Goal: Task Accomplishment & Management: Use online tool/utility

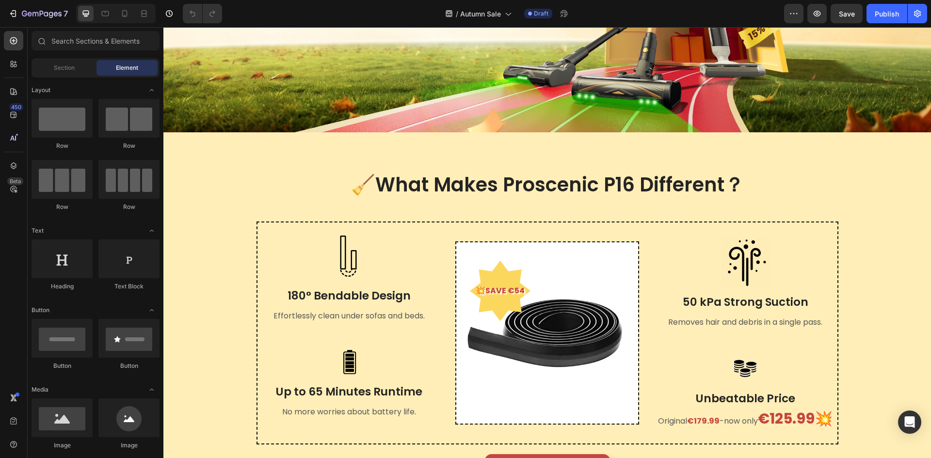
scroll to position [242, 0]
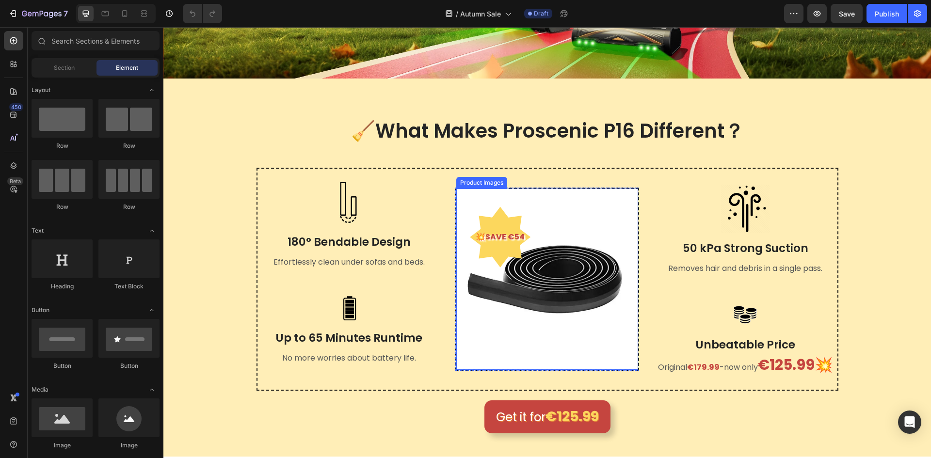
click at [552, 278] on img at bounding box center [547, 280] width 182 height 182
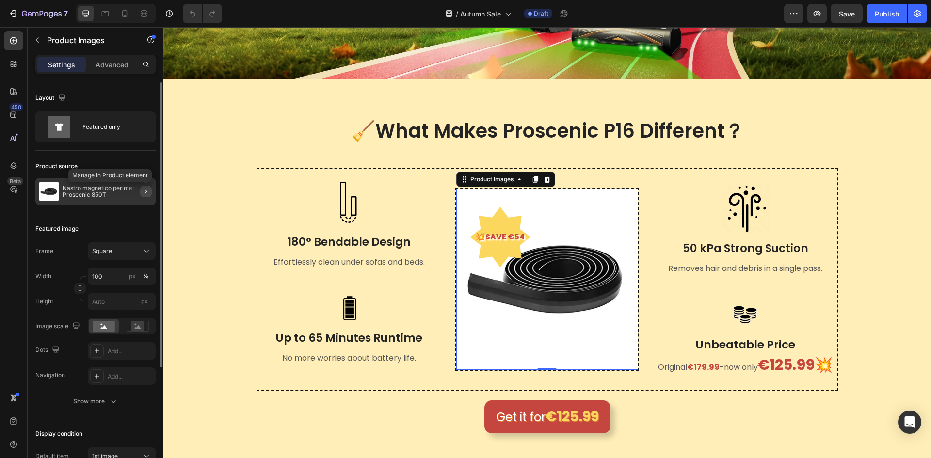
click at [142, 191] on button "button" at bounding box center [146, 192] width 12 height 12
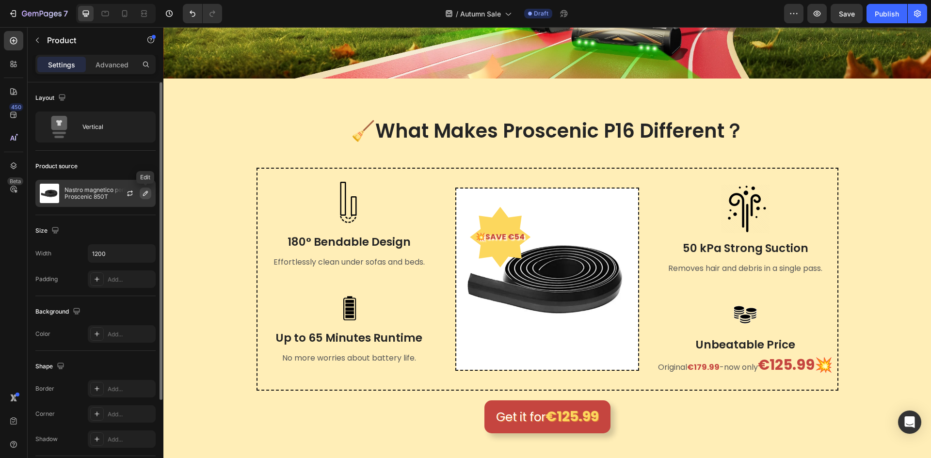
click at [145, 193] on icon "button" at bounding box center [146, 194] width 8 height 8
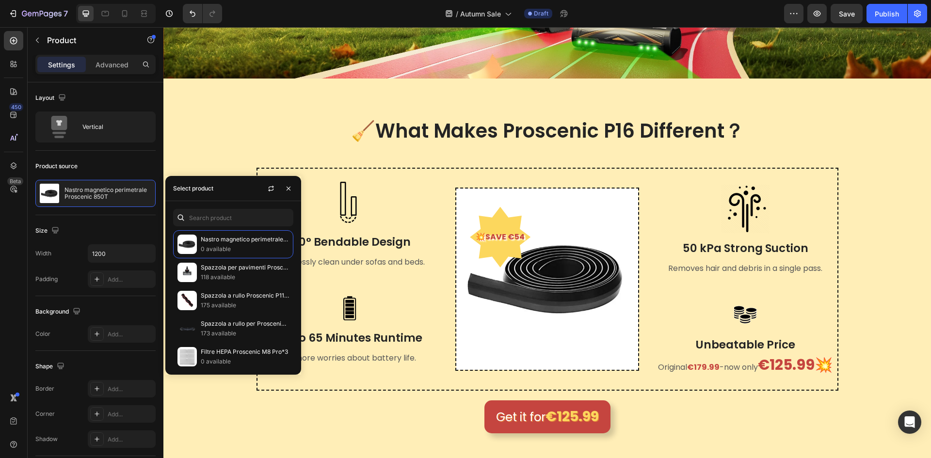
click at [209, 209] on div "Nastro magnetico perimetrale Proscenic 850T 0 available Spazzola per pavimenti …" at bounding box center [233, 288] width 136 height 174
click at [209, 214] on input "text" at bounding box center [233, 217] width 120 height 17
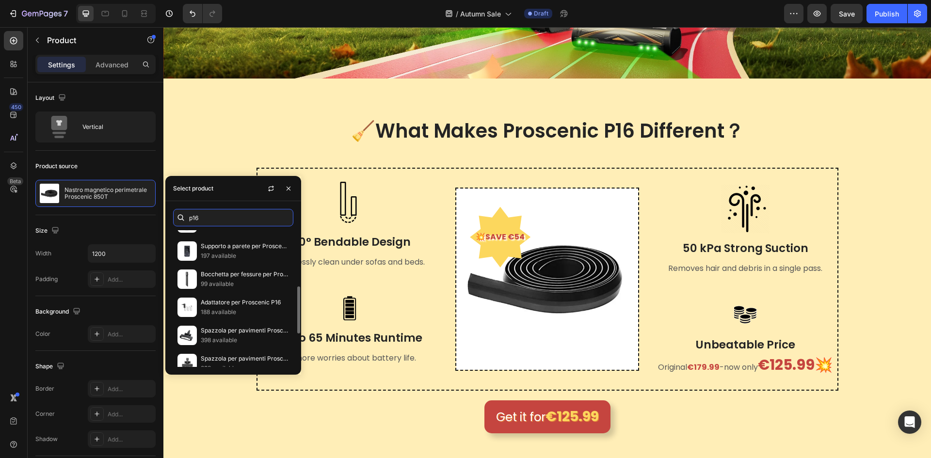
scroll to position [257, 0]
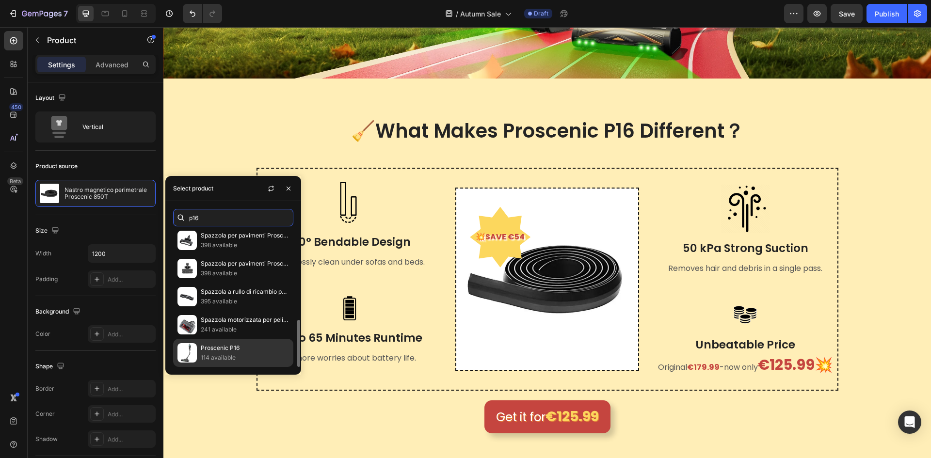
type input "p16"
click at [231, 349] on p "Proscenic P16" at bounding box center [245, 348] width 88 height 10
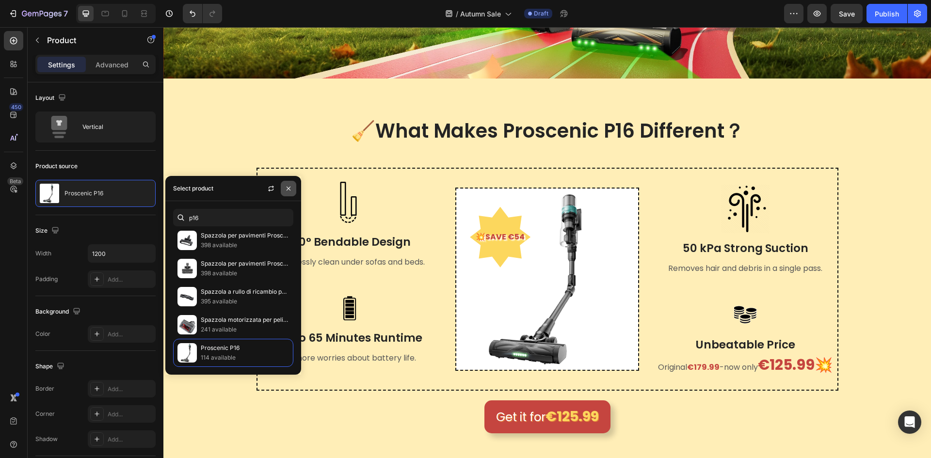
click at [284, 188] on button "button" at bounding box center [289, 189] width 16 height 16
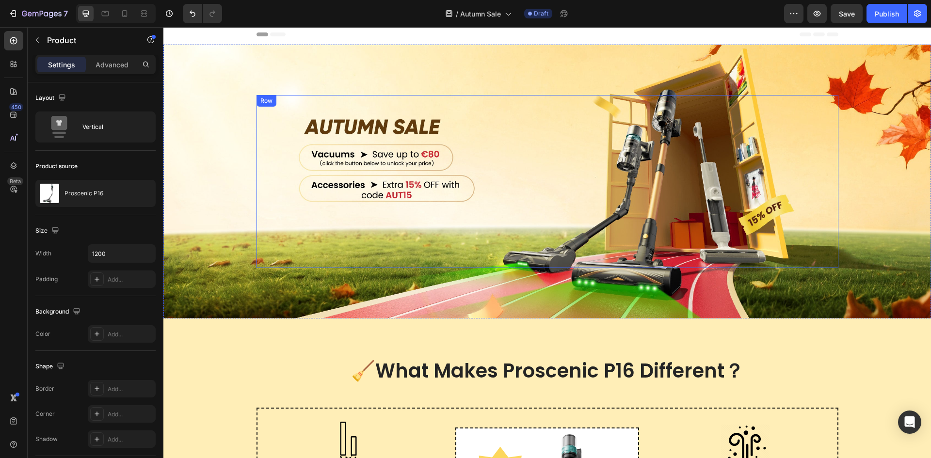
scroll to position [0, 0]
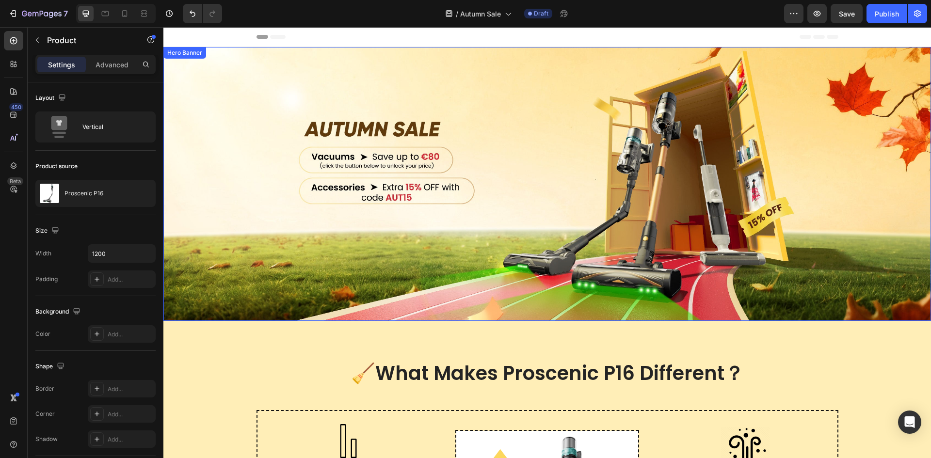
click at [229, 196] on div "Overlay" at bounding box center [547, 184] width 768 height 274
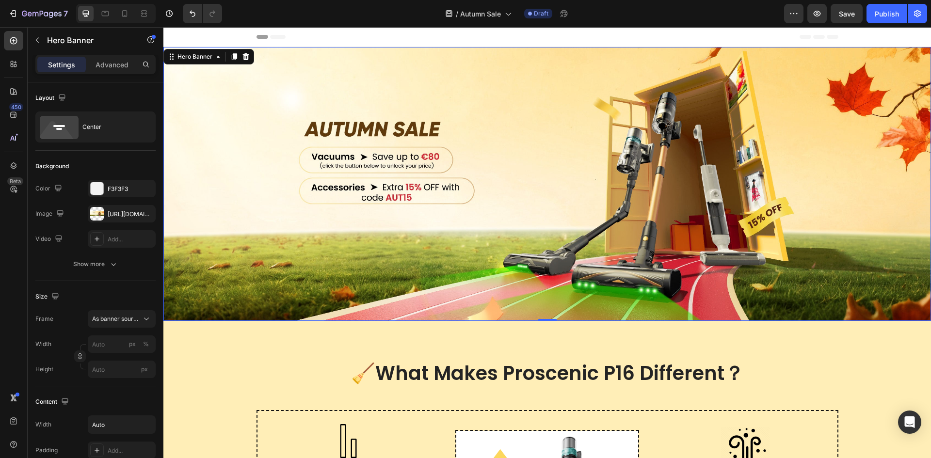
click at [234, 193] on div "Overlay" at bounding box center [547, 184] width 768 height 274
click at [117, 210] on div "https://cdn.shopify.com/s/files/1/0640/7788/9649/files/gempages_585803907440050…" at bounding box center [122, 214] width 28 height 9
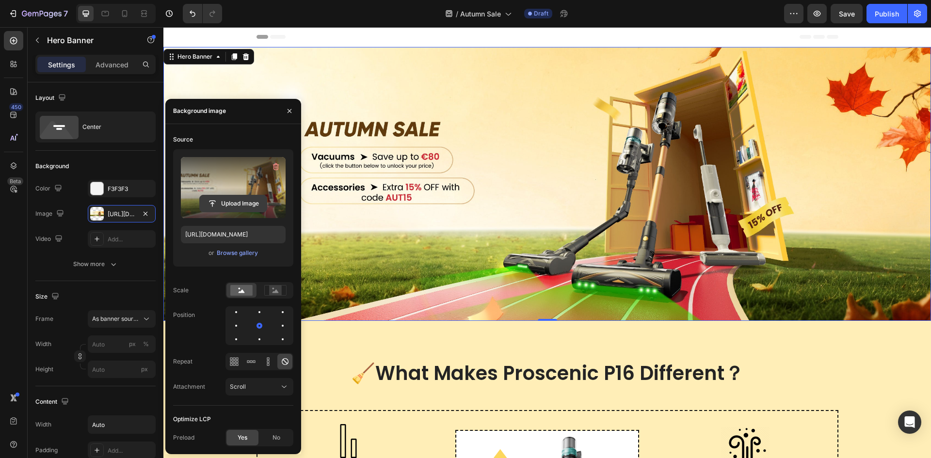
click at [233, 208] on input "file" at bounding box center [233, 203] width 67 height 16
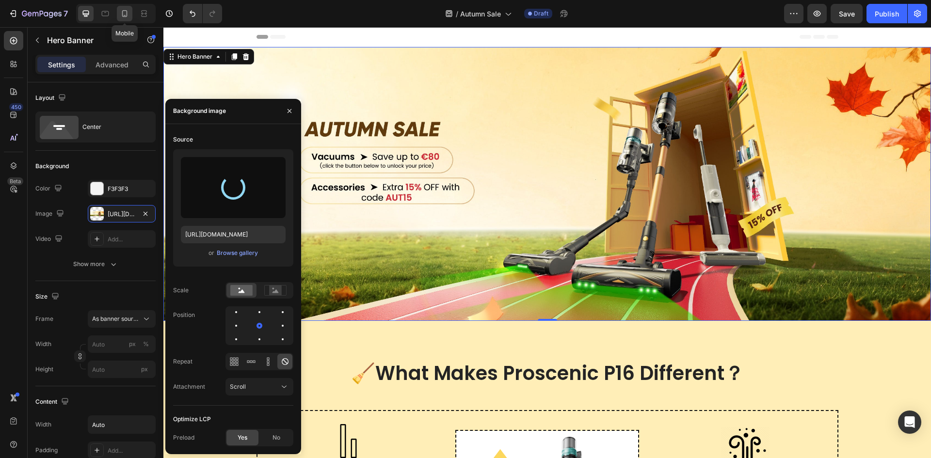
type input "https://cdn.shopify.com/s/files/1/0640/7788/9649/files/gempages_585803907440050…"
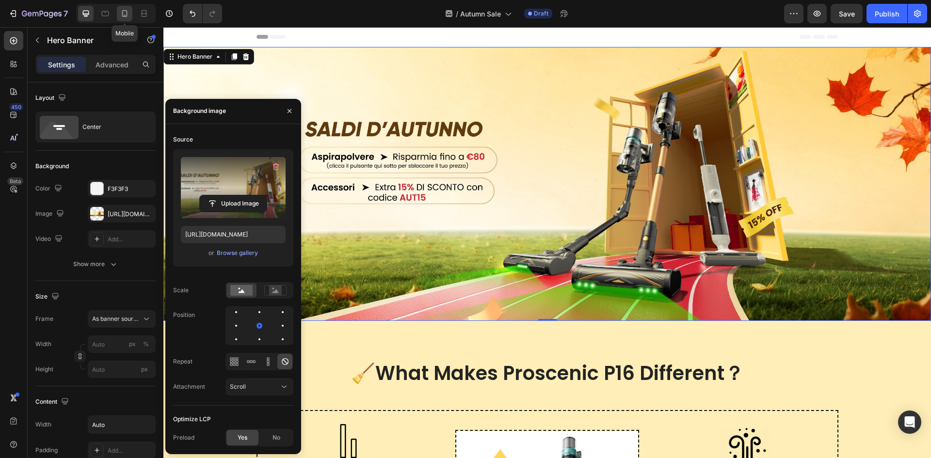
click at [125, 11] on icon at bounding box center [125, 14] width 10 height 10
type input "100"
type input "Auto"
type input "100%"
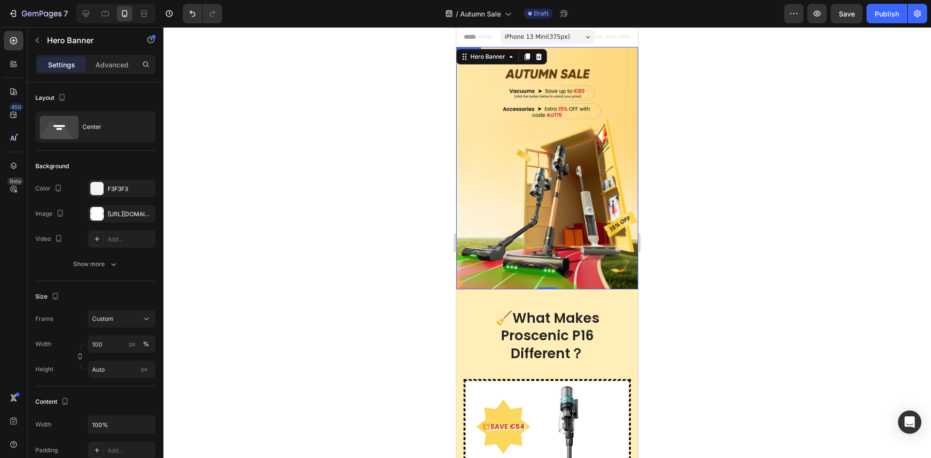
click at [517, 147] on img at bounding box center [547, 168] width 182 height 242
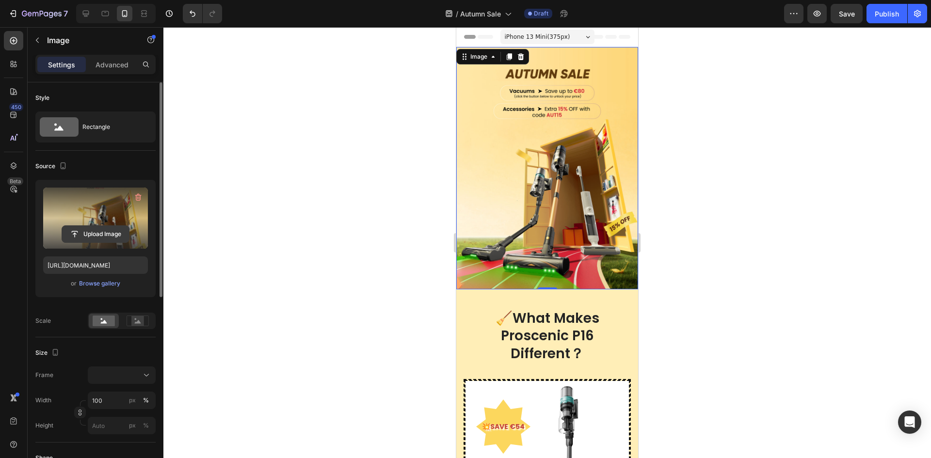
click at [109, 233] on input "file" at bounding box center [95, 234] width 67 height 16
click at [87, 12] on icon at bounding box center [86, 14] width 10 height 10
type input "https://ucarecdn.com/540fbf20-95a3-4b3e-86d0-d7a8ee20252c/-/format/auto/-/previ…"
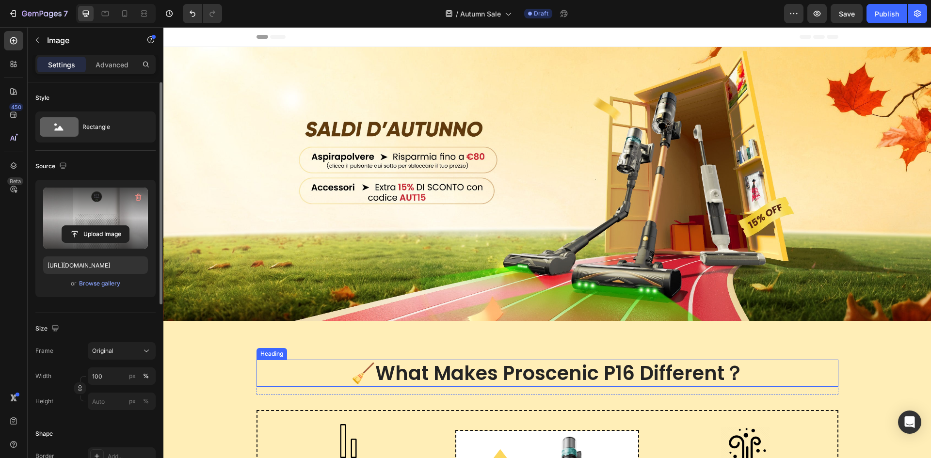
click at [534, 370] on h2 "🧹What Makes Proscenic P16 Different？" at bounding box center [548, 373] width 582 height 27
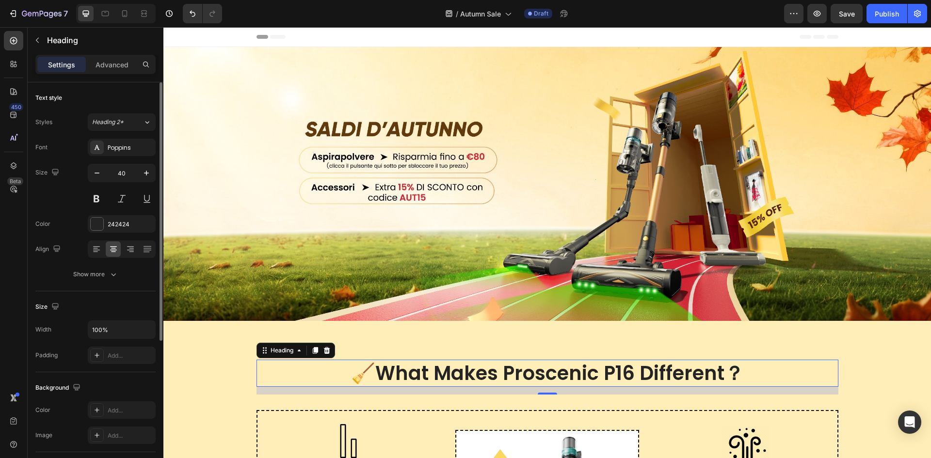
click at [534, 370] on h2 "🧹What Makes Proscenic P16 Different？" at bounding box center [548, 373] width 582 height 27
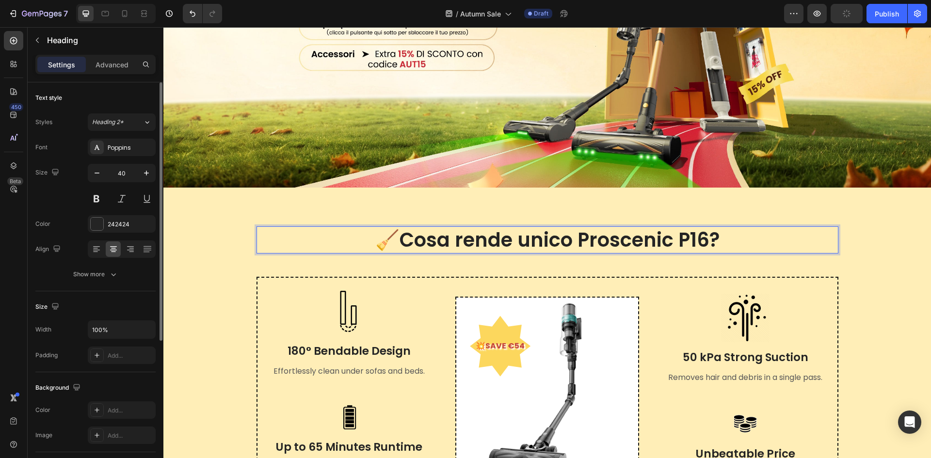
scroll to position [194, 0]
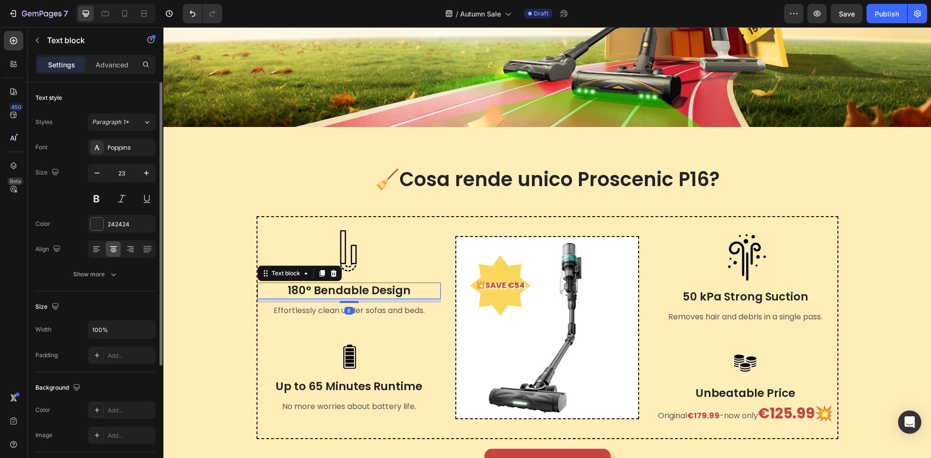
click at [323, 287] on p "180° Bendable Design" at bounding box center [349, 291] width 182 height 15
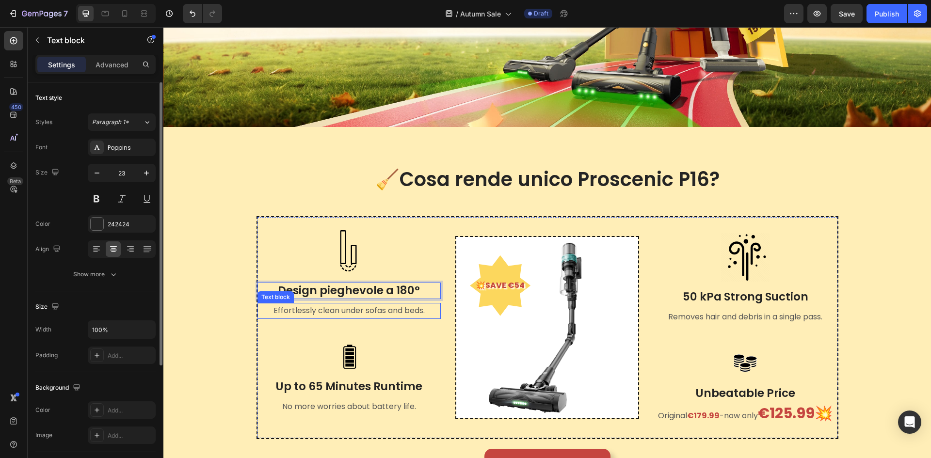
click at [316, 311] on p "Effortlessly clean under sofas and beds." at bounding box center [349, 311] width 182 height 14
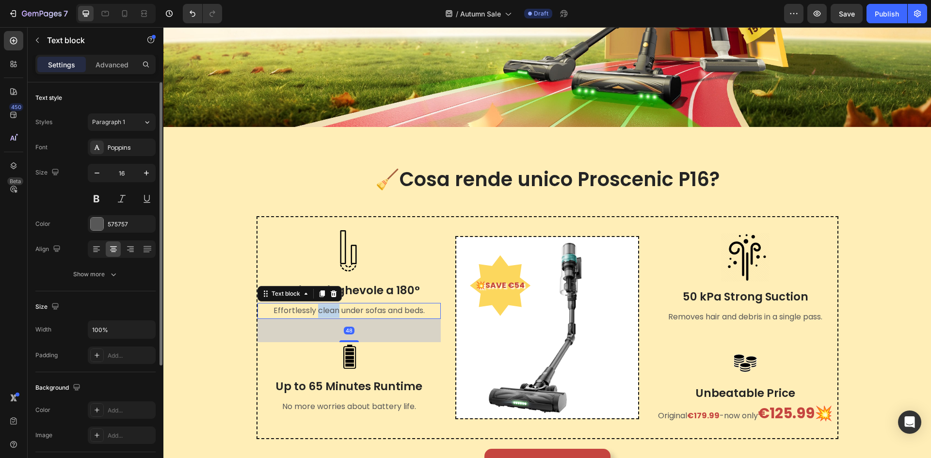
click at [316, 311] on p "Effortlessly clean under sofas and beds." at bounding box center [349, 311] width 182 height 14
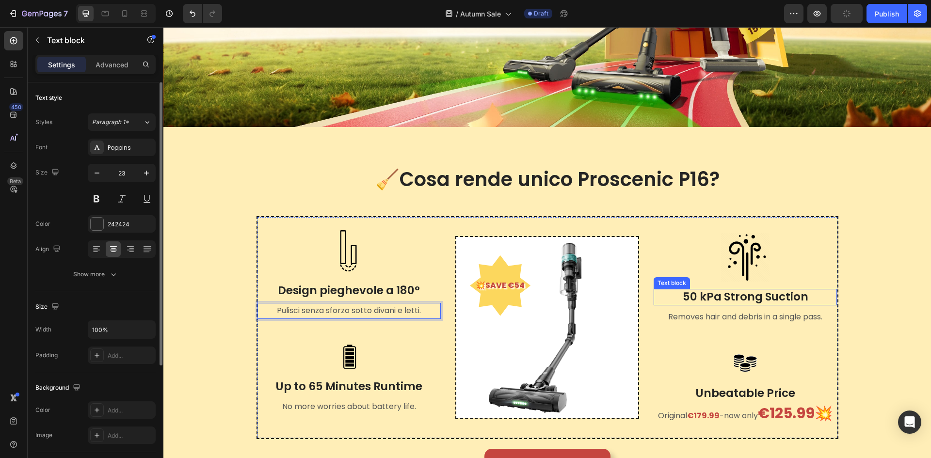
click at [734, 295] on p "50 kPa Strong Suction" at bounding box center [746, 297] width 182 height 15
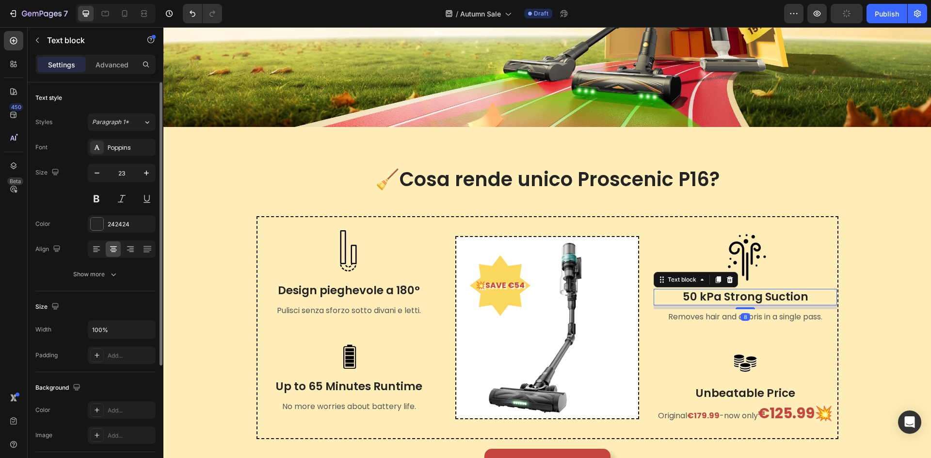
click at [734, 295] on p "50 kPa Strong Suction" at bounding box center [746, 297] width 182 height 15
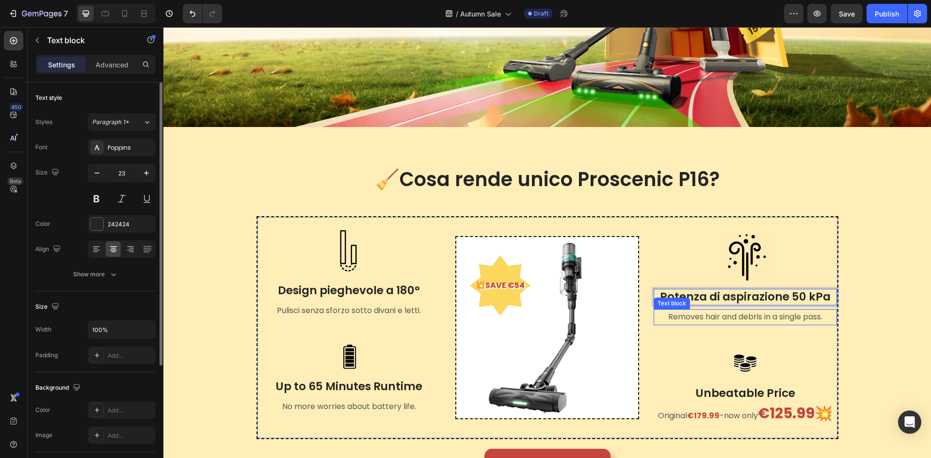
click at [683, 319] on p "Removes hair and debris in a single pass." at bounding box center [746, 317] width 182 height 14
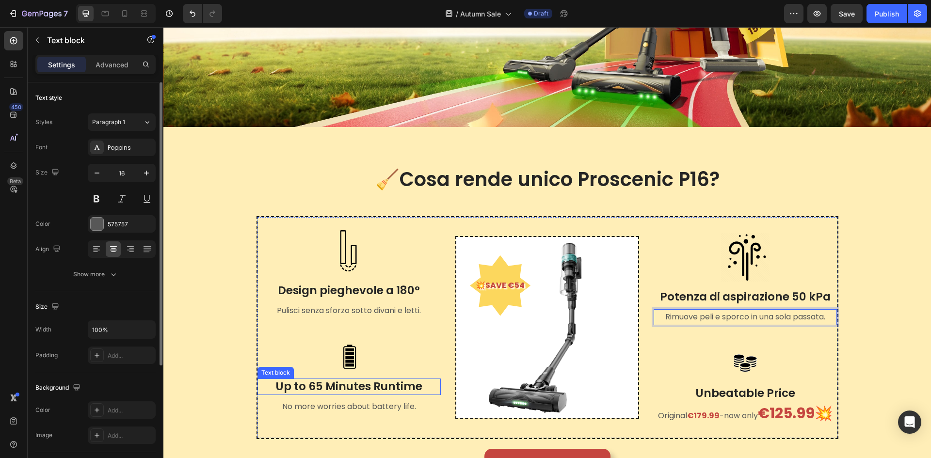
click at [367, 387] on p "Up to 65 Minutes Runtime" at bounding box center [349, 387] width 182 height 15
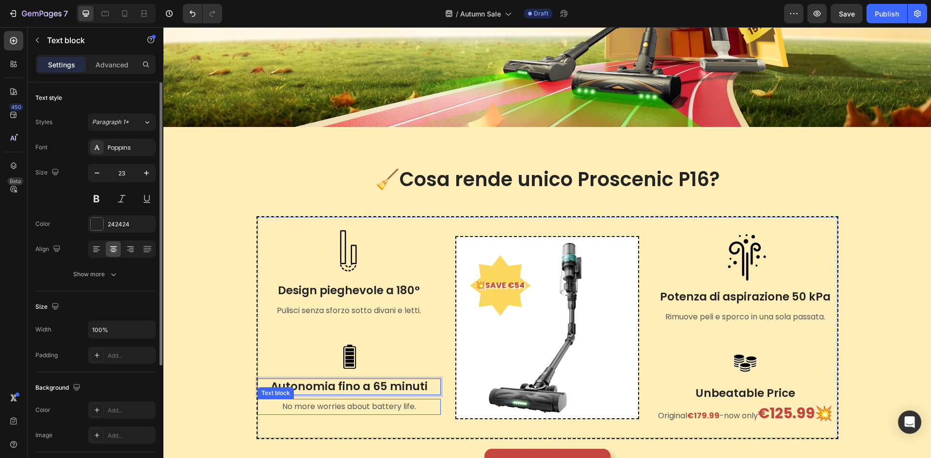
click at [339, 405] on p "No more worries about battery life." at bounding box center [349, 407] width 182 height 14
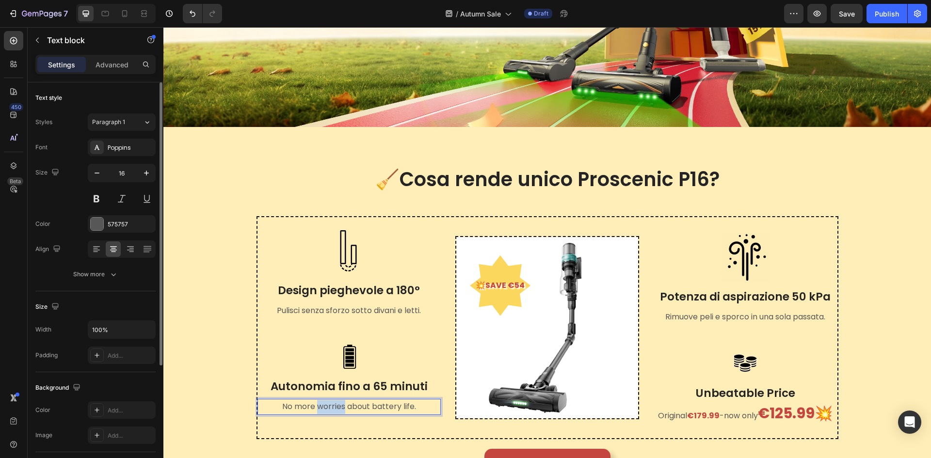
click at [339, 405] on p "No more worries about battery life." at bounding box center [349, 407] width 182 height 14
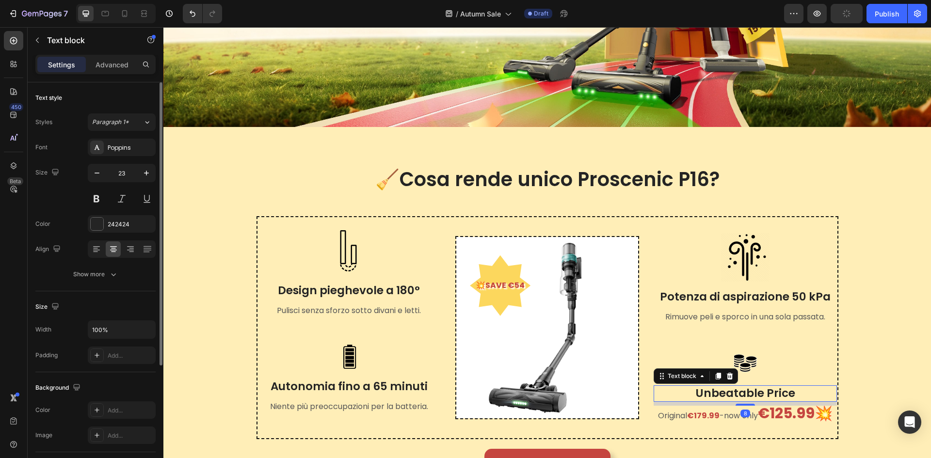
click at [740, 387] on p "Unbeatable Price" at bounding box center [746, 394] width 182 height 15
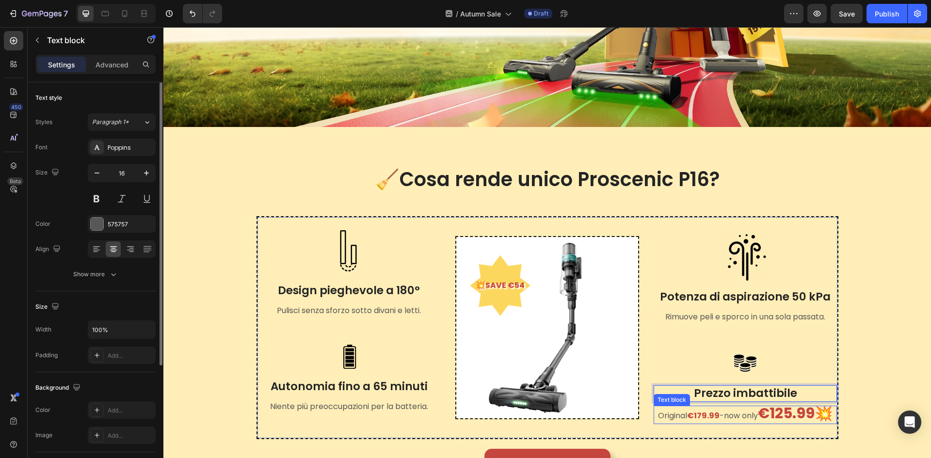
click at [710, 416] on strong "€179.99" at bounding box center [703, 415] width 32 height 11
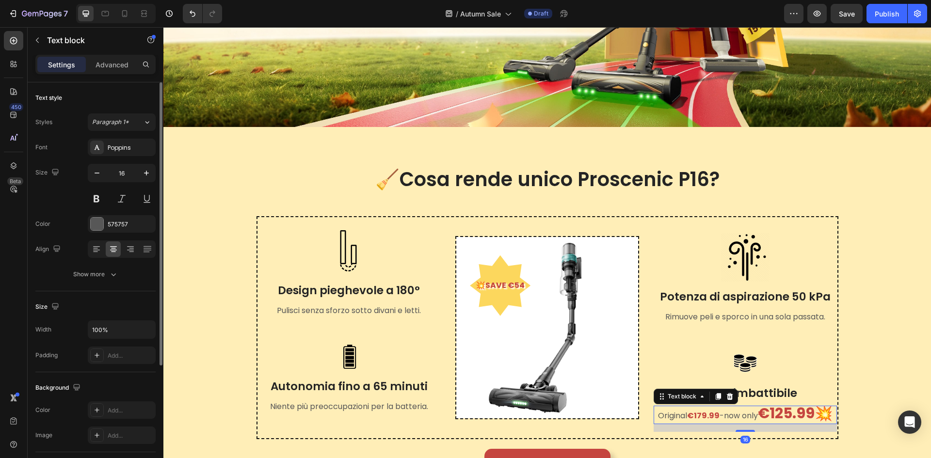
click at [666, 414] on p "Original €179.99 - now only €125.99💥" at bounding box center [746, 415] width 182 height 16
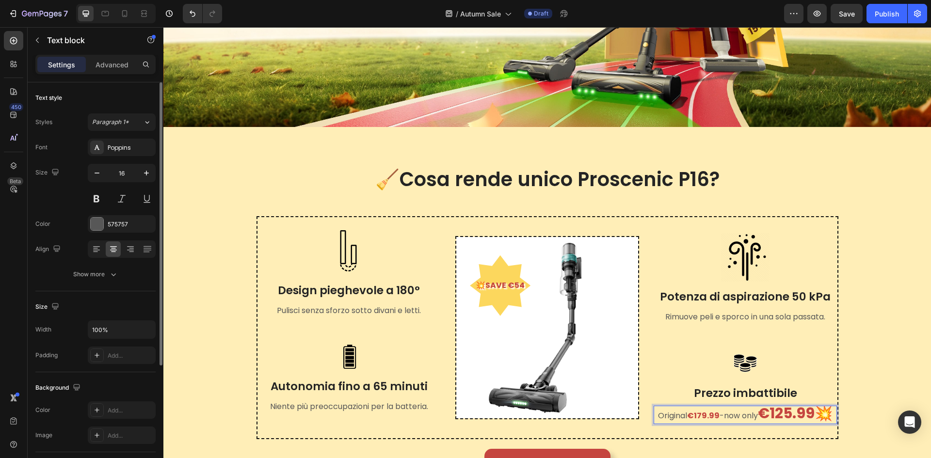
click at [683, 411] on p "Original €179.99 - now only €125.99💥" at bounding box center [746, 415] width 182 height 16
click at [766, 414] on strong "€125.99💥" at bounding box center [795, 413] width 75 height 21
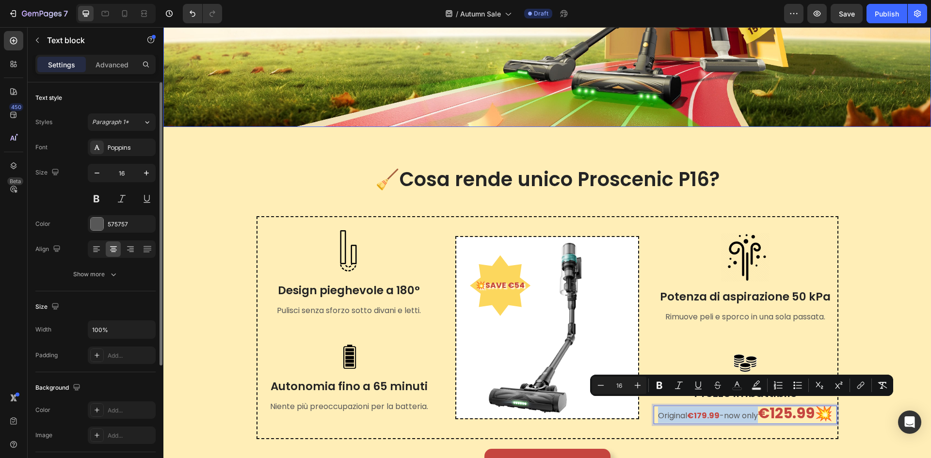
copy p "Original €179.99 - now only"
click at [674, 414] on p "Original €179.99 - now only €125.99💥" at bounding box center [746, 415] width 182 height 16
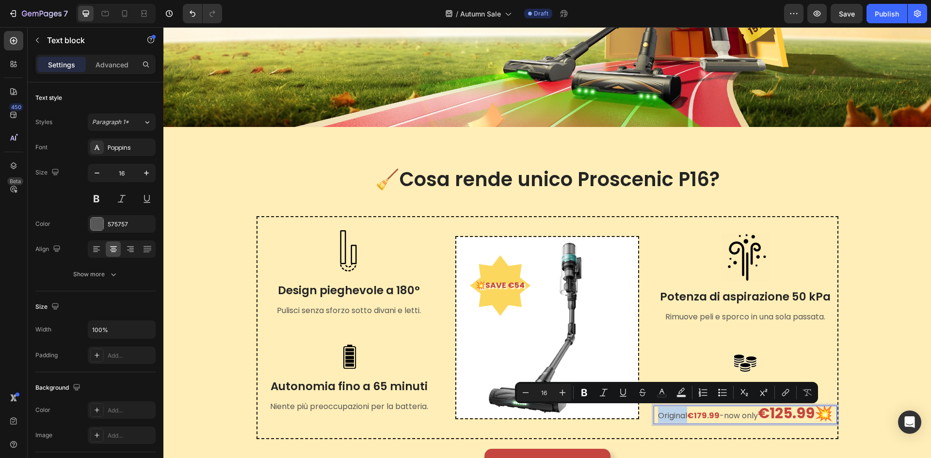
drag, startPoint x: 681, startPoint y: 411, endPoint x: 654, endPoint y: 410, distance: 27.2
click at [655, 410] on p "Original €179.99 - now only €125.99💥" at bounding box center [746, 415] width 182 height 16
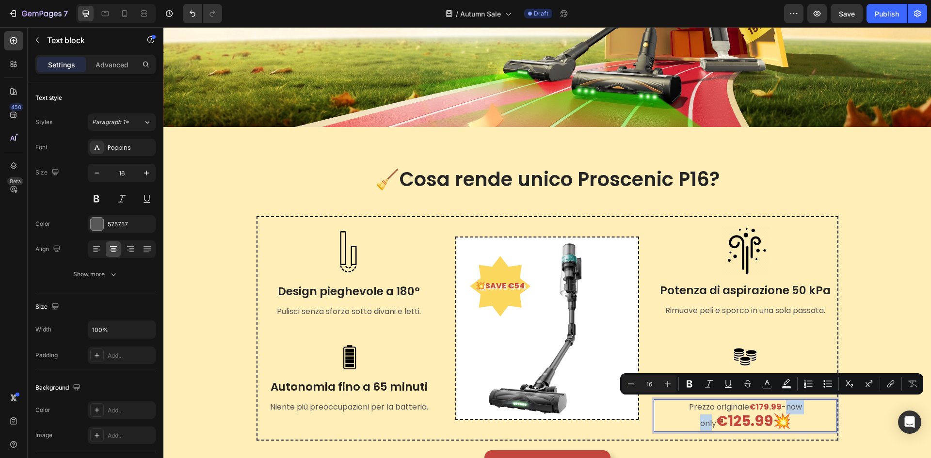
drag, startPoint x: 774, startPoint y: 403, endPoint x: 804, endPoint y: 402, distance: 30.1
click at [804, 402] on p "Prezzo originale €179.99 - now only €125.99💥" at bounding box center [746, 416] width 182 height 31
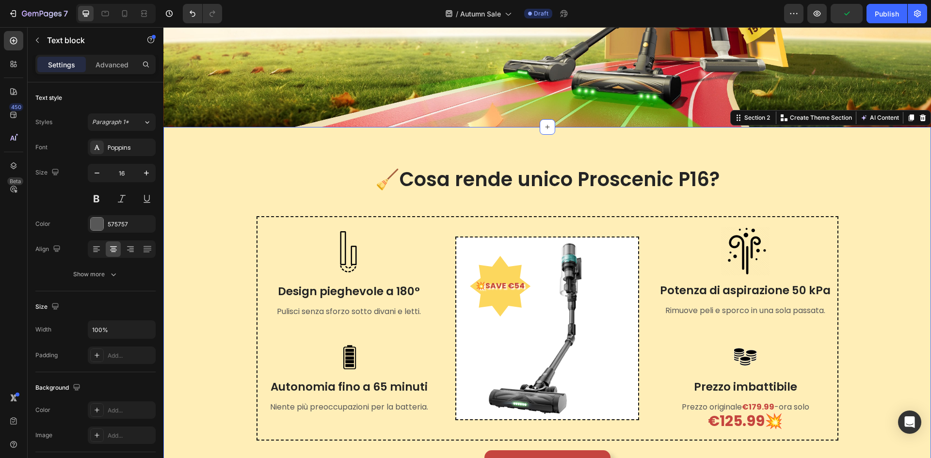
click at [880, 396] on div "🧹Cosa rende unico Proscenic P16? Heading Row Image Design pieghevole a 180° Tex…" at bounding box center [547, 324] width 753 height 317
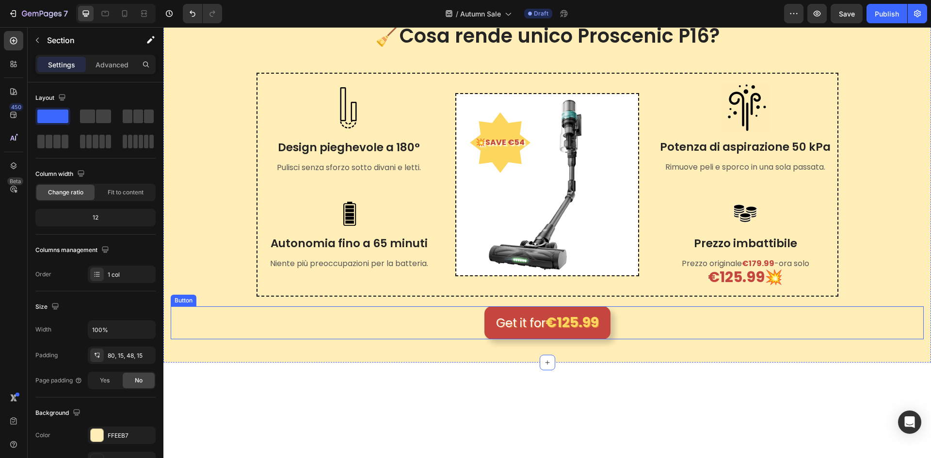
scroll to position [339, 0]
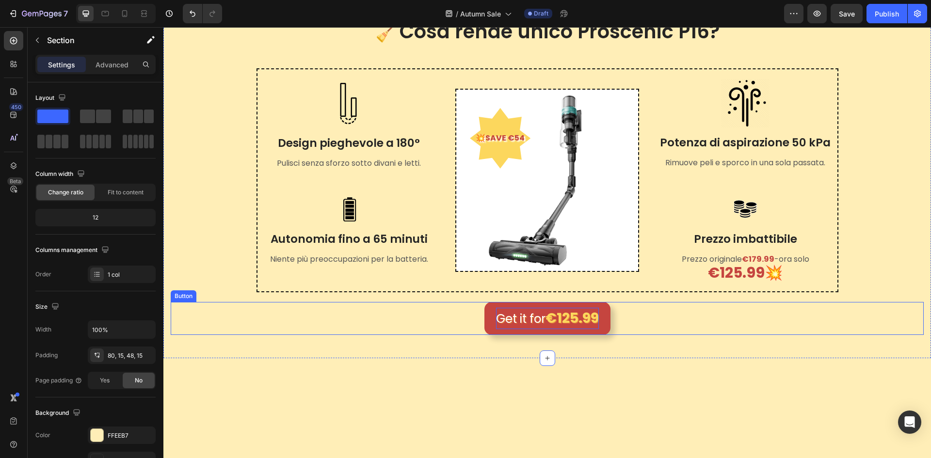
click at [538, 309] on p "Get it for €125.99" at bounding box center [547, 318] width 103 height 21
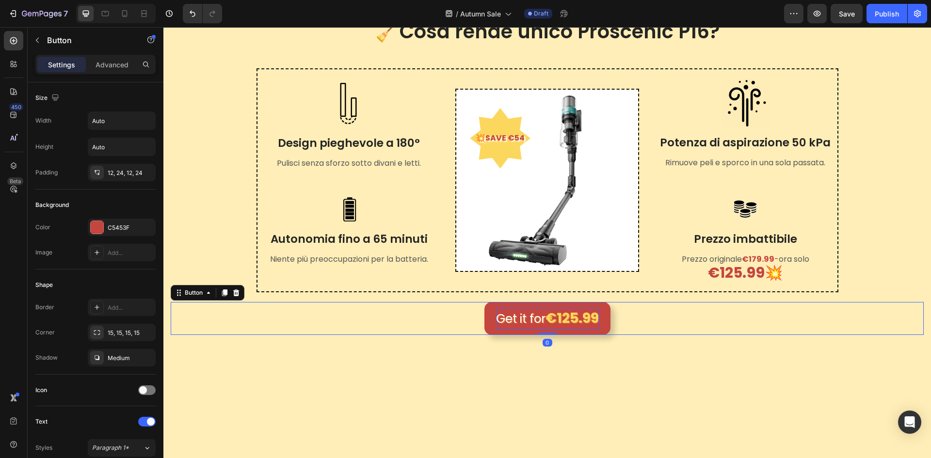
click at [540, 317] on p "Get it for €125.99" at bounding box center [547, 318] width 103 height 21
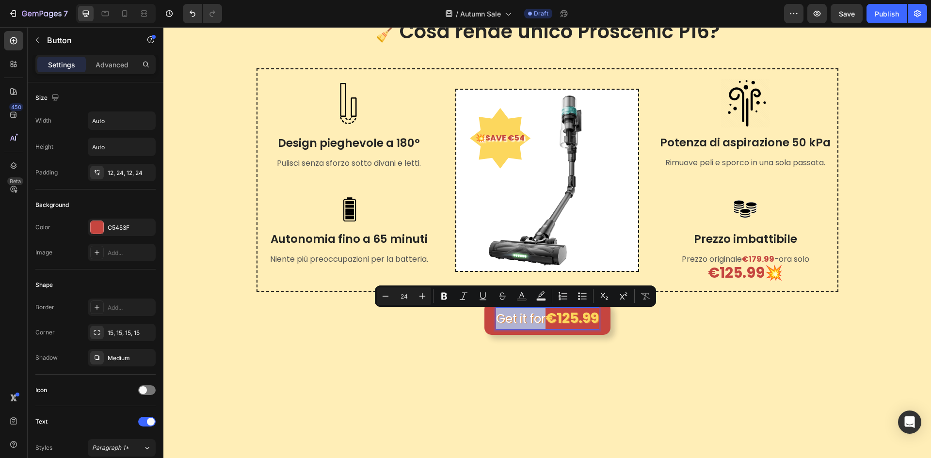
drag, startPoint x: 542, startPoint y: 319, endPoint x: 494, endPoint y: 320, distance: 48.0
click at [496, 320] on p "Get it for €125.99" at bounding box center [547, 318] width 103 height 21
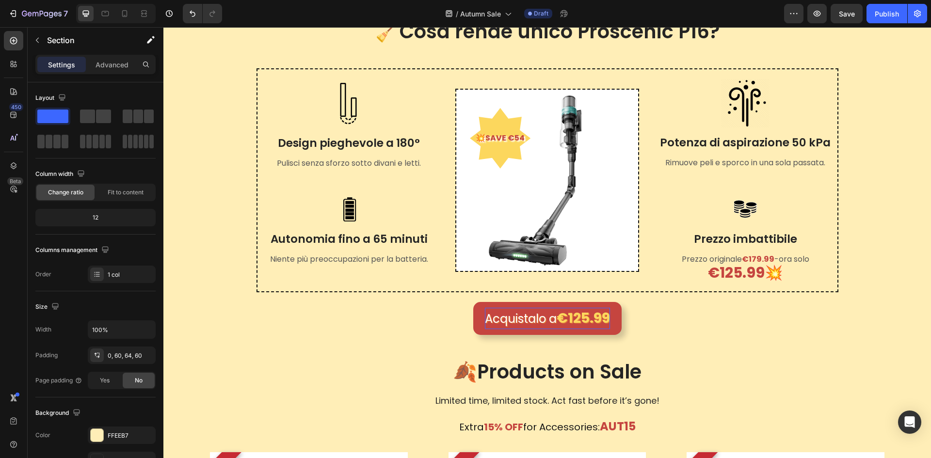
scroll to position [291, 0]
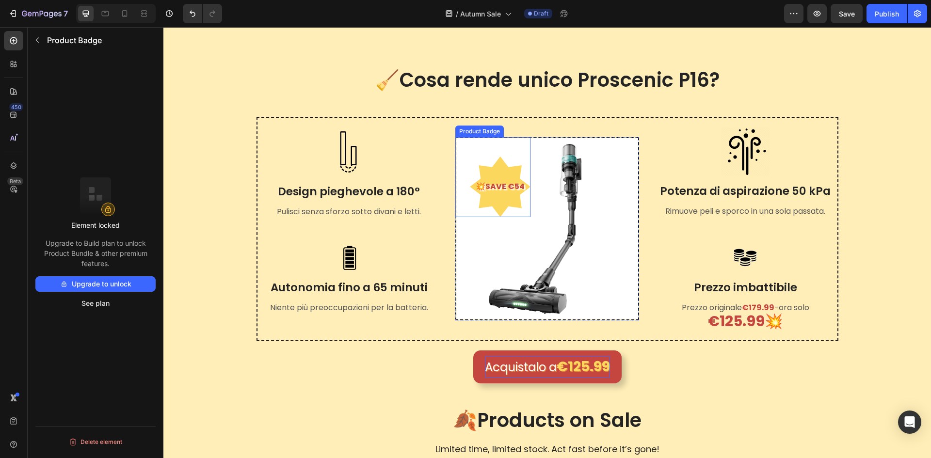
click at [494, 182] on pre "💥SAVE €54" at bounding box center [500, 187] width 61 height 26
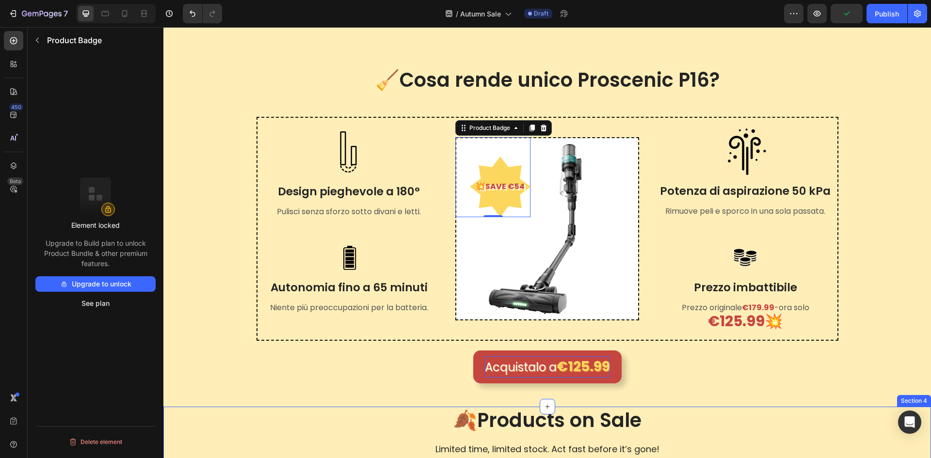
scroll to position [485, 0]
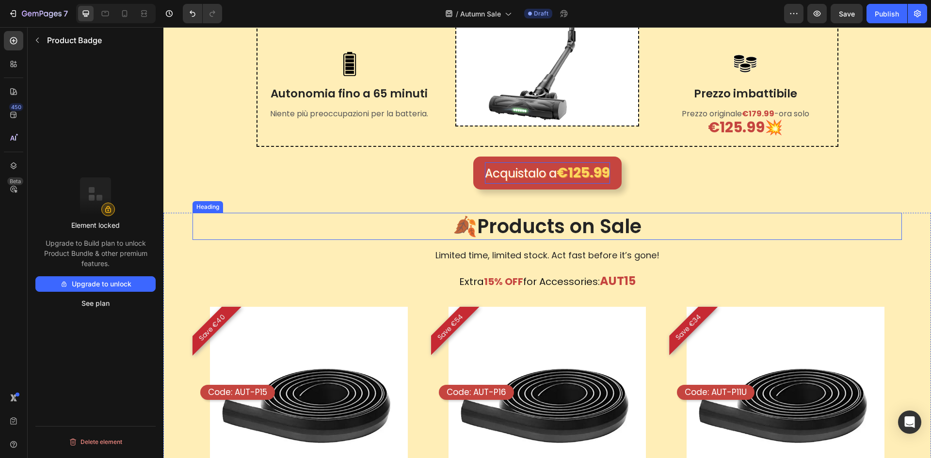
click at [511, 227] on h2 "🍂Products on Sale" at bounding box center [548, 226] width 710 height 27
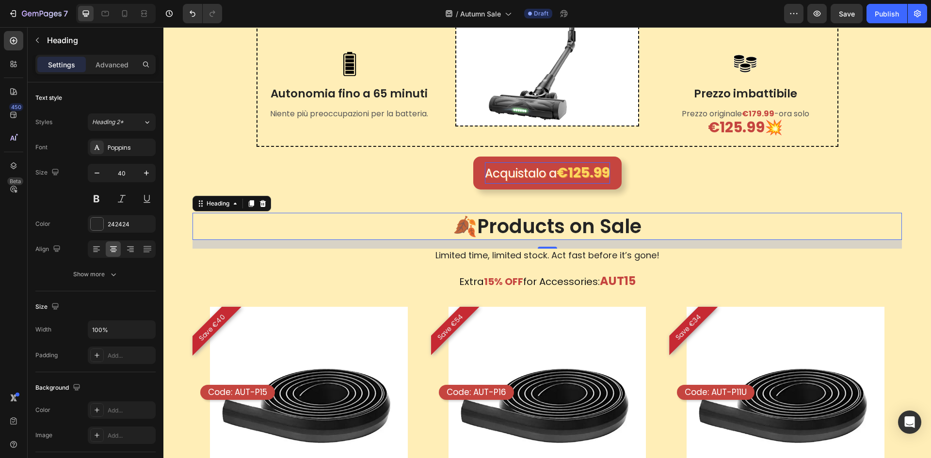
click at [538, 221] on h2 "🍂Products on Sale" at bounding box center [548, 226] width 710 height 27
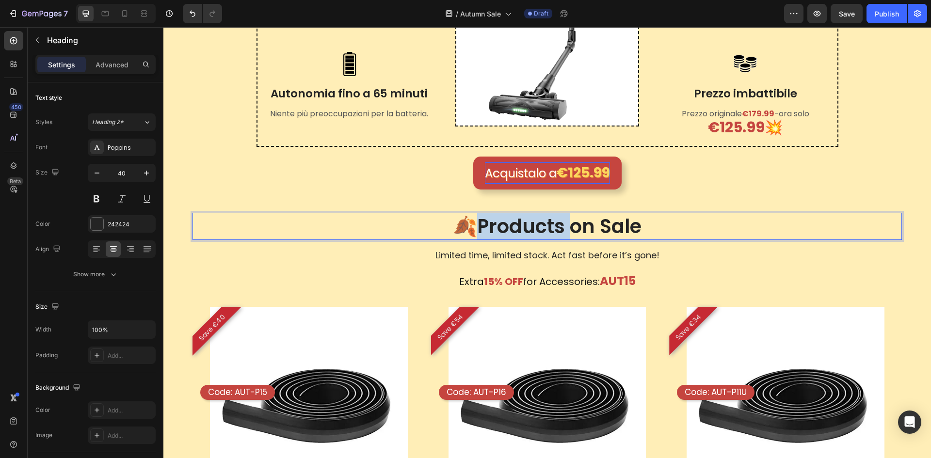
click at [538, 221] on p "🍂Products on Sale" at bounding box center [548, 226] width 708 height 25
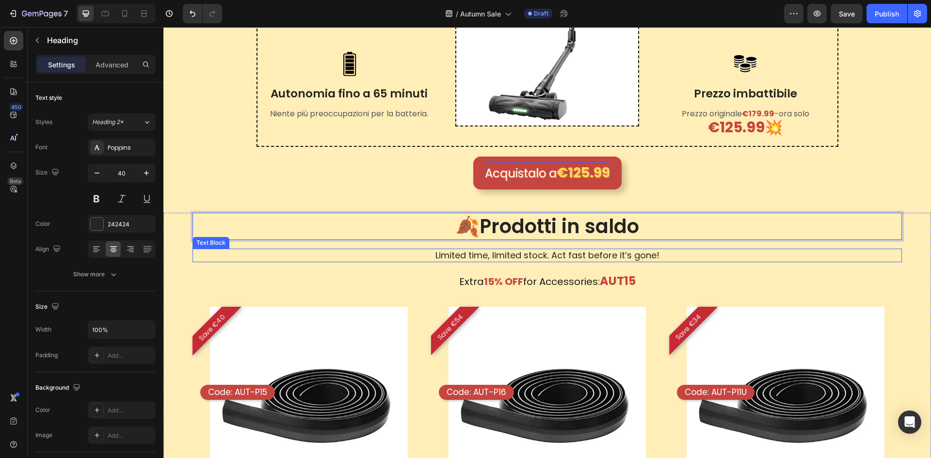
click at [488, 255] on p "Limited time, limited stock. Act fast before it’s gone!" at bounding box center [548, 255] width 708 height 11
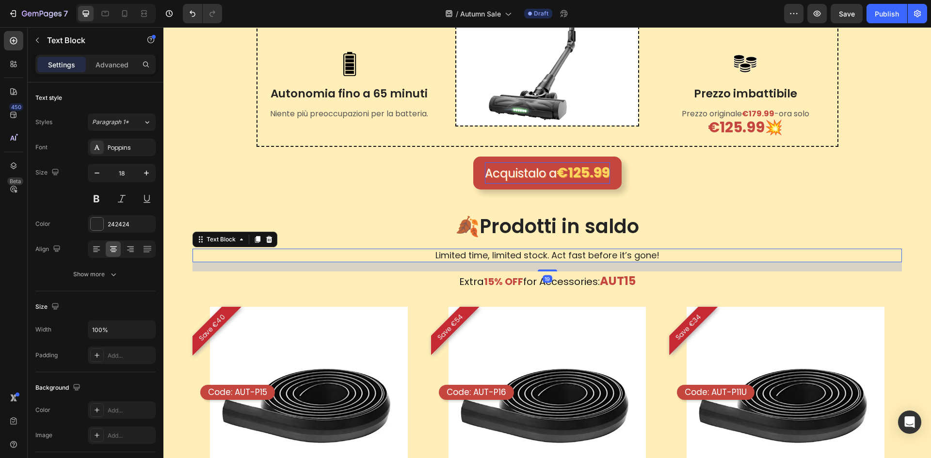
click at [488, 255] on p "Limited time, limited stock. Act fast before it’s gone!" at bounding box center [548, 255] width 708 height 11
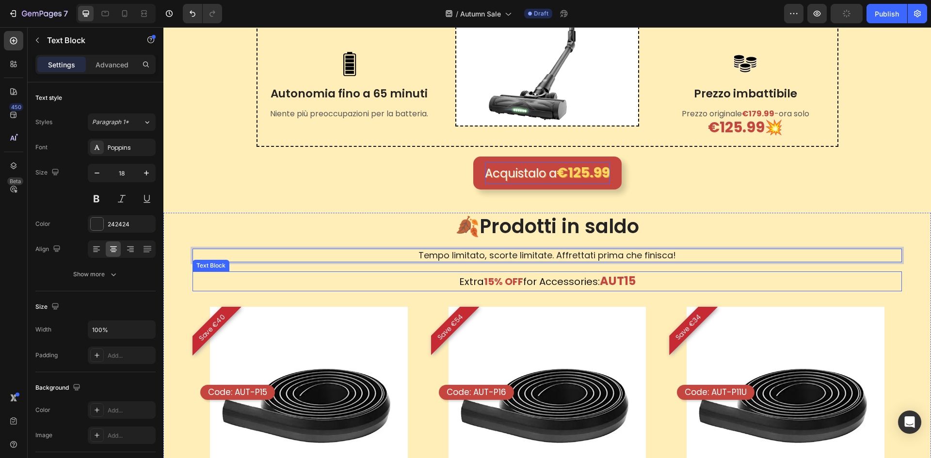
click at [519, 284] on p "Extra 15% OFF for Accessories: AUT15" at bounding box center [548, 282] width 708 height 18
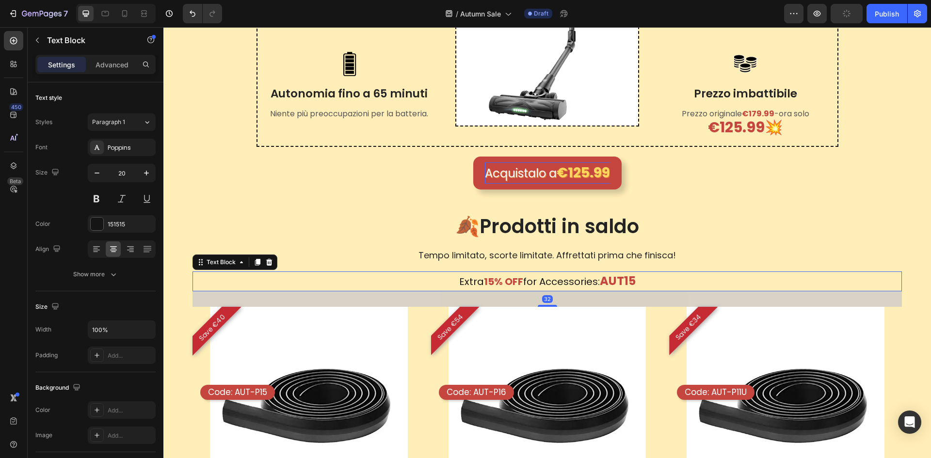
click at [519, 284] on p "Extra 15% OFF for Accessories: AUT15" at bounding box center [548, 282] width 708 height 18
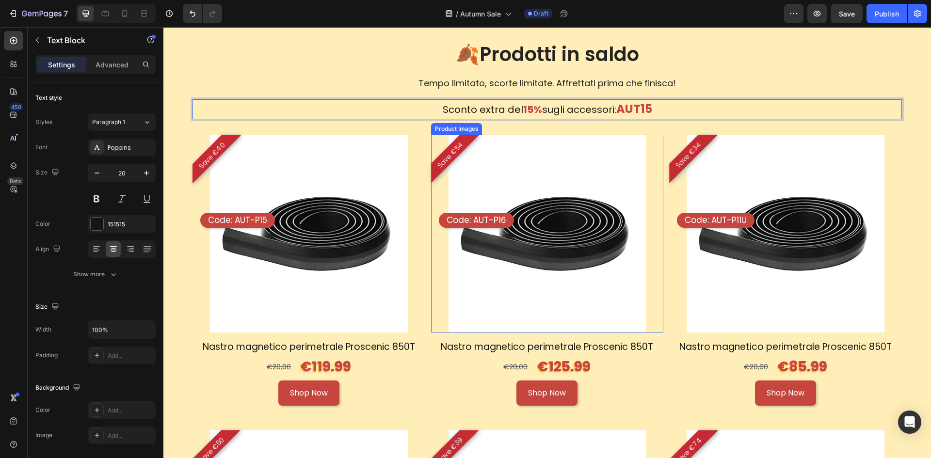
scroll to position [921, 0]
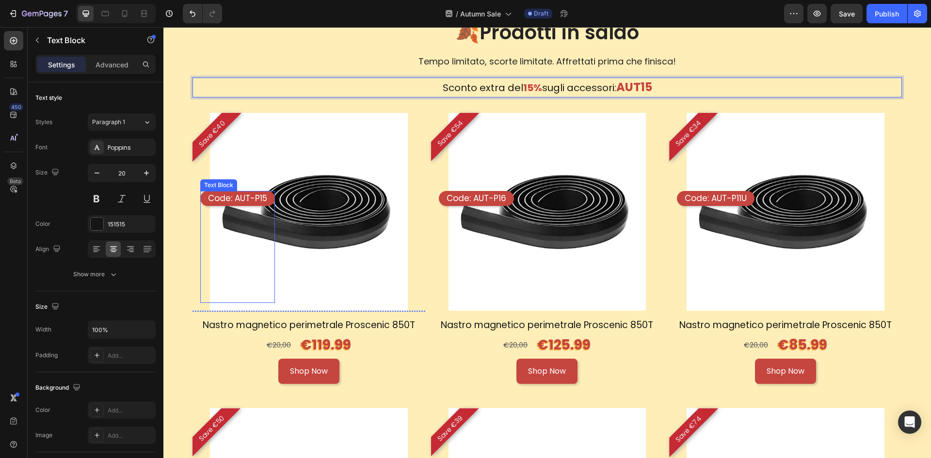
click at [235, 194] on p "Code: AUT-P15" at bounding box center [237, 198] width 59 height 11
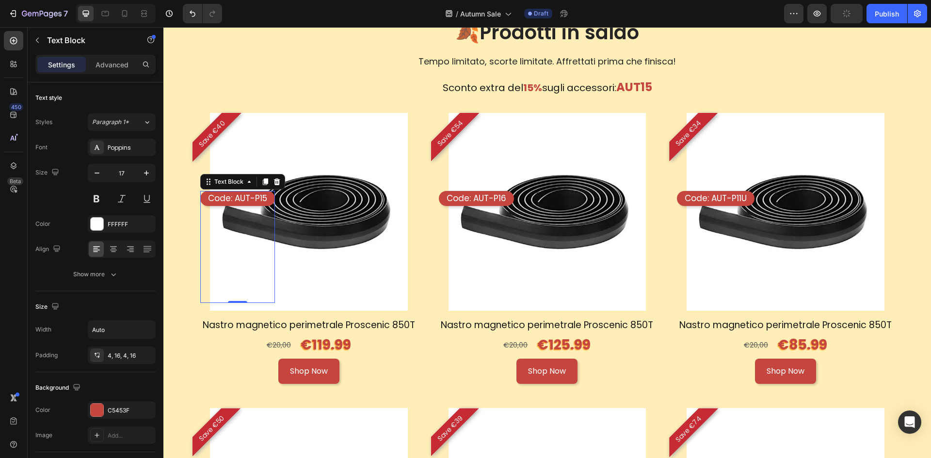
click at [233, 198] on p "Code: AUT-P15" at bounding box center [237, 198] width 59 height 11
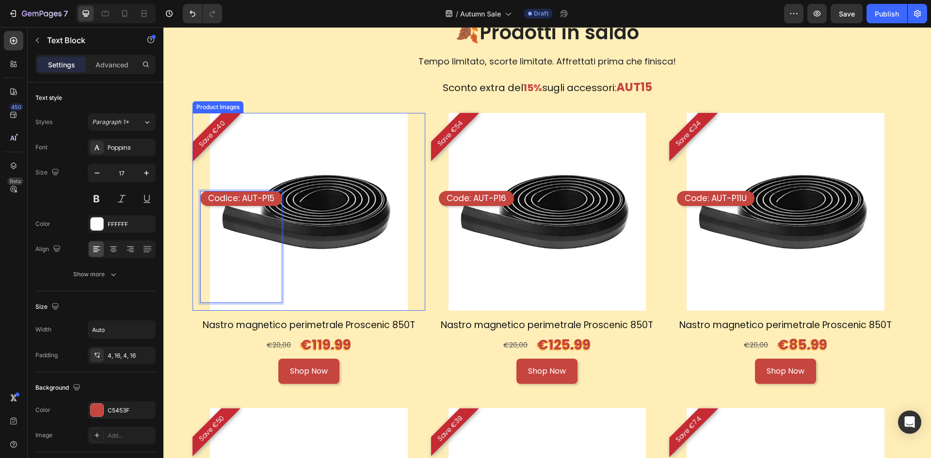
click at [364, 240] on img at bounding box center [309, 212] width 198 height 198
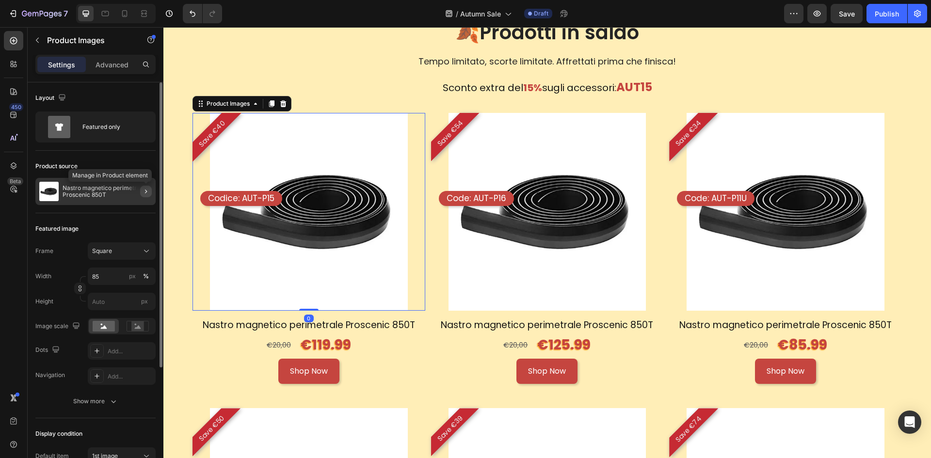
click at [142, 194] on icon "button" at bounding box center [146, 192] width 8 height 8
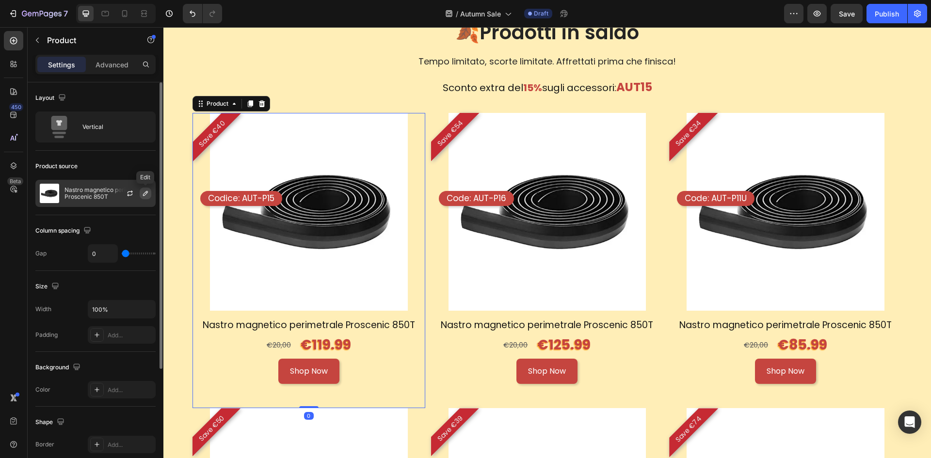
click at [146, 197] on button "button" at bounding box center [146, 194] width 12 height 12
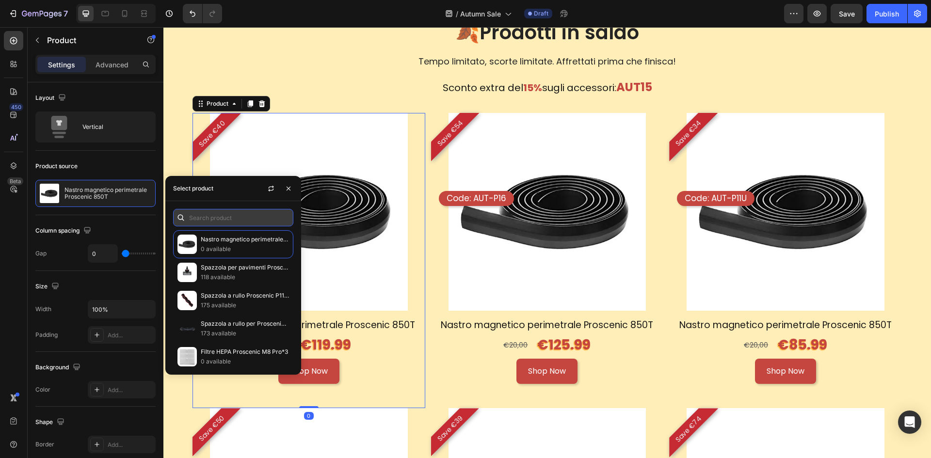
click at [207, 215] on input "text" at bounding box center [233, 217] width 120 height 17
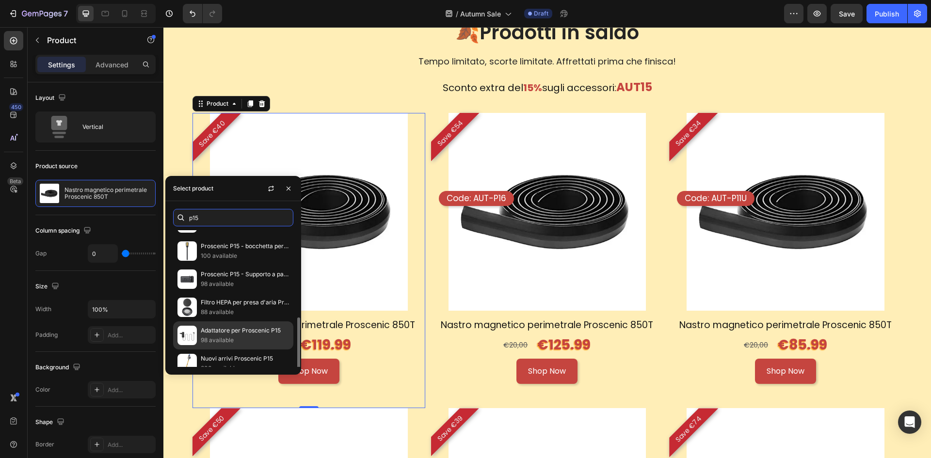
scroll to position [173, 0]
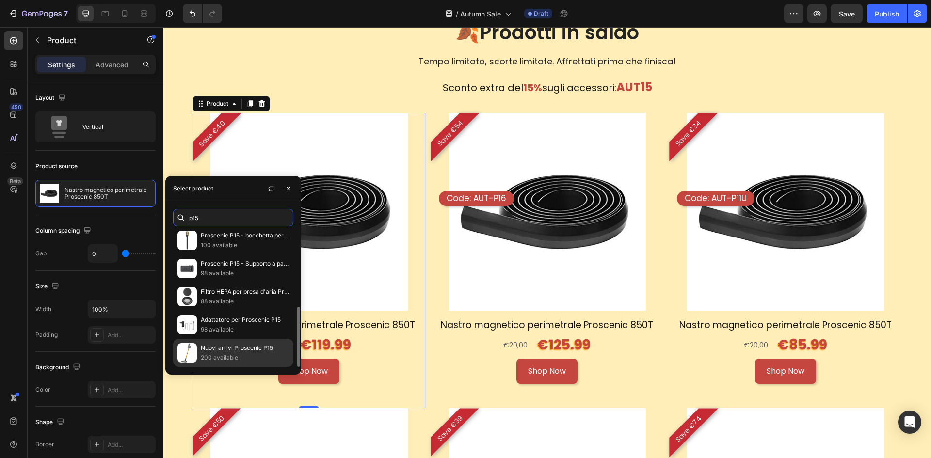
type input "p15"
click at [240, 350] on p "Nuovi arrivi Proscenic P15" at bounding box center [245, 348] width 88 height 10
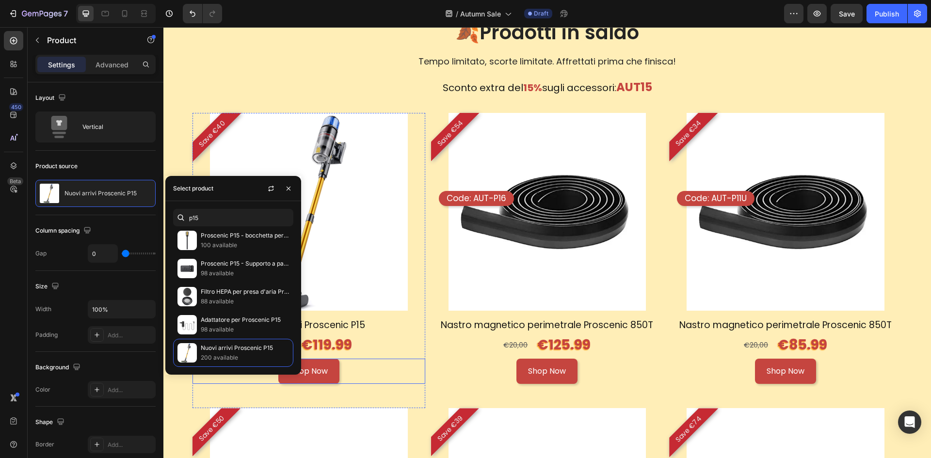
click at [373, 372] on div "Shop Now Button" at bounding box center [309, 372] width 233 height 26
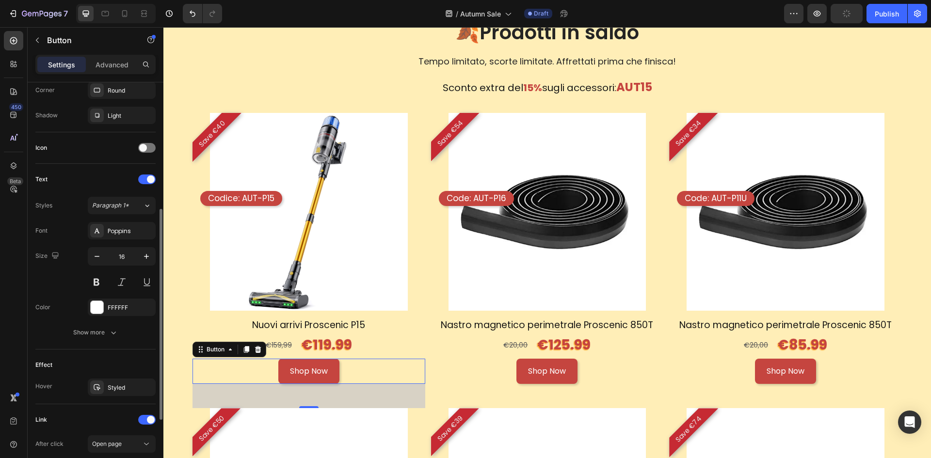
scroll to position [339, 0]
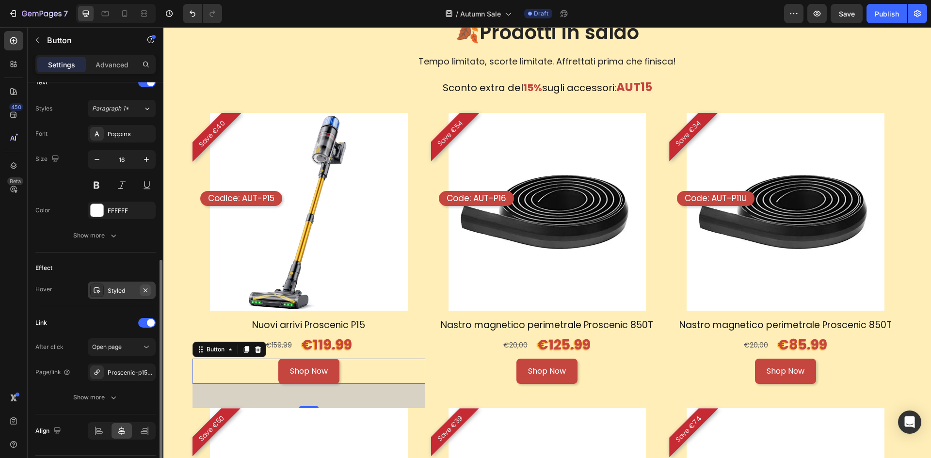
click at [143, 290] on icon "button" at bounding box center [146, 291] width 8 height 8
click at [145, 371] on icon "button" at bounding box center [146, 373] width 8 height 8
click at [129, 374] on div "Add..." at bounding box center [131, 373] width 46 height 9
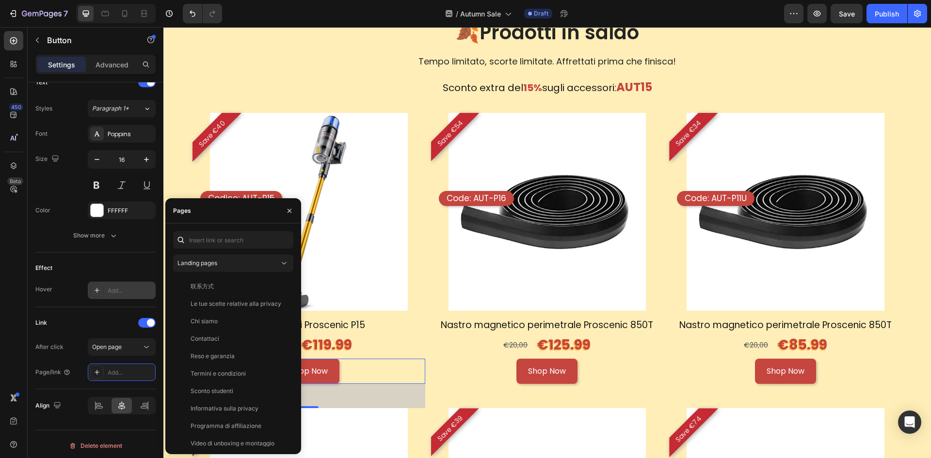
click at [239, 231] on div "Landing pages 联系方式 View Le tue scelte relative alla privacy View Chi siamo View…" at bounding box center [233, 339] width 136 height 231
click at [239, 239] on input "text" at bounding box center [233, 239] width 120 height 17
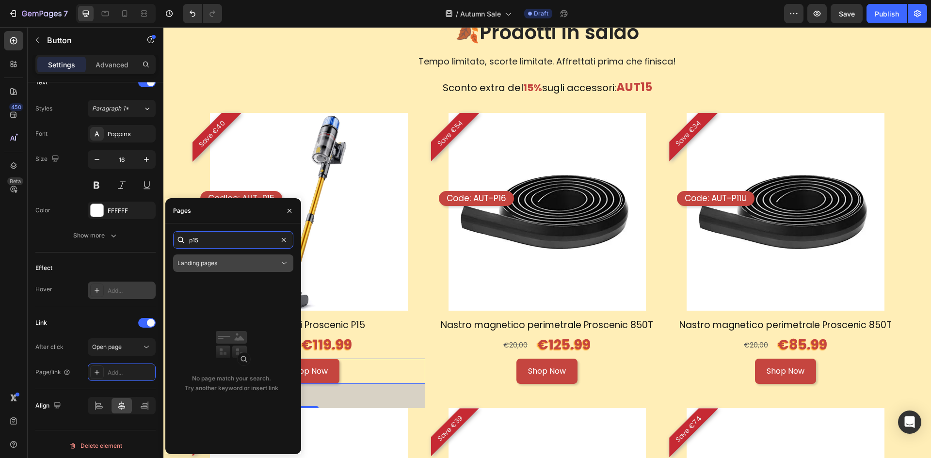
type input "p15"
drag, startPoint x: 234, startPoint y: 268, endPoint x: 234, endPoint y: 273, distance: 4.9
click at [234, 268] on div "Landing pages" at bounding box center [233, 263] width 112 height 10
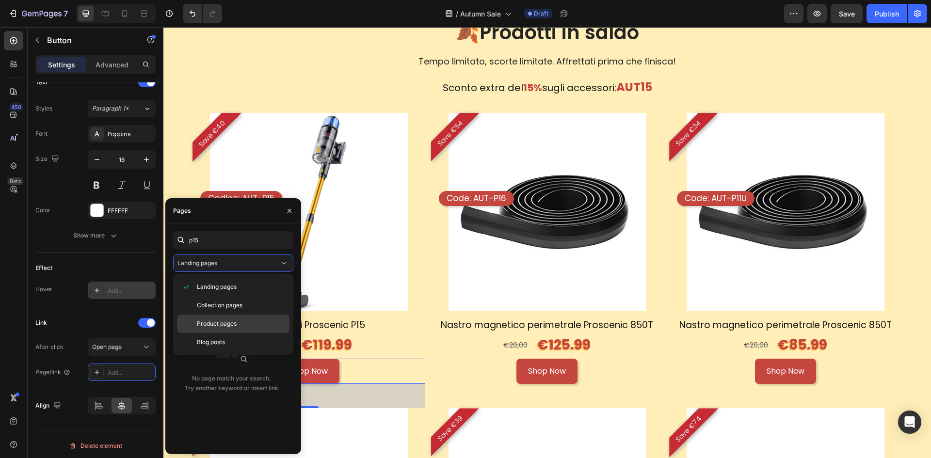
click at [215, 331] on div "Product pages" at bounding box center [233, 324] width 113 height 18
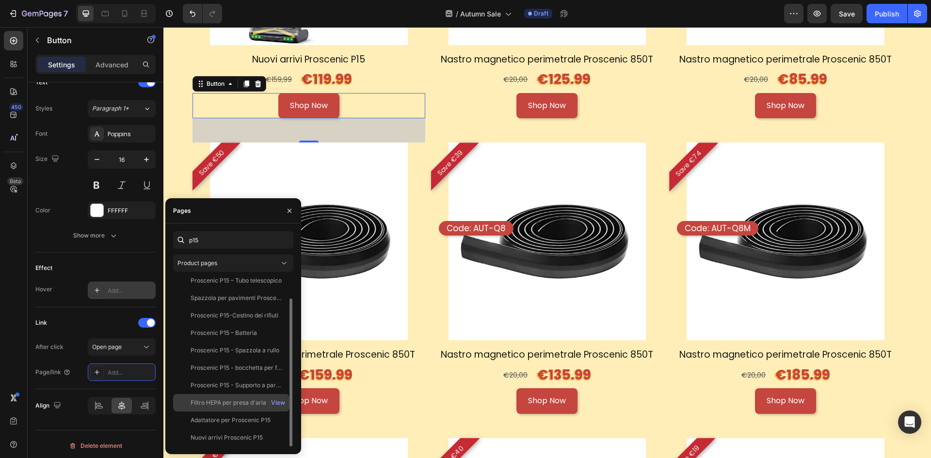
scroll to position [1212, 0]
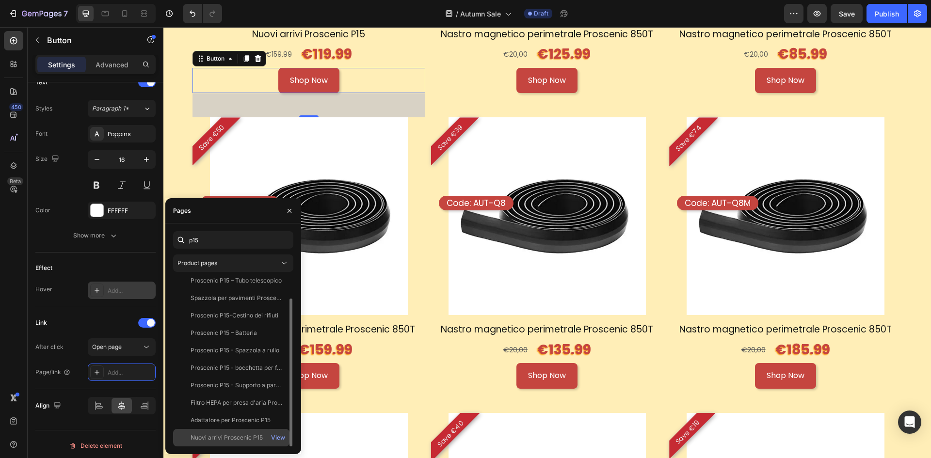
click at [238, 437] on div "Nuovi arrivi Proscenic P15" at bounding box center [227, 438] width 72 height 9
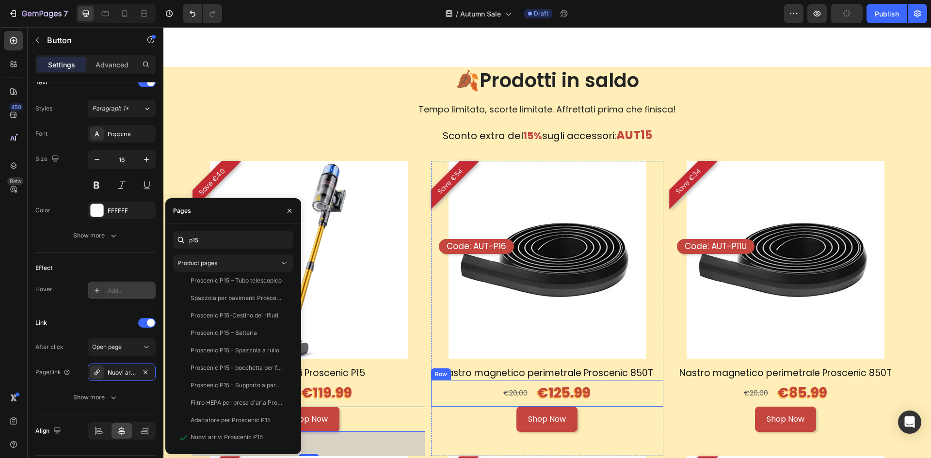
scroll to position [873, 0]
click at [353, 127] on p "Sconto extra del 15% sugli accessori: AUT15" at bounding box center [548, 136] width 708 height 18
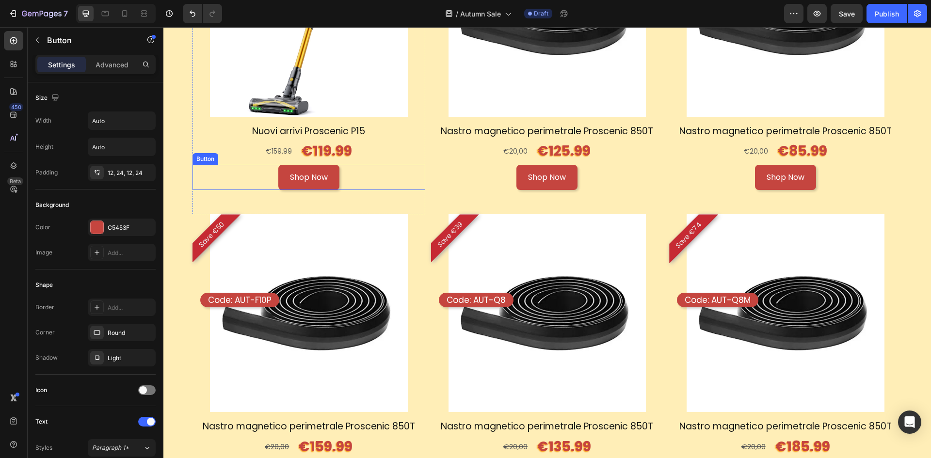
click at [217, 178] on div "Shop Now Button" at bounding box center [309, 178] width 233 height 26
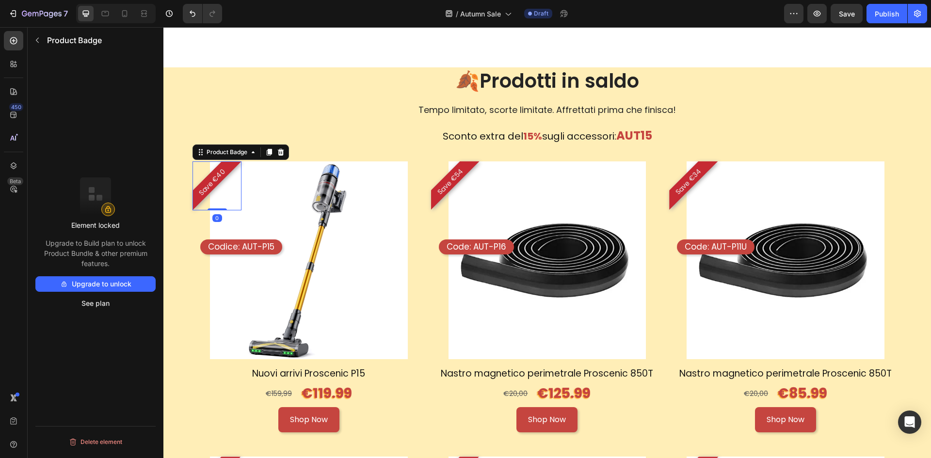
click at [210, 180] on pre "Save €40" at bounding box center [212, 182] width 43 height 43
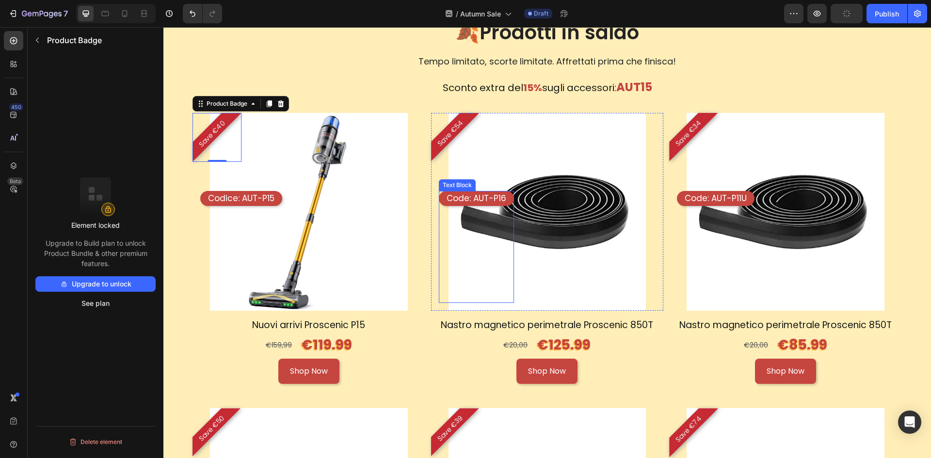
click at [481, 204] on div "Code: AUT-P16" at bounding box center [476, 198] width 75 height 15
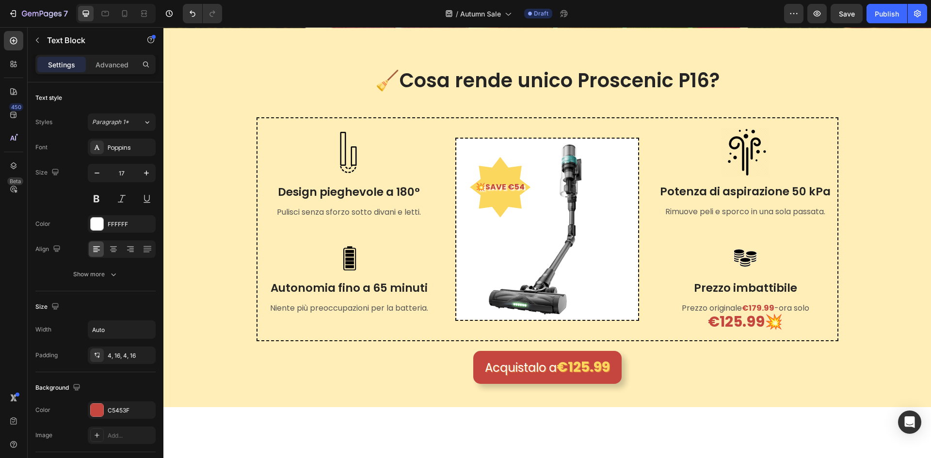
scroll to position [291, 0]
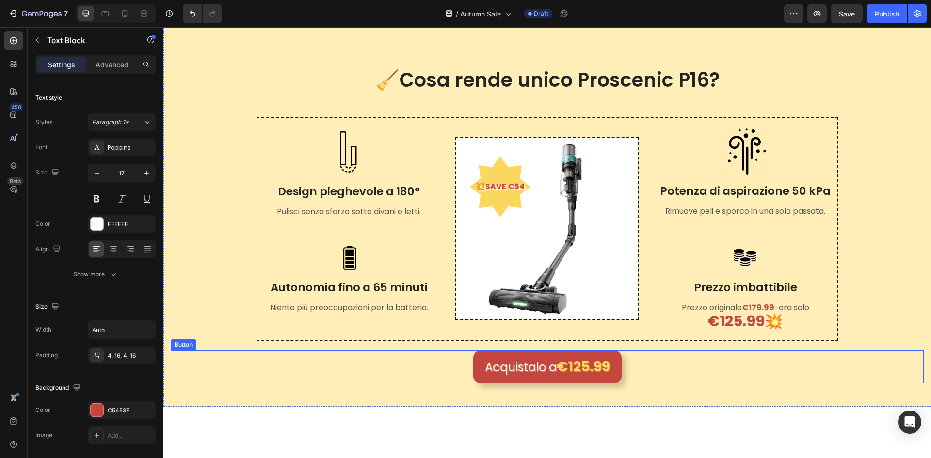
click at [634, 369] on div "Acquistalo a €125.99 Button" at bounding box center [547, 367] width 753 height 33
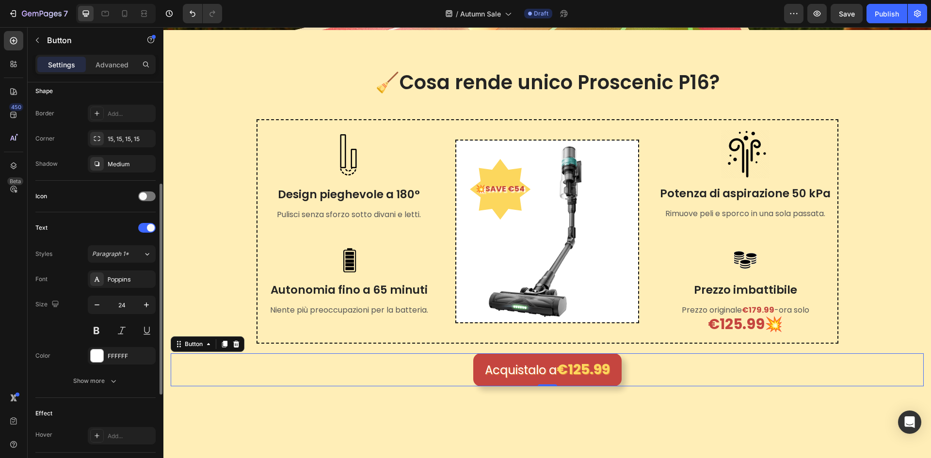
scroll to position [368, 0]
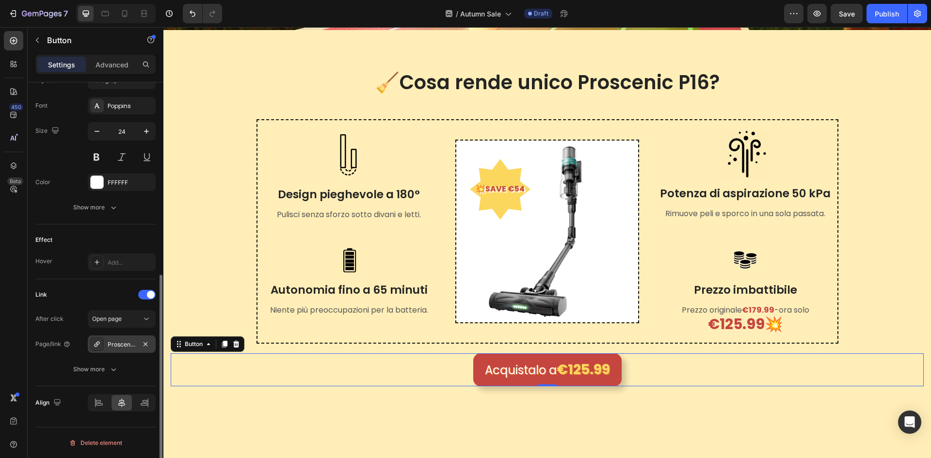
click at [125, 346] on div "Proscenic-p16" at bounding box center [122, 344] width 28 height 9
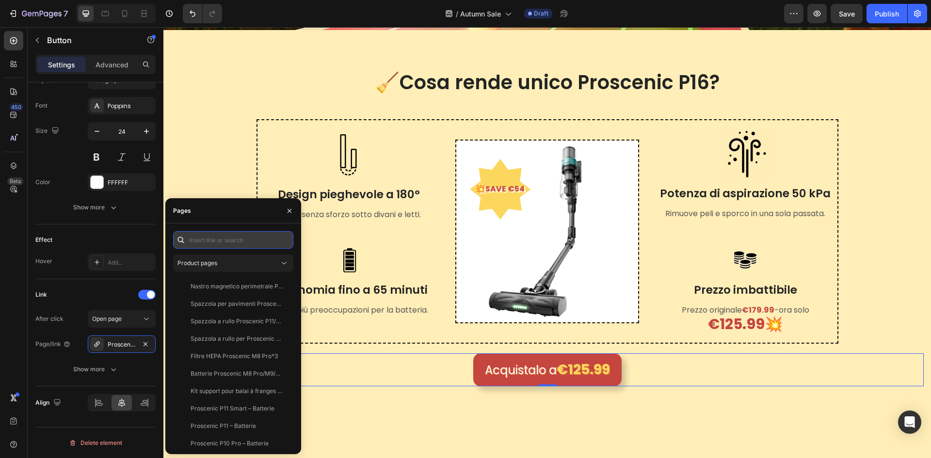
click at [232, 241] on input "text" at bounding box center [233, 239] width 120 height 17
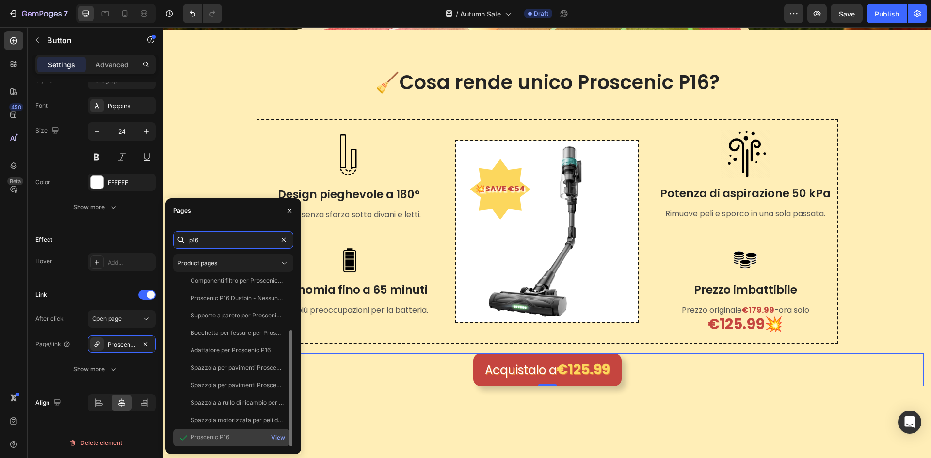
type input "p16"
drag, startPoint x: 237, startPoint y: 436, endPoint x: 258, endPoint y: 432, distance: 21.7
click at [237, 436] on div "Proscenic P16" at bounding box center [231, 438] width 109 height 10
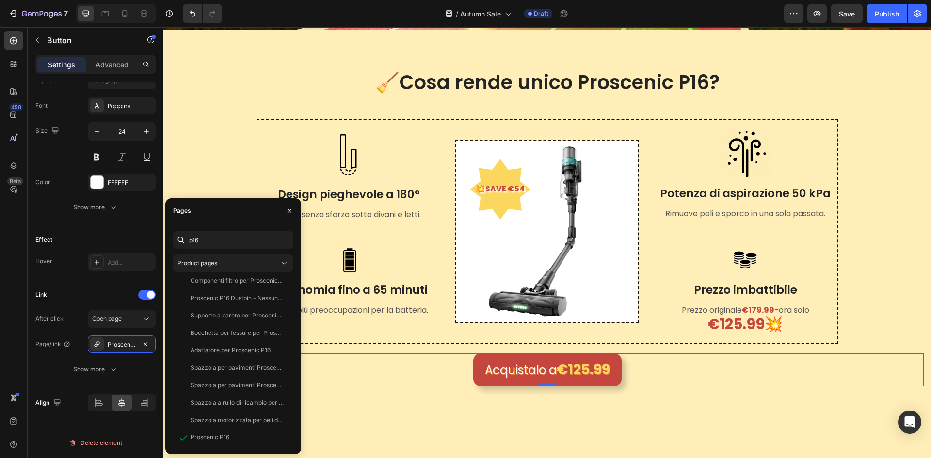
click at [693, 362] on div "Acquistalo a €125.99 Button 0" at bounding box center [547, 370] width 753 height 33
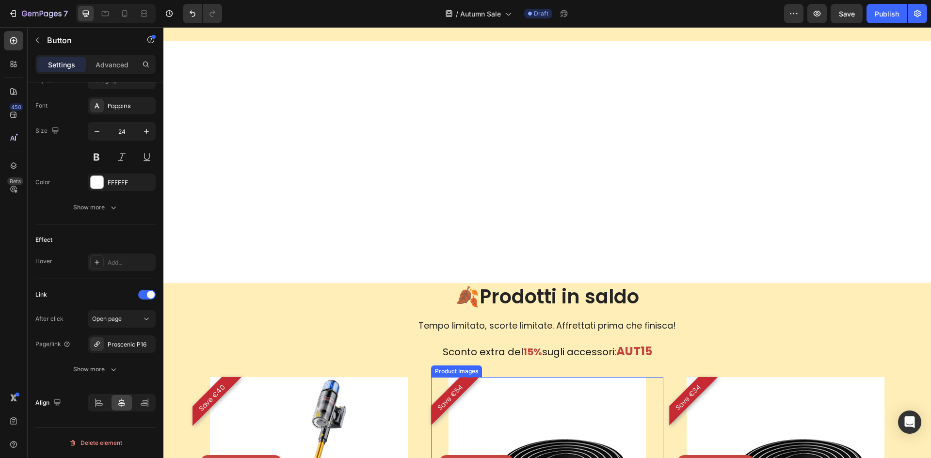
scroll to position [679, 0]
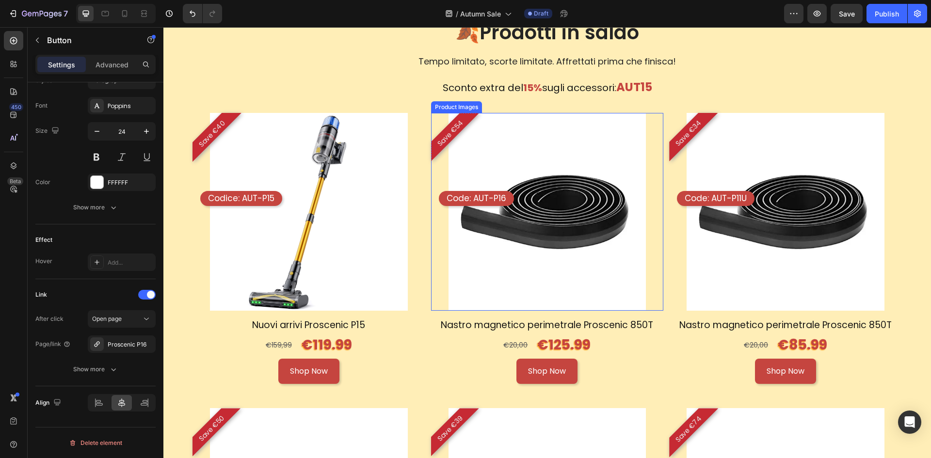
click at [603, 290] on img at bounding box center [548, 212] width 198 height 198
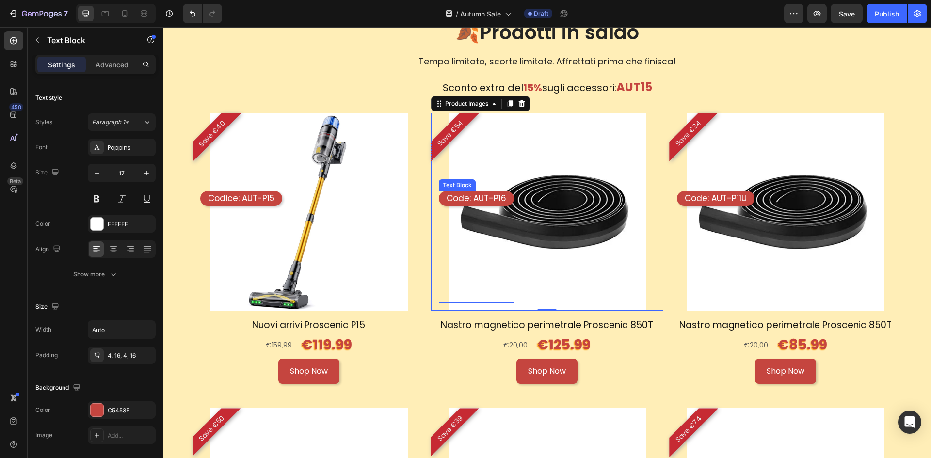
click at [482, 193] on p "Code: AUT-P16" at bounding box center [477, 198] width 60 height 11
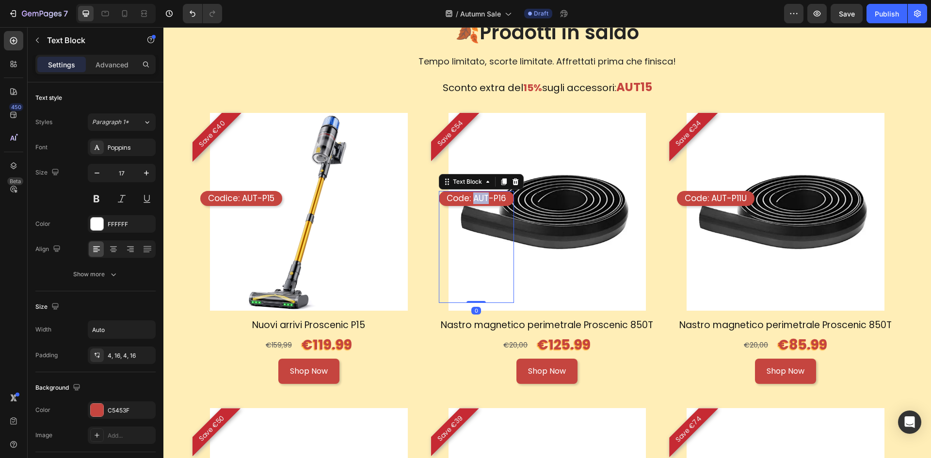
click at [482, 193] on p "Code: AUT-P16" at bounding box center [477, 198] width 60 height 11
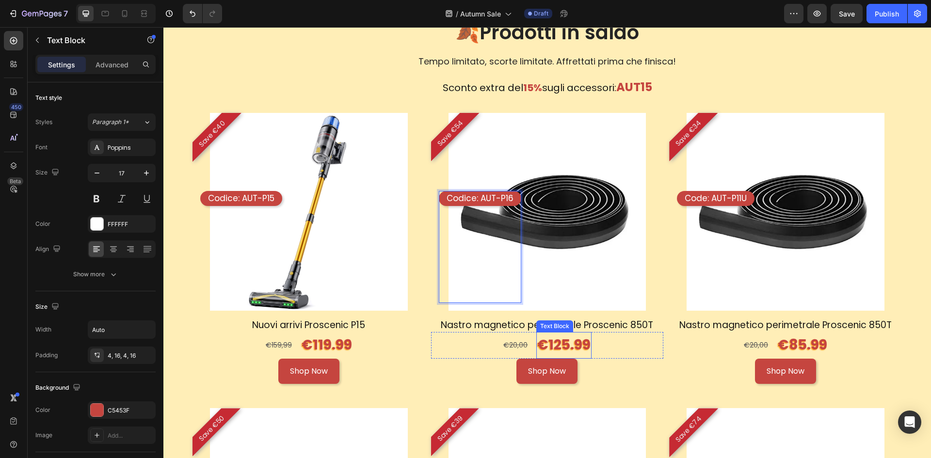
click at [574, 278] on img at bounding box center [548, 212] width 198 height 198
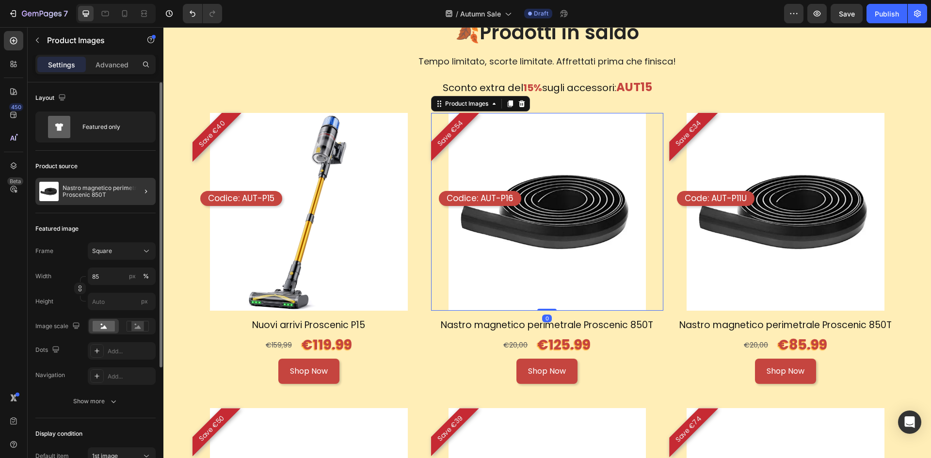
click at [149, 198] on div at bounding box center [142, 191] width 27 height 27
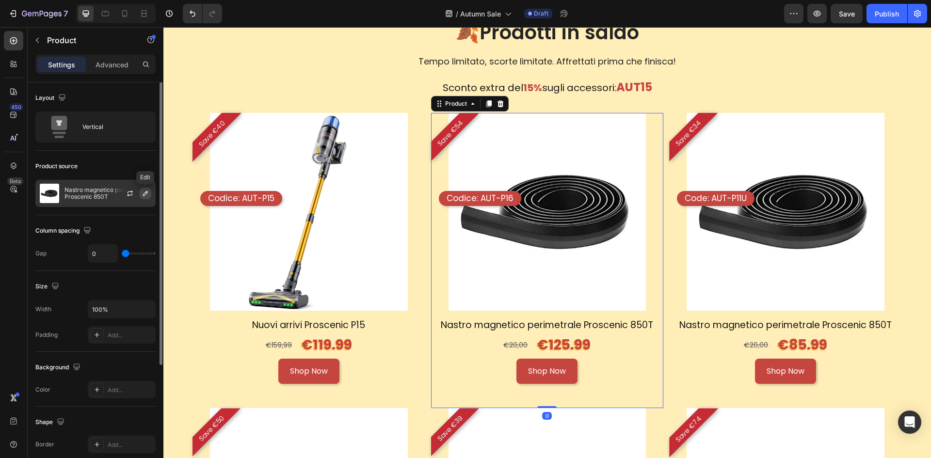
click at [143, 194] on icon "button" at bounding box center [146, 194] width 8 height 8
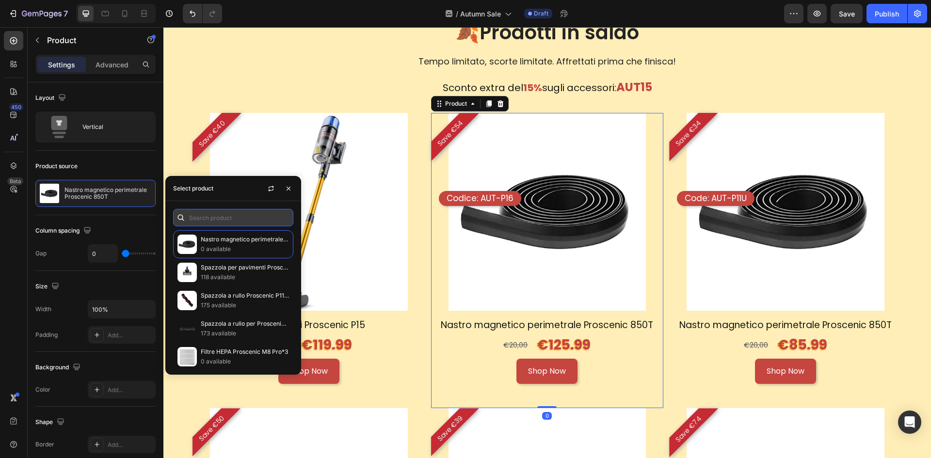
click at [212, 217] on input "text" at bounding box center [233, 217] width 120 height 17
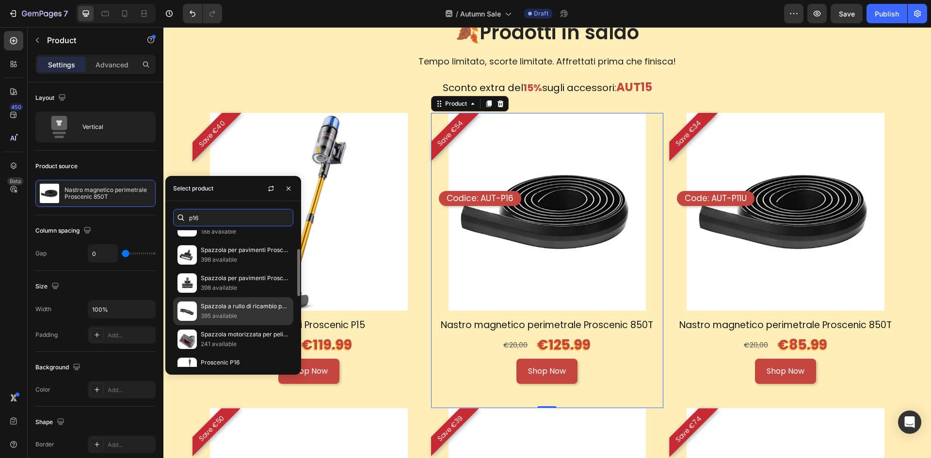
scroll to position [257, 0]
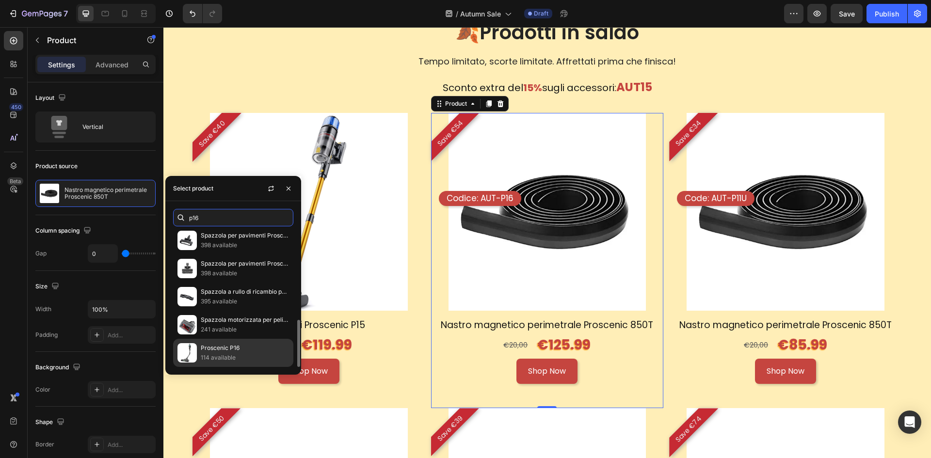
type input "p16"
click at [241, 340] on div "Proscenic P16 114 available" at bounding box center [233, 353] width 120 height 28
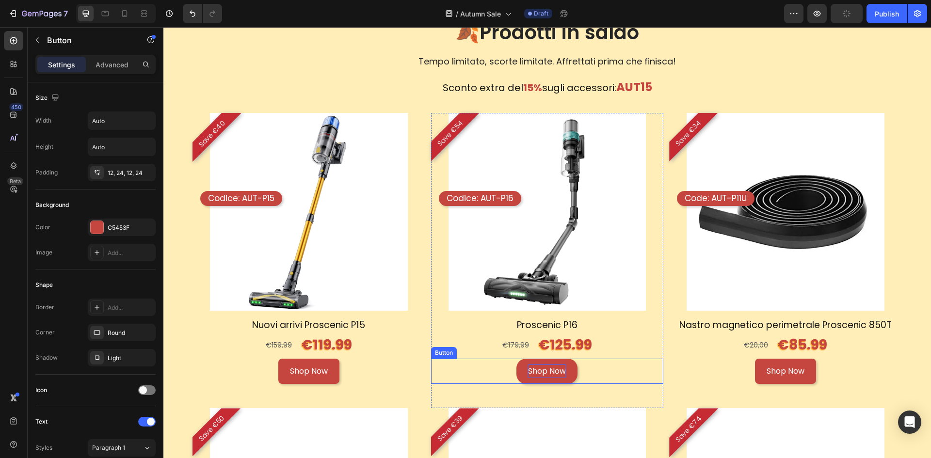
click at [541, 366] on p "Shop Now" at bounding box center [547, 372] width 38 height 14
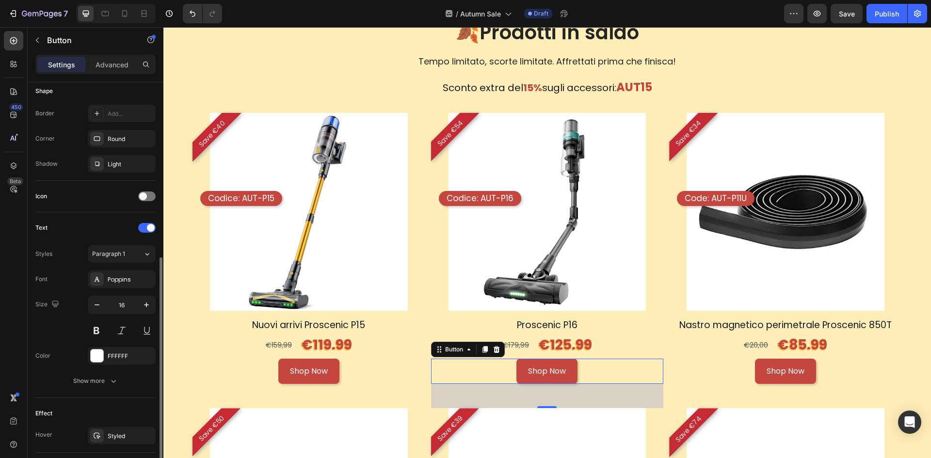
scroll to position [339, 0]
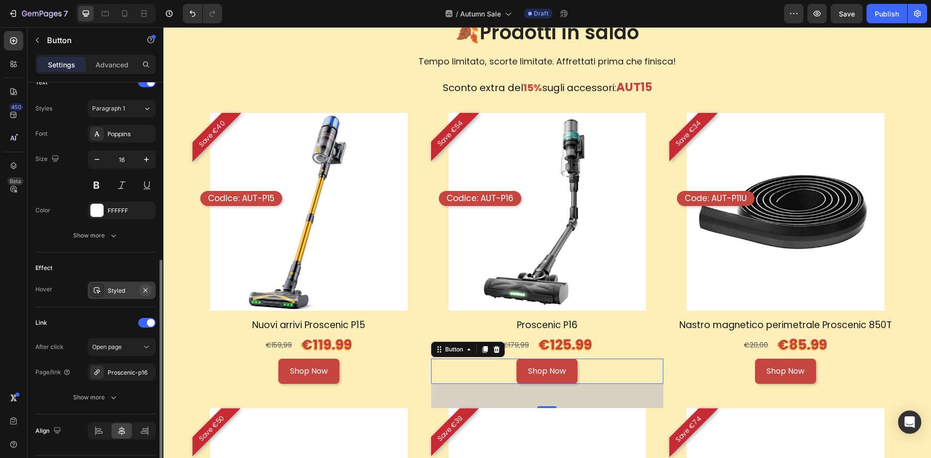
click at [148, 287] on icon "button" at bounding box center [146, 291] width 8 height 8
click at [131, 370] on div "Proscenic-p16" at bounding box center [122, 373] width 28 height 9
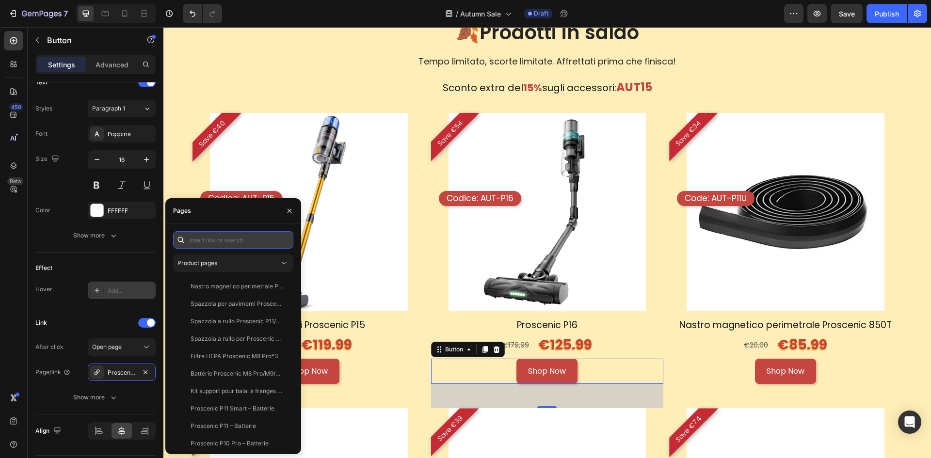
click at [228, 241] on input "text" at bounding box center [233, 239] width 120 height 17
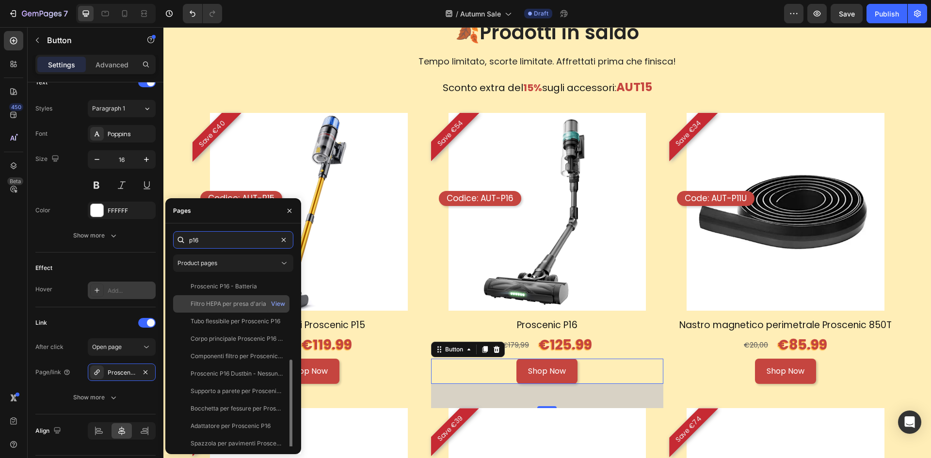
scroll to position [76, 0]
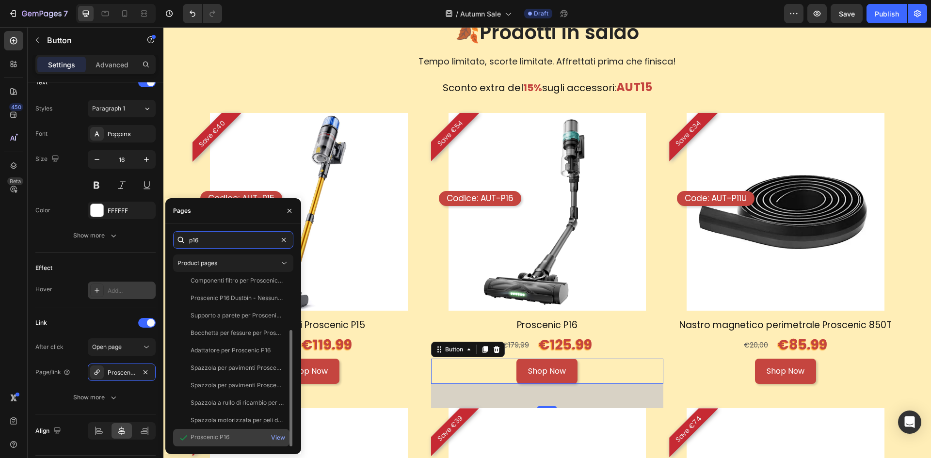
type input "p16"
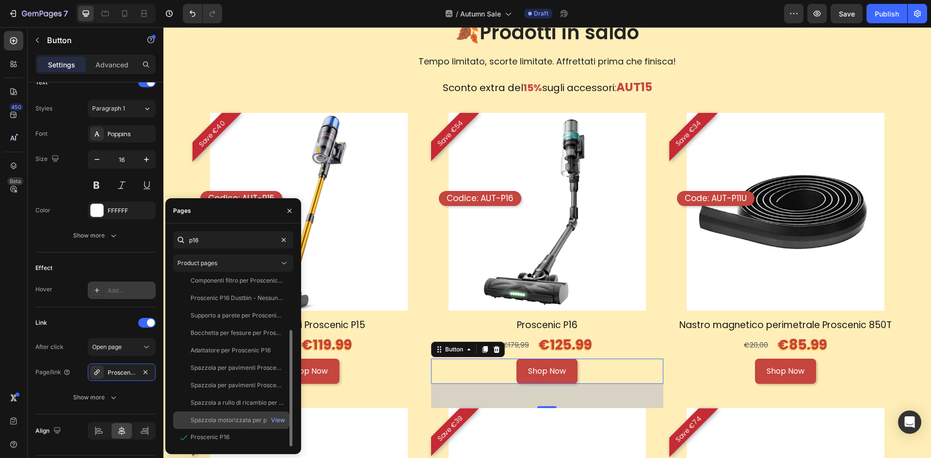
drag, startPoint x: 211, startPoint y: 430, endPoint x: 230, endPoint y: 426, distance: 18.8
click at [211, 430] on div "Proscenic P16 View" at bounding box center [231, 437] width 116 height 17
click at [765, 254] on img at bounding box center [786, 212] width 198 height 198
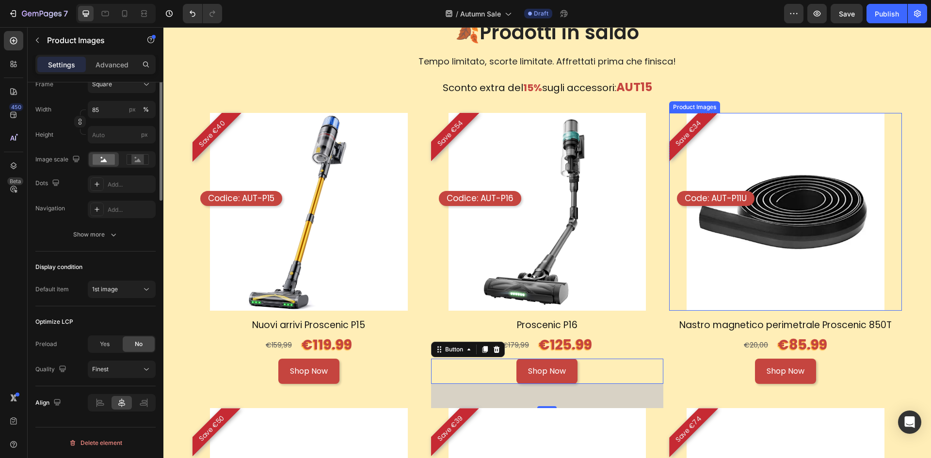
scroll to position [0, 0]
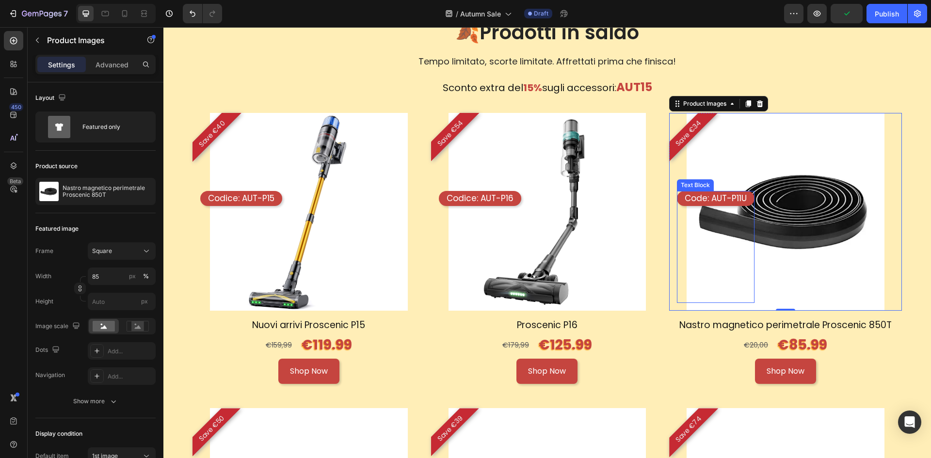
click at [726, 196] on p "Code: AUT-P11U" at bounding box center [716, 198] width 62 height 11
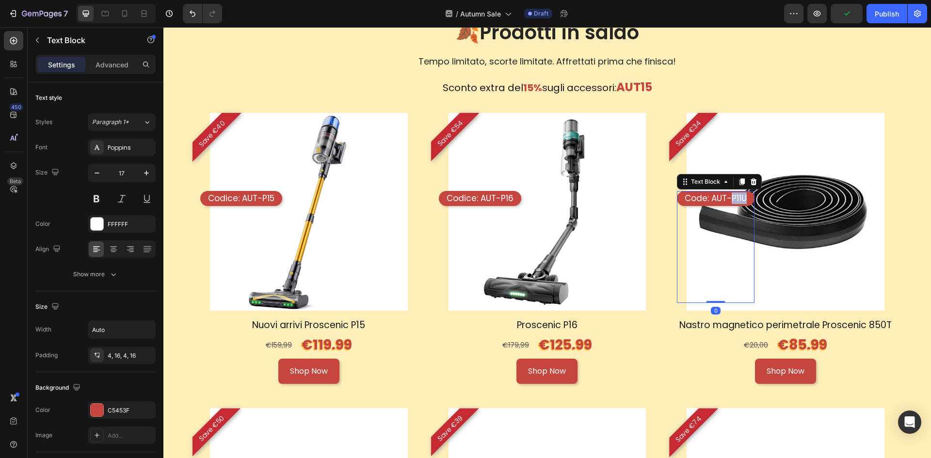
click at [726, 196] on p "Code: AUT-P11U" at bounding box center [716, 198] width 62 height 11
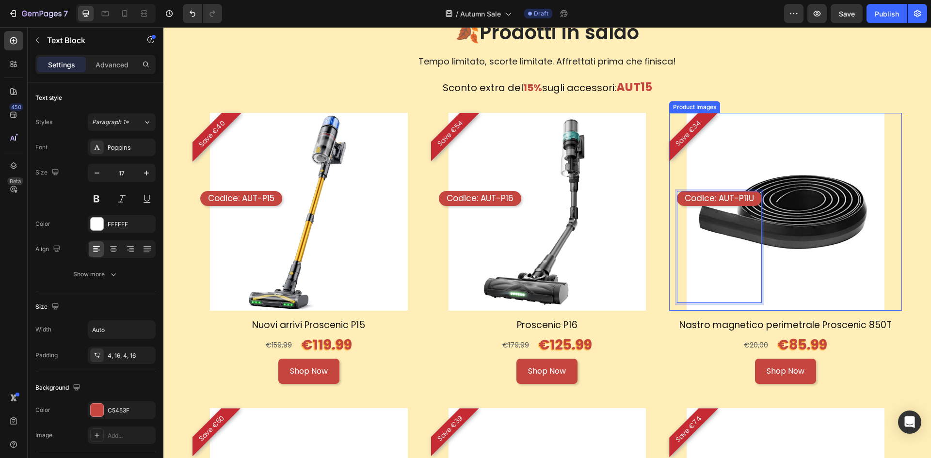
click at [791, 292] on img at bounding box center [786, 212] width 198 height 198
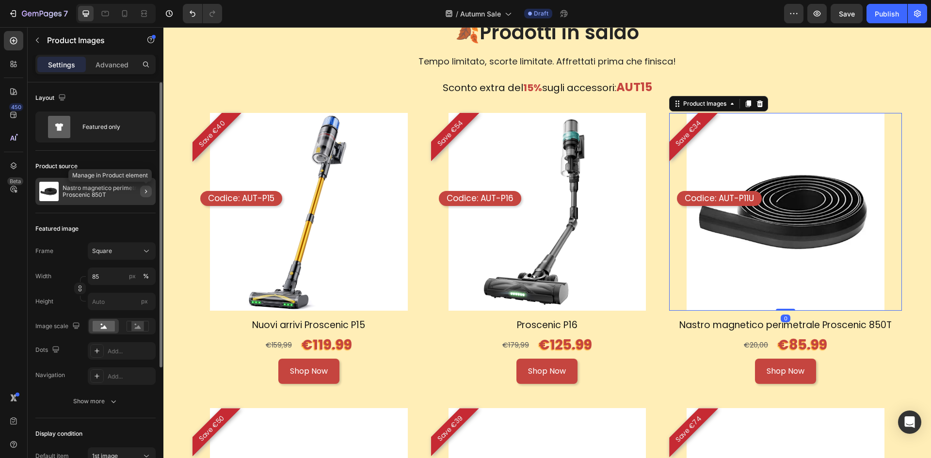
click at [143, 190] on icon "button" at bounding box center [146, 192] width 8 height 8
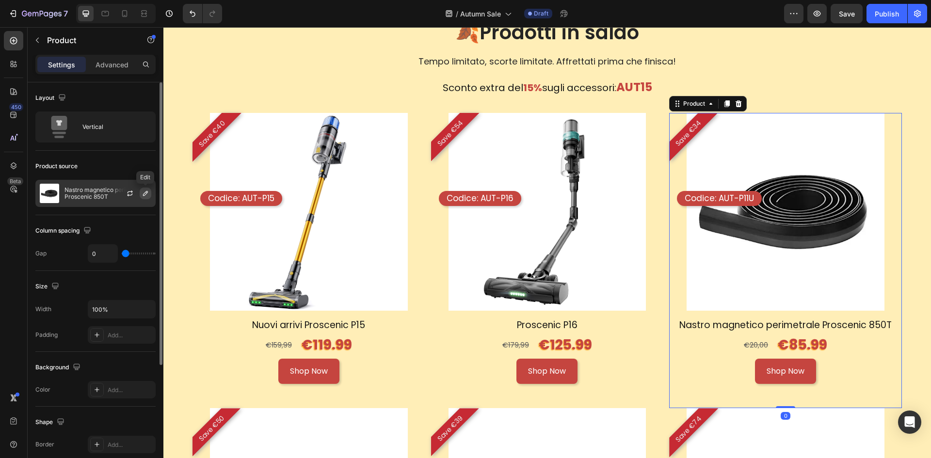
click at [147, 193] on icon "button" at bounding box center [145, 193] width 5 height 5
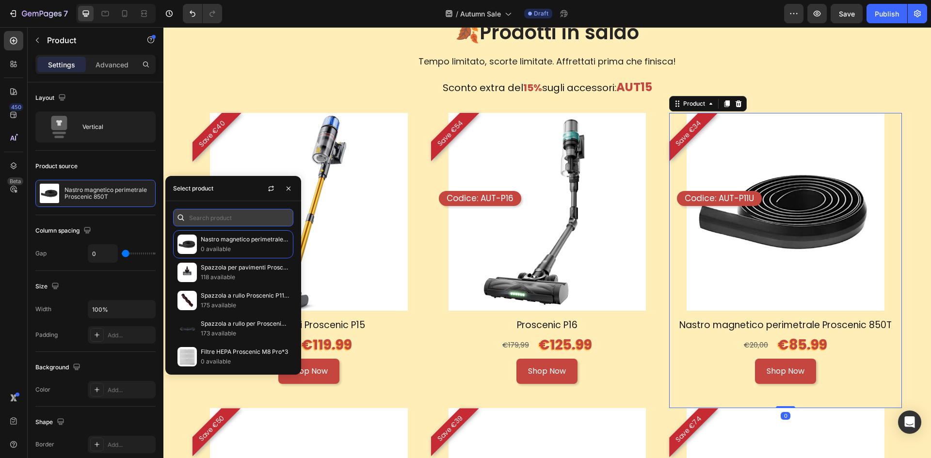
click at [210, 218] on input "text" at bounding box center [233, 217] width 120 height 17
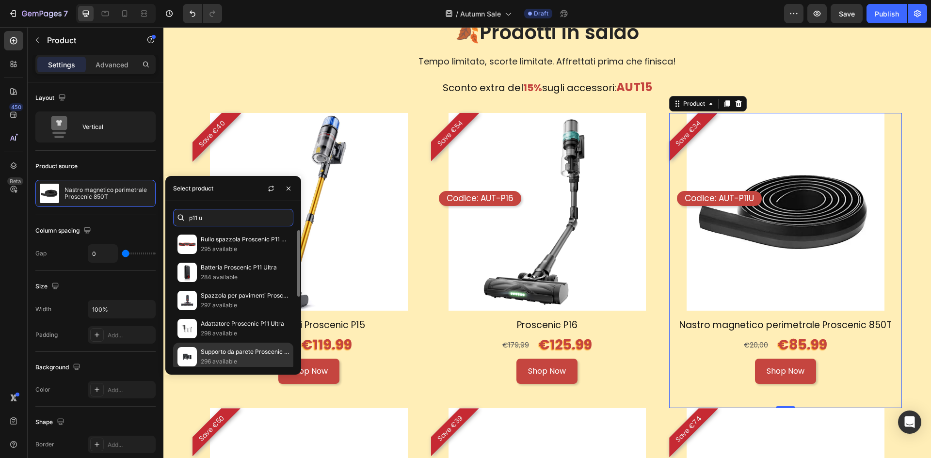
scroll to position [145, 0]
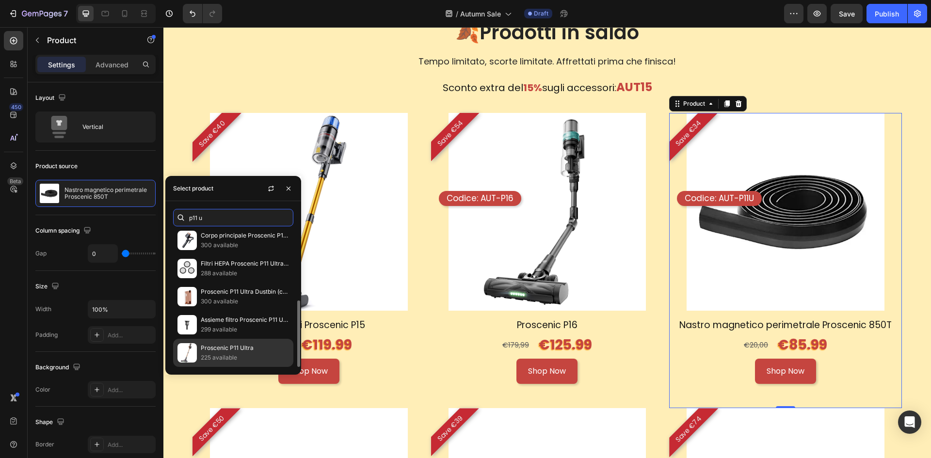
type input "p11 u"
click at [242, 347] on p "Proscenic P11 Ultra" at bounding box center [245, 348] width 88 height 10
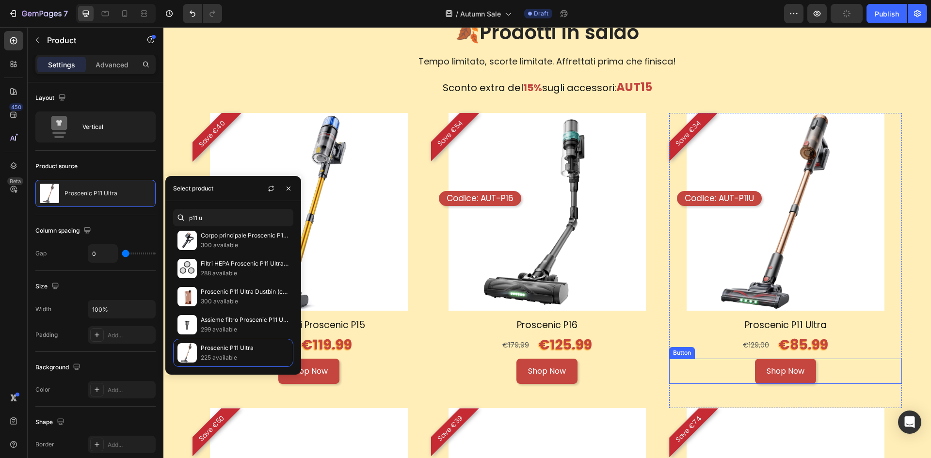
click at [815, 369] on div "Shop Now Button" at bounding box center [785, 372] width 233 height 26
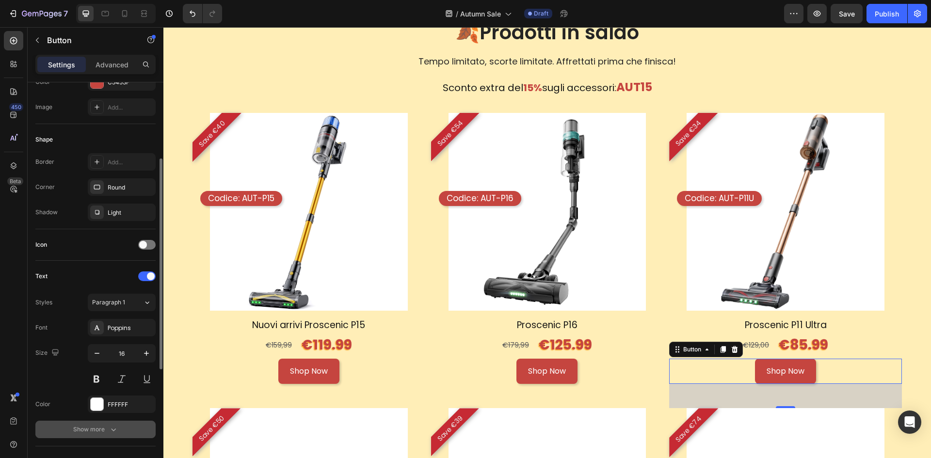
scroll to position [242, 0]
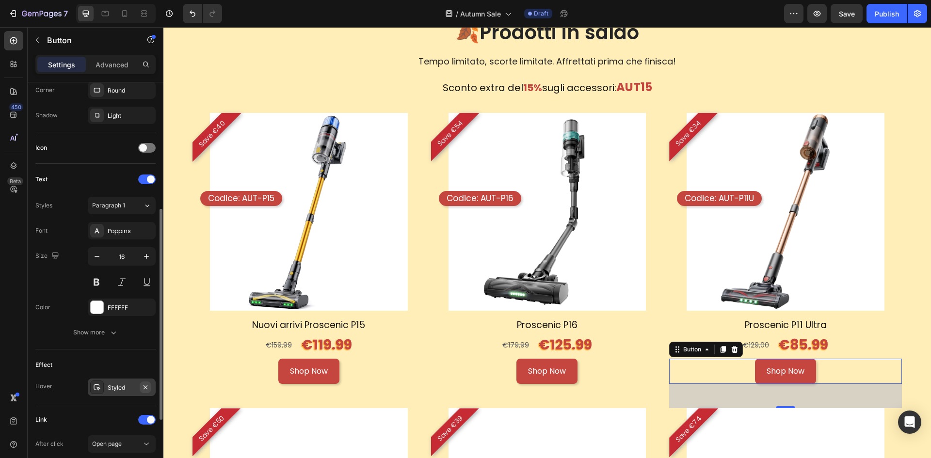
click at [148, 391] on button "button" at bounding box center [146, 388] width 12 height 12
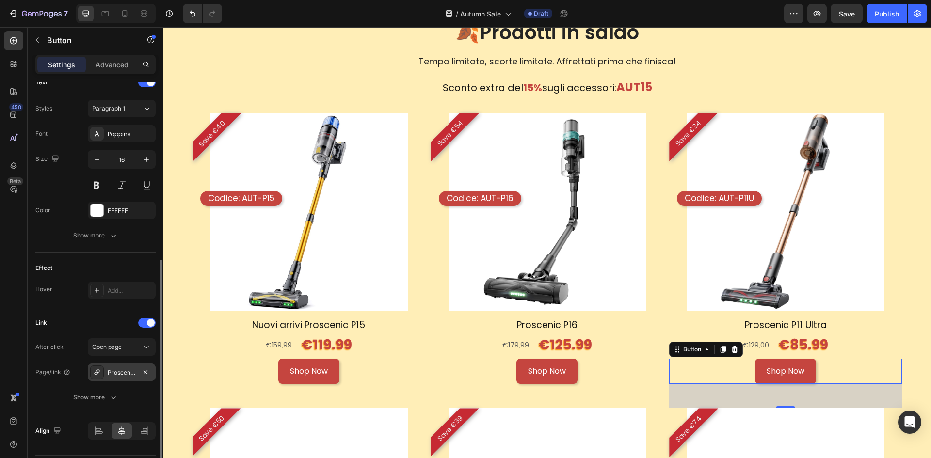
click at [135, 369] on div "Proscenic-p11-ultra" at bounding box center [122, 373] width 28 height 9
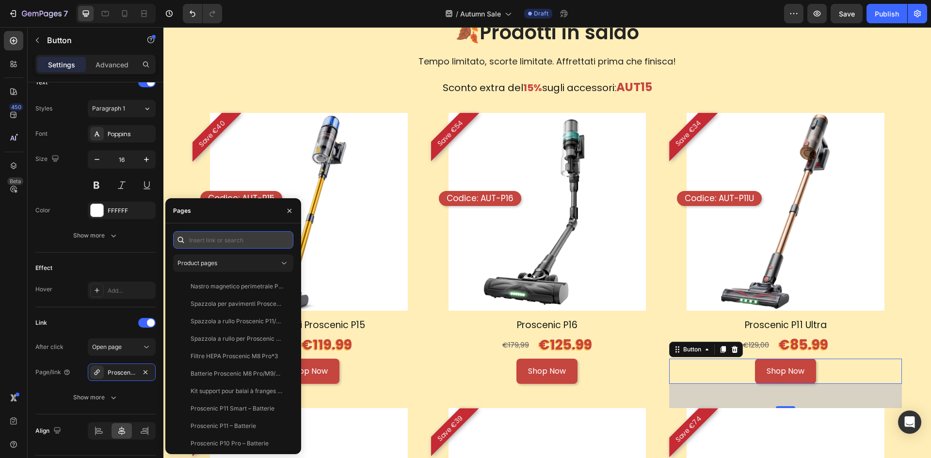
click at [227, 242] on input "text" at bounding box center [233, 239] width 120 height 17
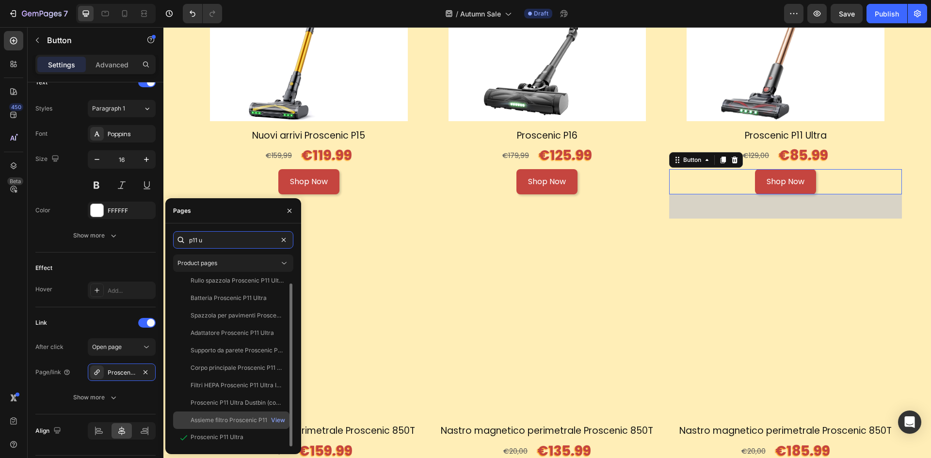
scroll to position [1115, 0]
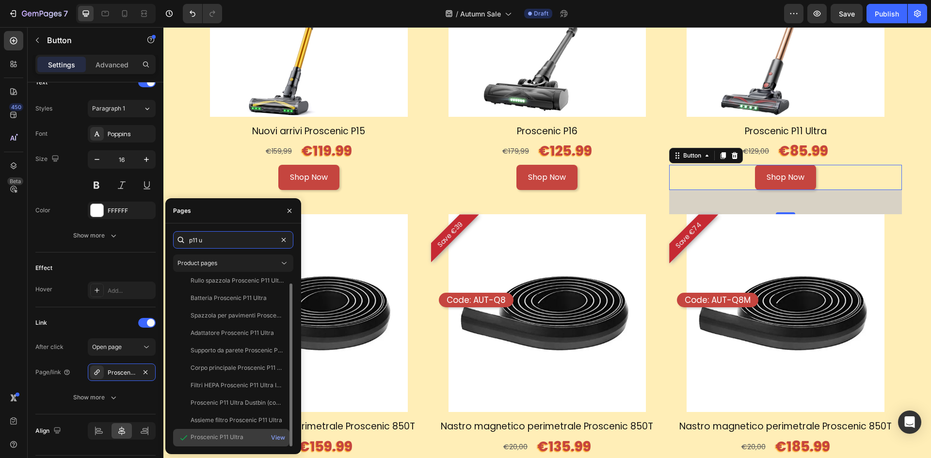
type input "p11 u"
click at [236, 435] on div "Proscenic P11 Ultra" at bounding box center [217, 437] width 53 height 9
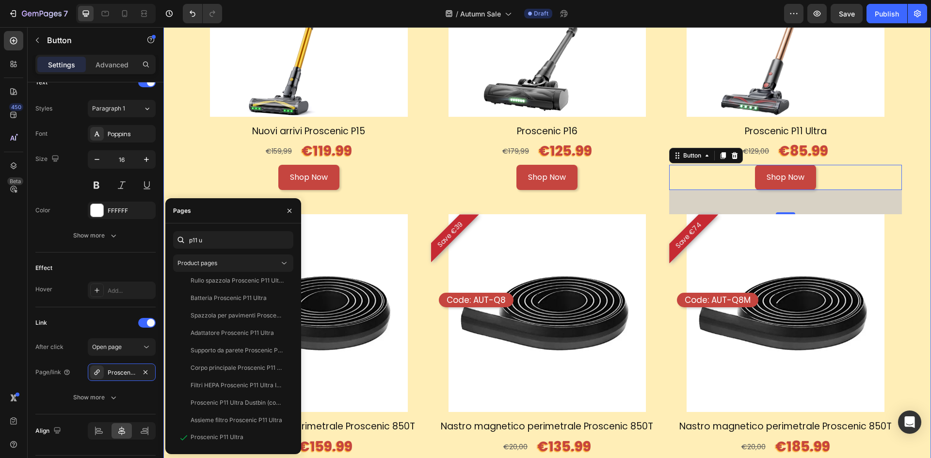
click at [912, 234] on div "🍂Prodotti in saldo Heading Tempo limitato, scorte limitate. Affrettati prima ch…" at bounding box center [547, 331] width 768 height 1012
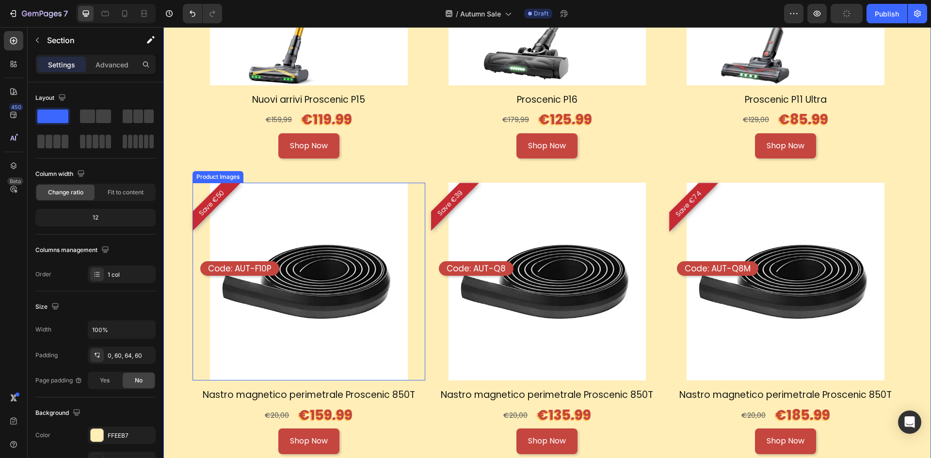
scroll to position [1164, 0]
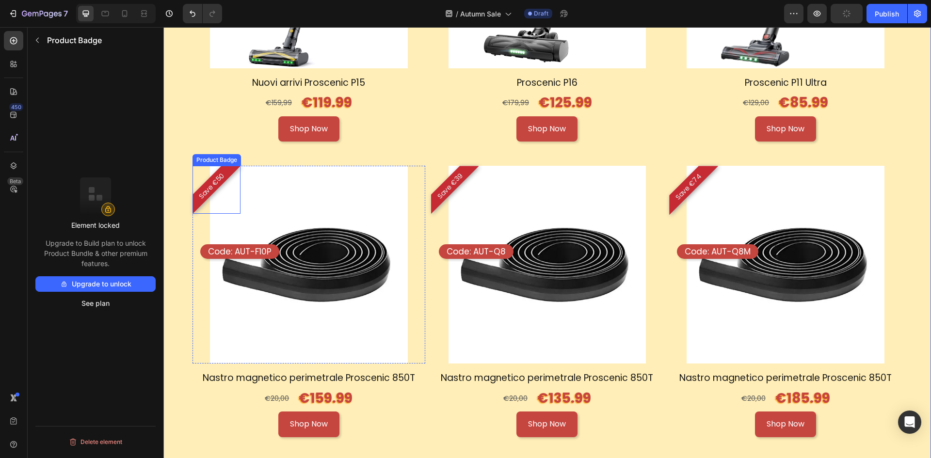
click at [229, 195] on div "Save €50" at bounding box center [217, 190] width 48 height 48
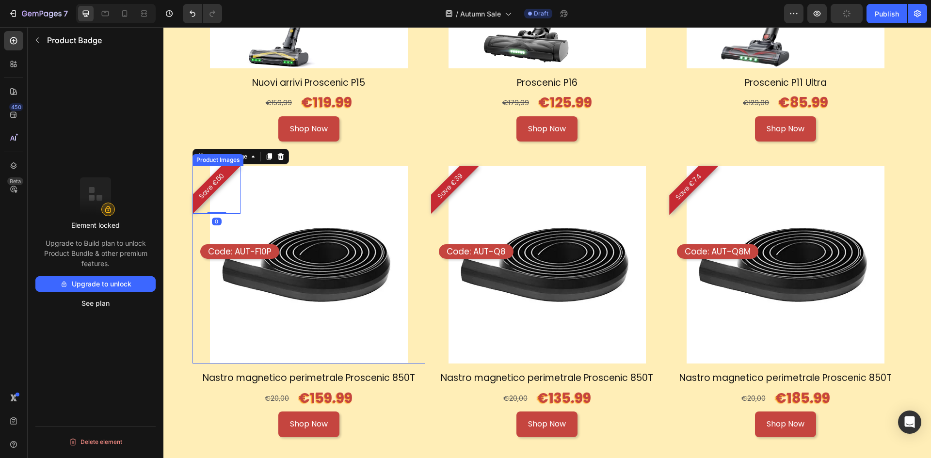
click at [311, 202] on img at bounding box center [309, 265] width 198 height 198
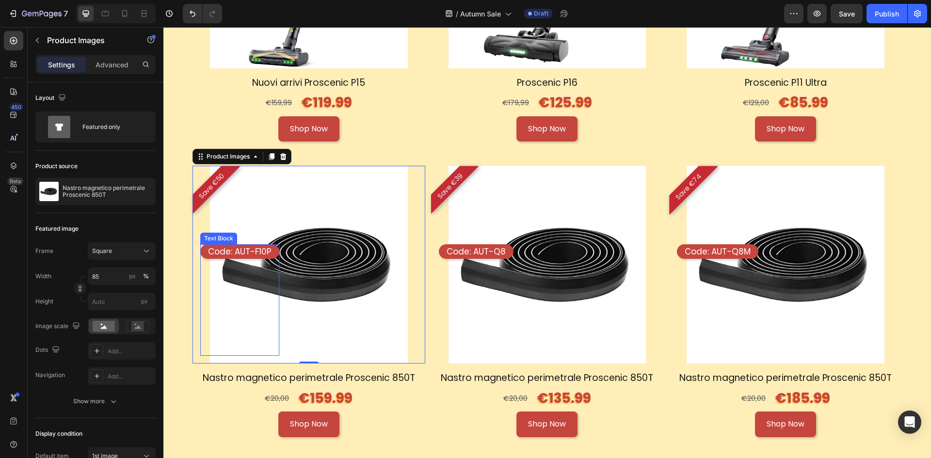
click at [252, 250] on p "Code: AUT-F10P" at bounding box center [240, 251] width 64 height 11
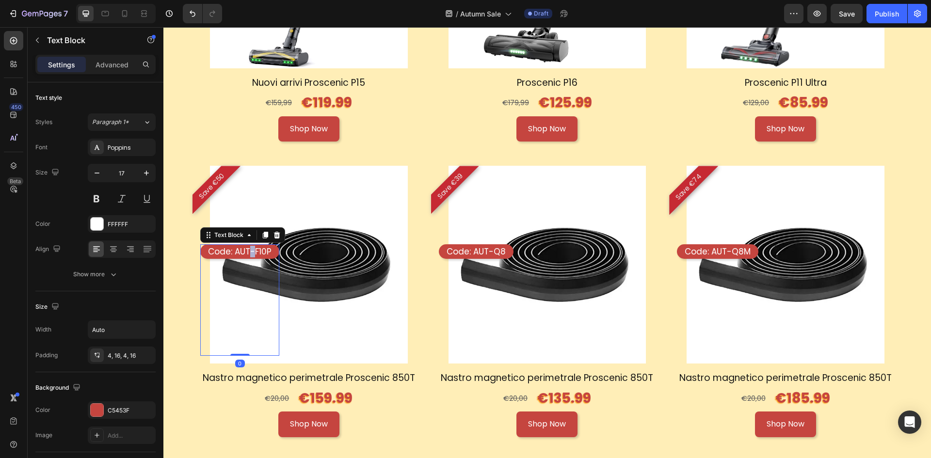
click at [252, 250] on p "Code: AUT-F10P" at bounding box center [240, 251] width 64 height 11
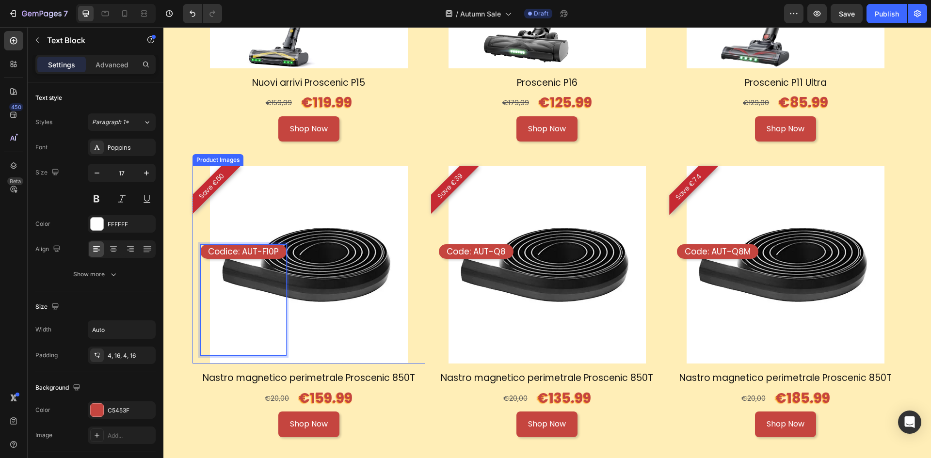
click at [375, 329] on img at bounding box center [309, 265] width 198 height 198
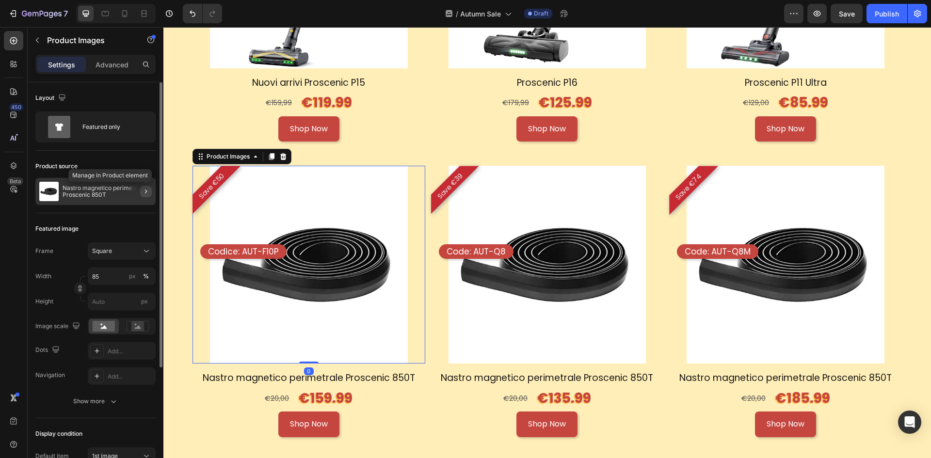
click at [146, 194] on icon "button" at bounding box center [146, 192] width 8 height 8
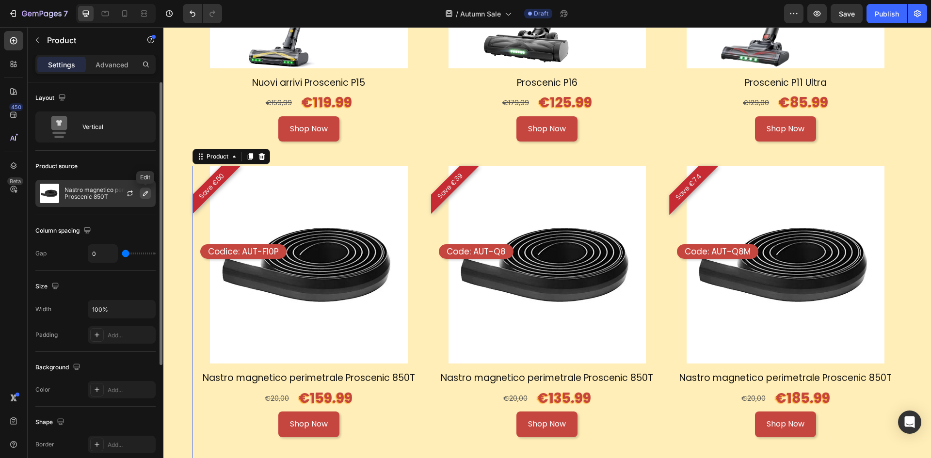
click at [146, 195] on icon "button" at bounding box center [146, 194] width 8 height 8
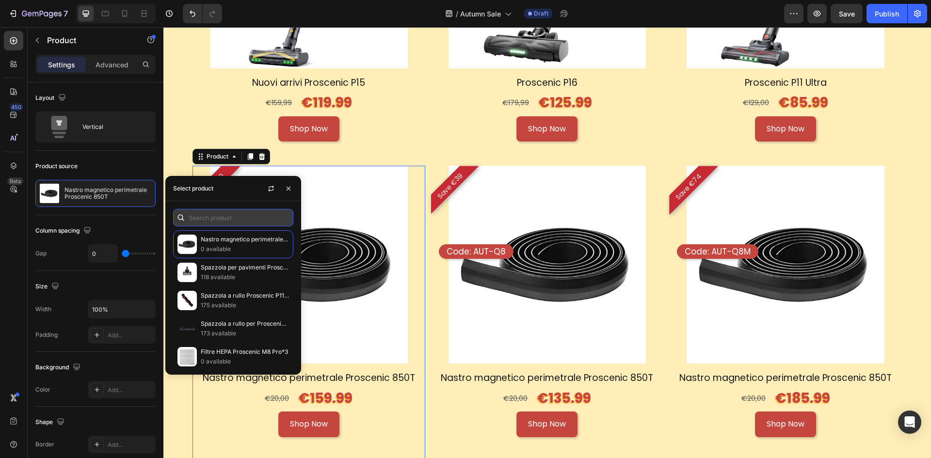
click at [237, 219] on input "text" at bounding box center [233, 217] width 120 height 17
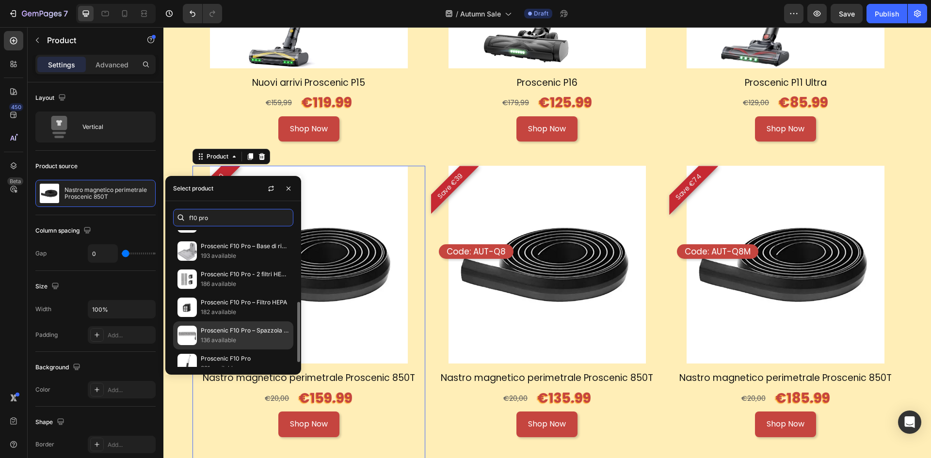
scroll to position [173, 0]
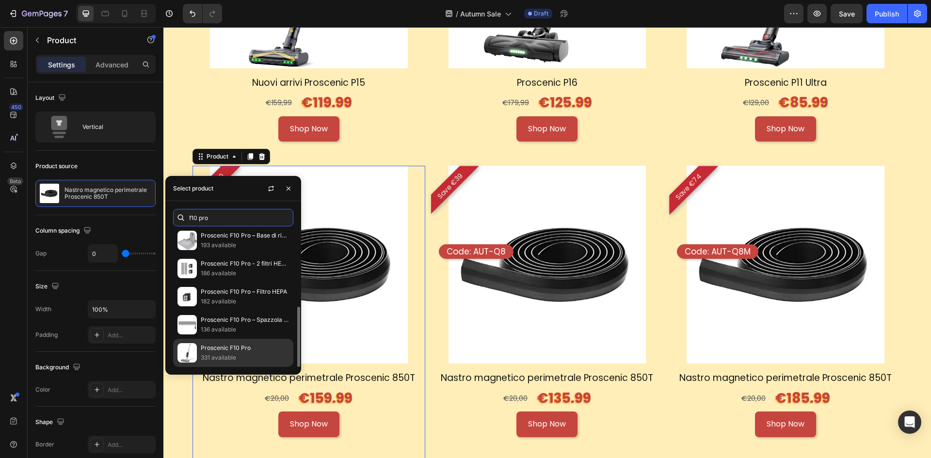
type input "f10 pro"
drag, startPoint x: 239, startPoint y: 344, endPoint x: 245, endPoint y: 344, distance: 6.8
click at [239, 344] on p "Proscenic F10 Pro" at bounding box center [245, 348] width 88 height 10
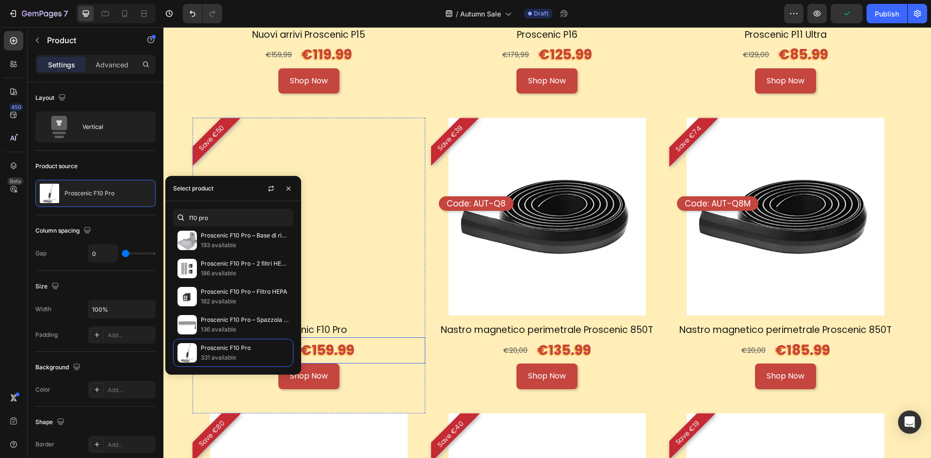
scroll to position [1212, 0]
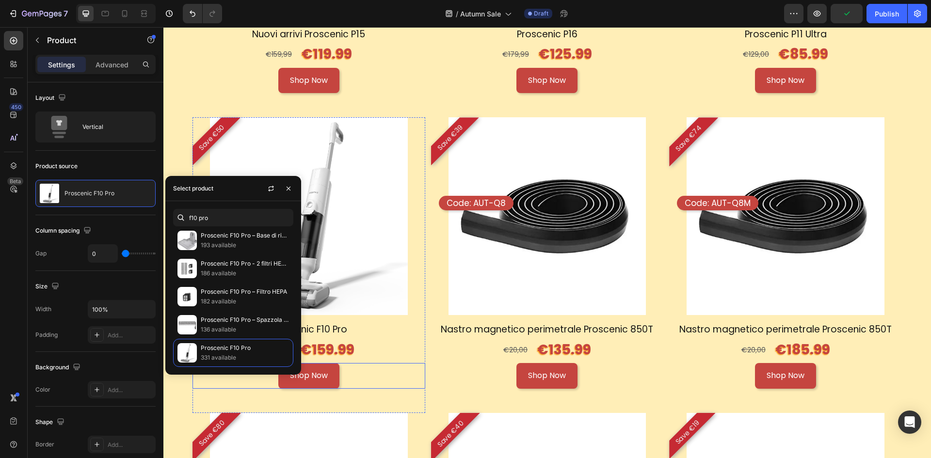
click at [364, 378] on div "Shop Now Button" at bounding box center [309, 376] width 233 height 26
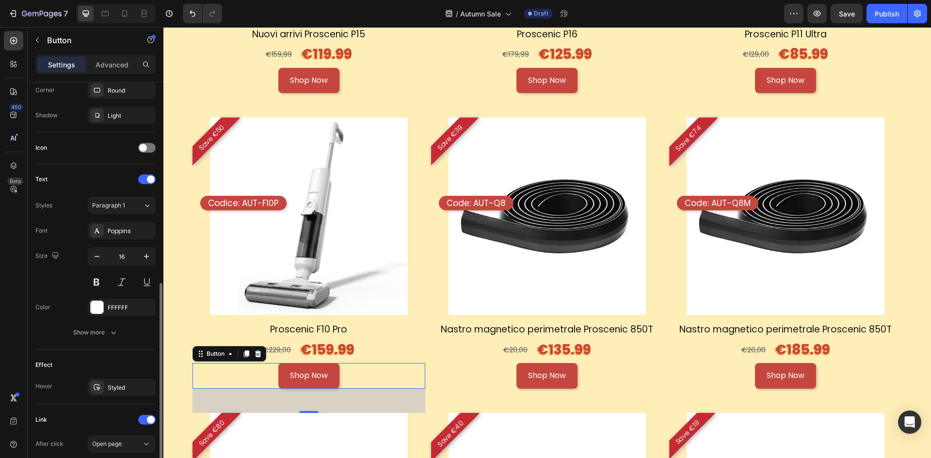
scroll to position [291, 0]
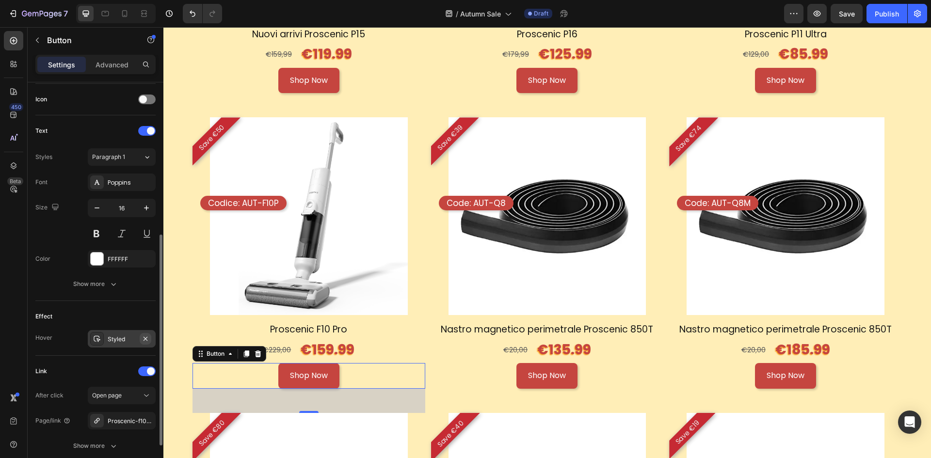
click at [149, 339] on button "button" at bounding box center [146, 339] width 12 height 12
click at [140, 418] on button "button" at bounding box center [146, 421] width 12 height 12
click at [131, 421] on div "Add..." at bounding box center [131, 421] width 46 height 9
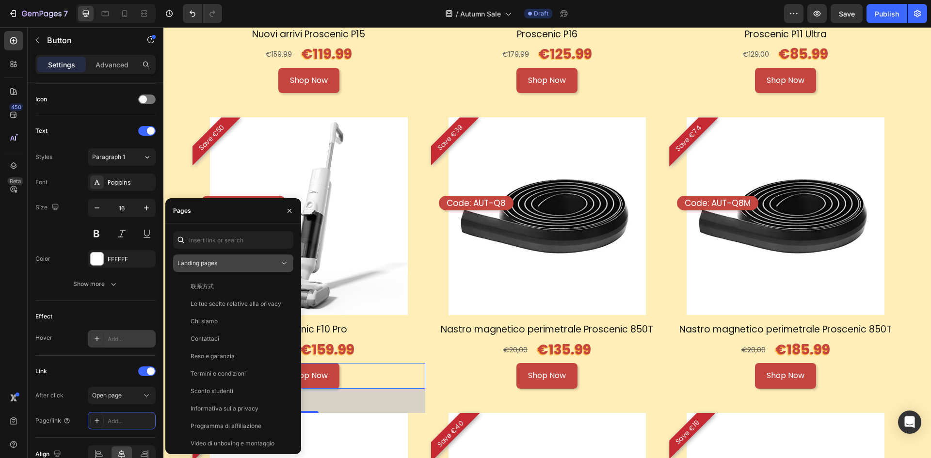
click at [217, 263] on span "Landing pages" at bounding box center [197, 262] width 40 height 7
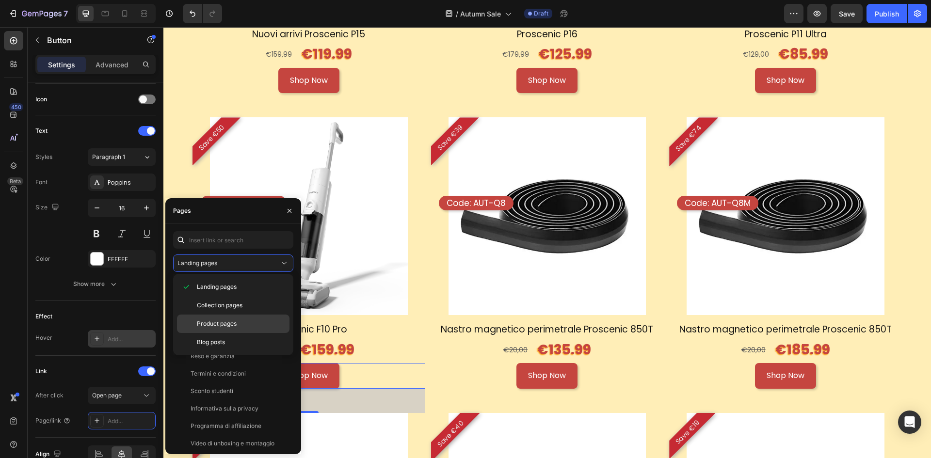
click at [214, 322] on span "Product pages" at bounding box center [217, 324] width 40 height 9
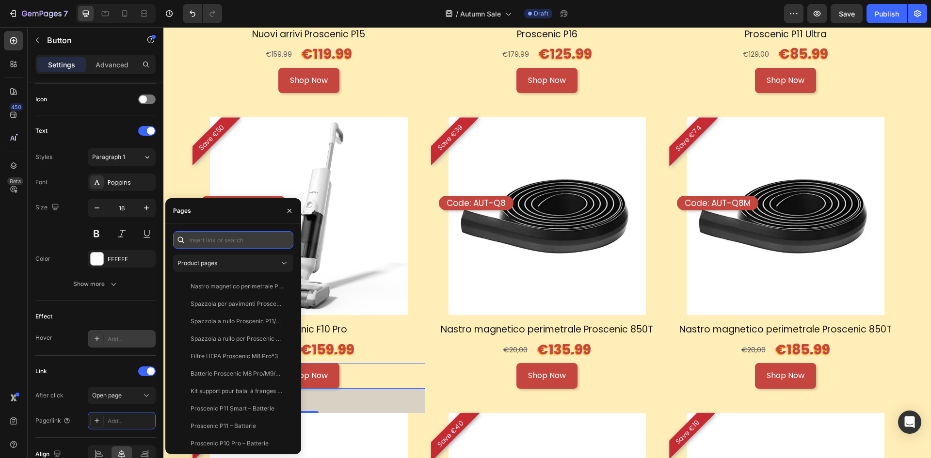
click at [240, 241] on input "text" at bounding box center [233, 239] width 120 height 17
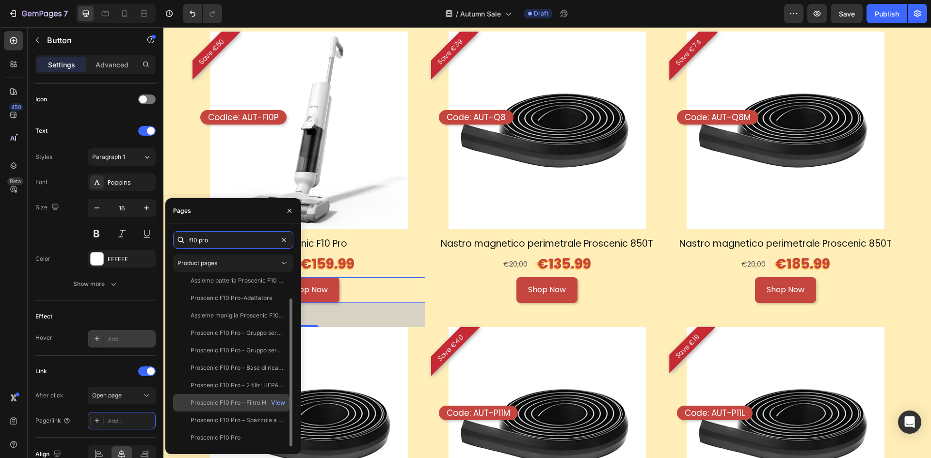
scroll to position [1309, 0]
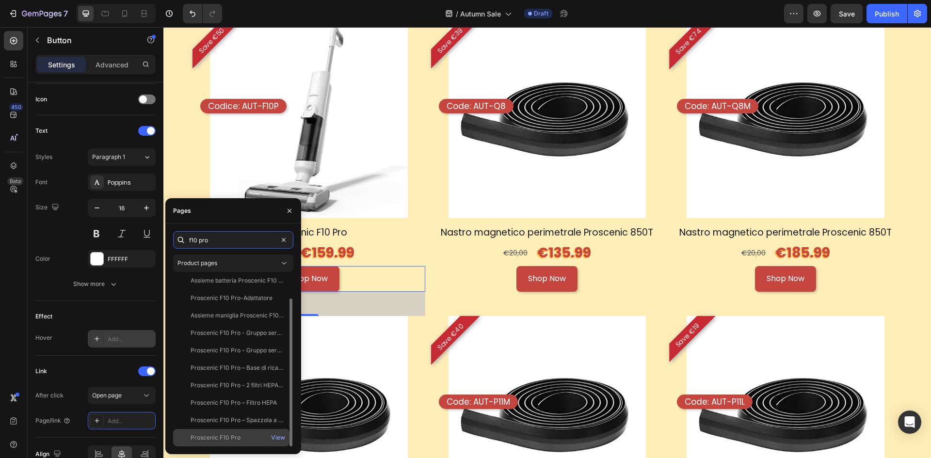
type input "f10 pro"
drag, startPoint x: 217, startPoint y: 434, endPoint x: 222, endPoint y: 430, distance: 6.2
click at [217, 434] on div "Proscenic F10 Pro" at bounding box center [216, 438] width 50 height 9
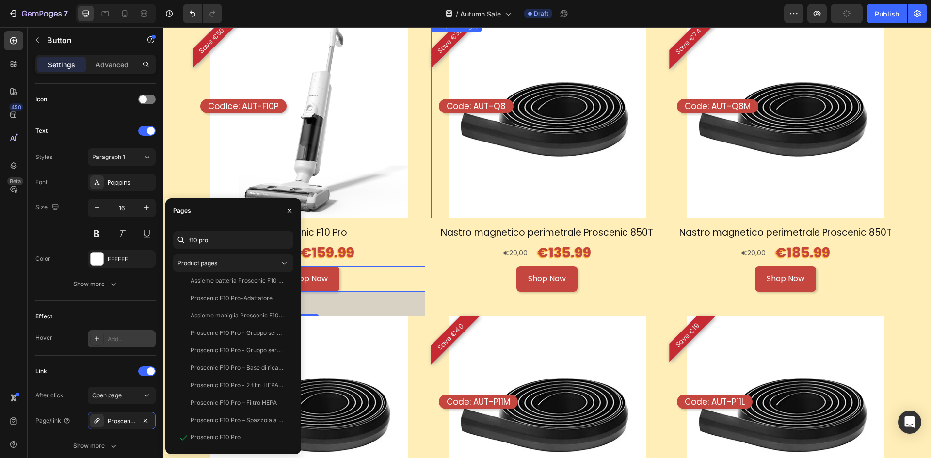
click at [554, 159] on img at bounding box center [548, 119] width 198 height 198
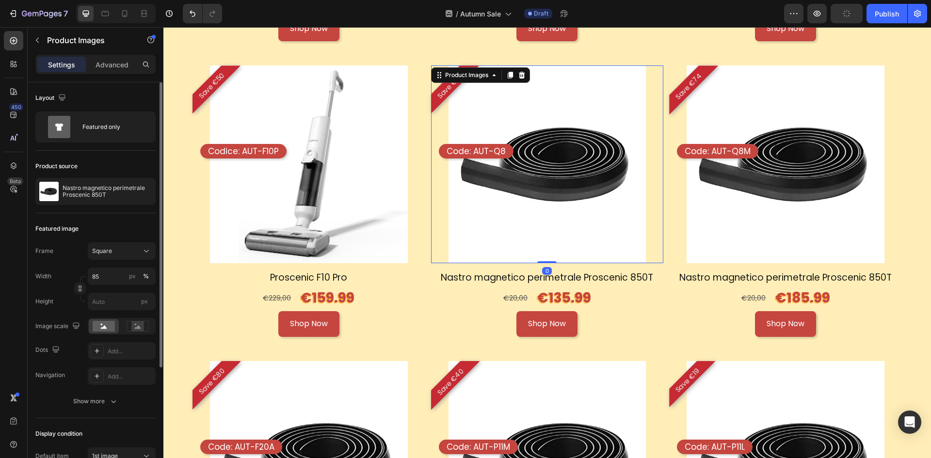
scroll to position [1212, 0]
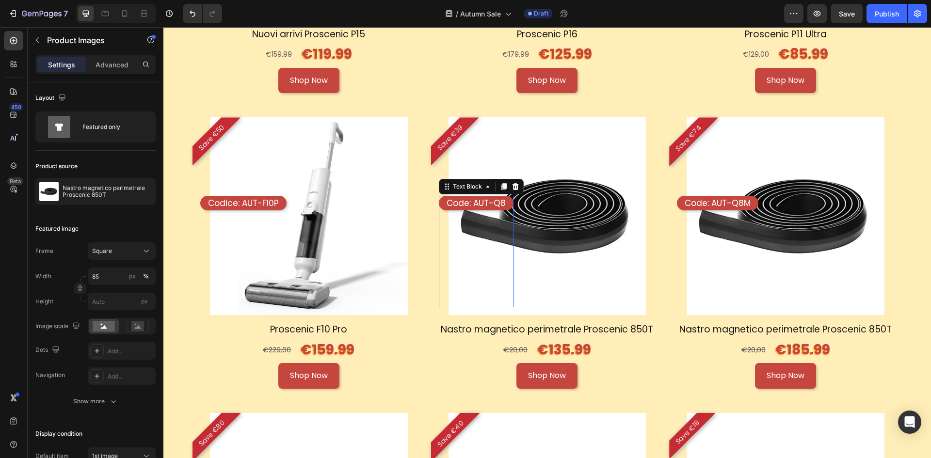
click at [469, 199] on p "Code: AUT-Q8" at bounding box center [476, 203] width 59 height 11
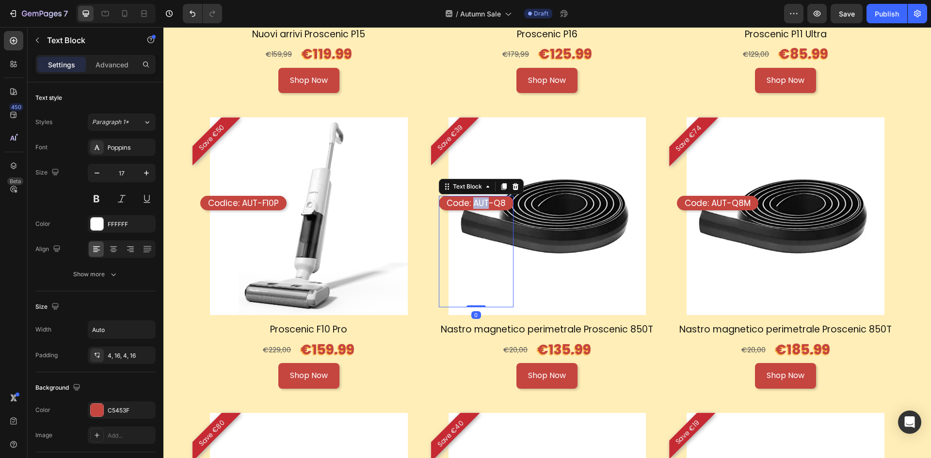
click at [469, 199] on p "Code: AUT-Q8" at bounding box center [476, 203] width 59 height 11
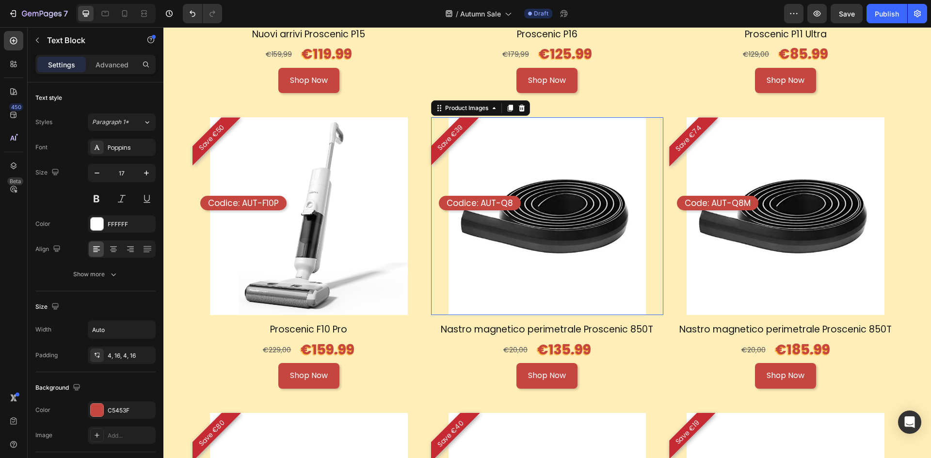
click at [573, 260] on img at bounding box center [548, 216] width 198 height 198
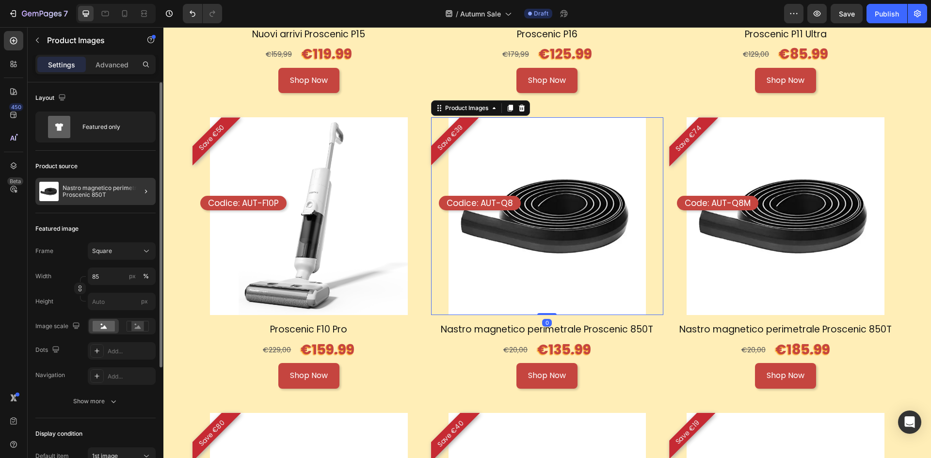
click at [138, 186] on div at bounding box center [142, 191] width 27 height 27
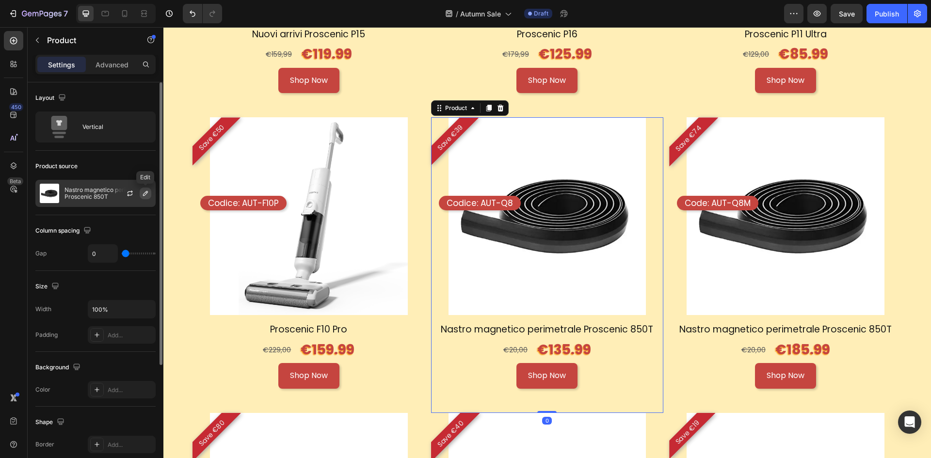
click at [147, 190] on icon "button" at bounding box center [146, 194] width 8 height 8
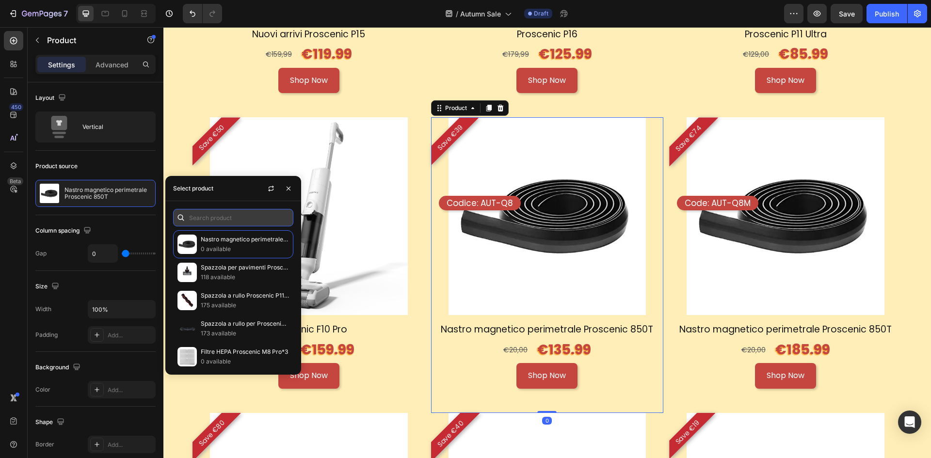
click at [233, 215] on input "text" at bounding box center [233, 217] width 120 height 17
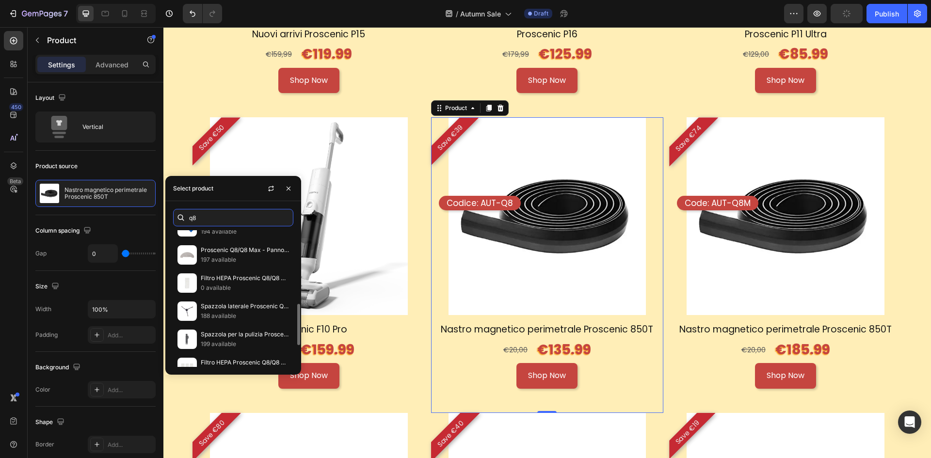
scroll to position [313, 0]
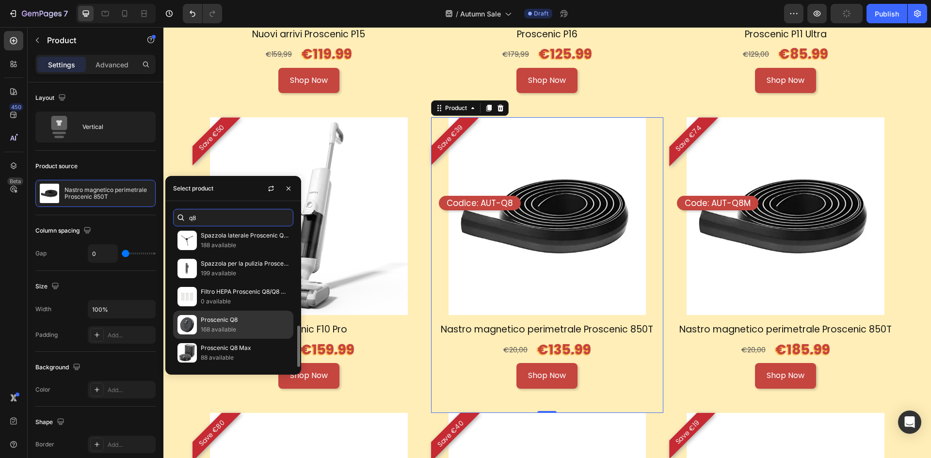
type input "q8"
click at [257, 319] on p "Proscenic Q8" at bounding box center [245, 320] width 88 height 10
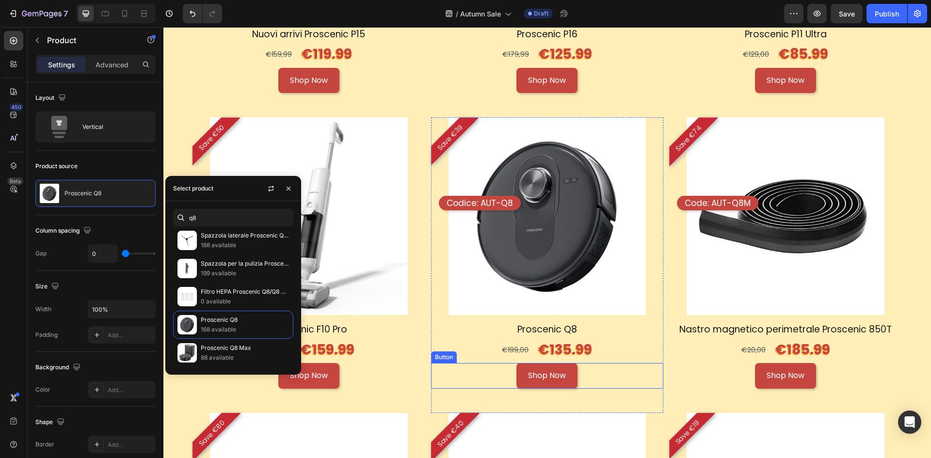
click at [605, 367] on div "Shop Now Button" at bounding box center [547, 376] width 233 height 26
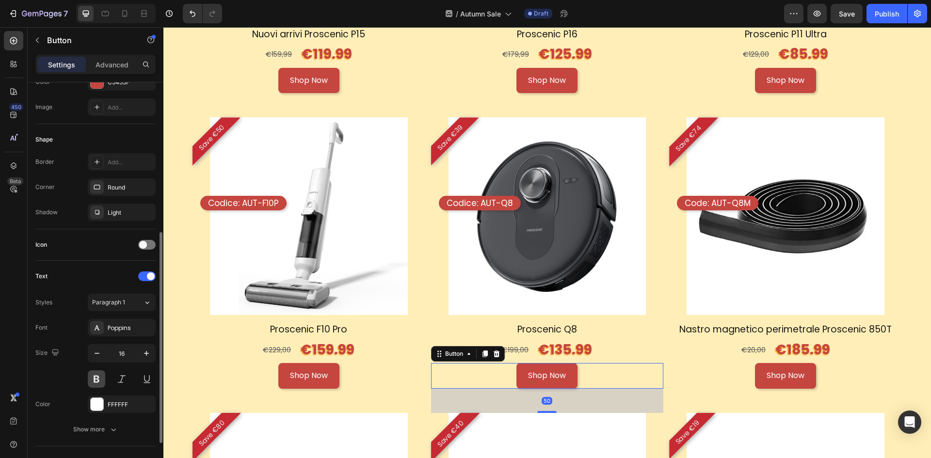
scroll to position [291, 0]
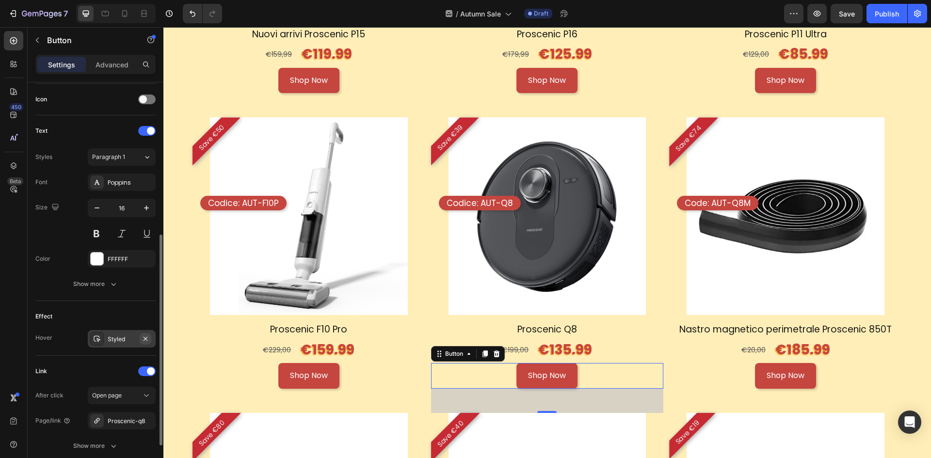
click at [144, 340] on icon "button" at bounding box center [146, 339] width 8 height 8
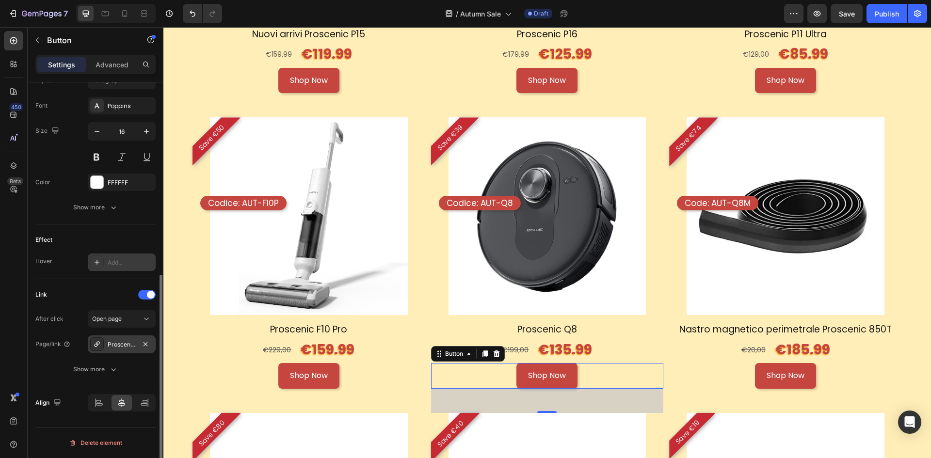
click at [127, 341] on div "Proscenic-q8" at bounding box center [122, 344] width 28 height 9
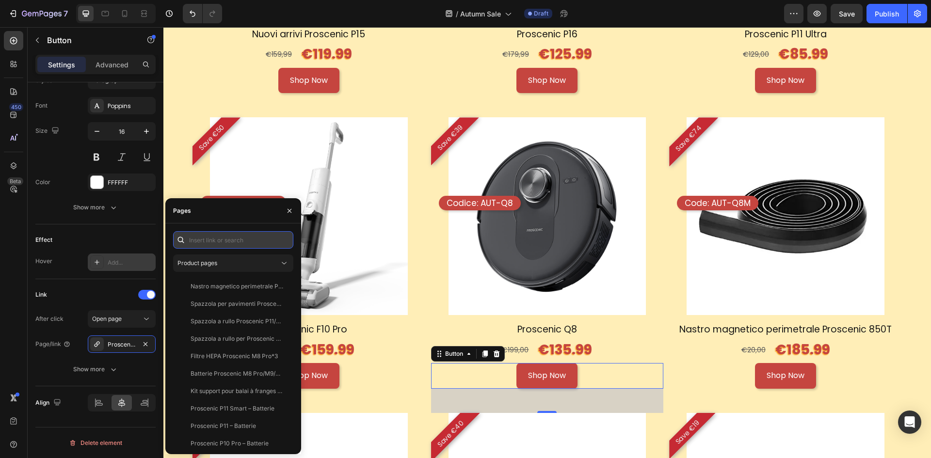
click at [224, 243] on input "text" at bounding box center [233, 239] width 120 height 17
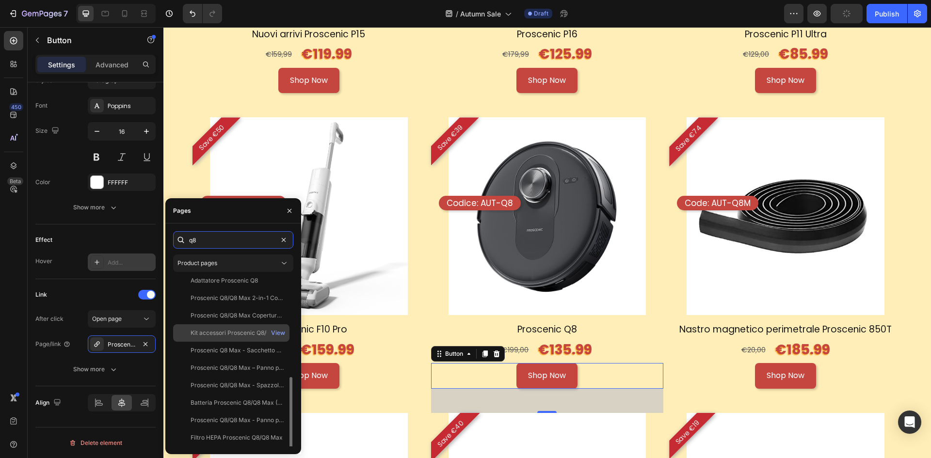
scroll to position [118, 0]
type input "q8"
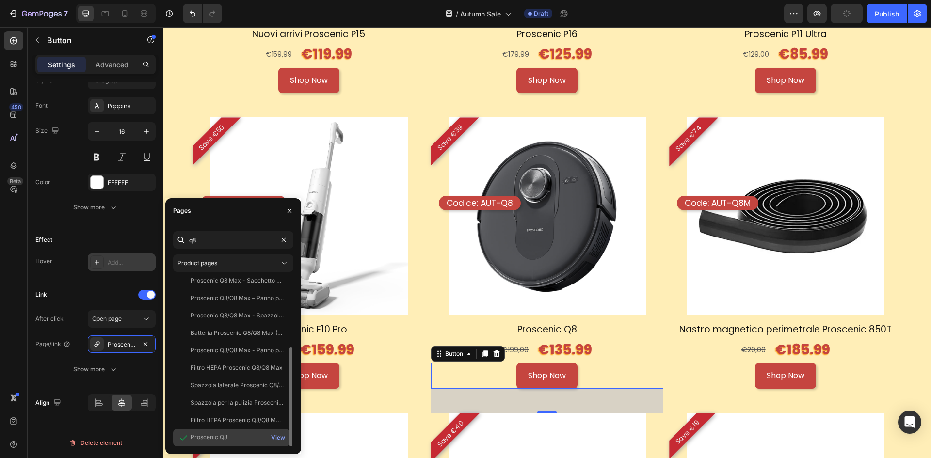
click at [230, 431] on div "Proscenic Q8 View" at bounding box center [231, 437] width 116 height 17
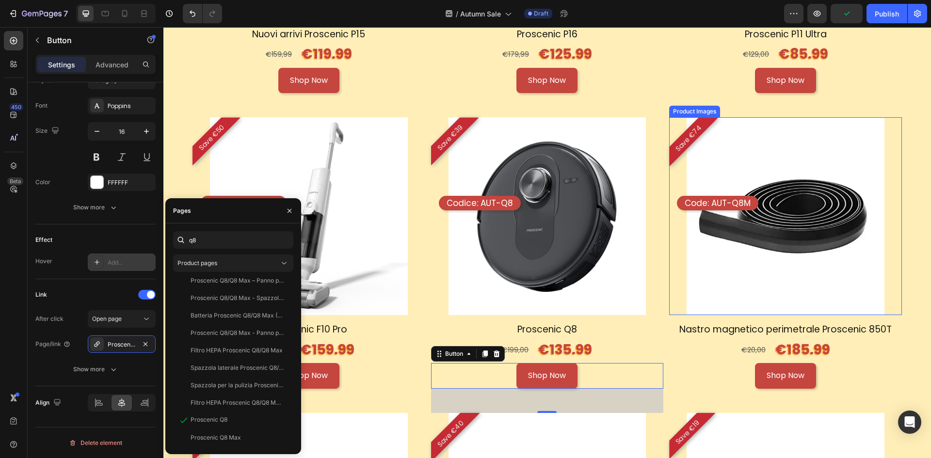
click at [764, 159] on img at bounding box center [786, 216] width 198 height 198
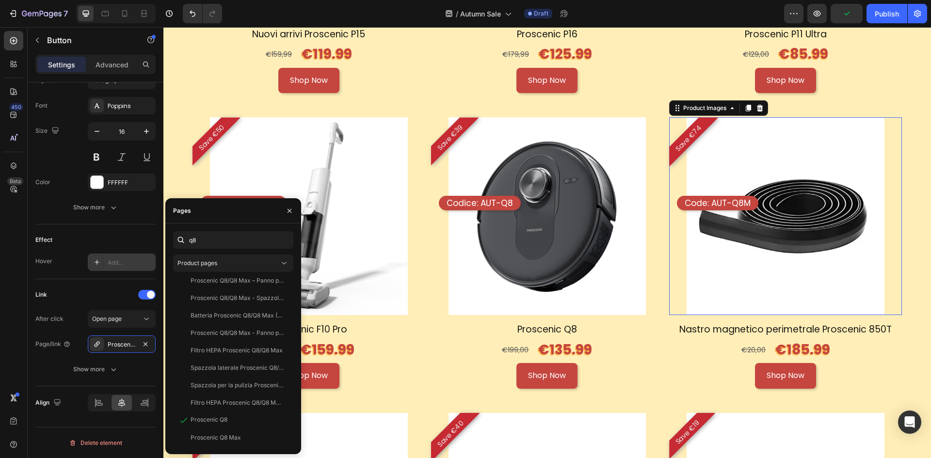
scroll to position [0, 0]
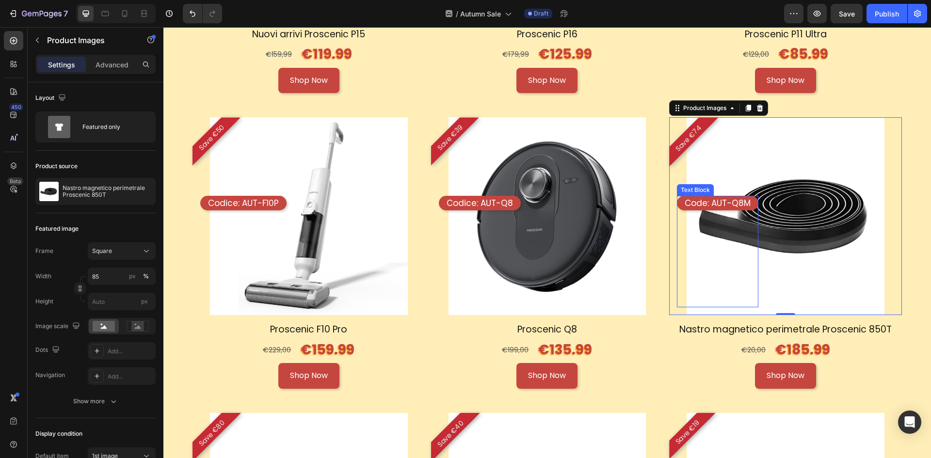
click at [708, 198] on p "Code: AUT-Q8M" at bounding box center [718, 203] width 66 height 11
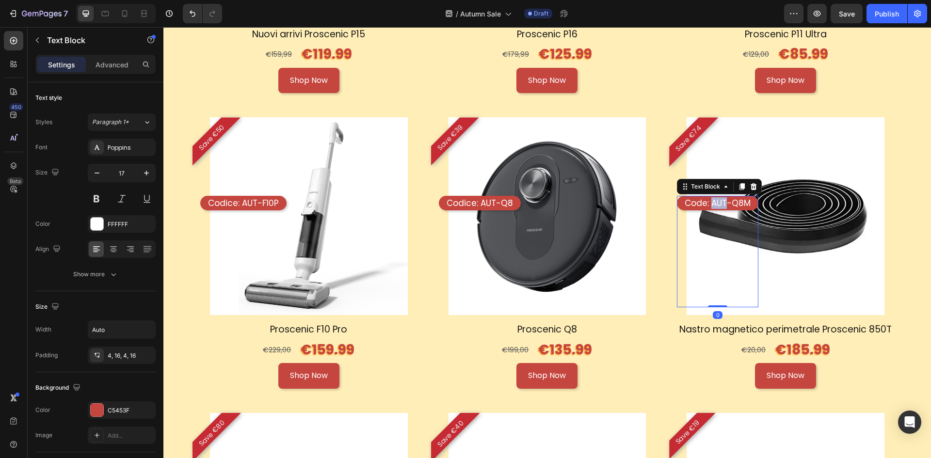
click at [708, 198] on p "Code: AUT-Q8M" at bounding box center [718, 203] width 66 height 11
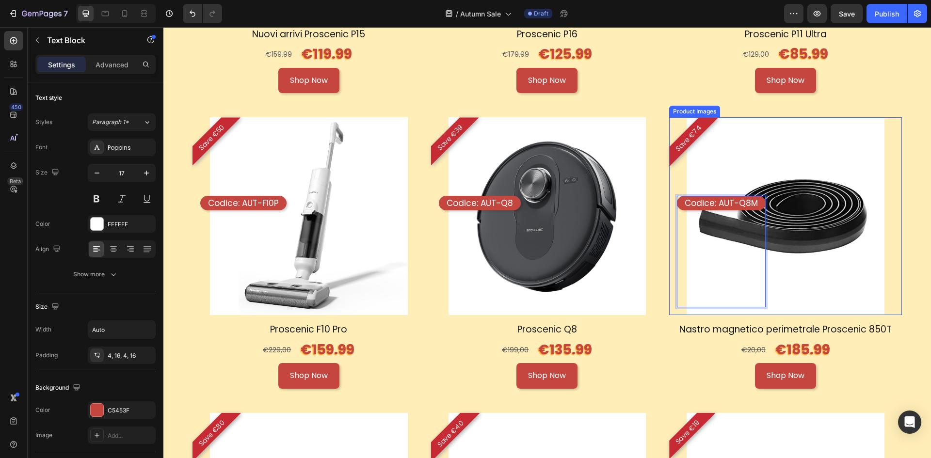
click at [823, 156] on img at bounding box center [786, 216] width 198 height 198
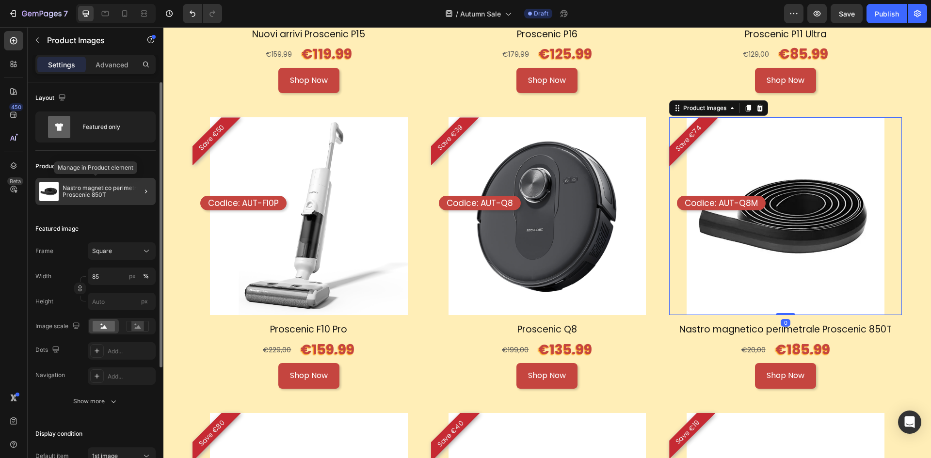
click at [109, 192] on p "Nastro magnetico perimetrale Proscenic 850T" at bounding box center [107, 192] width 89 height 14
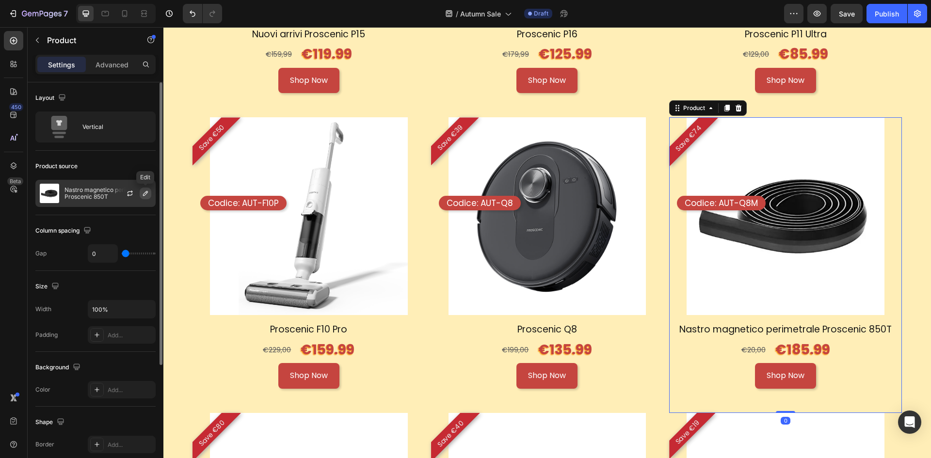
click at [144, 192] on icon "button" at bounding box center [146, 194] width 8 height 8
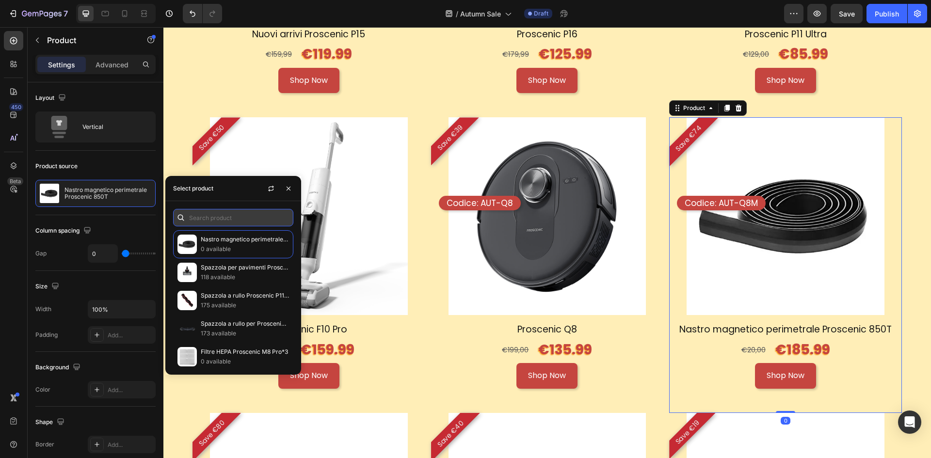
click at [225, 224] on input "text" at bounding box center [233, 217] width 120 height 17
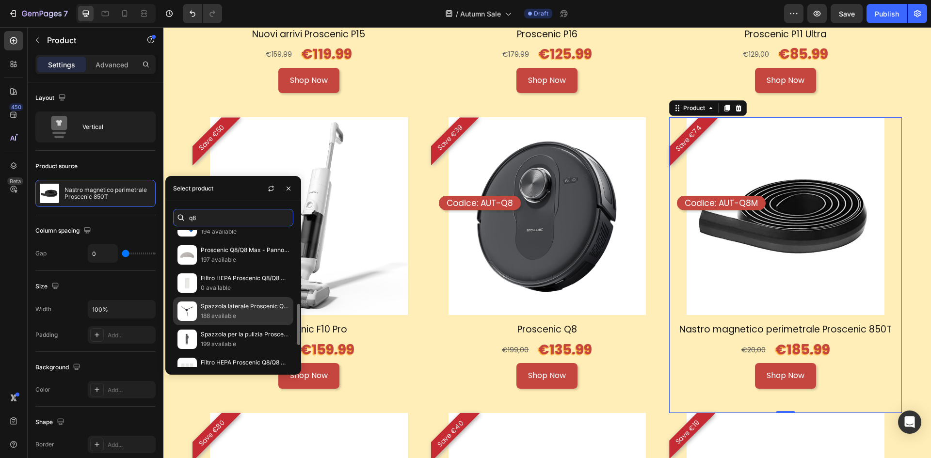
scroll to position [313, 0]
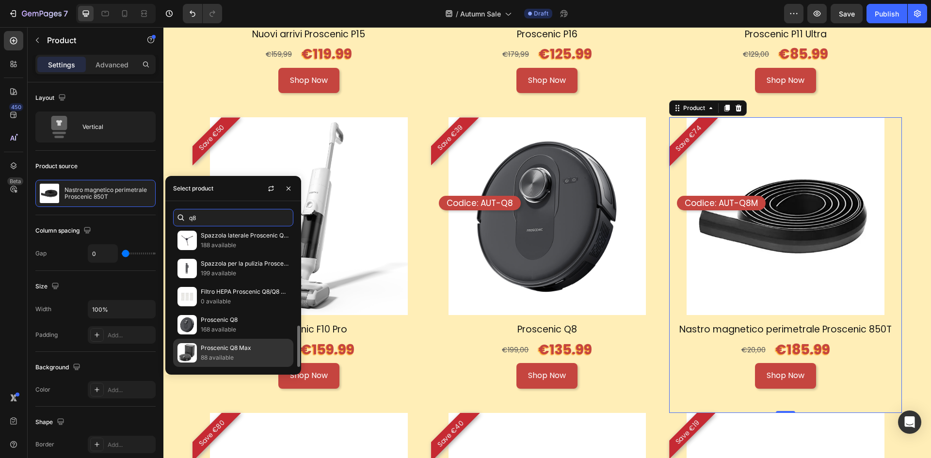
type input "q8"
click at [254, 348] on p "Proscenic Q8 Max" at bounding box center [245, 348] width 88 height 10
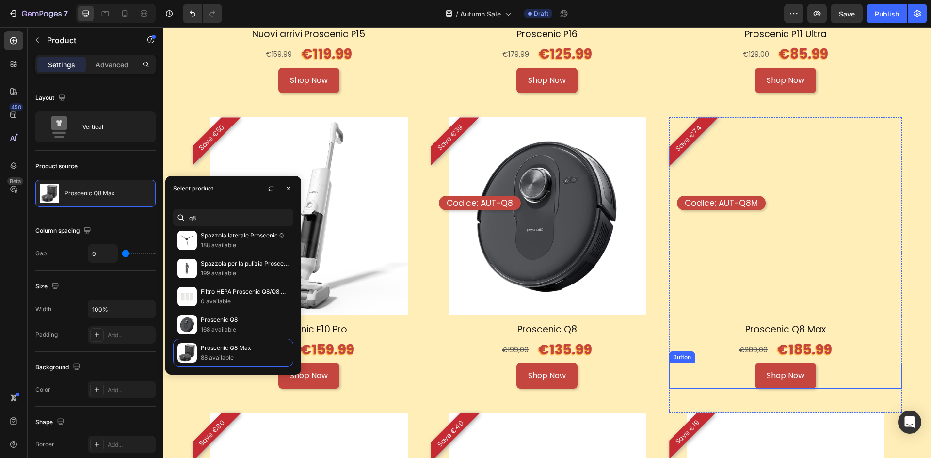
click at [834, 369] on div "Shop Now Button" at bounding box center [785, 376] width 233 height 26
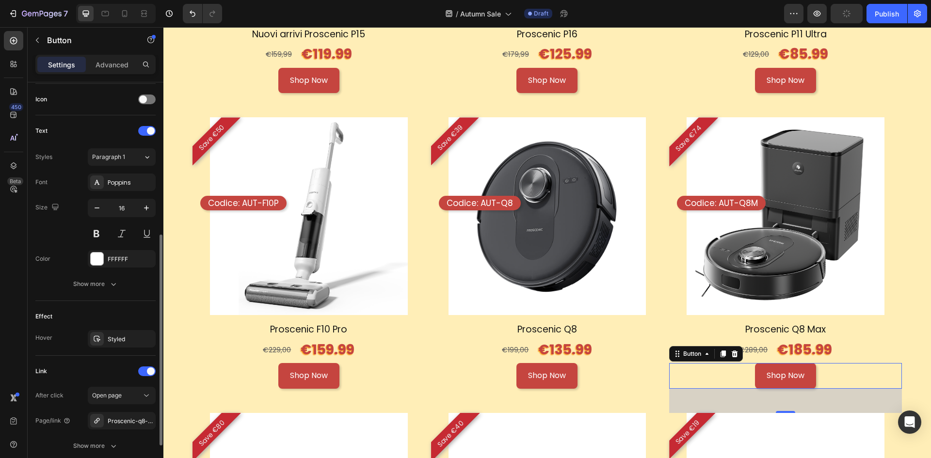
scroll to position [339, 0]
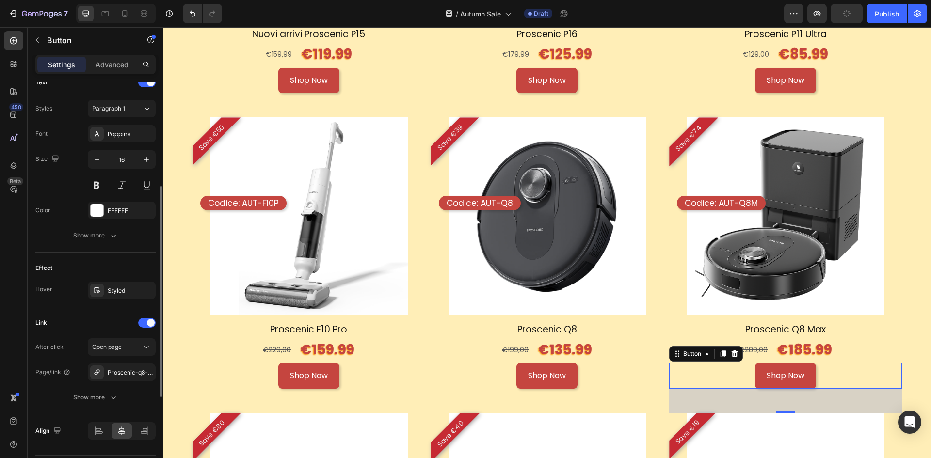
click at [148, 336] on div "Link After click Open page Page/link Proscenic-q8-max Show more" at bounding box center [95, 360] width 120 height 91
click at [146, 289] on icon "button" at bounding box center [146, 291] width 8 height 8
click at [119, 372] on div "Proscenic-q8-max" at bounding box center [122, 373] width 28 height 9
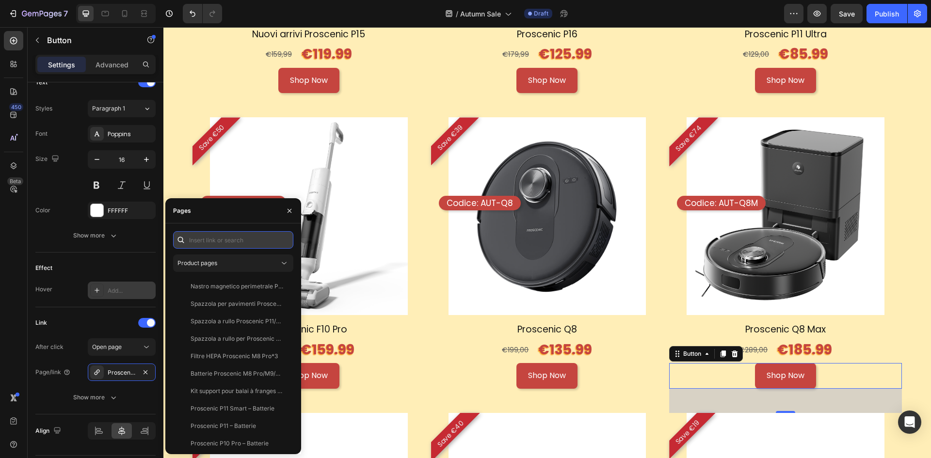
click at [235, 242] on input "text" at bounding box center [233, 239] width 120 height 17
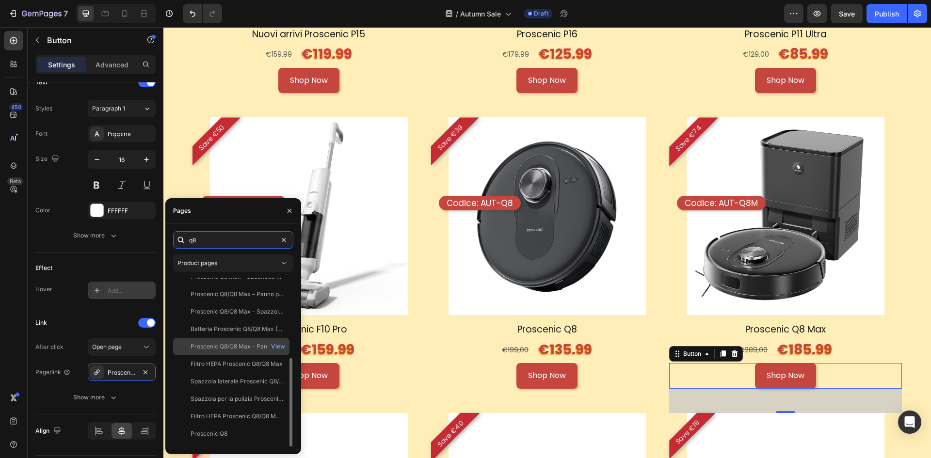
scroll to position [111, 0]
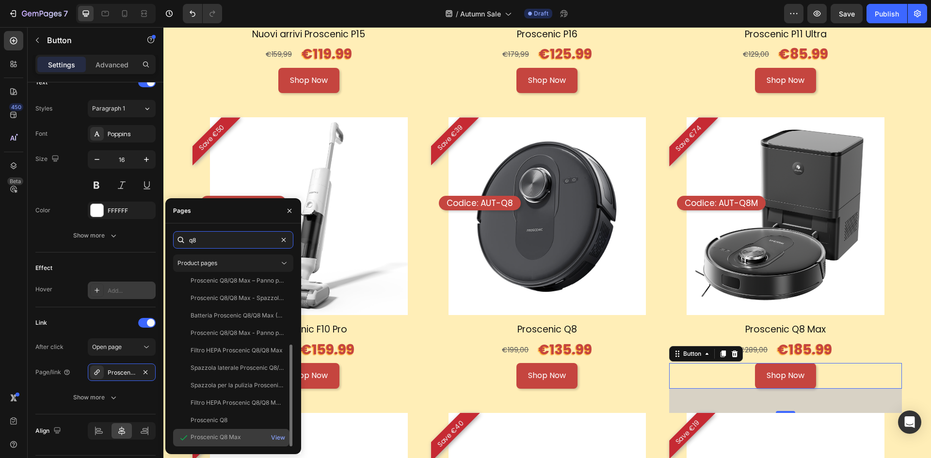
type input "q8"
click at [234, 439] on div "Proscenic Q8 Max" at bounding box center [216, 437] width 50 height 9
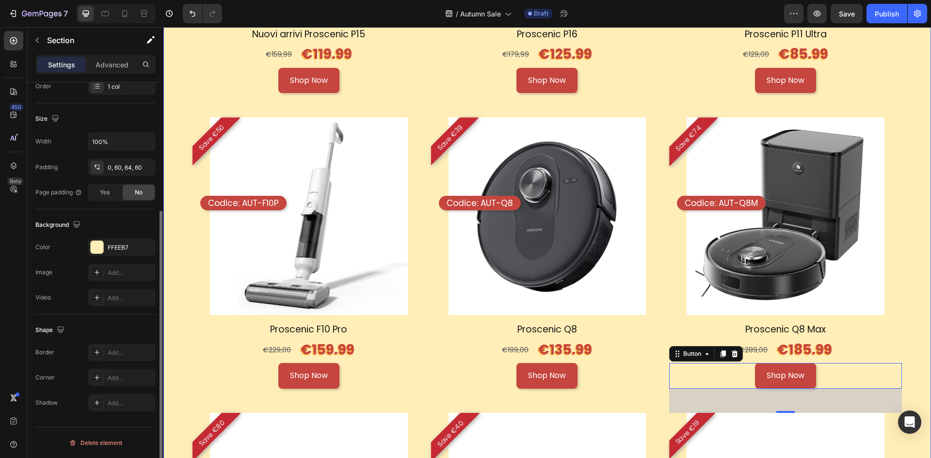
click at [902, 297] on div "🍂Prodotti in saldo Heading Tempo limitato, scorte limitate. Affrettati prima ch…" at bounding box center [547, 234] width 768 height 1012
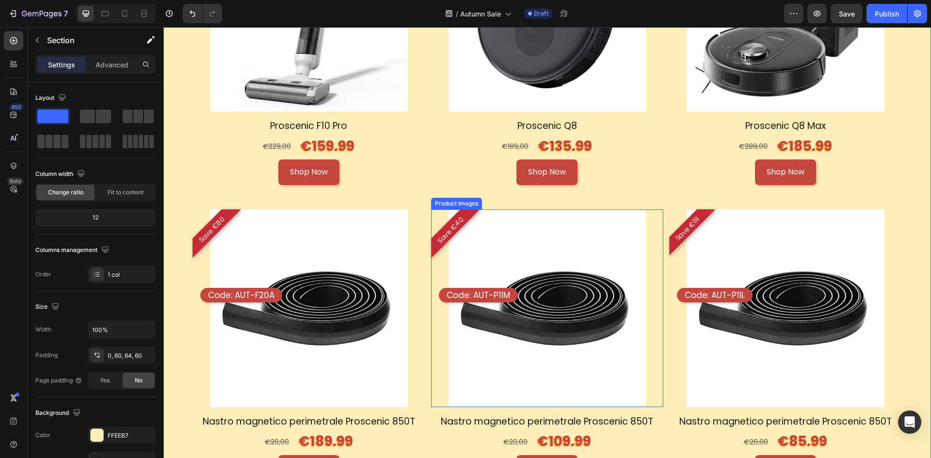
scroll to position [1455, 0]
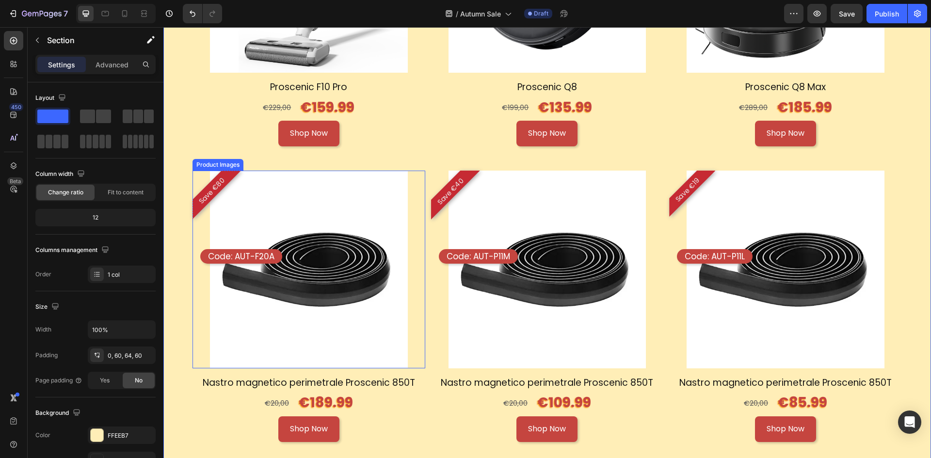
click at [316, 213] on img at bounding box center [309, 270] width 198 height 198
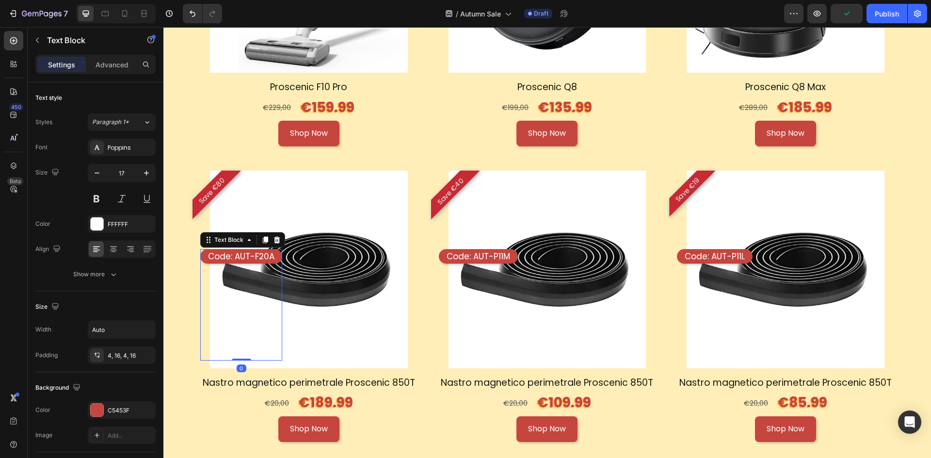
click at [238, 251] on p "Code: AUT-F20A" at bounding box center [241, 256] width 66 height 11
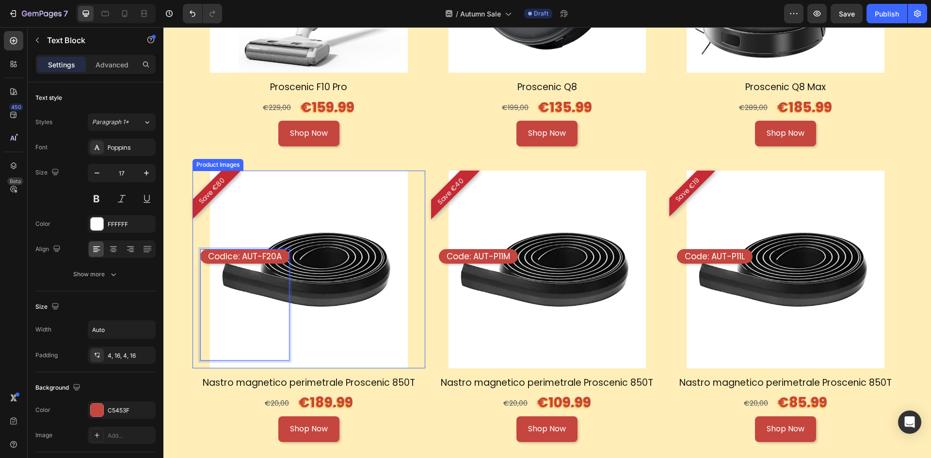
click at [377, 293] on img at bounding box center [309, 270] width 198 height 198
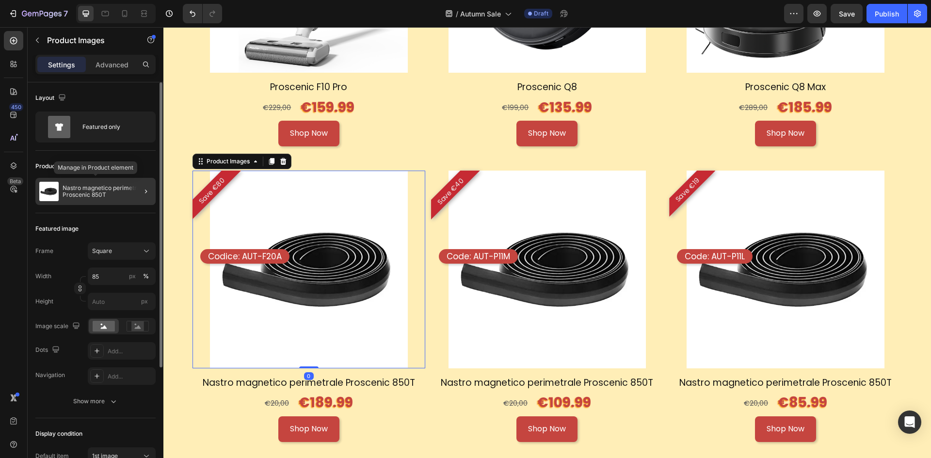
click at [109, 198] on p "Nastro magnetico perimetrale Proscenic 850T" at bounding box center [107, 192] width 89 height 14
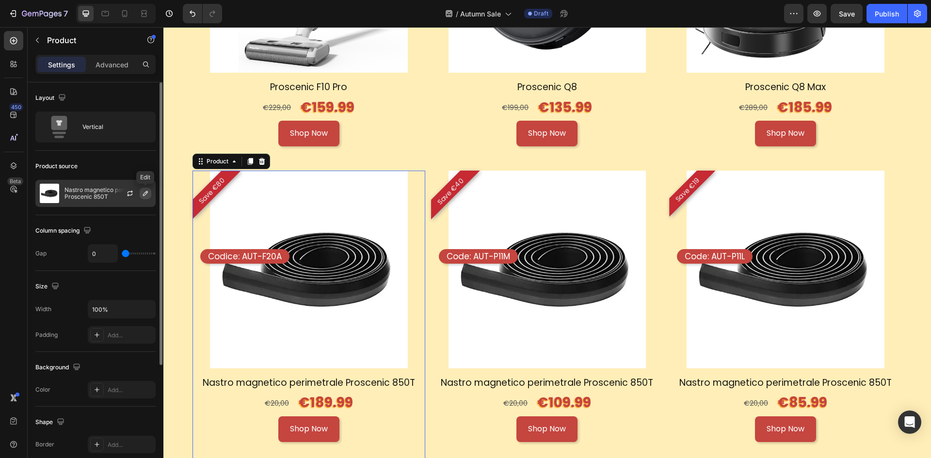
click at [142, 195] on icon "button" at bounding box center [146, 194] width 8 height 8
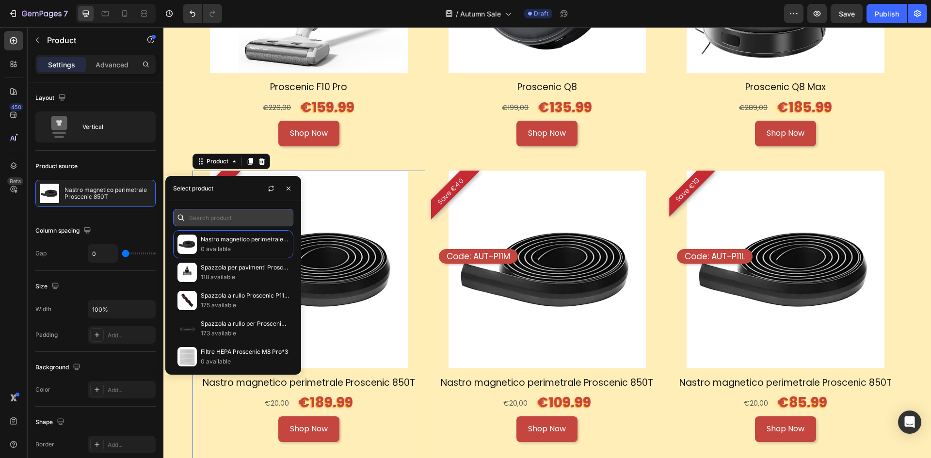
click at [196, 218] on input "text" at bounding box center [233, 217] width 120 height 17
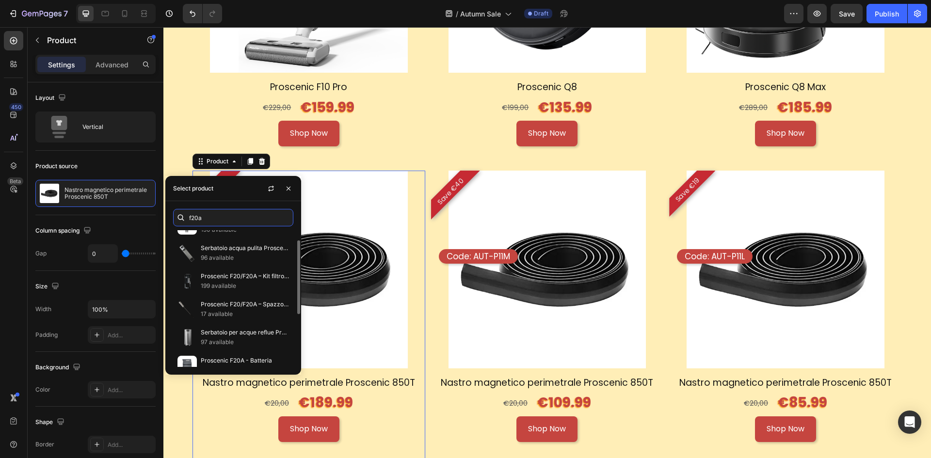
scroll to position [0, 0]
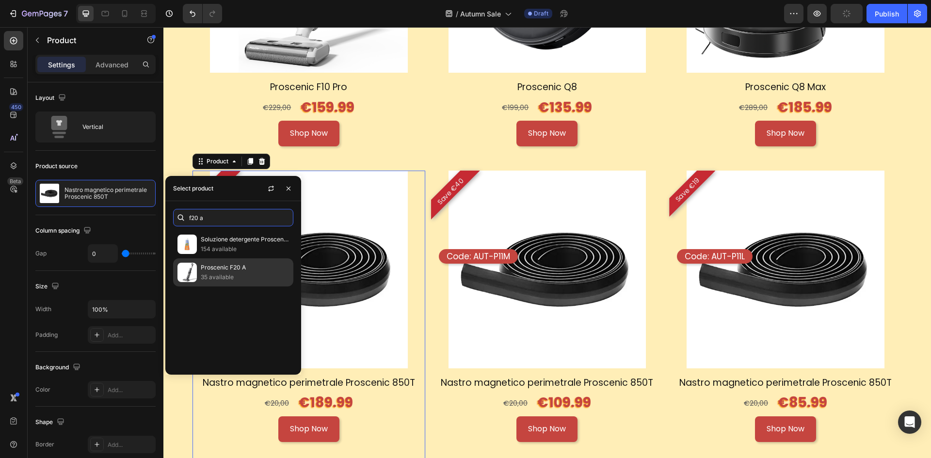
type input "f20 a"
click at [240, 260] on div "Proscenic F20 A 35 available" at bounding box center [233, 272] width 120 height 28
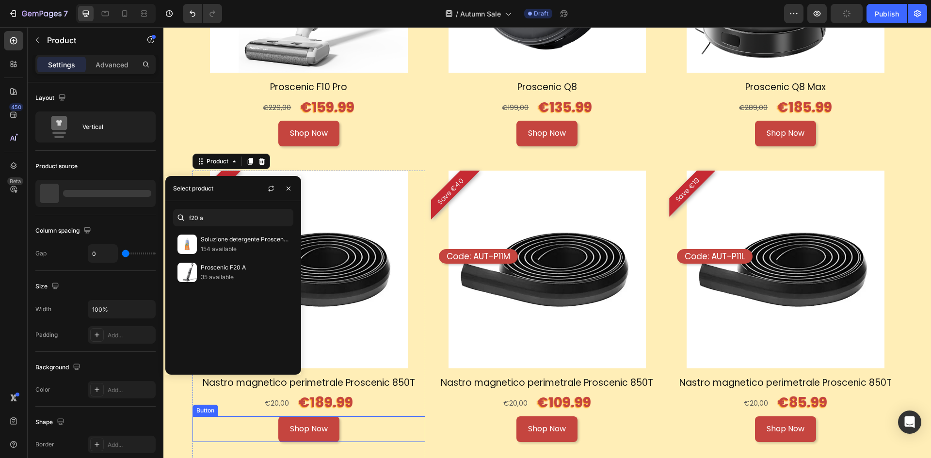
click at [360, 424] on div "Shop Now Button" at bounding box center [309, 430] width 233 height 26
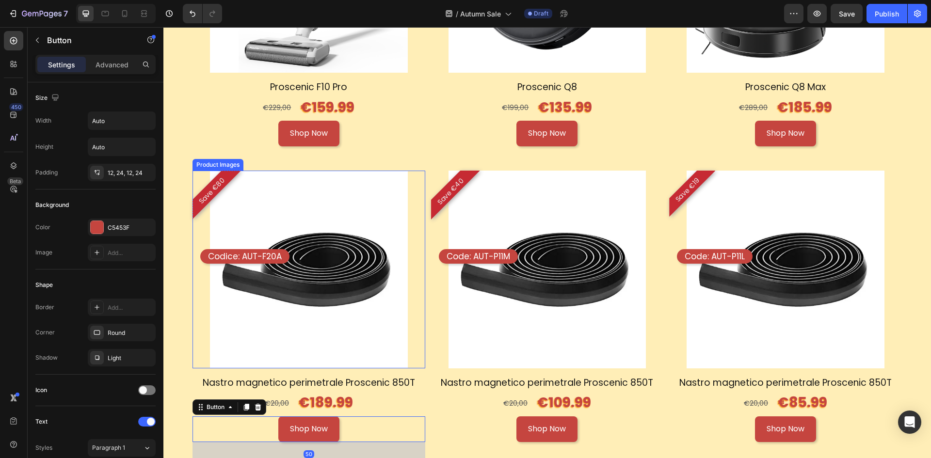
click at [368, 263] on img at bounding box center [309, 270] width 198 height 198
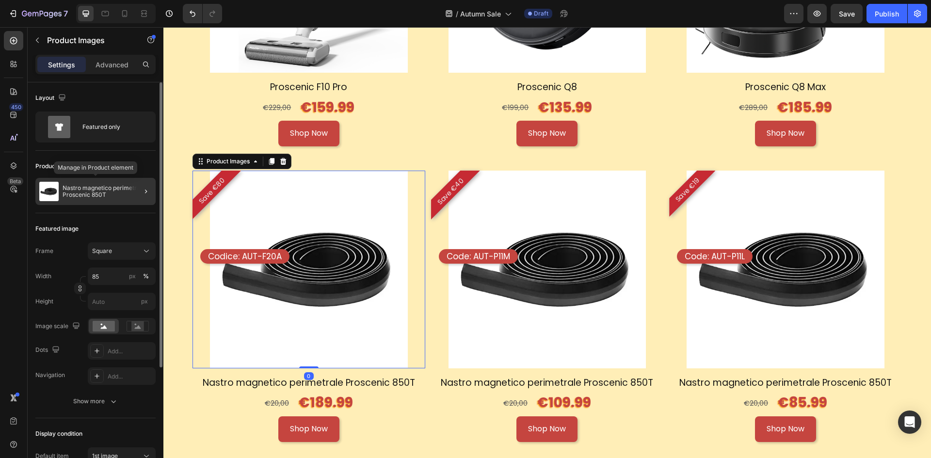
click at [105, 192] on p "Nastro magnetico perimetrale Proscenic 850T" at bounding box center [107, 192] width 89 height 14
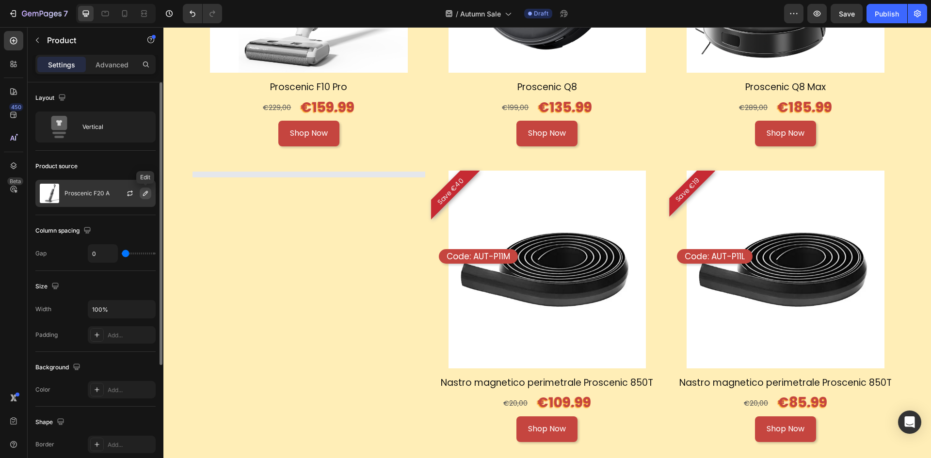
click at [145, 197] on icon "button" at bounding box center [146, 194] width 8 height 8
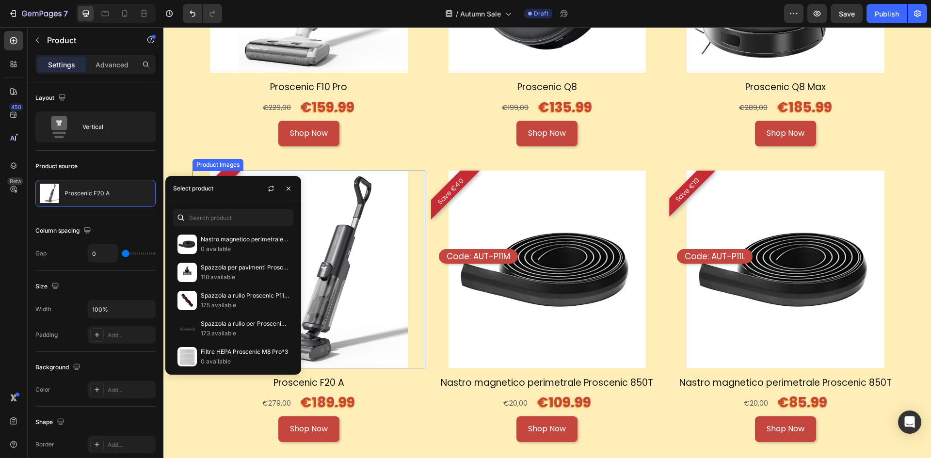
click at [333, 235] on img at bounding box center [309, 270] width 198 height 198
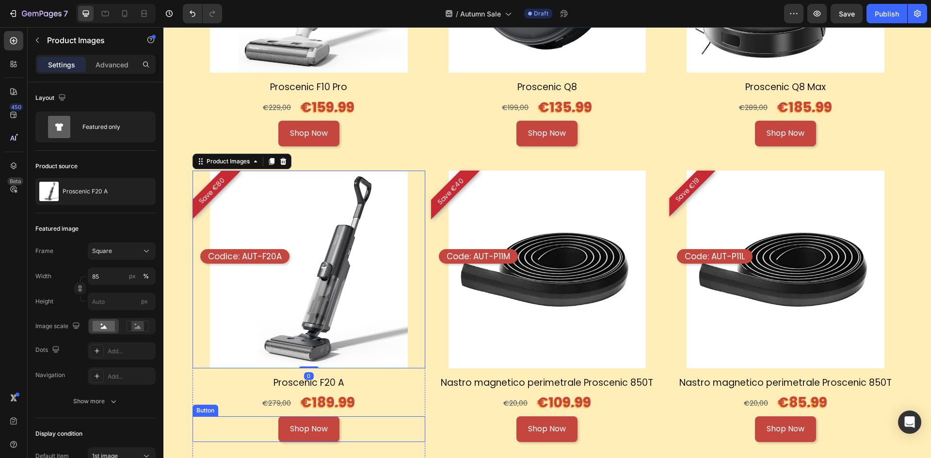
click at [354, 418] on div "Shop Now Button" at bounding box center [309, 430] width 233 height 26
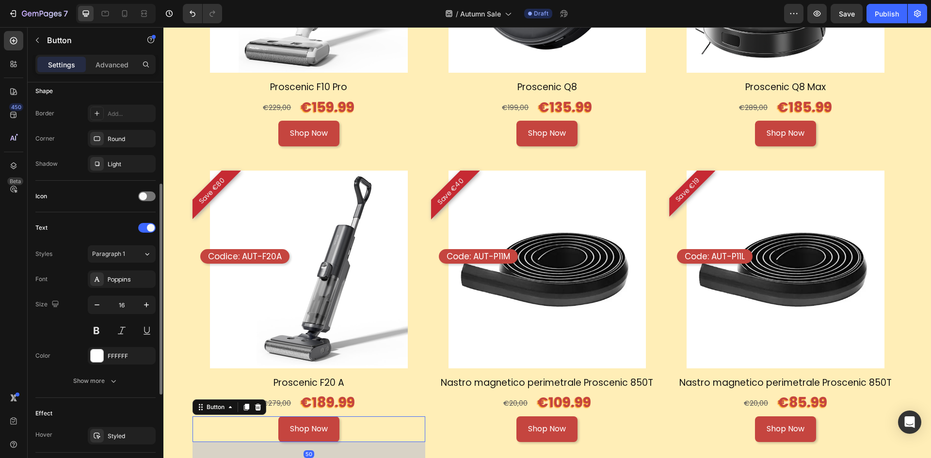
scroll to position [368, 0]
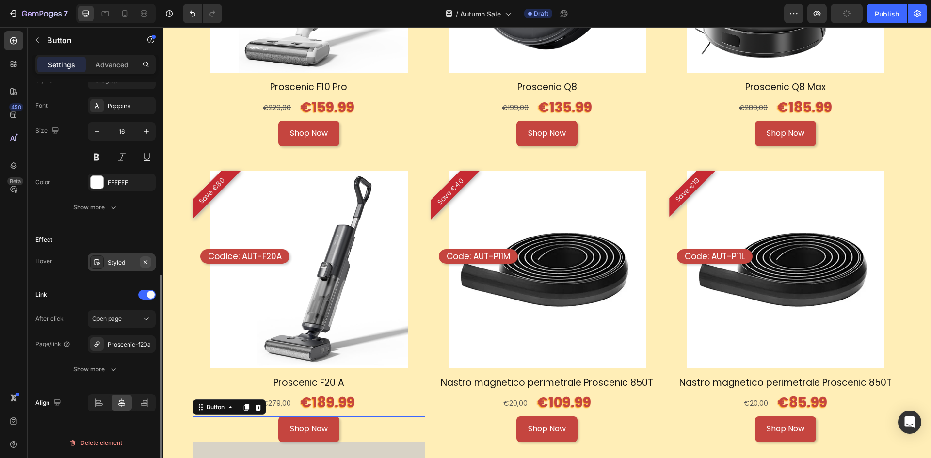
click at [148, 259] on icon "button" at bounding box center [146, 262] width 8 height 8
click at [123, 344] on div "Proscenic-f20a" at bounding box center [122, 344] width 28 height 9
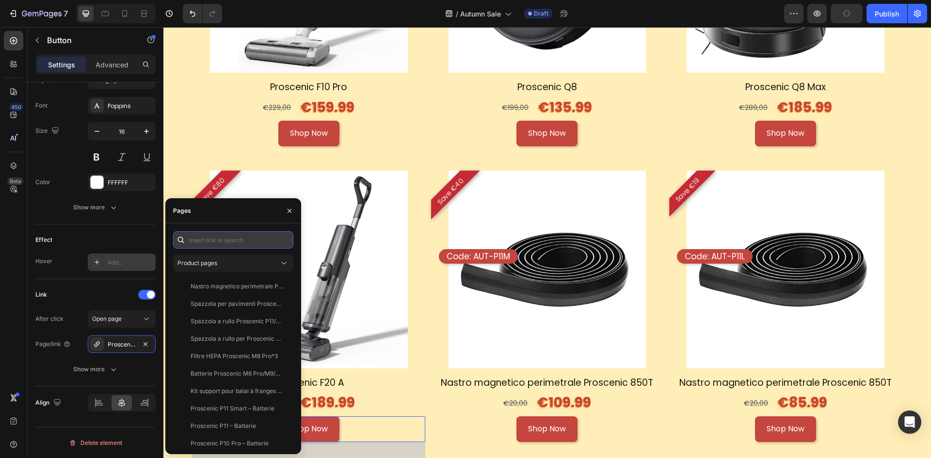
click at [212, 242] on input "text" at bounding box center [233, 239] width 120 height 17
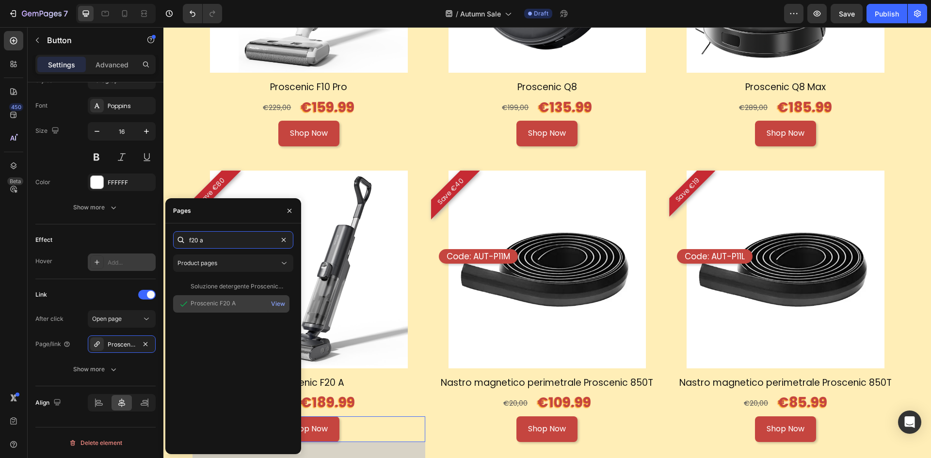
type input "f20 a"
click at [235, 301] on div "Proscenic F20 A" at bounding box center [213, 303] width 45 height 9
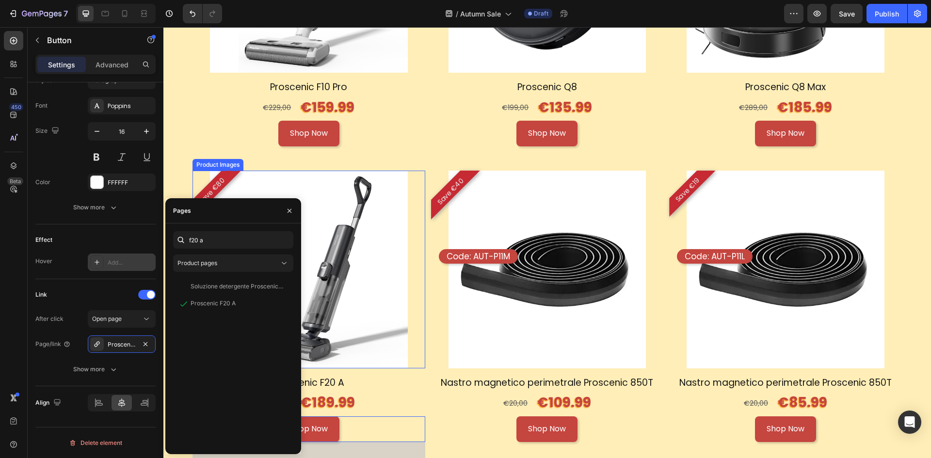
click at [509, 316] on div "Code: AUT-P11M Text Block" at bounding box center [478, 305] width 79 height 112
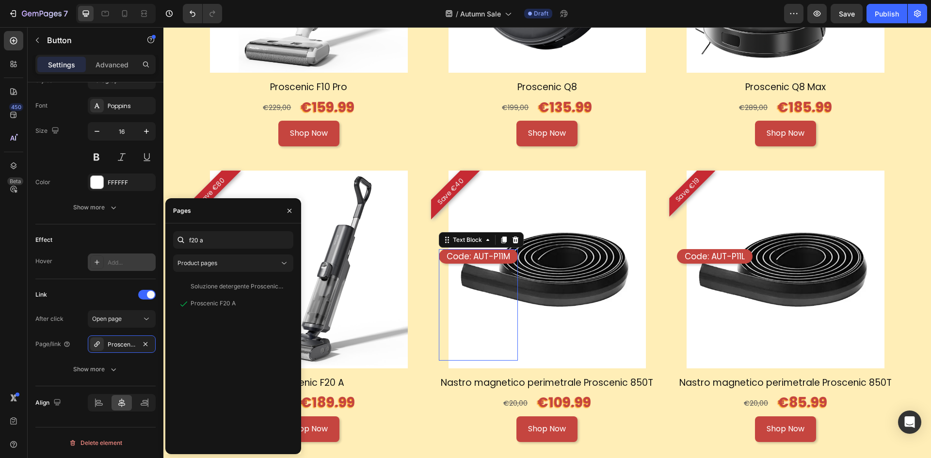
scroll to position [0, 0]
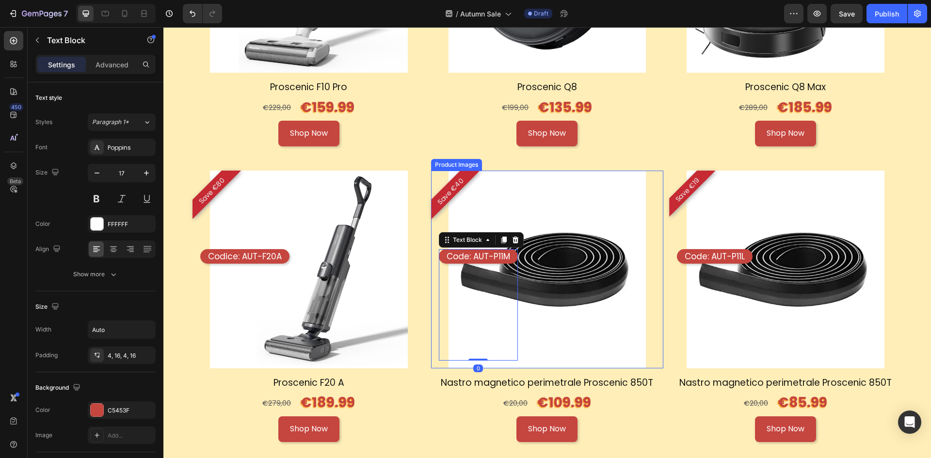
click at [579, 290] on img at bounding box center [548, 270] width 198 height 198
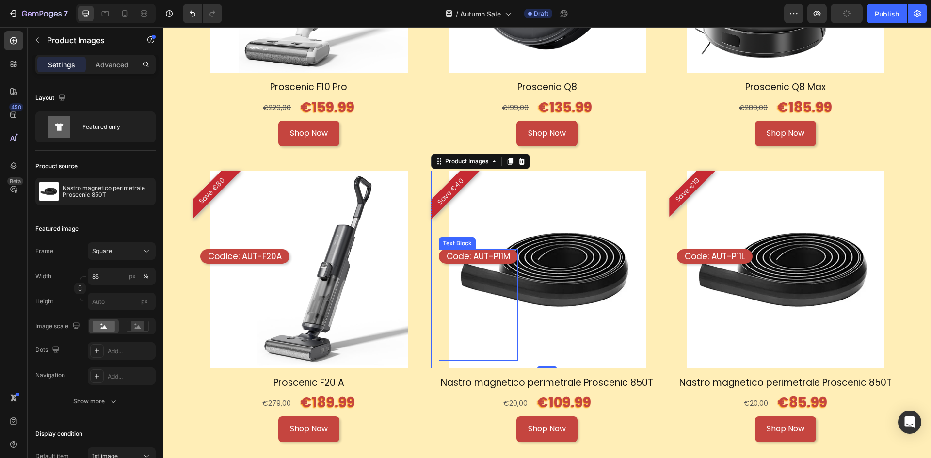
click at [472, 251] on p "Code: AUT-P11M" at bounding box center [479, 256] width 64 height 11
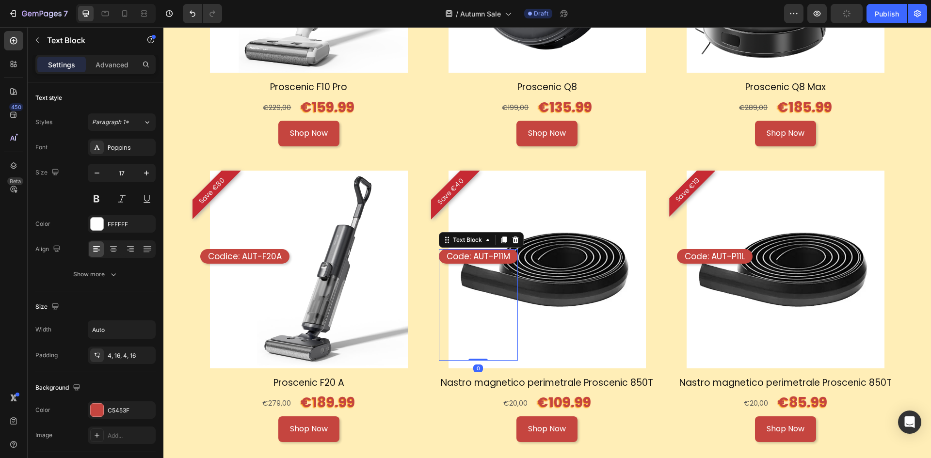
click at [472, 251] on p "Code: AUT-P11M" at bounding box center [479, 256] width 64 height 11
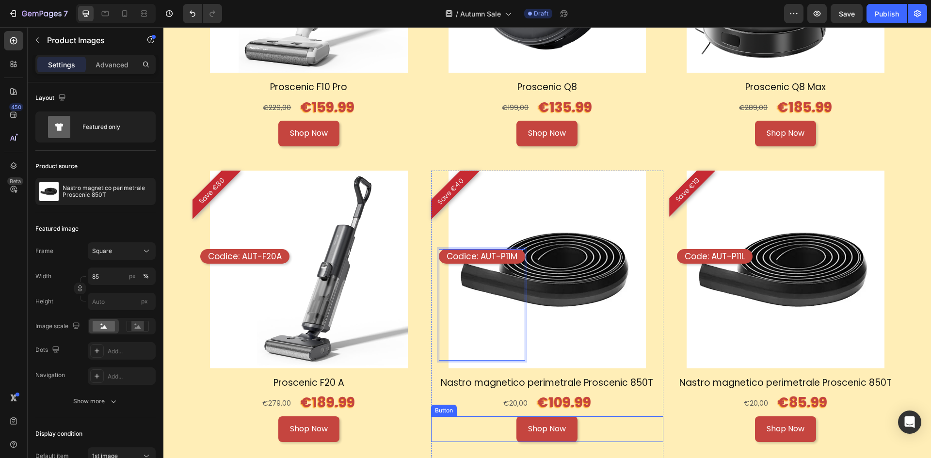
click at [625, 316] on img at bounding box center [548, 270] width 198 height 198
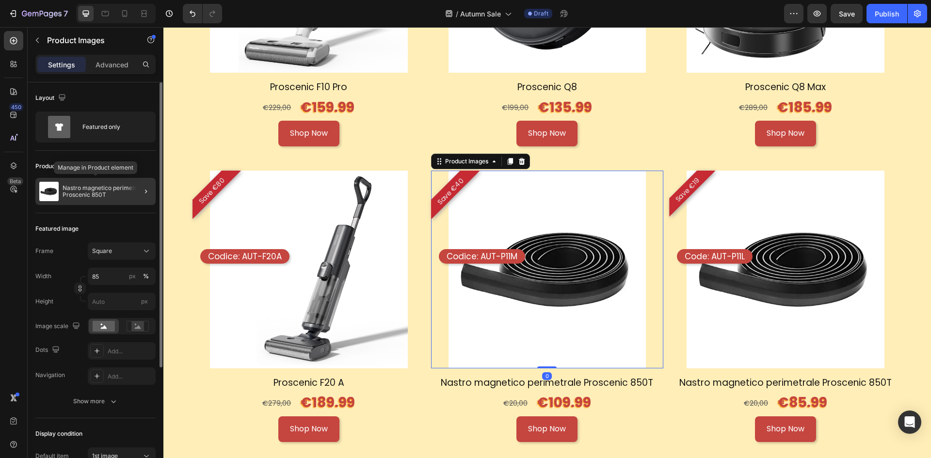
click at [97, 195] on p "Nastro magnetico perimetrale Proscenic 850T" at bounding box center [107, 192] width 89 height 14
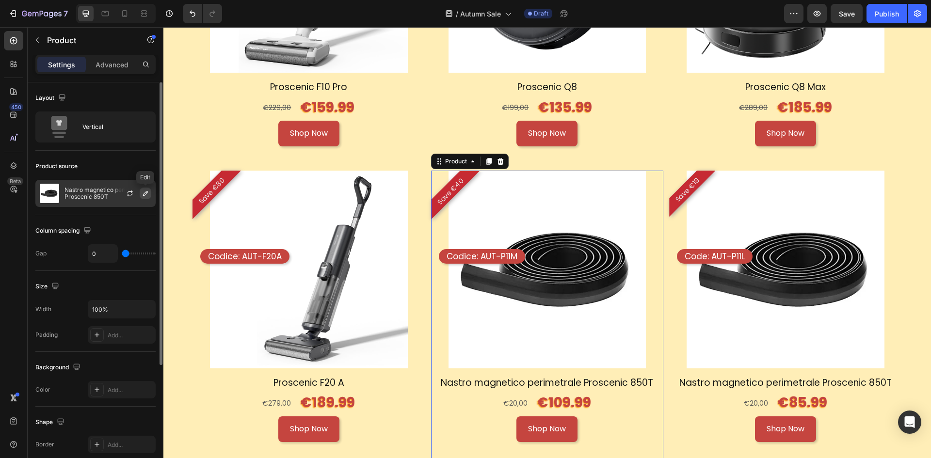
click at [141, 198] on button "button" at bounding box center [146, 194] width 12 height 12
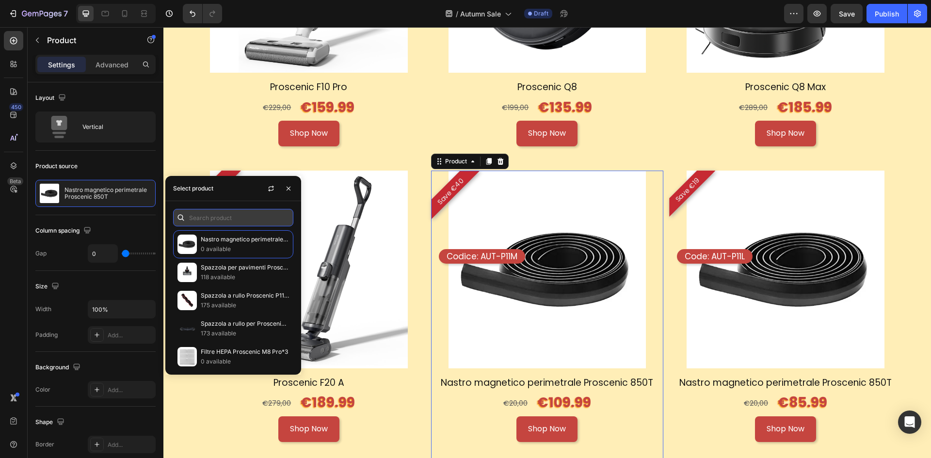
click at [223, 216] on input "text" at bounding box center [233, 217] width 120 height 17
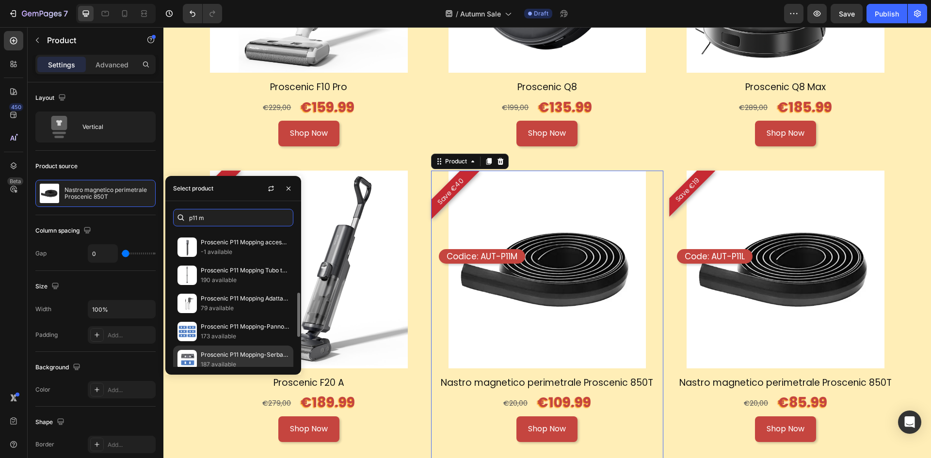
scroll to position [285, 0]
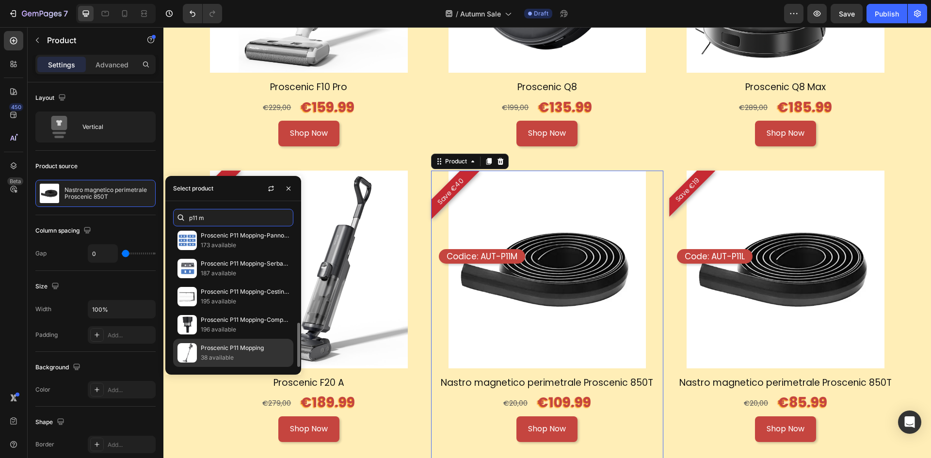
type input "p11 m"
click at [241, 350] on p "Proscenic P11 Mopping" at bounding box center [245, 348] width 88 height 10
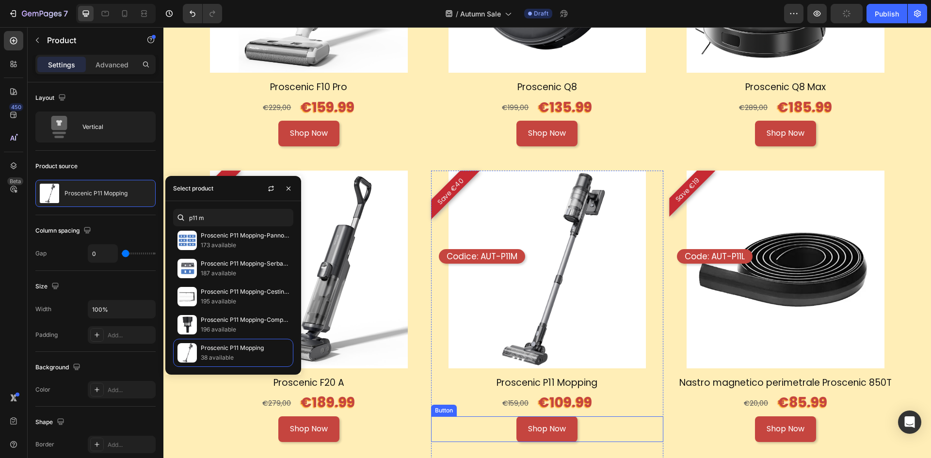
click at [595, 418] on div "Shop Now Button" at bounding box center [547, 430] width 233 height 26
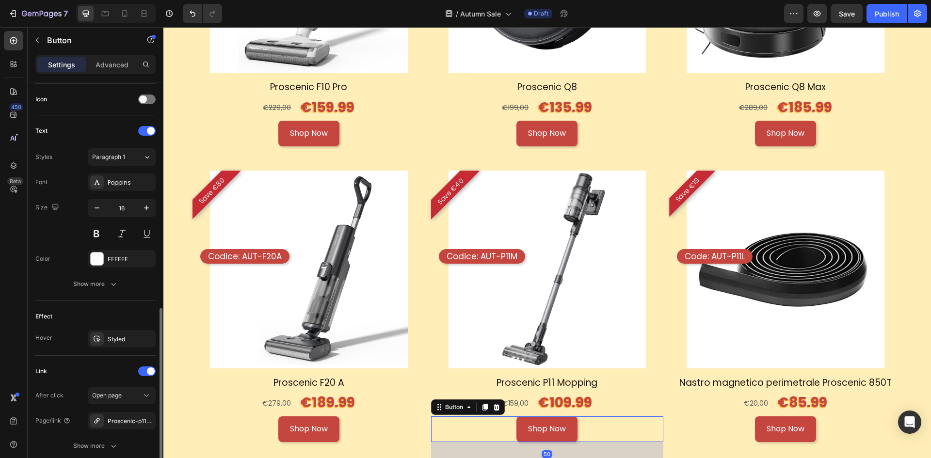
scroll to position [339, 0]
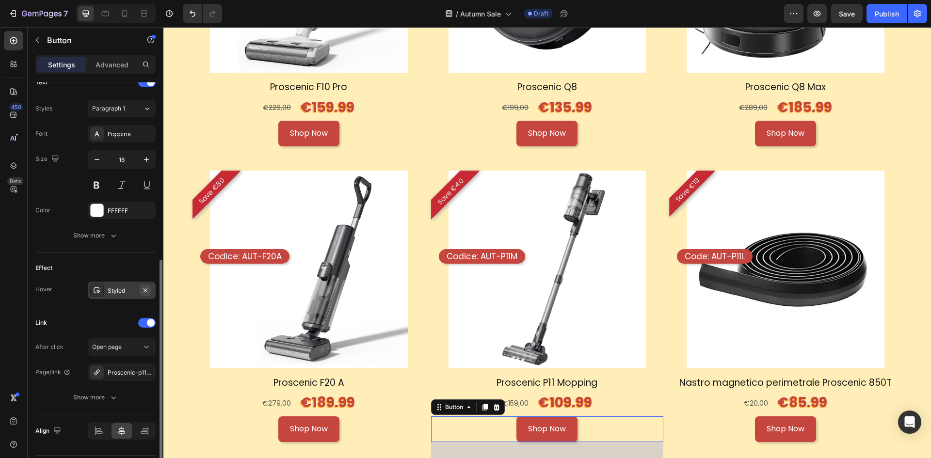
click at [144, 290] on icon "button" at bounding box center [146, 291] width 8 height 8
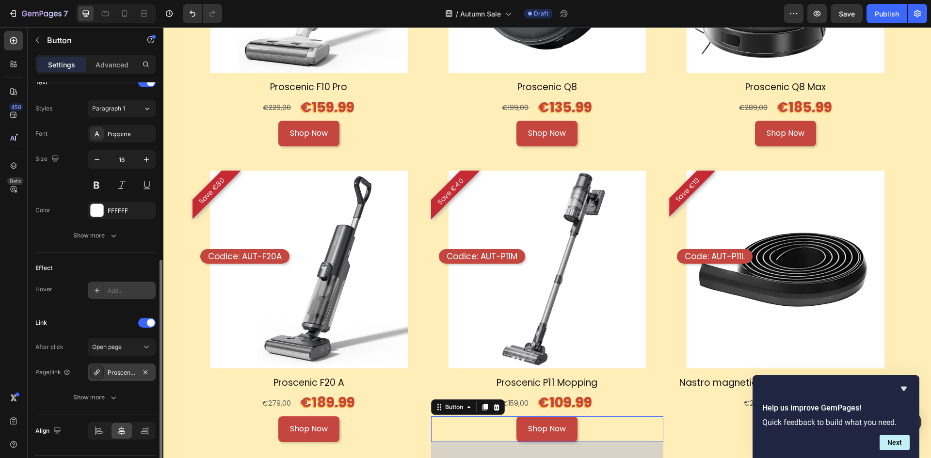
click at [126, 377] on div "Proscenic-p11-mopping" at bounding box center [122, 372] width 68 height 17
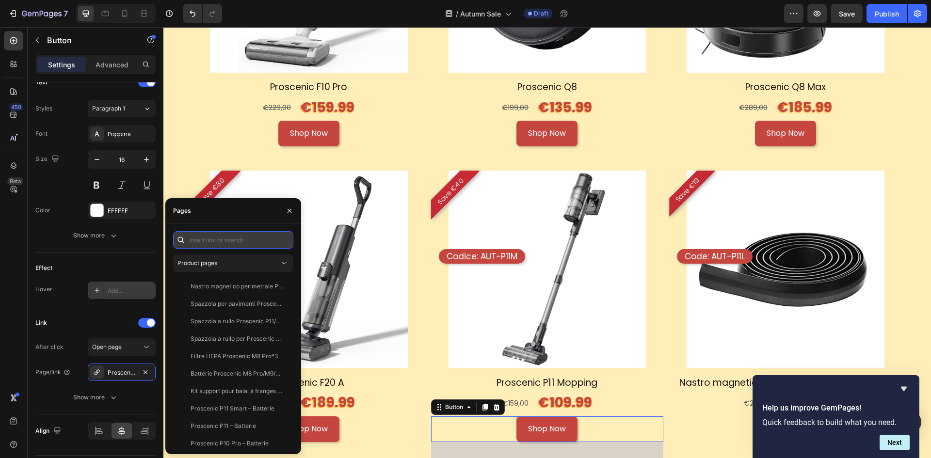
click at [234, 236] on input "text" at bounding box center [233, 239] width 120 height 17
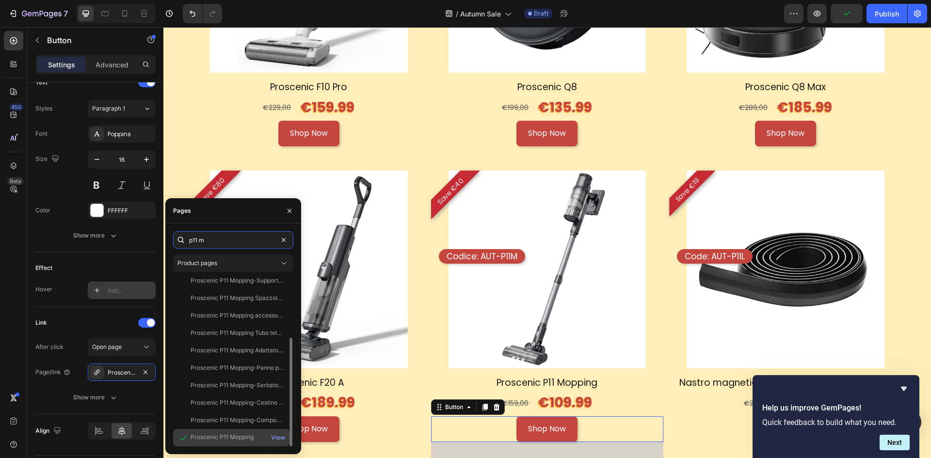
type input "p11 m"
drag, startPoint x: 232, startPoint y: 439, endPoint x: 238, endPoint y: 434, distance: 7.2
click at [232, 439] on div "Proscenic P11 Mopping" at bounding box center [222, 437] width 63 height 9
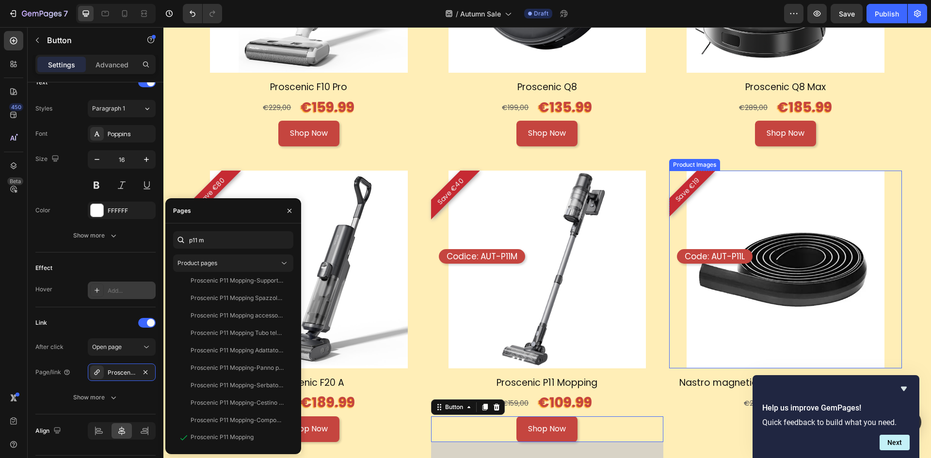
click at [840, 245] on img at bounding box center [786, 270] width 198 height 198
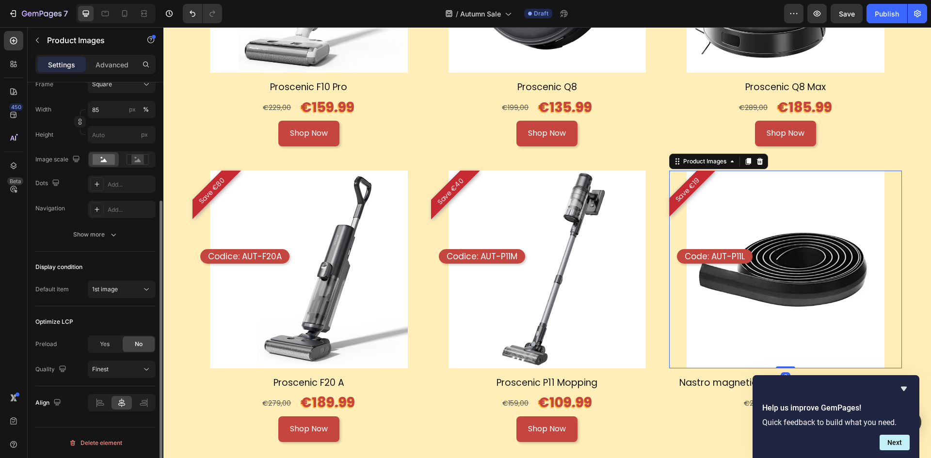
scroll to position [0, 0]
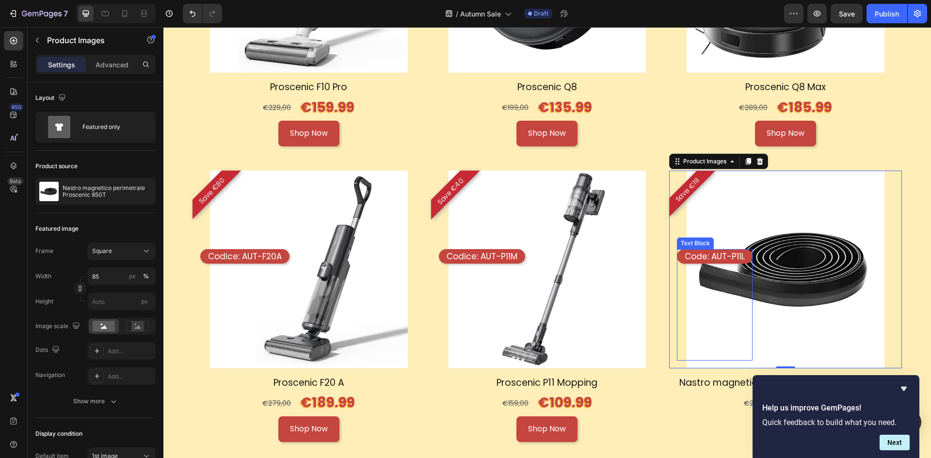
click at [728, 251] on p "Code: AUT-P11L" at bounding box center [715, 256] width 60 height 11
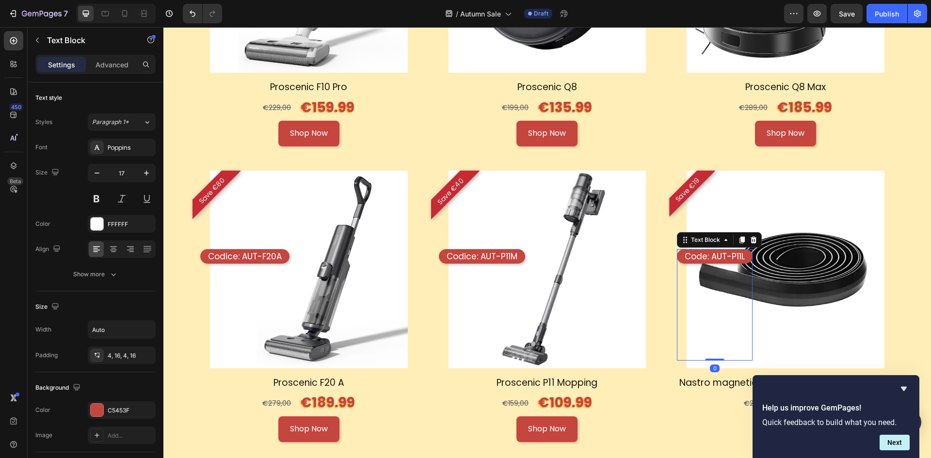
click at [728, 251] on p "Code: AUT-P11L" at bounding box center [715, 256] width 60 height 11
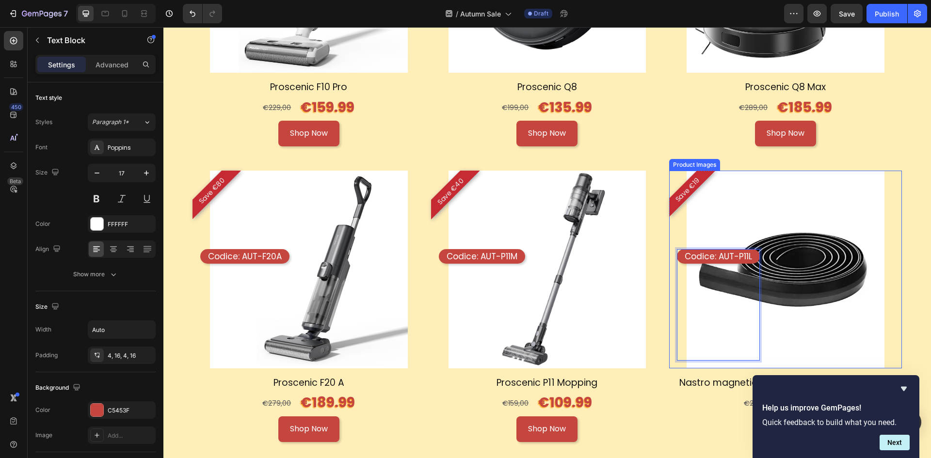
click at [823, 309] on img at bounding box center [786, 270] width 198 height 198
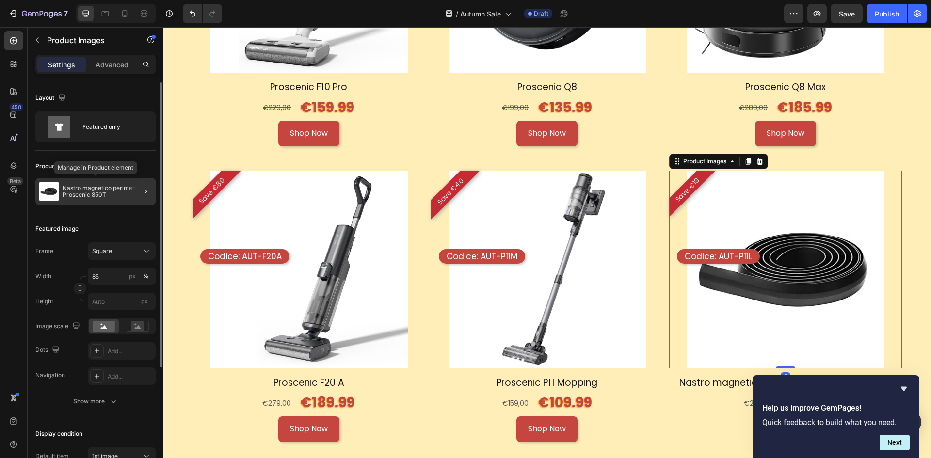
click at [121, 196] on p "Nastro magnetico perimetrale Proscenic 850T" at bounding box center [107, 192] width 89 height 14
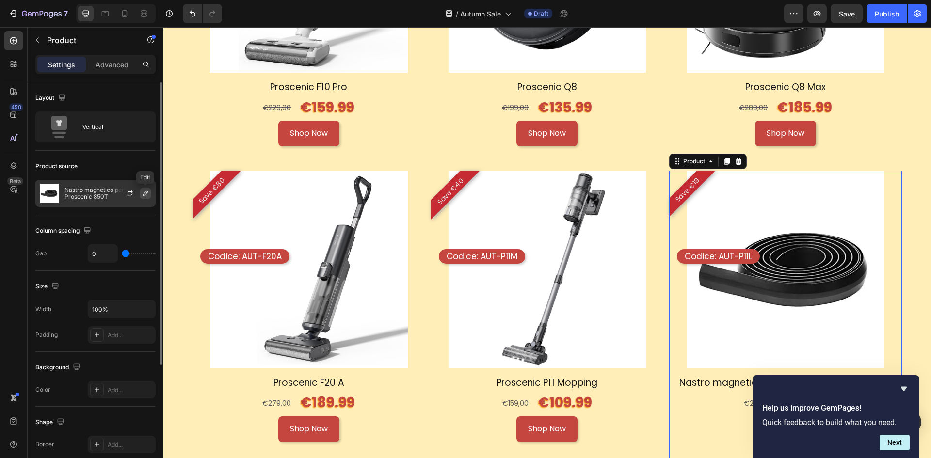
click at [147, 194] on icon "button" at bounding box center [146, 194] width 8 height 8
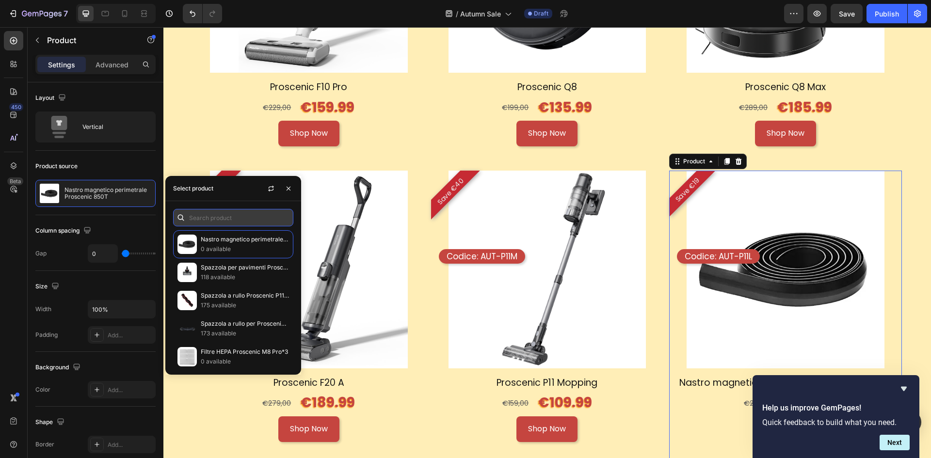
drag, startPoint x: 229, startPoint y: 212, endPoint x: 230, endPoint y: 217, distance: 5.4
click at [229, 212] on input "text" at bounding box center [233, 217] width 120 height 17
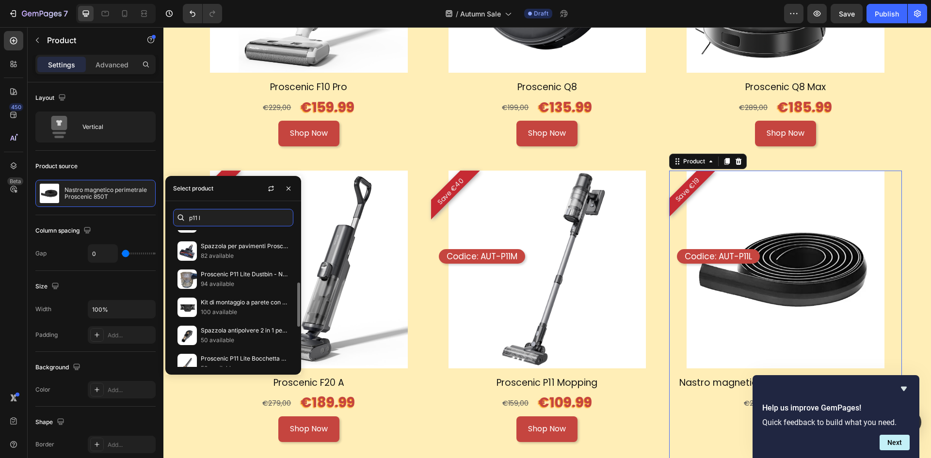
scroll to position [285, 0]
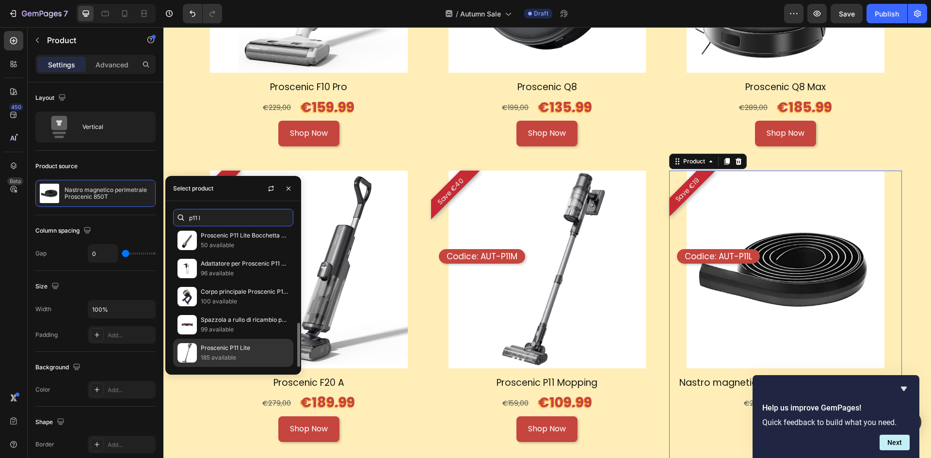
type input "p11 l"
click at [251, 341] on div "Proscenic P11 Lite 185 available" at bounding box center [233, 353] width 120 height 28
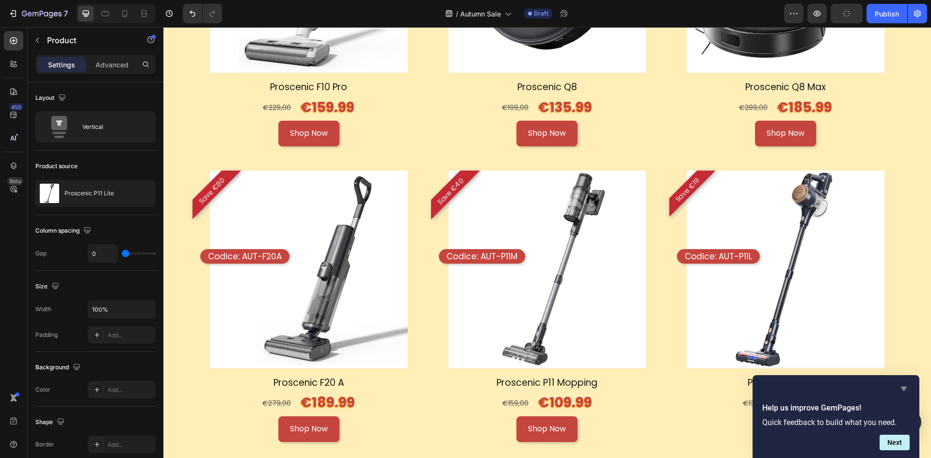
click at [905, 388] on icon "Hide survey" at bounding box center [904, 389] width 6 height 4
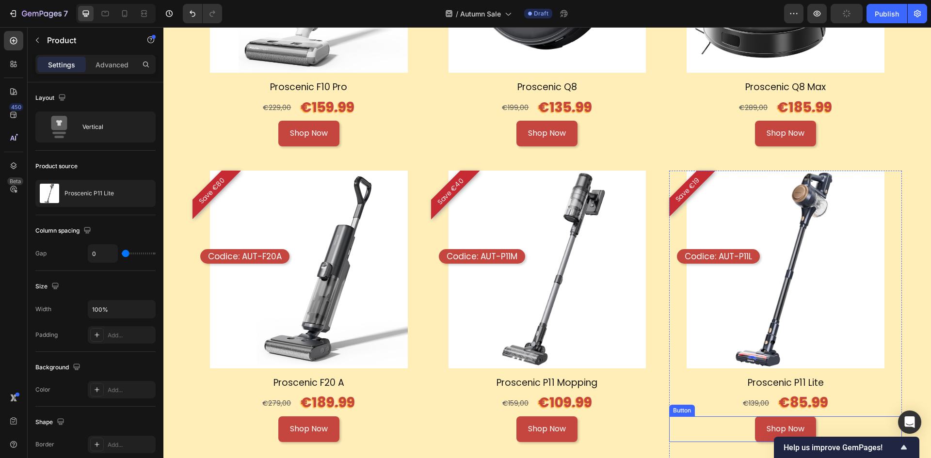
click at [854, 418] on div "Shop Now Button" at bounding box center [785, 430] width 233 height 26
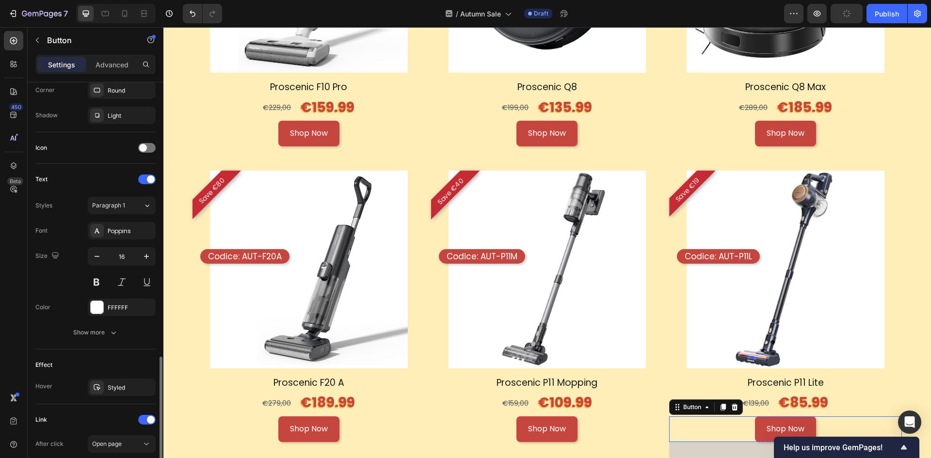
scroll to position [339, 0]
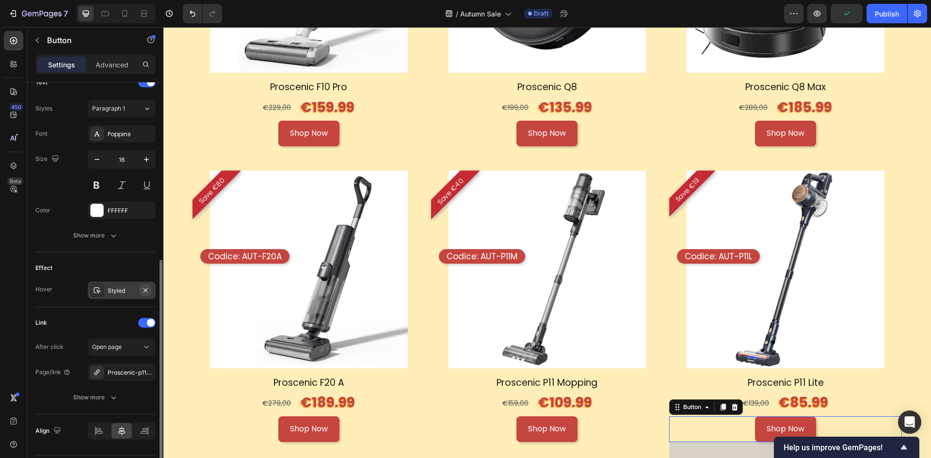
click at [148, 289] on icon "button" at bounding box center [146, 291] width 8 height 8
click at [117, 369] on div "Proscenic-p11-lite" at bounding box center [122, 373] width 28 height 9
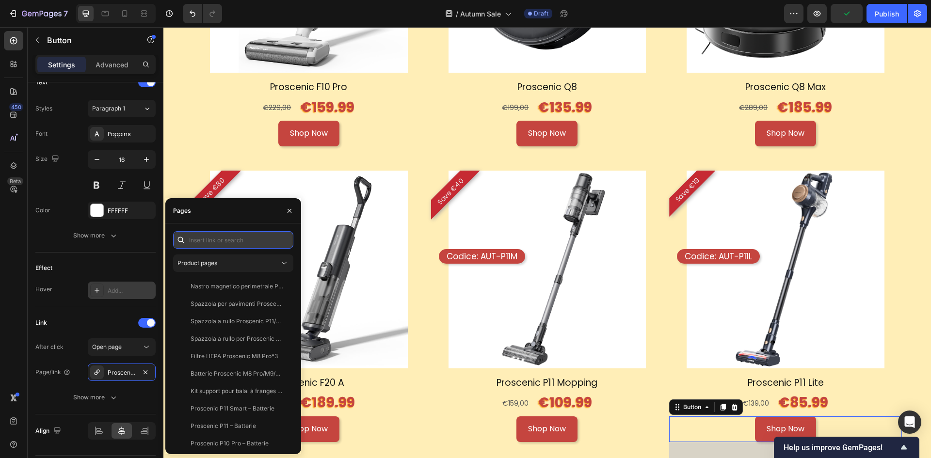
click at [207, 241] on input "text" at bounding box center [233, 239] width 120 height 17
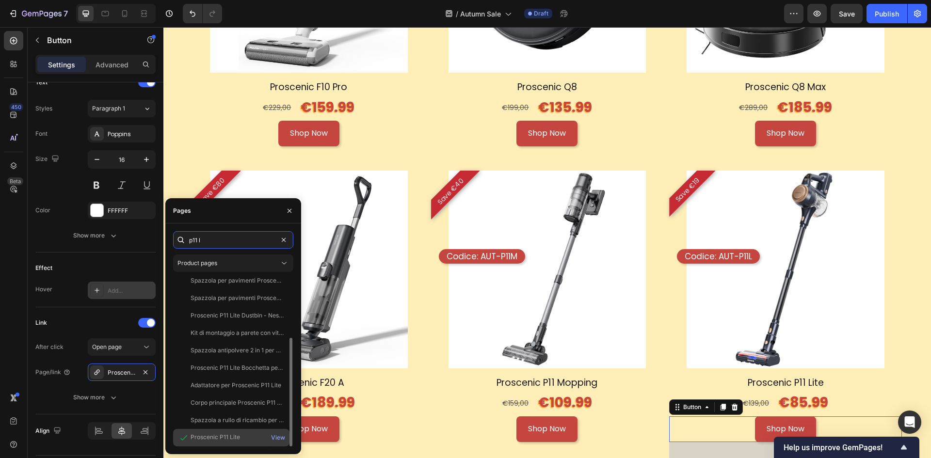
type input "p11 l"
click at [216, 436] on div "Proscenic P11 Lite" at bounding box center [215, 437] width 49 height 9
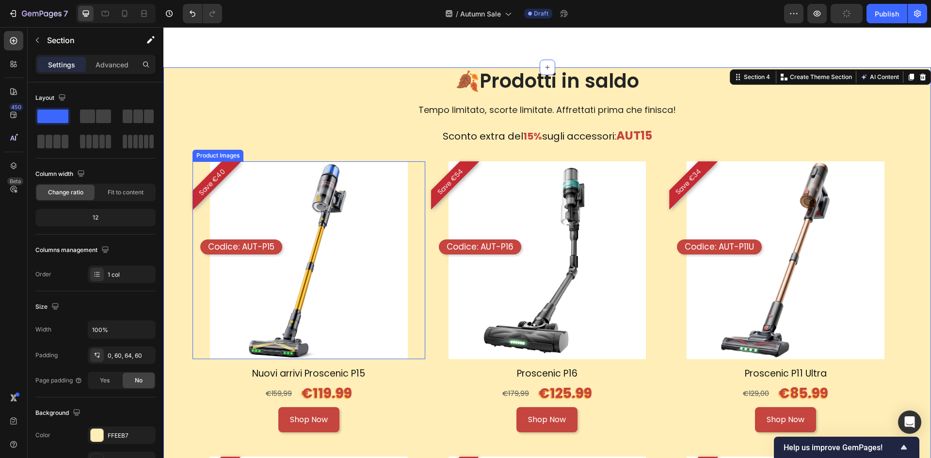
scroll to position [1067, 0]
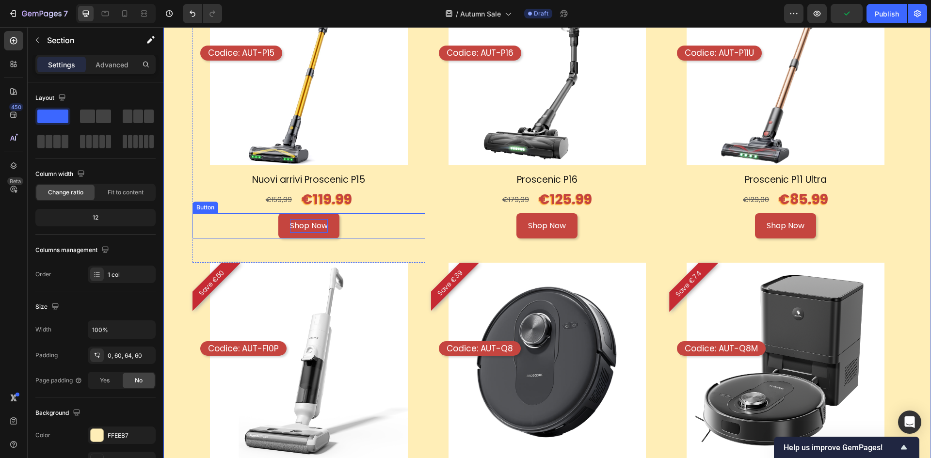
click at [311, 223] on p "Shop Now" at bounding box center [309, 226] width 38 height 14
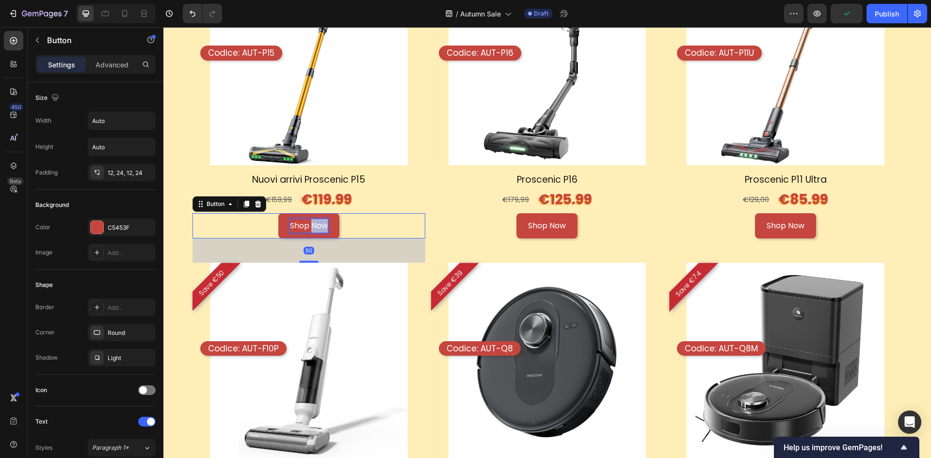
click at [311, 223] on p "Shop Now" at bounding box center [309, 226] width 38 height 14
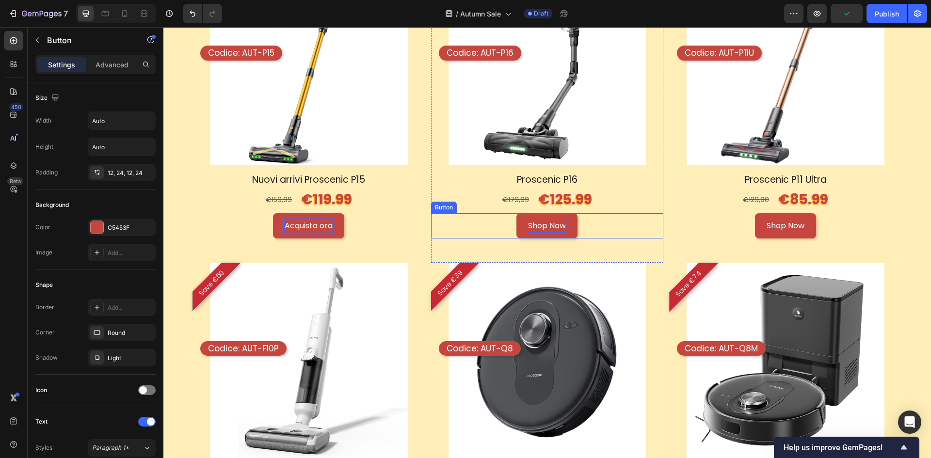
click at [537, 223] on p "Shop Now" at bounding box center [547, 226] width 38 height 14
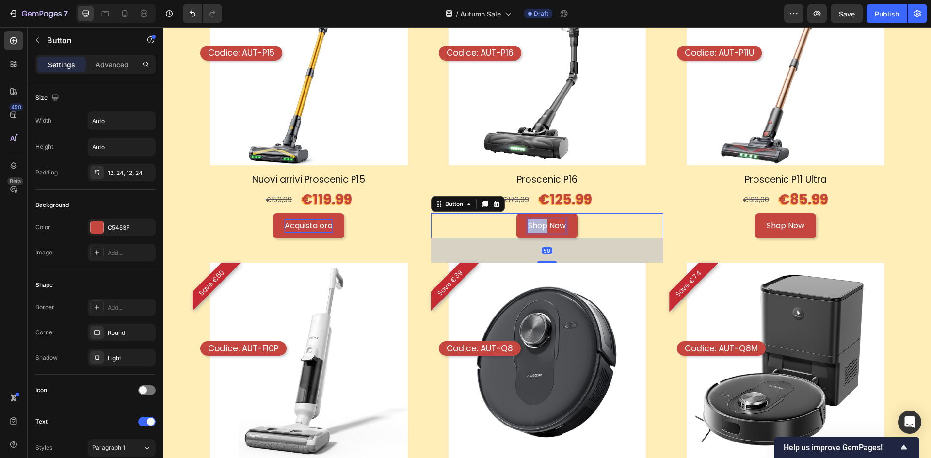
click at [537, 223] on p "Shop Now" at bounding box center [547, 226] width 38 height 14
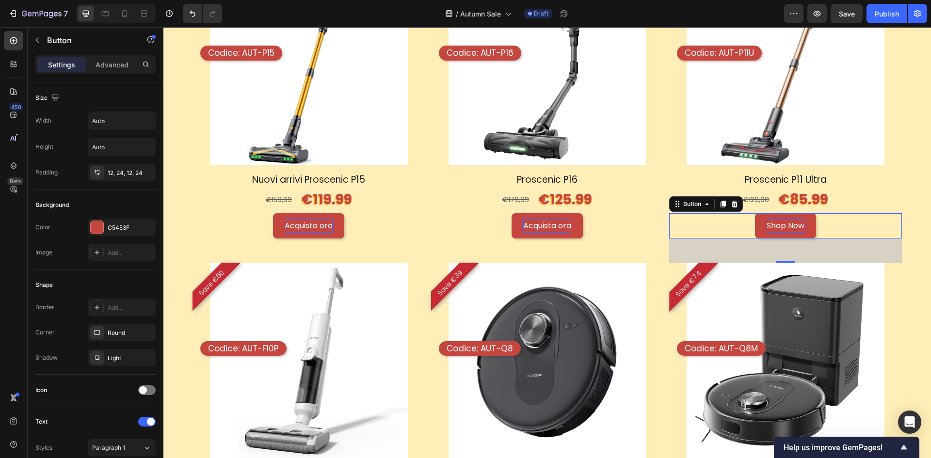
click at [769, 223] on p "Shop Now" at bounding box center [786, 226] width 38 height 14
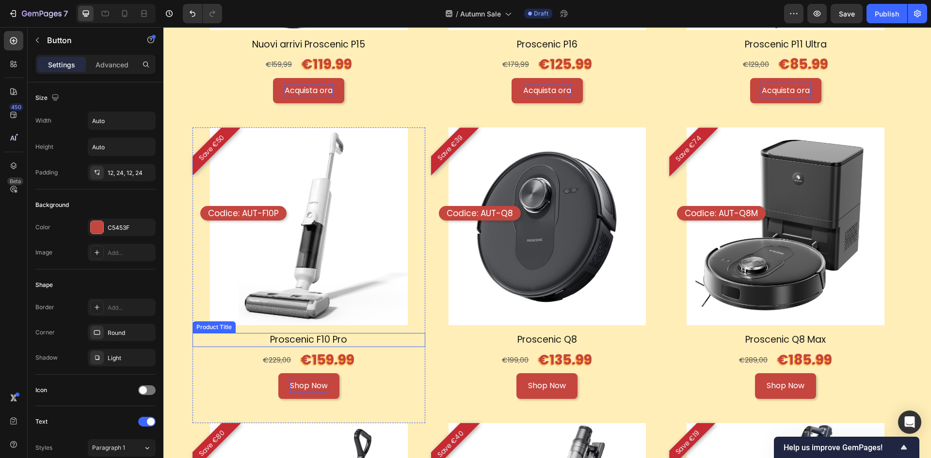
scroll to position [1212, 0]
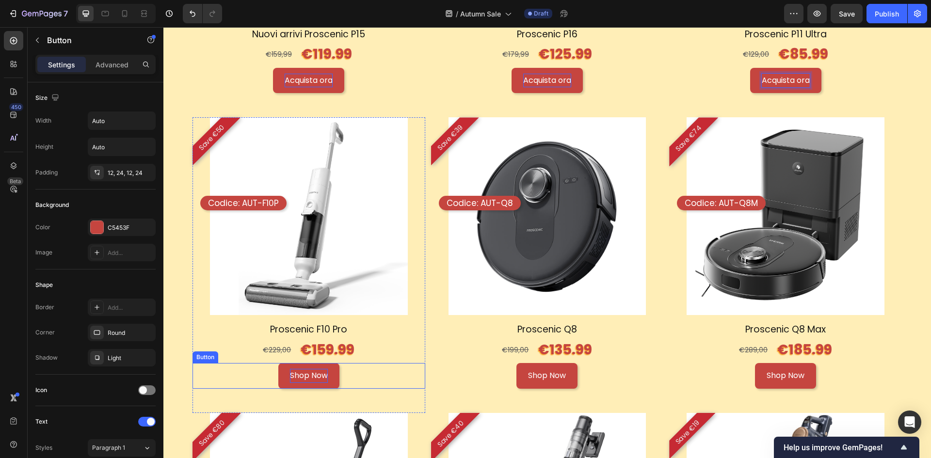
click at [320, 373] on p "Shop Now" at bounding box center [309, 376] width 38 height 14
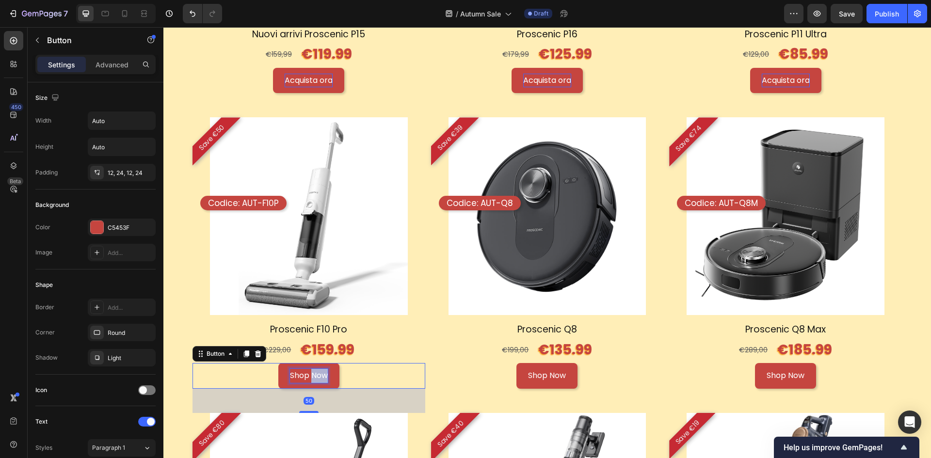
click at [320, 373] on p "Shop Now" at bounding box center [309, 376] width 38 height 14
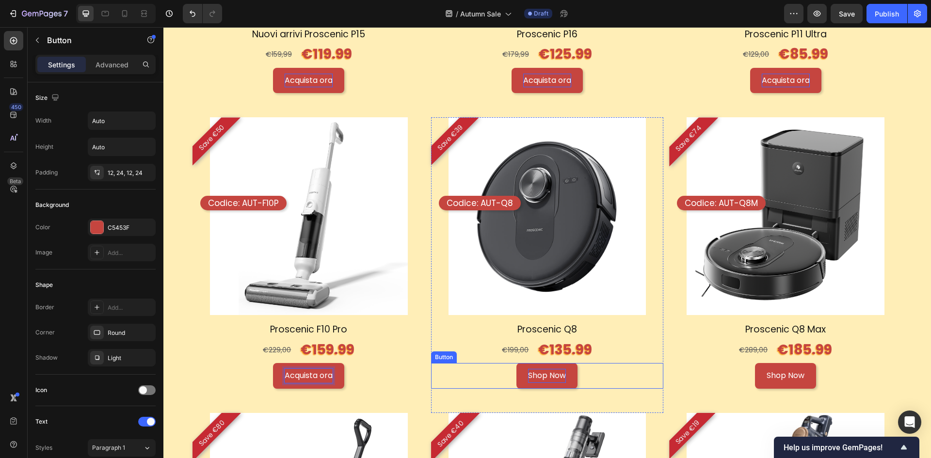
click at [533, 369] on p "Shop Now" at bounding box center [547, 376] width 38 height 14
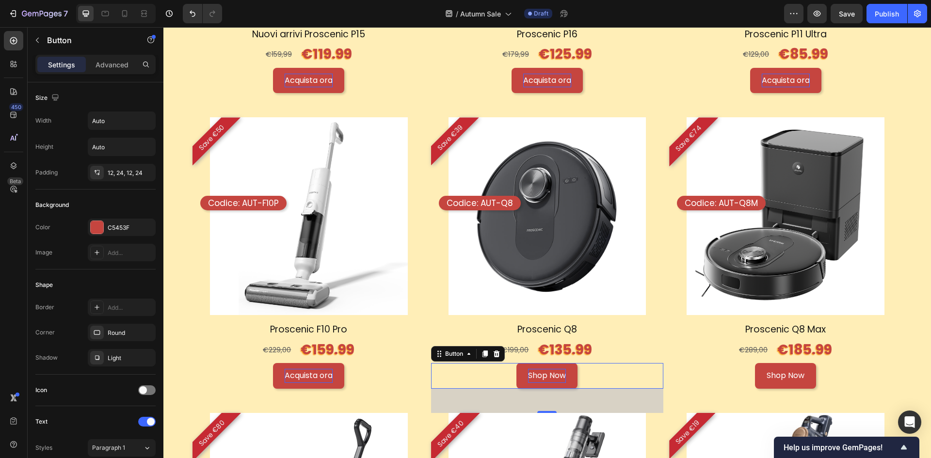
click at [533, 369] on p "Shop Now" at bounding box center [547, 376] width 38 height 14
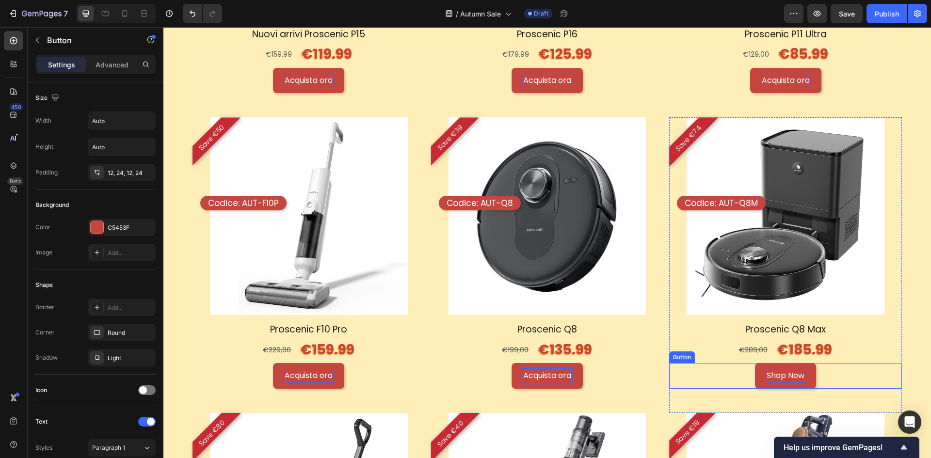
click at [769, 372] on p "Shop Now" at bounding box center [786, 376] width 38 height 14
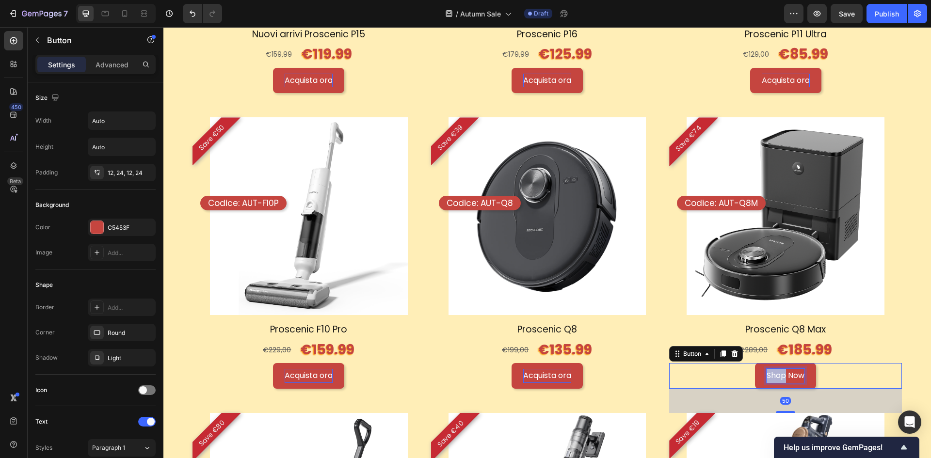
click at [770, 371] on p "Shop Now" at bounding box center [786, 376] width 38 height 14
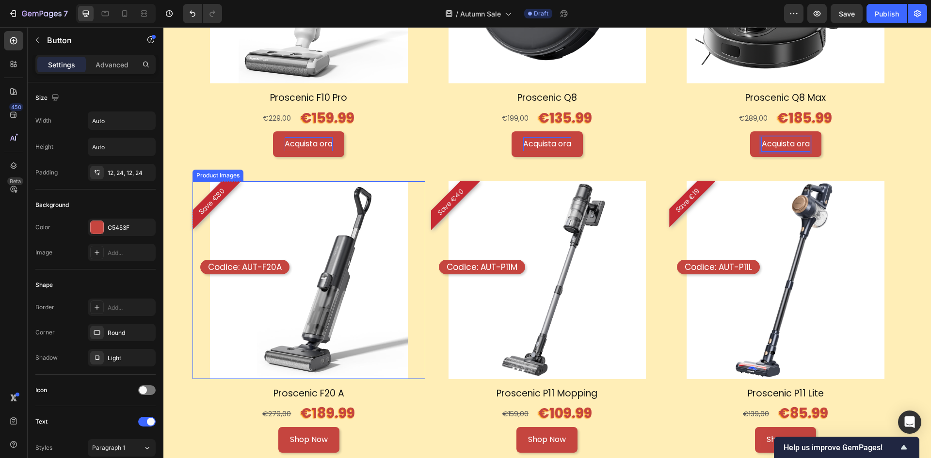
scroll to position [1455, 0]
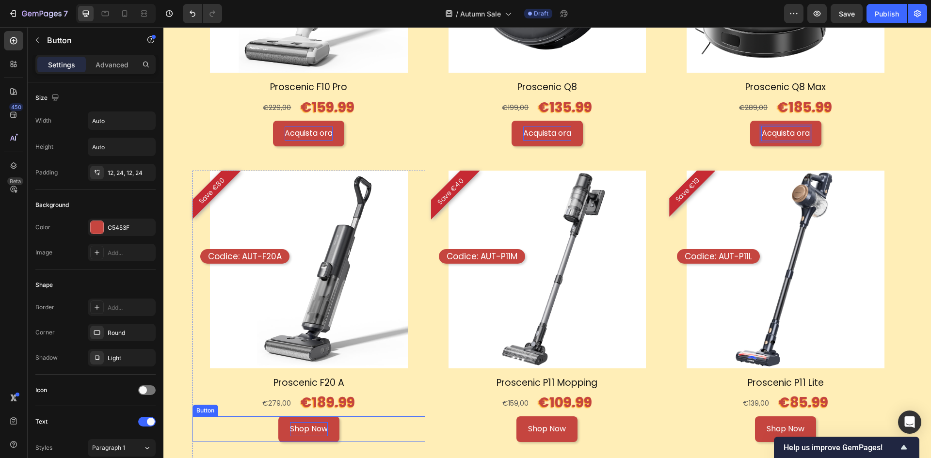
click at [297, 426] on p "Shop Now" at bounding box center [309, 429] width 38 height 14
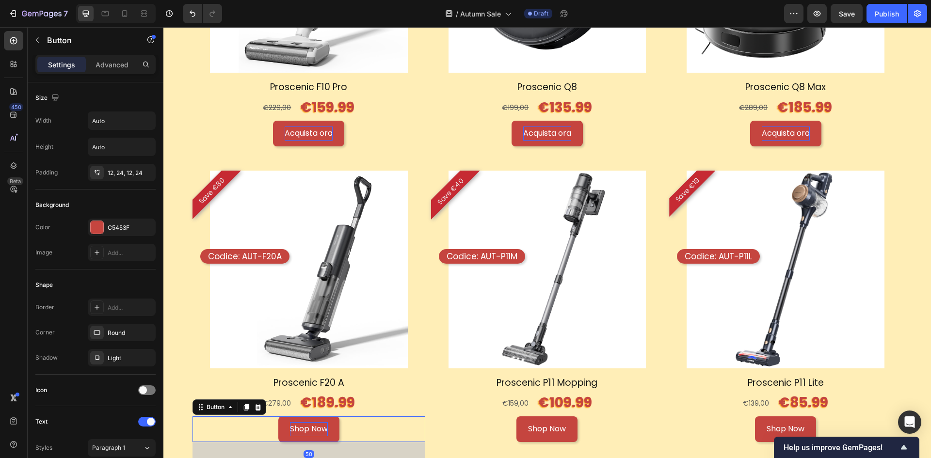
click at [297, 426] on p "Shop Now" at bounding box center [309, 429] width 38 height 14
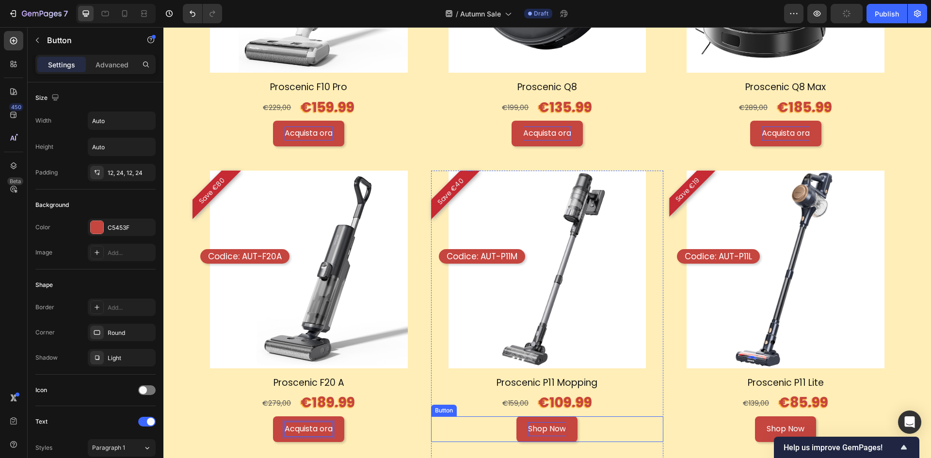
click at [542, 422] on p "Shop Now" at bounding box center [547, 429] width 38 height 14
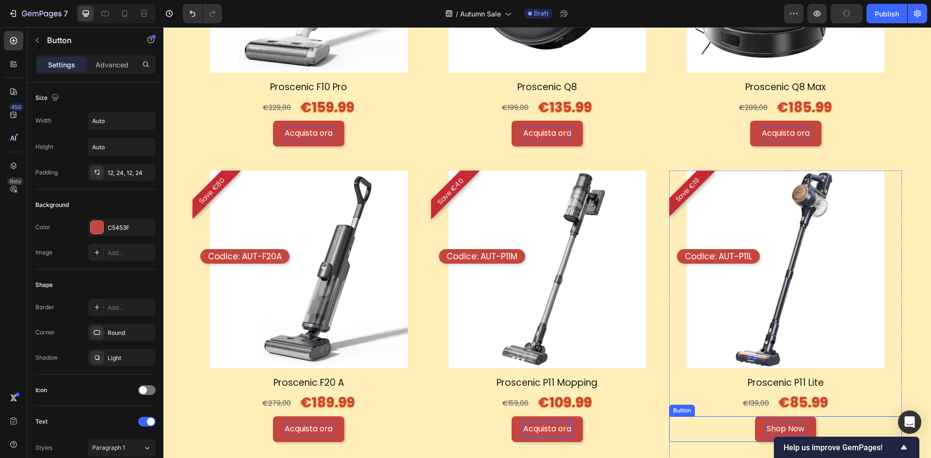
click at [779, 423] on p "Shop Now" at bounding box center [786, 429] width 38 height 14
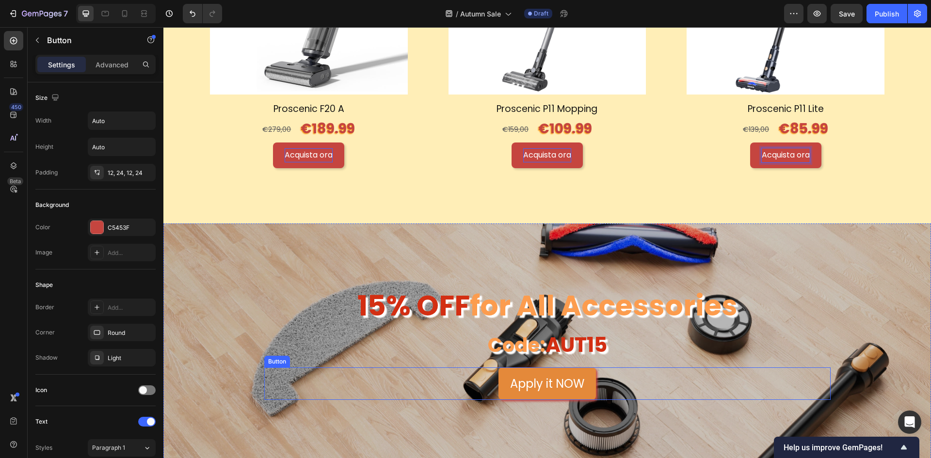
scroll to position [1746, 0]
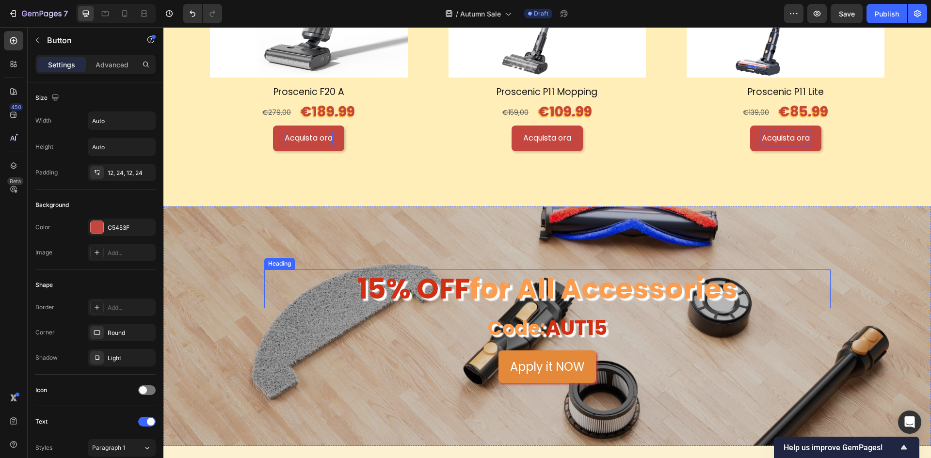
click at [589, 284] on h2 "15% OFF for All Accessories" at bounding box center [547, 289] width 566 height 38
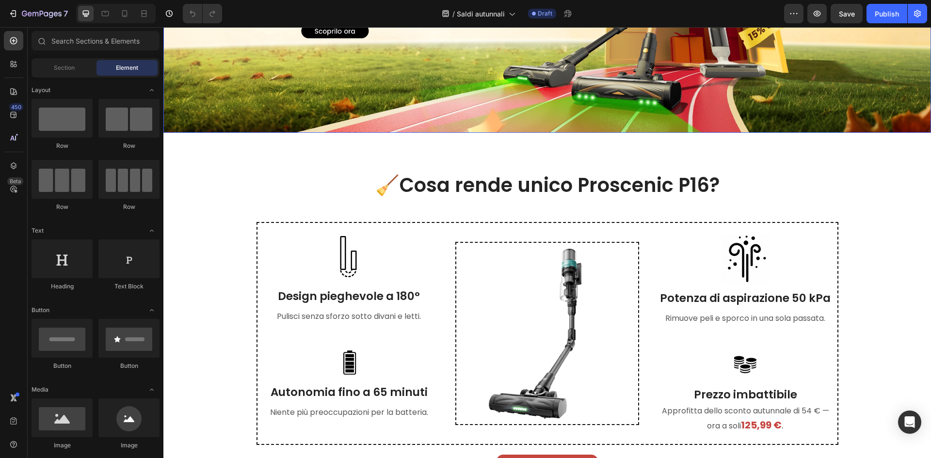
scroll to position [194, 0]
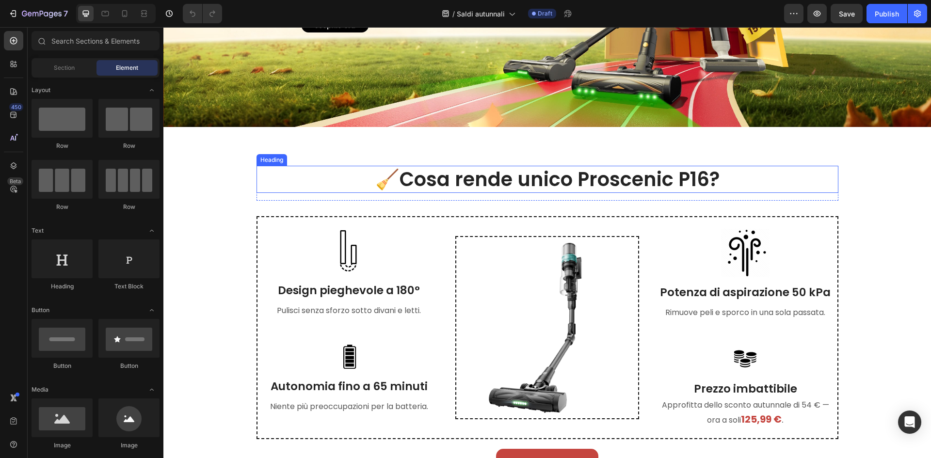
click at [489, 189] on h2 "🧹Cosa rende unico Proscenic P16?" at bounding box center [548, 179] width 582 height 27
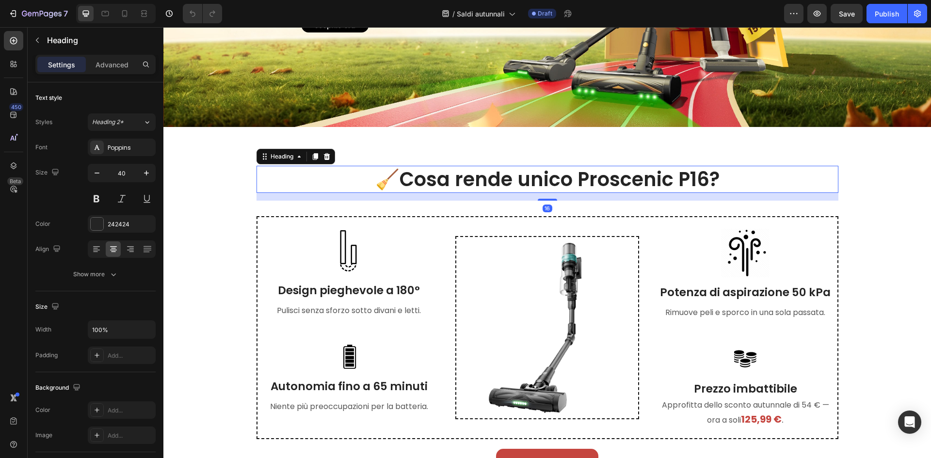
click at [492, 182] on h2 "🧹Cosa rende unico Proscenic P16?" at bounding box center [548, 179] width 582 height 27
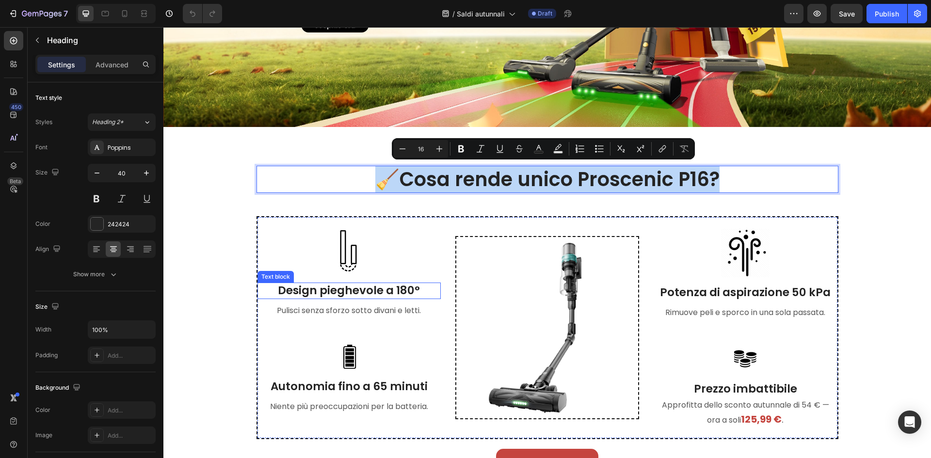
click at [366, 288] on p "Design pieghevole a 180°" at bounding box center [349, 291] width 182 height 15
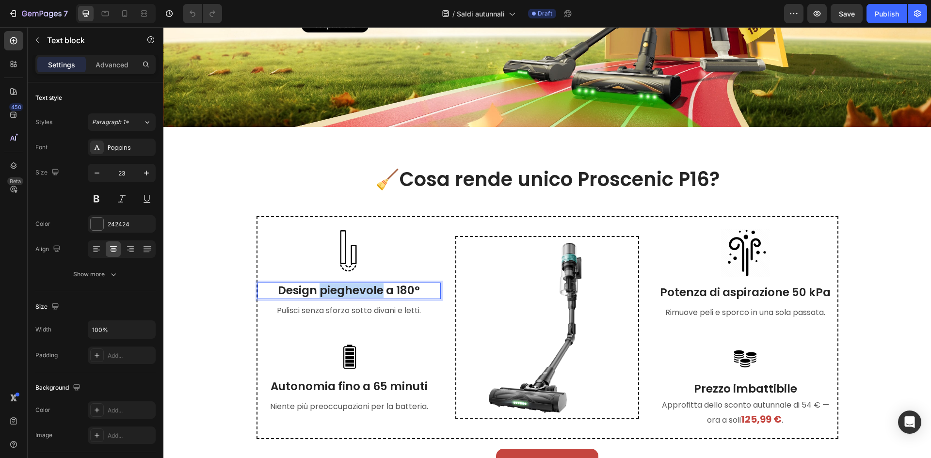
click at [366, 288] on p "Design pieghevole a 180°" at bounding box center [349, 291] width 182 height 15
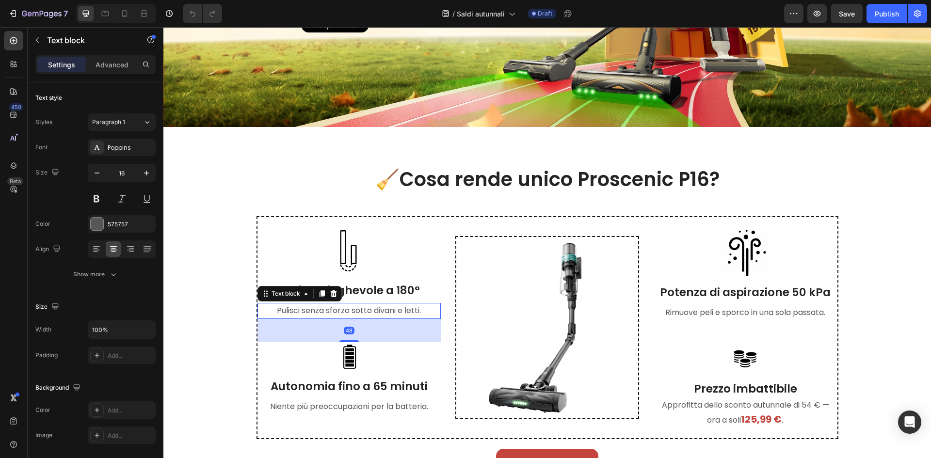
click at [357, 311] on p "Pulisci senza sforzo sotto divani e letti." at bounding box center [349, 311] width 182 height 14
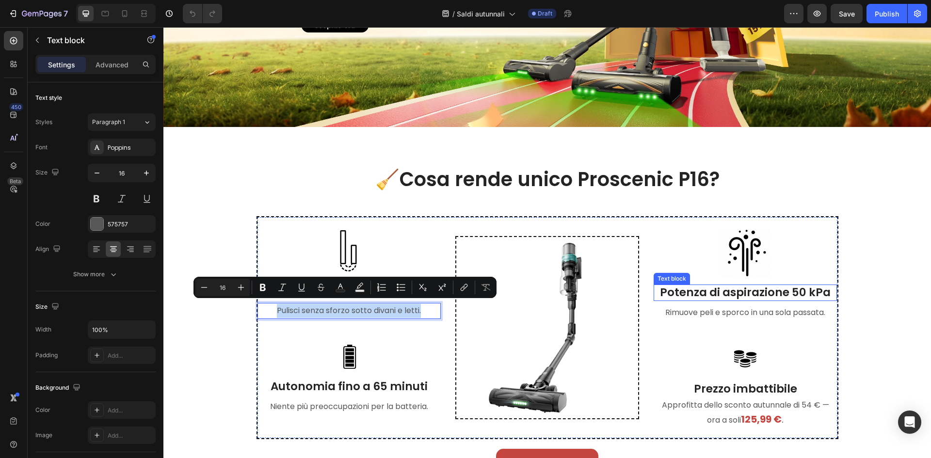
click at [755, 292] on p "Potenza di aspirazione 50 kPa" at bounding box center [746, 293] width 182 height 15
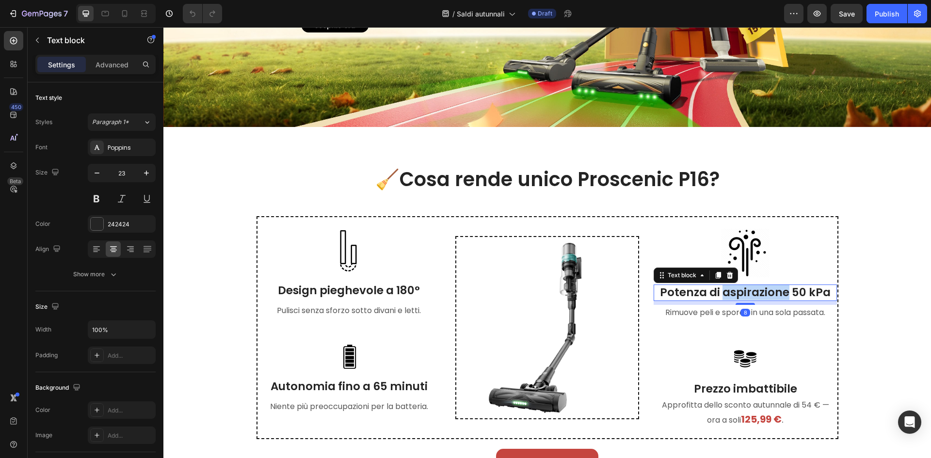
click at [755, 292] on p "Potenza di aspirazione 50 kPa" at bounding box center [746, 293] width 182 height 15
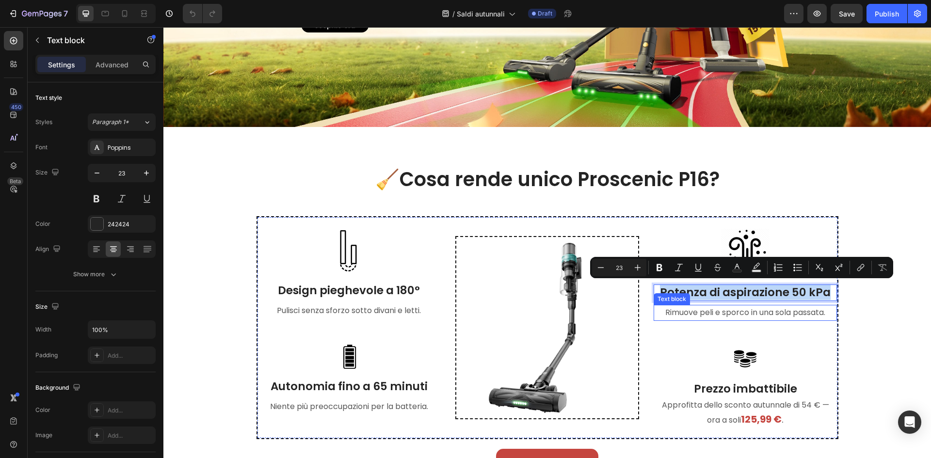
click at [689, 306] on p "Rimuove peli e sporco in una sola passata." at bounding box center [746, 313] width 182 height 14
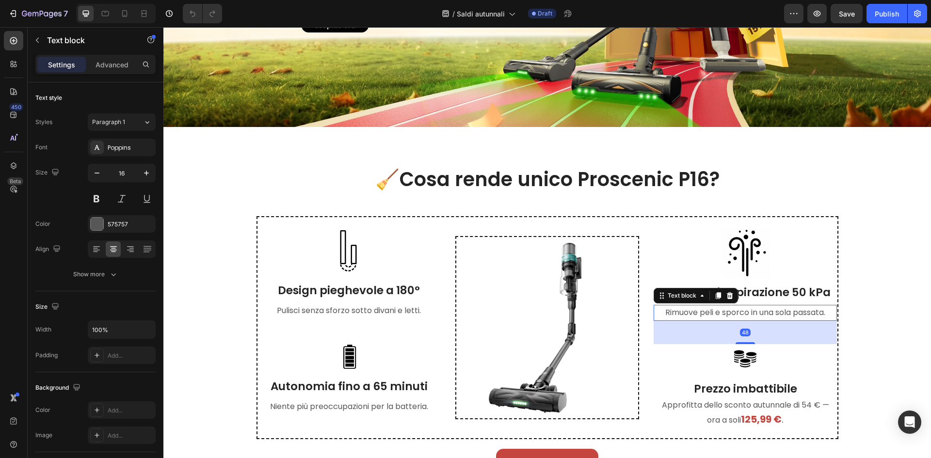
click at [689, 306] on p "Rimuove peli e sporco in una sola passata." at bounding box center [746, 313] width 182 height 14
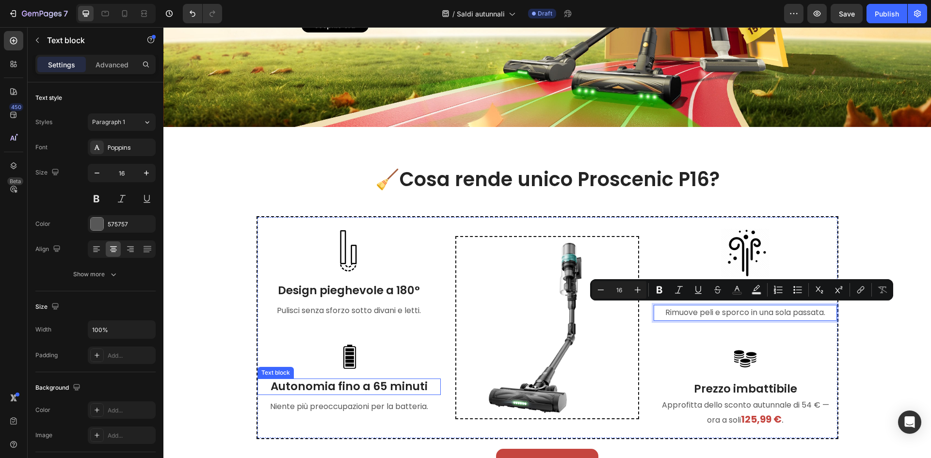
click at [359, 383] on p "Autonomia fino a 65 minuti" at bounding box center [349, 387] width 182 height 15
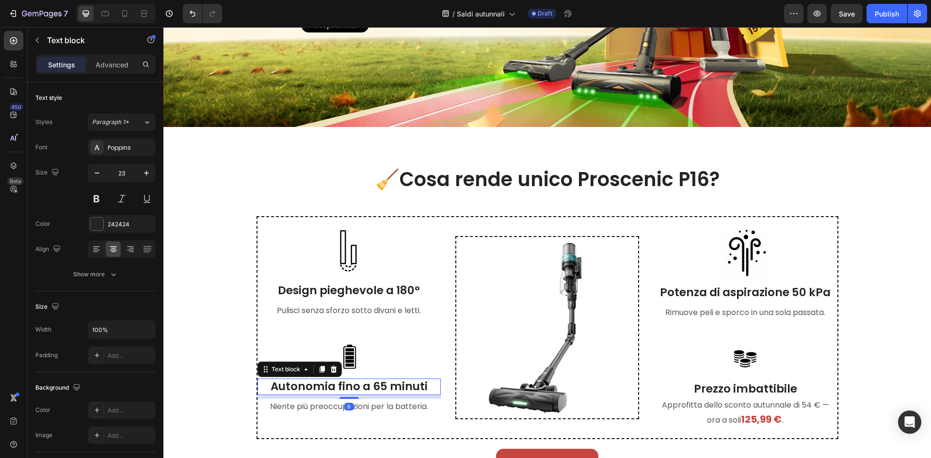
click at [359, 383] on p "Autonomia fino a 65 minuti" at bounding box center [349, 387] width 182 height 15
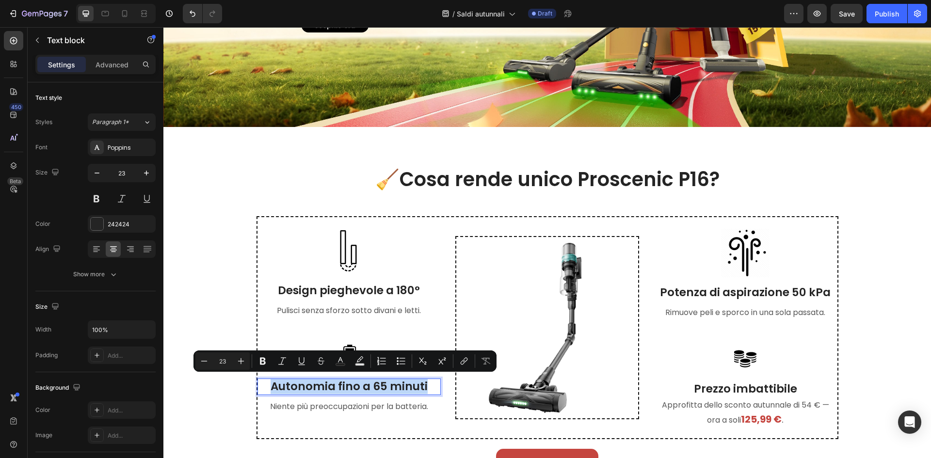
copy p "Autonomia fino a 65 minuti"
click at [347, 400] on p "Niente più preoccupazioni per la batteria." at bounding box center [349, 407] width 182 height 14
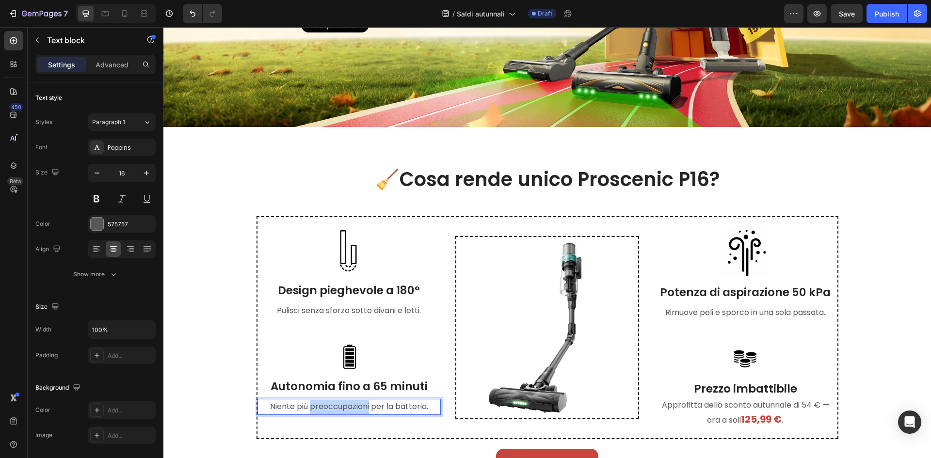
click at [347, 400] on p "Niente più preoccupazioni per la batteria." at bounding box center [349, 407] width 182 height 14
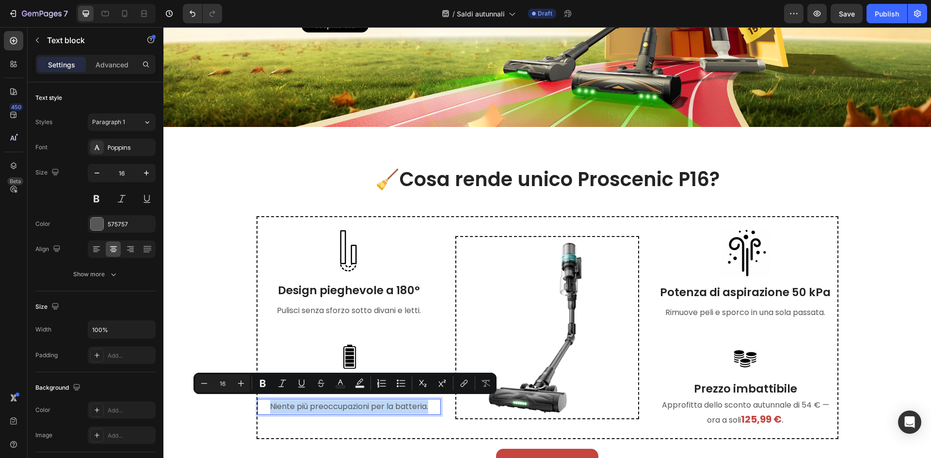
copy p "Niente più preoccupazioni per la batteria."
click at [734, 386] on p "Prezzo imbattibile" at bounding box center [746, 389] width 182 height 15
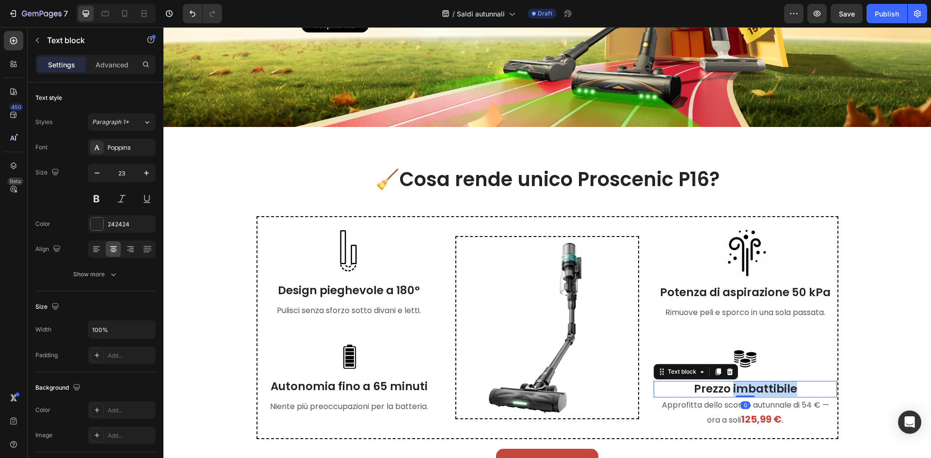
click at [734, 386] on p "Prezzo imbattibile" at bounding box center [746, 389] width 182 height 15
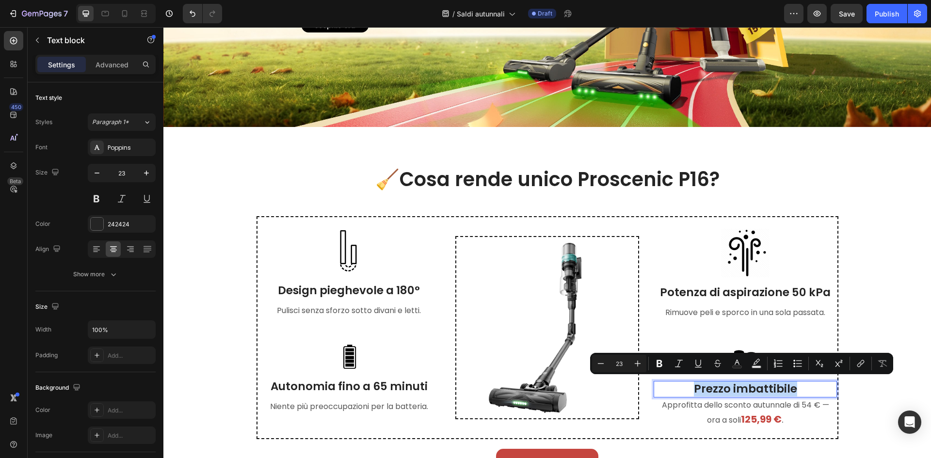
copy p "Prezzo imbattibile"
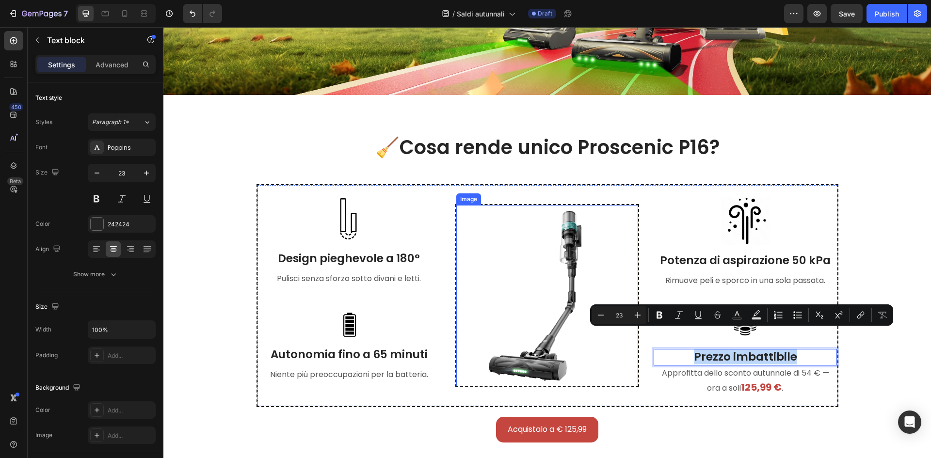
scroll to position [242, 0]
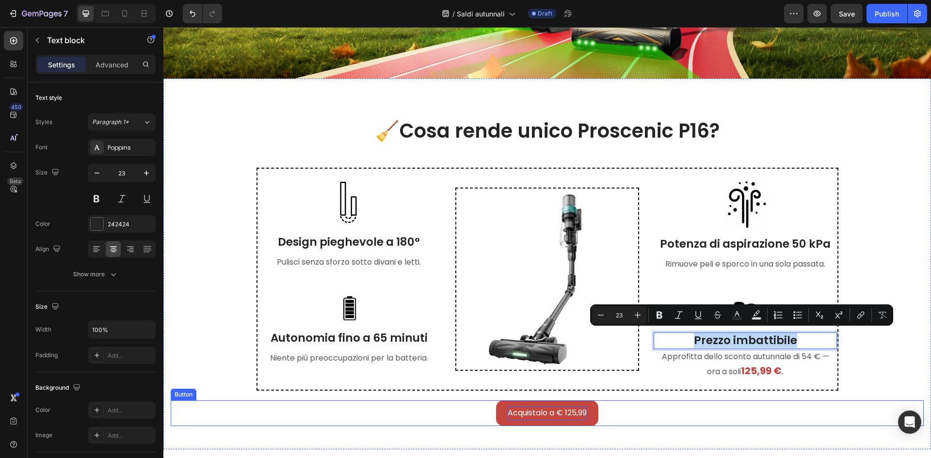
click at [533, 409] on p "Acquistalo a € 125,99" at bounding box center [547, 413] width 79 height 14
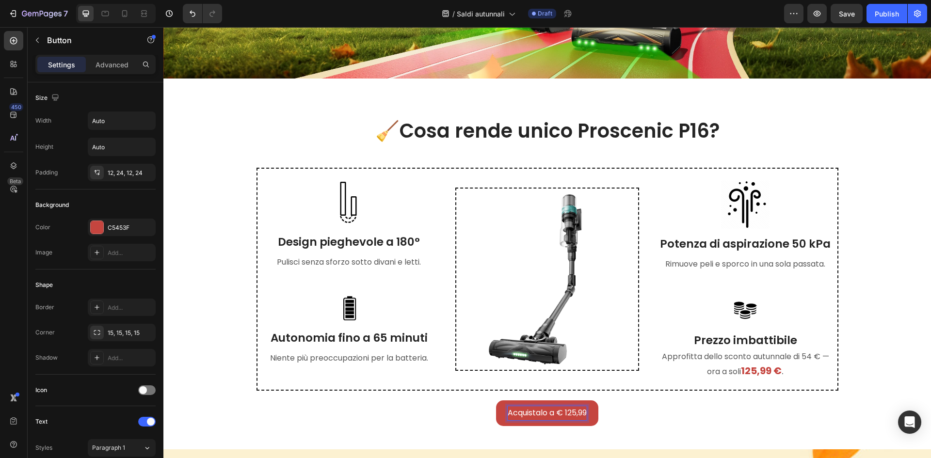
click at [546, 409] on p "Acquistalo a € 125,99" at bounding box center [547, 413] width 79 height 14
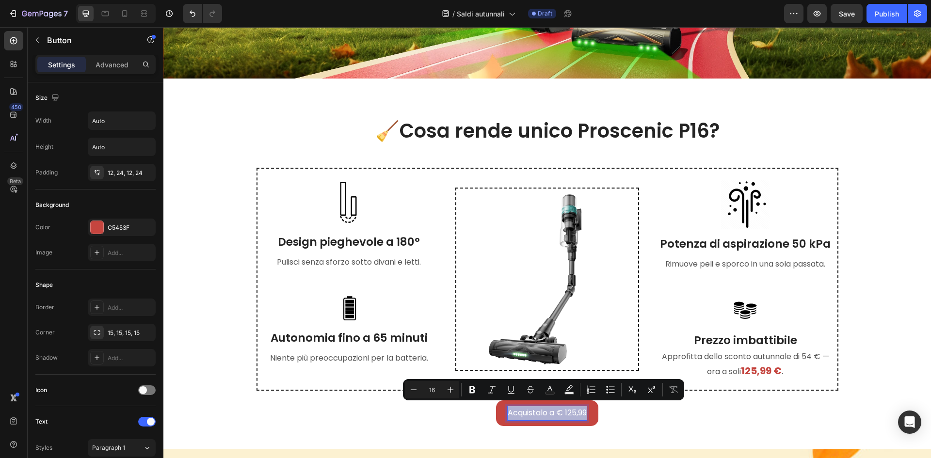
click at [543, 411] on p "Acquistalo a € 125,99" at bounding box center [547, 413] width 79 height 14
drag, startPoint x: 553, startPoint y: 411, endPoint x: 655, endPoint y: 413, distance: 102.3
click at [508, 410] on p "Acquistalo a € 125,99" at bounding box center [547, 413] width 79 height 14
copy p "Acquistalo a"
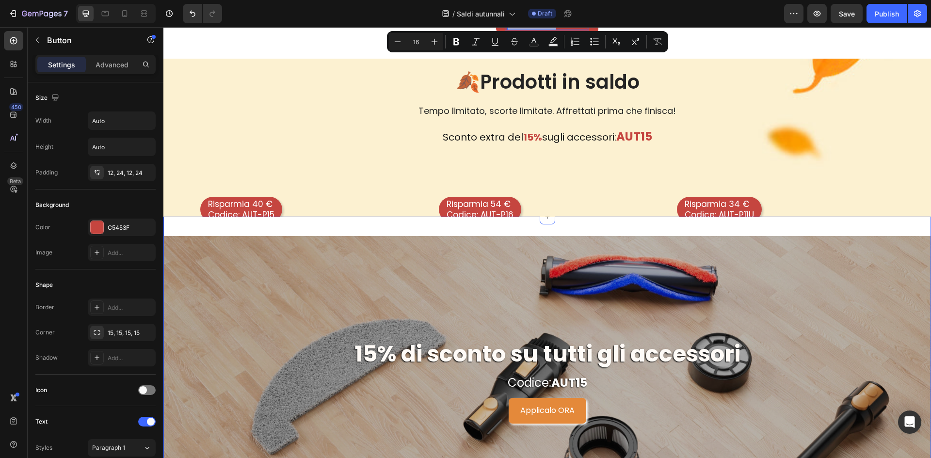
scroll to position [582, 0]
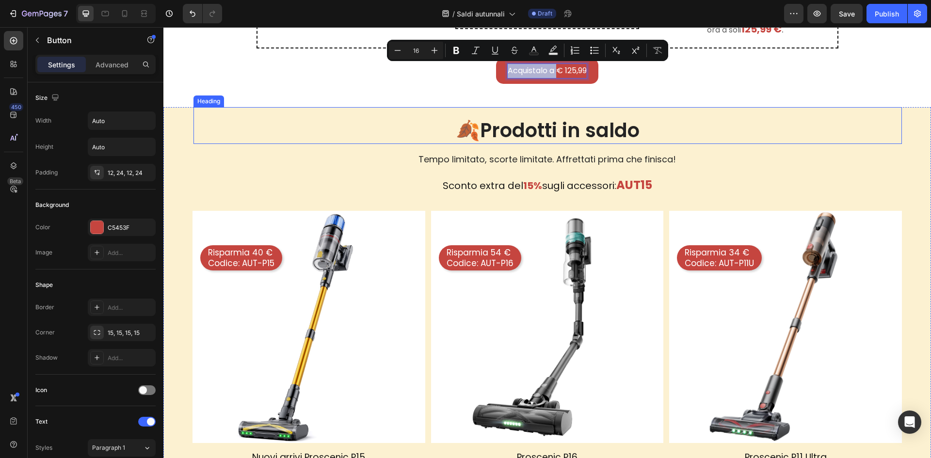
click at [539, 133] on h2 "🍂Prodotti in saldo" at bounding box center [548, 130] width 709 height 27
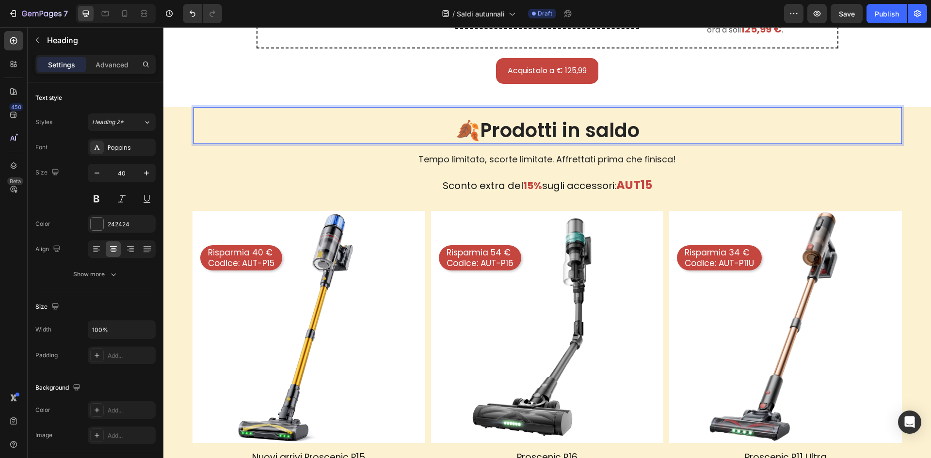
click at [561, 127] on p "🍂Prodotti in saldo" at bounding box center [547, 130] width 707 height 25
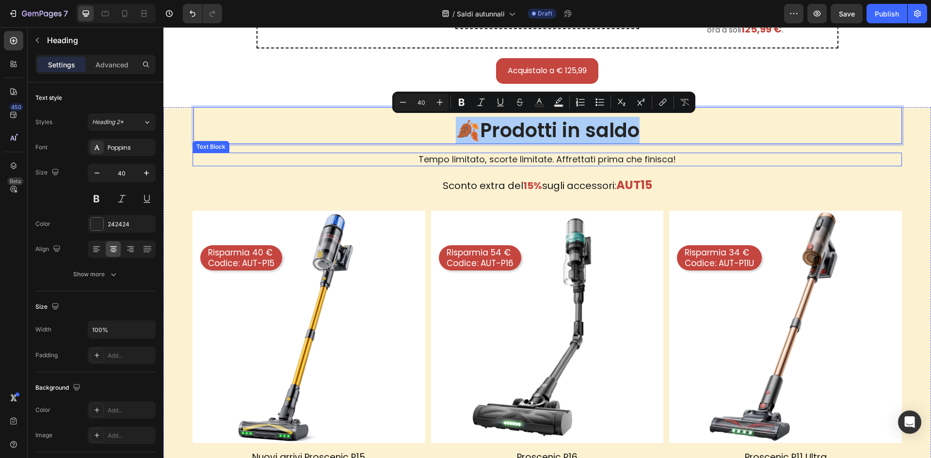
click at [444, 158] on p "Tempo limitato, scorte limitate. Affrettati prima che finisca!" at bounding box center [548, 159] width 708 height 11
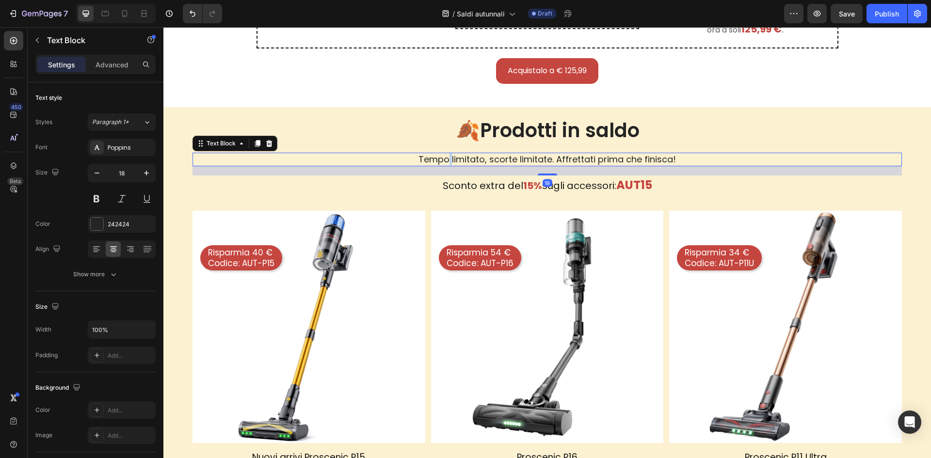
click at [444, 158] on p "Tempo limitato, scorte limitate. Affrettati prima che finisca!" at bounding box center [548, 159] width 708 height 11
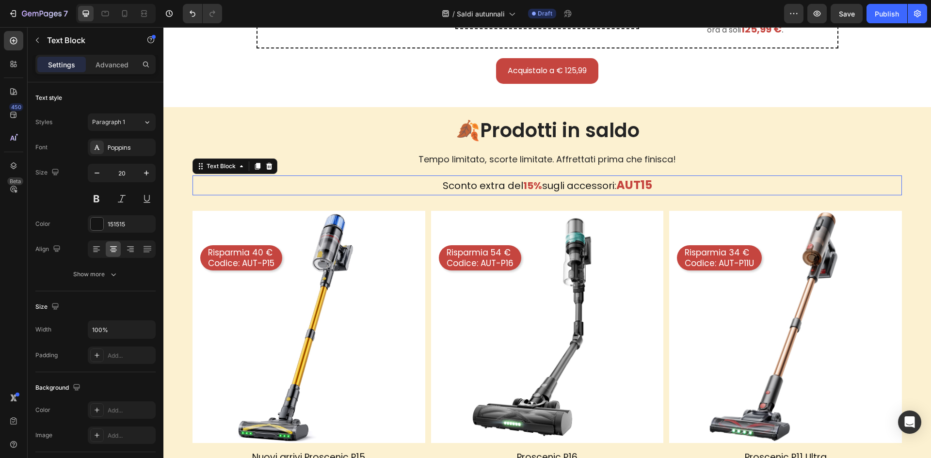
click at [523, 184] on strong "15%" at bounding box center [532, 186] width 19 height 14
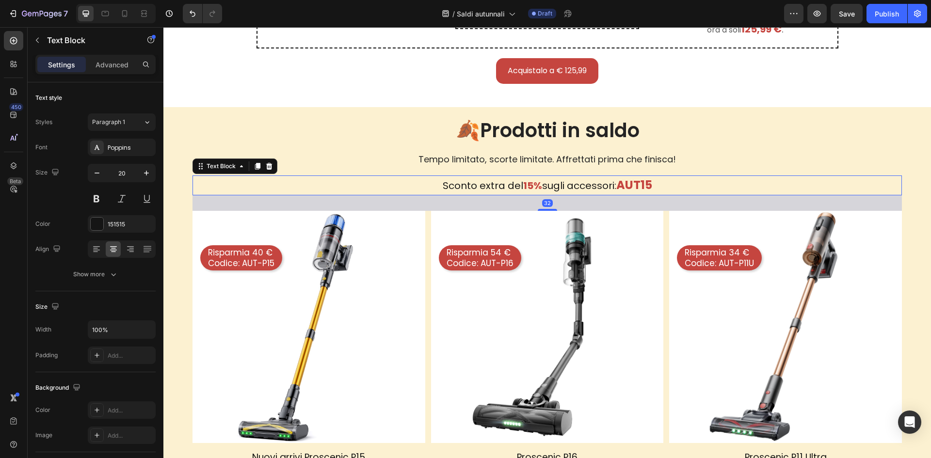
click at [523, 184] on strong "15%" at bounding box center [532, 186] width 19 height 14
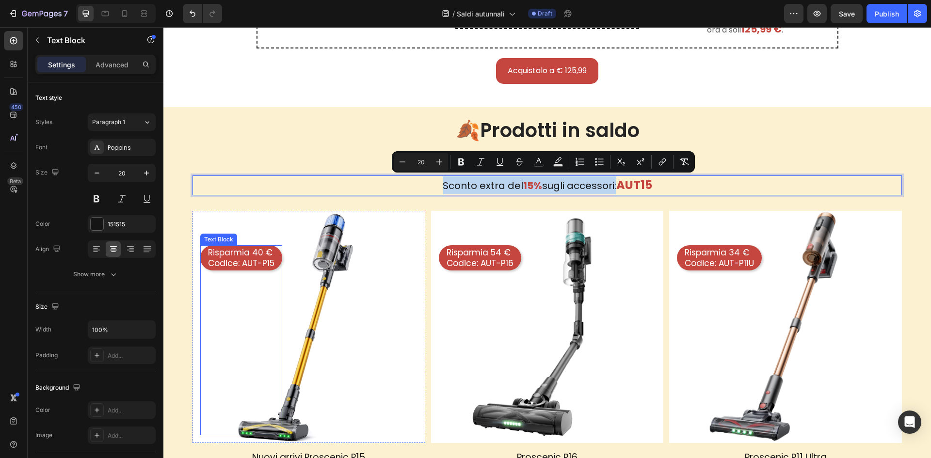
click at [233, 258] on p "Codice: AUT-P15" at bounding box center [241, 263] width 66 height 11
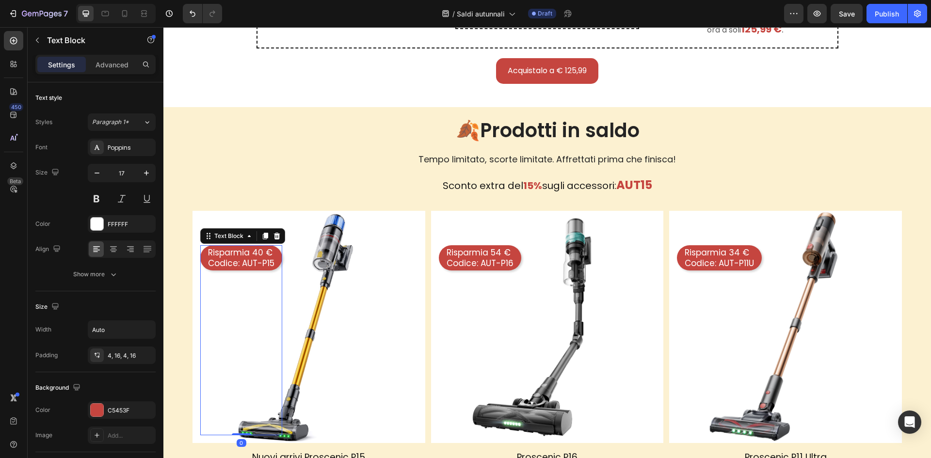
click at [246, 250] on p "Risparmia 40 €" at bounding box center [241, 252] width 66 height 11
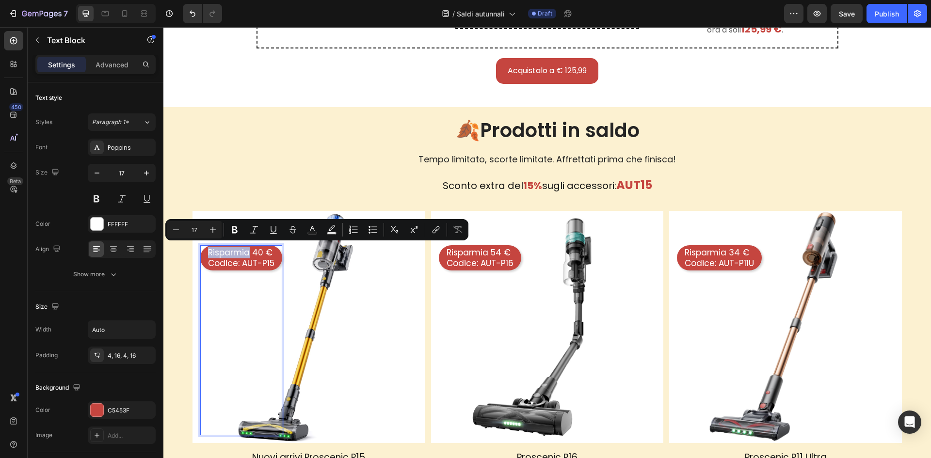
drag, startPoint x: 250, startPoint y: 251, endPoint x: 206, endPoint y: 251, distance: 43.6
click at [206, 251] on div "Risparmia 40 € Codice: AUT-P15" at bounding box center [241, 257] width 82 height 25
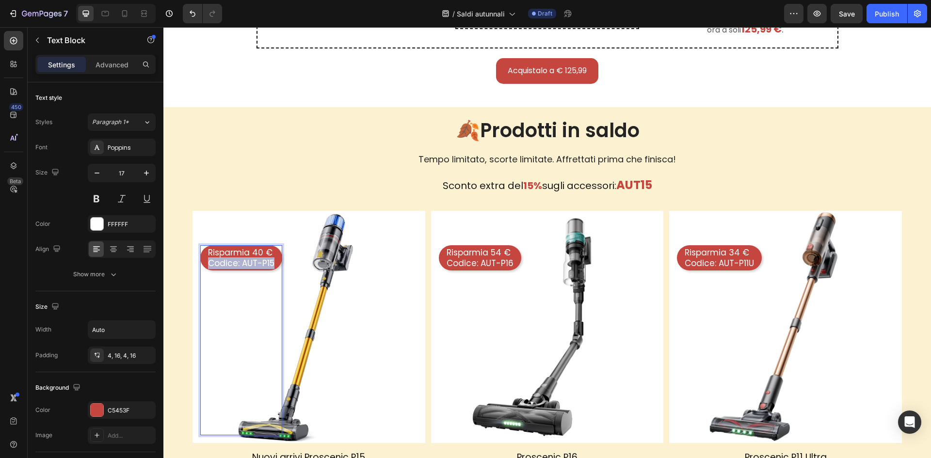
drag, startPoint x: 274, startPoint y: 259, endPoint x: 206, endPoint y: 260, distance: 67.9
click at [206, 260] on div "Risparmia 40 € Codice: AUT-P15" at bounding box center [241, 257] width 82 height 25
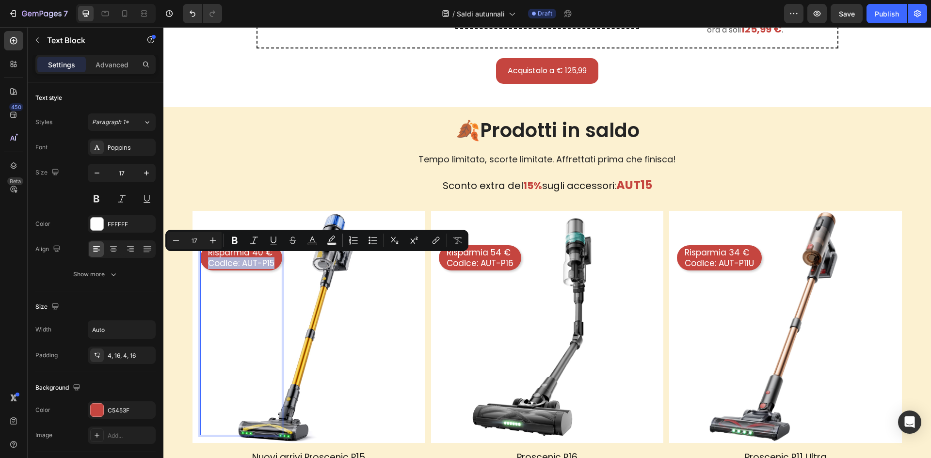
copy p "Codice: AUT-P15"
click at [498, 263] on p "Codice: AUT-P16" at bounding box center [480, 263] width 67 height 11
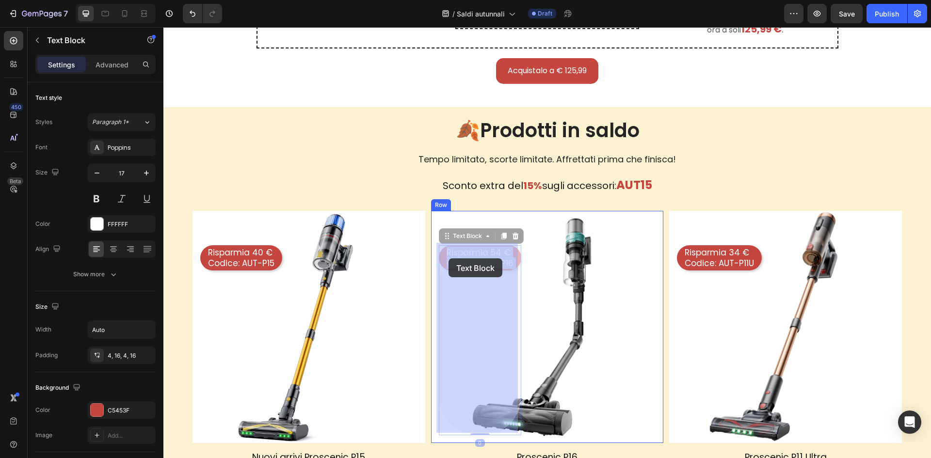
drag, startPoint x: 512, startPoint y: 260, endPoint x: 449, endPoint y: 258, distance: 63.1
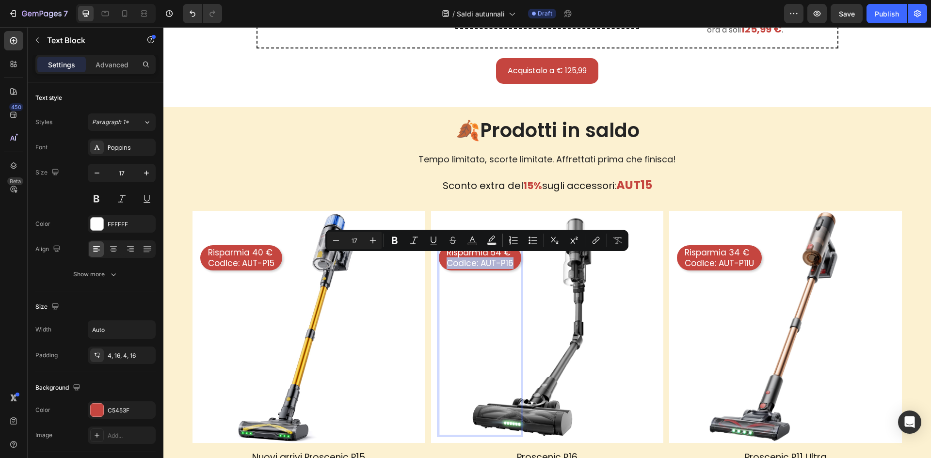
drag, startPoint x: 511, startPoint y: 260, endPoint x: 601, endPoint y: 274, distance: 91.2
click at [439, 260] on div "Risparmia 54 € Codice: AUT-P16" at bounding box center [480, 257] width 82 height 25
copy p "Codice: AUT-P16"
click at [740, 261] on p "Codice: AUT-P11U" at bounding box center [719, 263] width 69 height 11
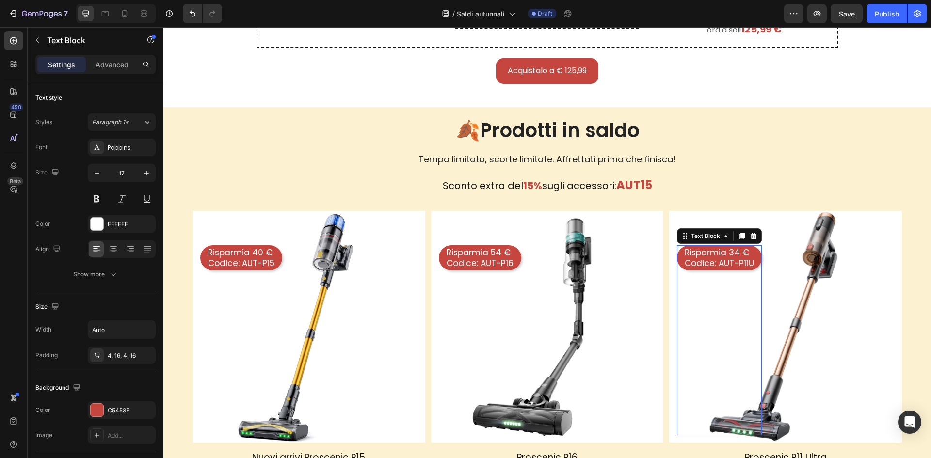
click at [740, 261] on p "Codice: AUT-P11U" at bounding box center [719, 263] width 69 height 11
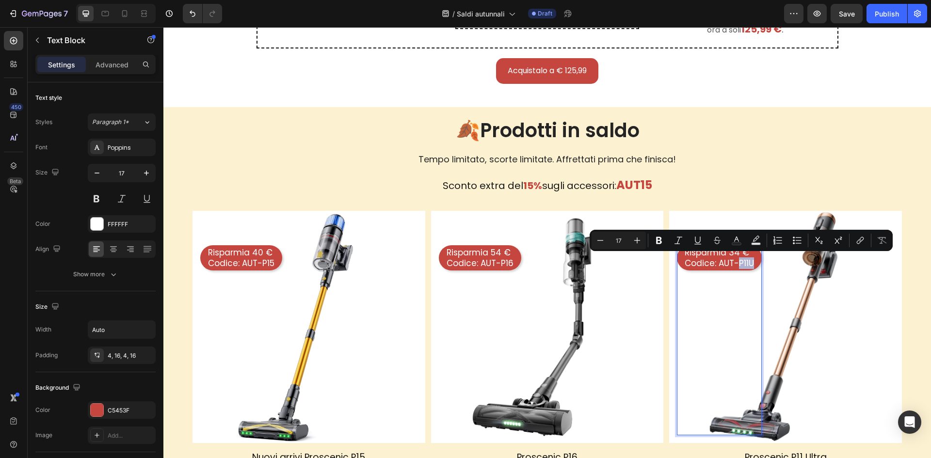
click at [745, 261] on p "Codice: AUT-P11U" at bounding box center [719, 263] width 69 height 11
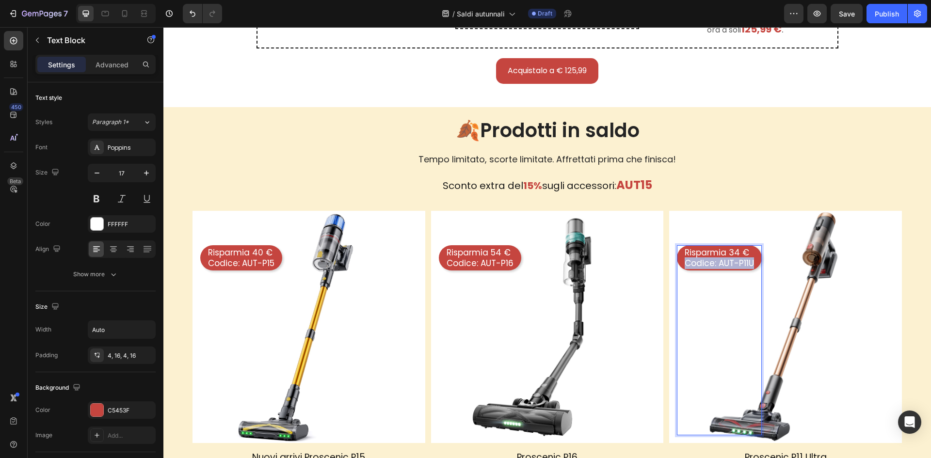
drag, startPoint x: 751, startPoint y: 258, endPoint x: 680, endPoint y: 257, distance: 71.3
click at [680, 257] on div "Risparmia 34 € Codice: AUT-P11U" at bounding box center [719, 257] width 85 height 25
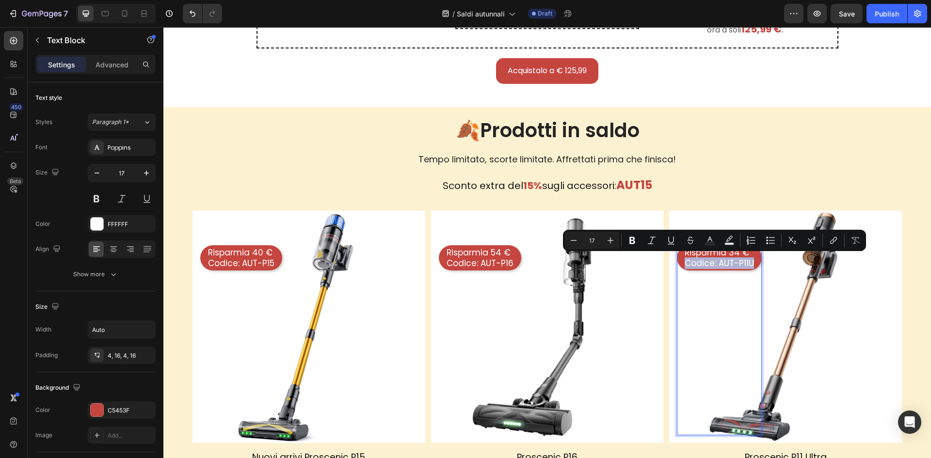
copy p "Codice: AUT-P11U"
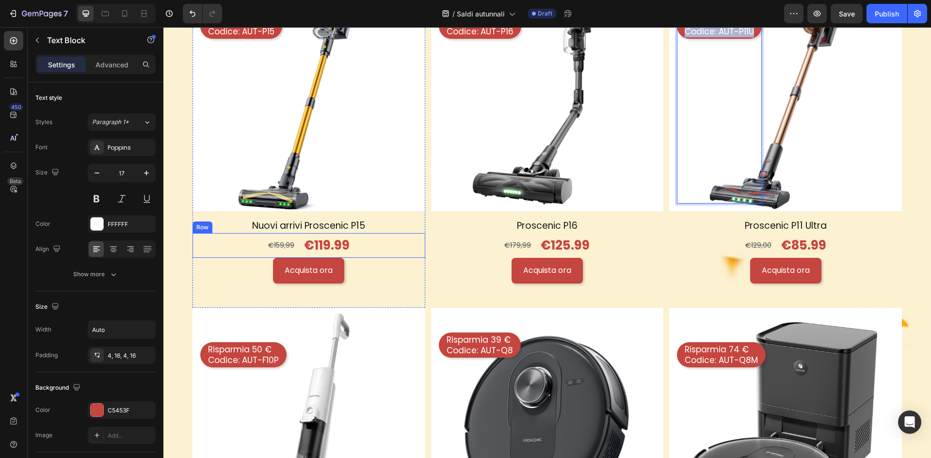
scroll to position [1115, 0]
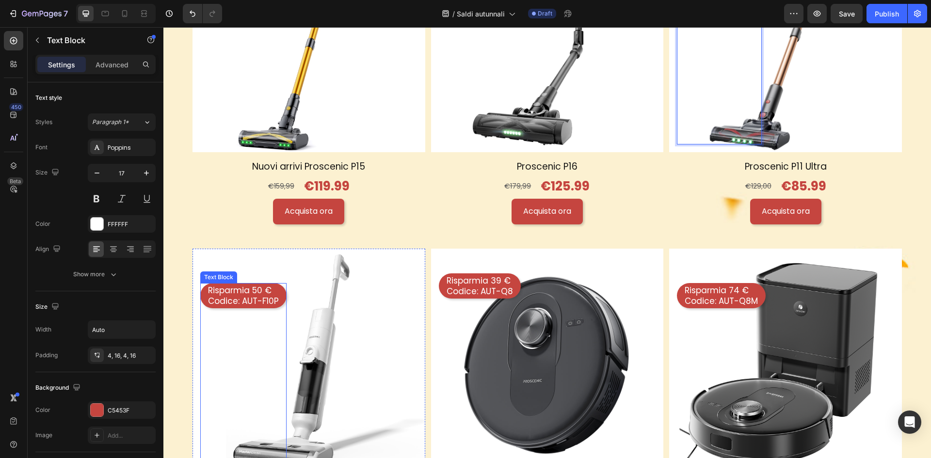
click at [271, 296] on p "Codice: AUT-F10P" at bounding box center [243, 301] width 71 height 11
click at [276, 296] on p "Codice: AUT-F10P" at bounding box center [243, 301] width 71 height 11
drag, startPoint x: 278, startPoint y: 296, endPoint x: 207, endPoint y: 297, distance: 71.8
click at [207, 297] on div "Risparmia 50 € Codice: AUT-F10P" at bounding box center [243, 295] width 86 height 25
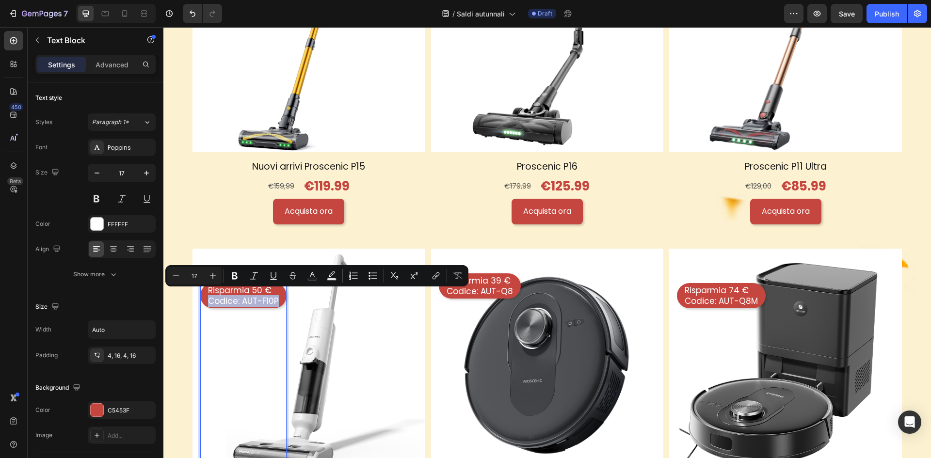
copy p "Codice: AUT-F10P"
click at [504, 289] on p "Codice: AUT-Q8" at bounding box center [480, 291] width 66 height 11
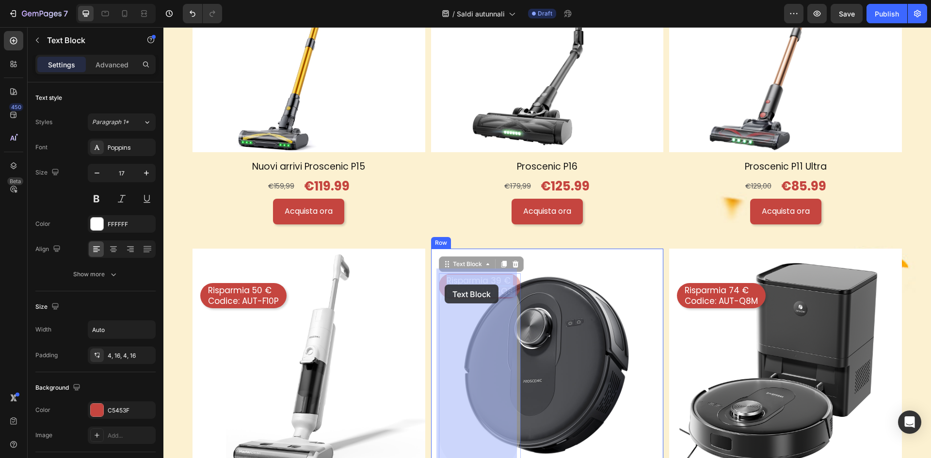
drag, startPoint x: 508, startPoint y: 285, endPoint x: 462, endPoint y: 286, distance: 46.6
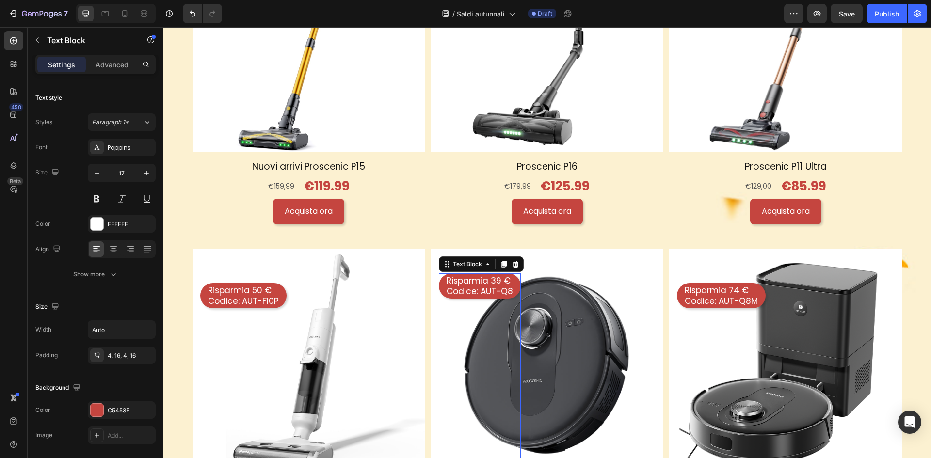
click at [571, 288] on img at bounding box center [547, 365] width 233 height 233
click at [502, 288] on p "Codice: AUT-Q8" at bounding box center [480, 291] width 66 height 11
drag, startPoint x: 508, startPoint y: 286, endPoint x: 445, endPoint y: 287, distance: 63.0
click at [447, 287] on p "Codice: AUT-Q8" at bounding box center [480, 291] width 66 height 11
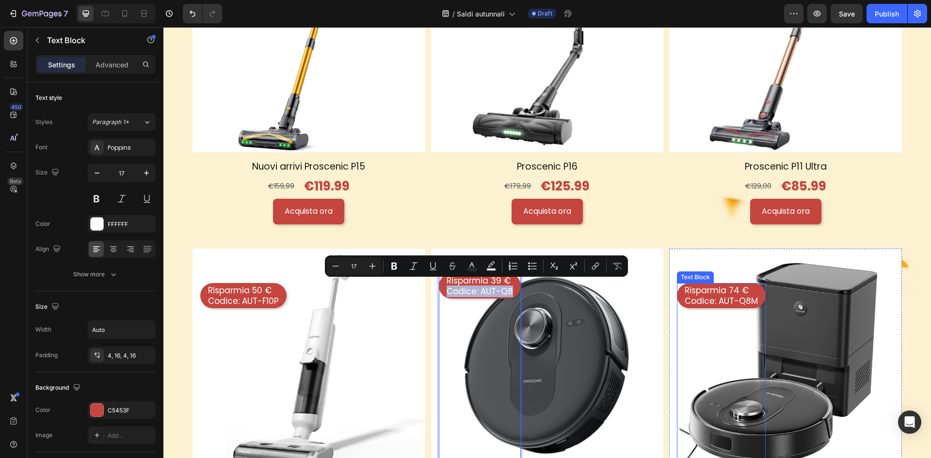
click at [737, 297] on p "Codice: AUT-Q8M" at bounding box center [721, 301] width 73 height 11
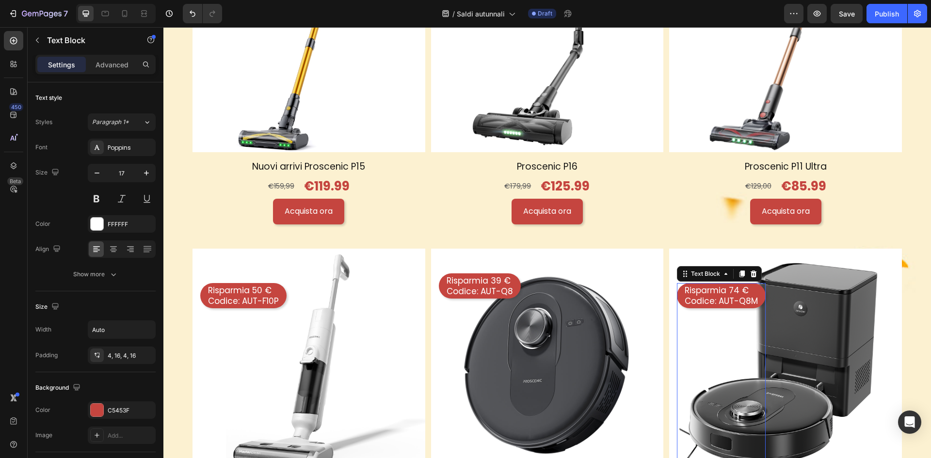
click at [747, 296] on p "Codice: AUT-Q8M" at bounding box center [721, 301] width 73 height 11
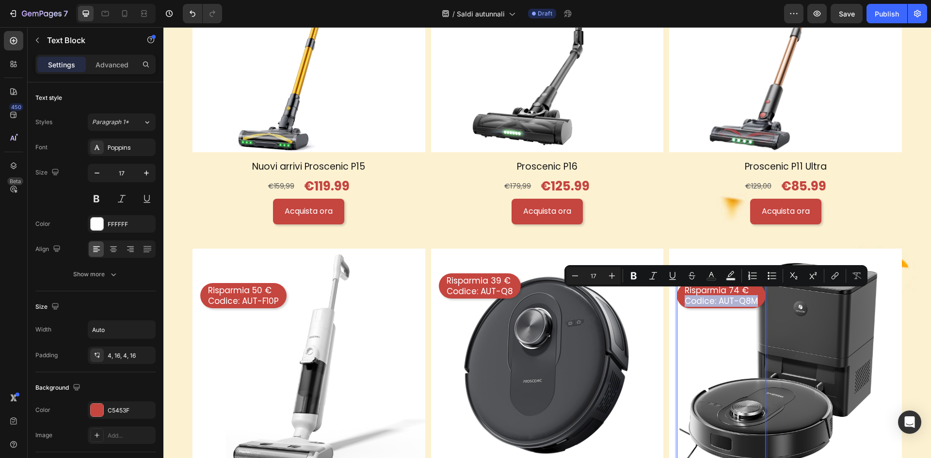
drag, startPoint x: 752, startPoint y: 295, endPoint x: 805, endPoint y: 297, distance: 53.4
click at [685, 296] on p "Codice: AUT-Q8M" at bounding box center [721, 301] width 73 height 11
copy p "Codice: AUT-Q8M"
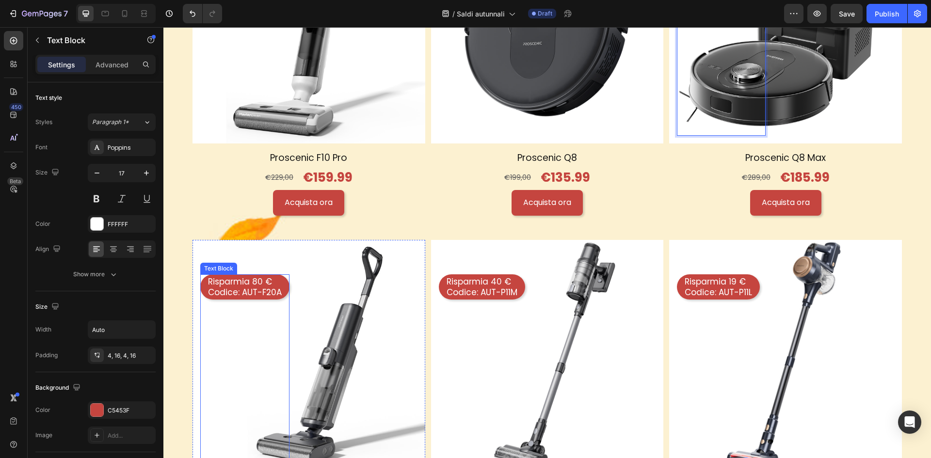
scroll to position [1455, 0]
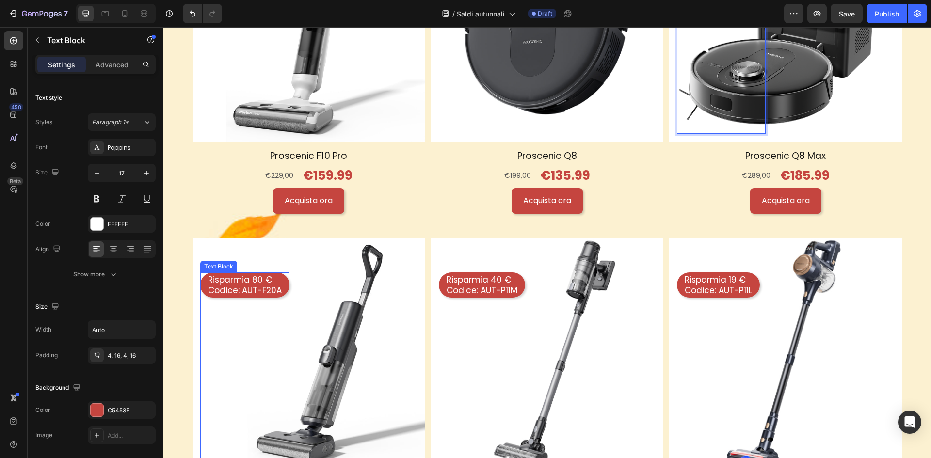
click at [262, 285] on p "Codice: AUT-F20A" at bounding box center [245, 290] width 74 height 11
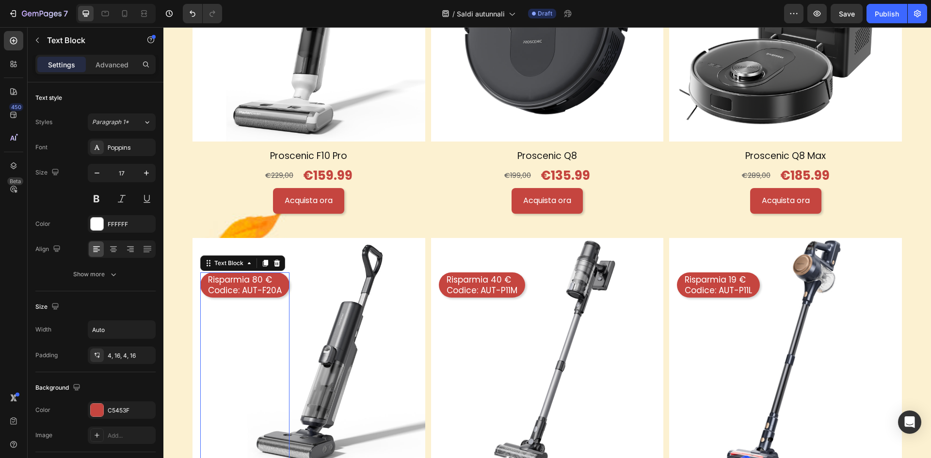
click at [277, 286] on p "Codice: AUT-F20A" at bounding box center [245, 290] width 74 height 11
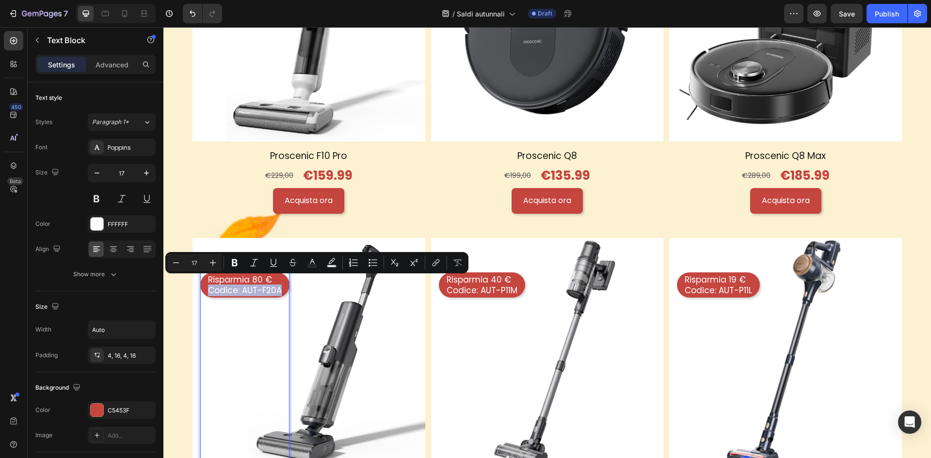
drag, startPoint x: 282, startPoint y: 282, endPoint x: 209, endPoint y: 287, distance: 72.9
click at [209, 287] on div "Risparmia 80 € Codice: AUT-F20A" at bounding box center [244, 285] width 89 height 25
copy p "Codice: AUT-F20A"
click at [507, 275] on p "Risparmia 40 €" at bounding box center [482, 279] width 71 height 11
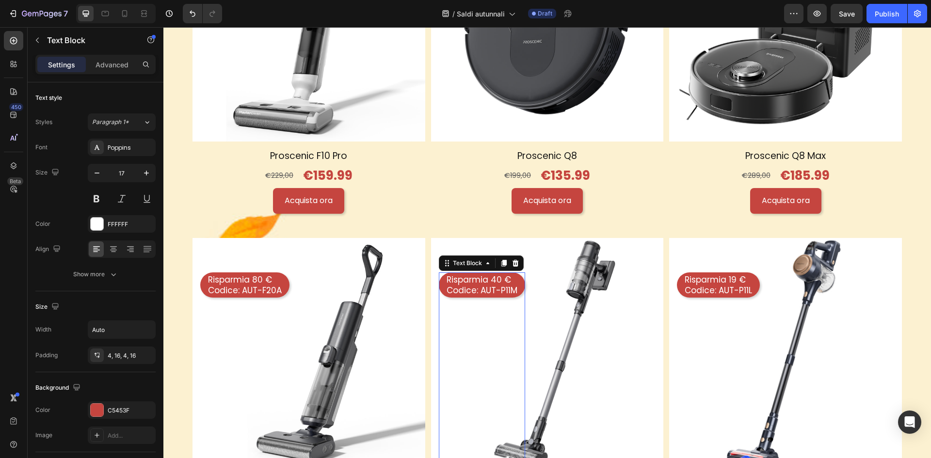
click at [507, 275] on p "Risparmia 40 €" at bounding box center [482, 279] width 71 height 11
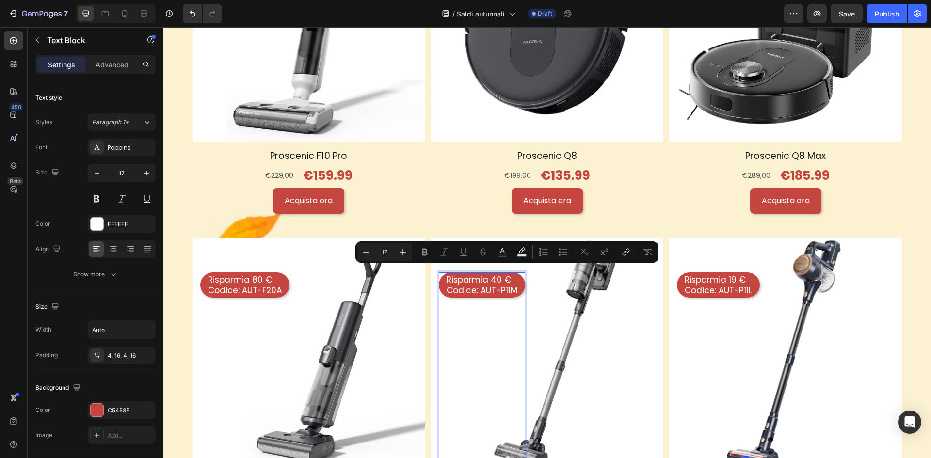
click at [514, 285] on p "Codice: AUT-P11M" at bounding box center [482, 290] width 71 height 11
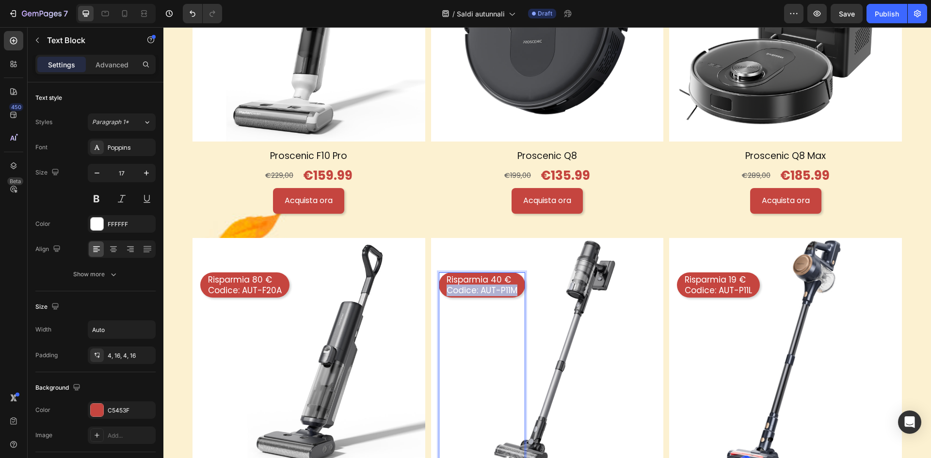
drag, startPoint x: 514, startPoint y: 283, endPoint x: 440, endPoint y: 285, distance: 73.7
click at [440, 285] on div "Risparmia 40 € Codice: AUT-P11M" at bounding box center [482, 285] width 86 height 25
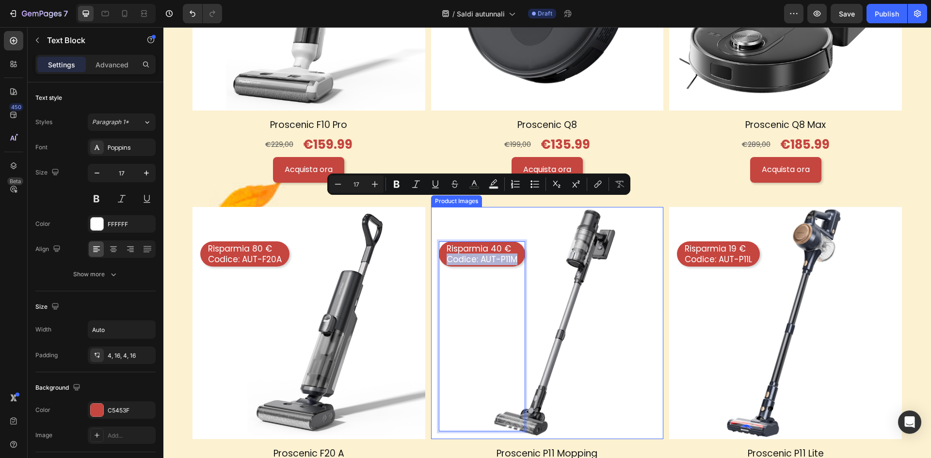
scroll to position [1552, 0]
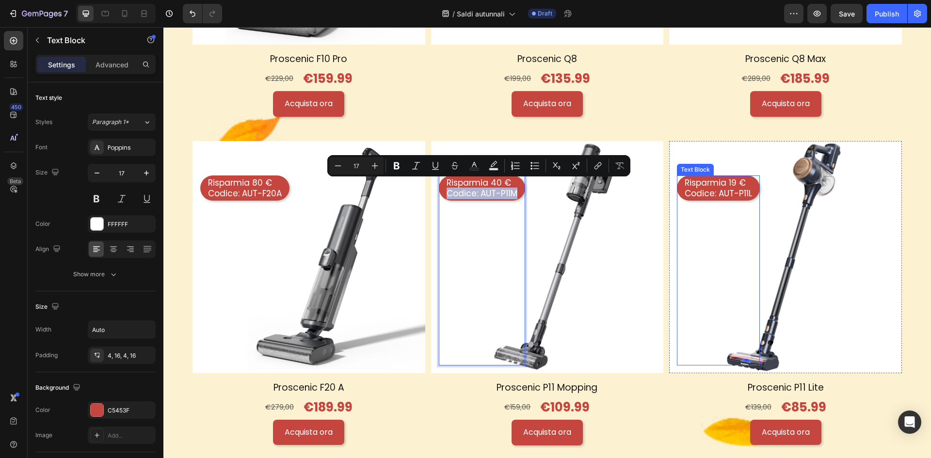
click at [731, 188] on p "Codice: AUT-P11L" at bounding box center [718, 193] width 67 height 11
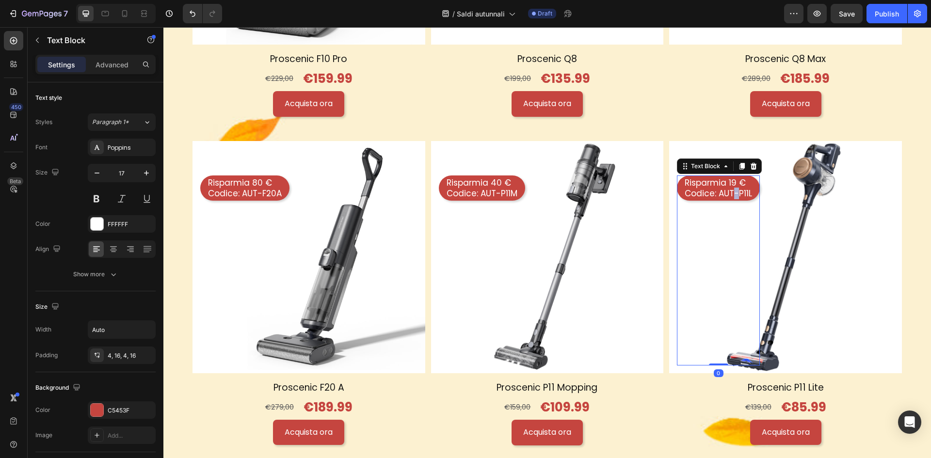
click at [731, 188] on p "Codice: AUT-P11L" at bounding box center [718, 193] width 67 height 11
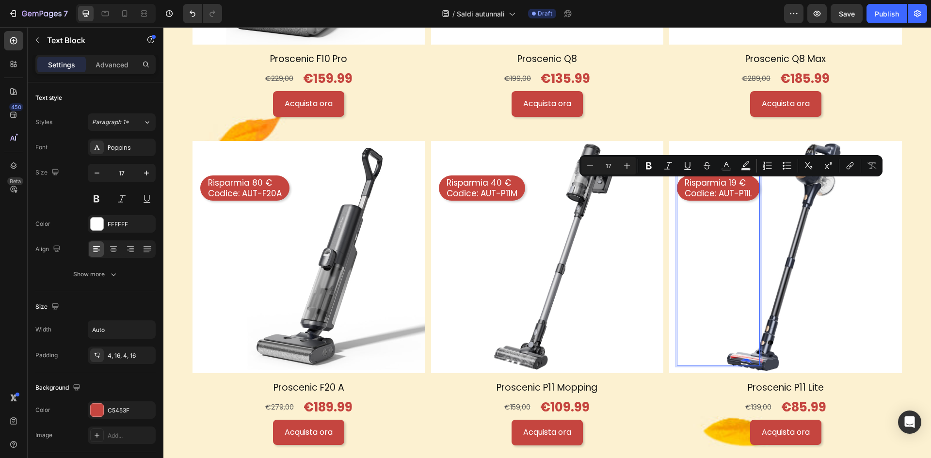
click at [746, 188] on p "Codice: AUT-P11L" at bounding box center [718, 193] width 67 height 11
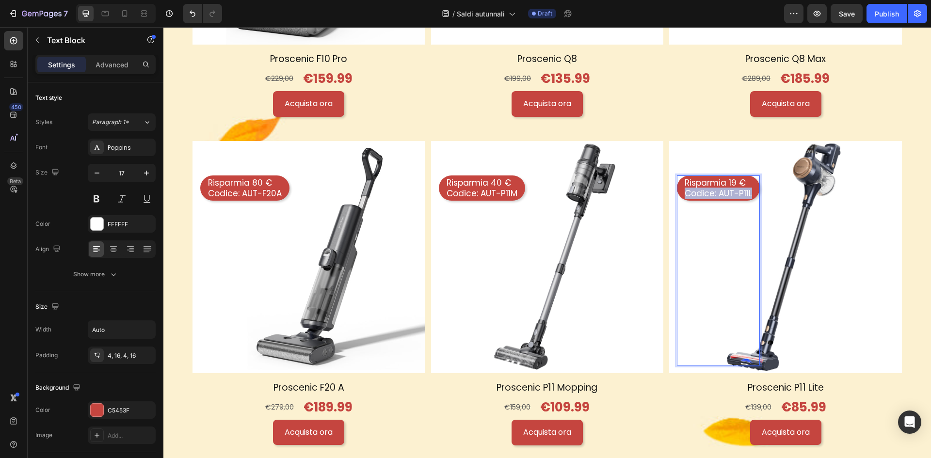
drag, startPoint x: 750, startPoint y: 186, endPoint x: 674, endPoint y: 184, distance: 76.2
click at [677, 184] on div "Risparmia 19 € Codice: AUT-P11L" at bounding box center [718, 188] width 83 height 25
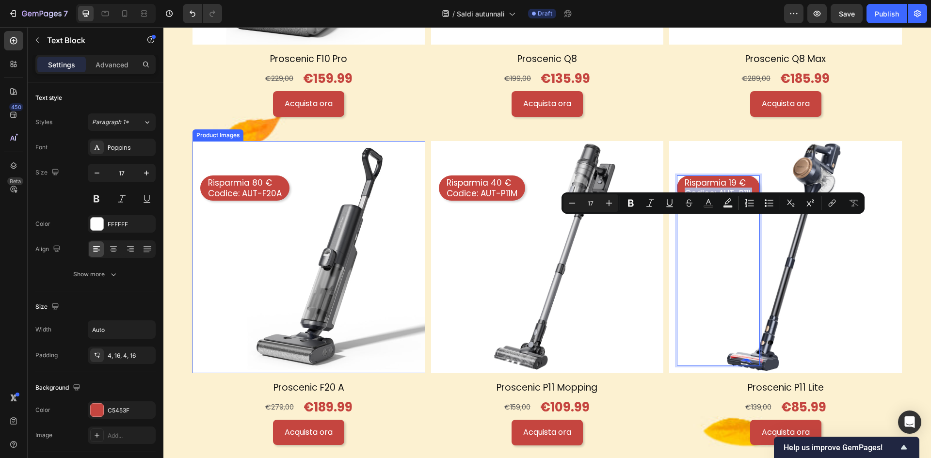
scroll to position [1358, 0]
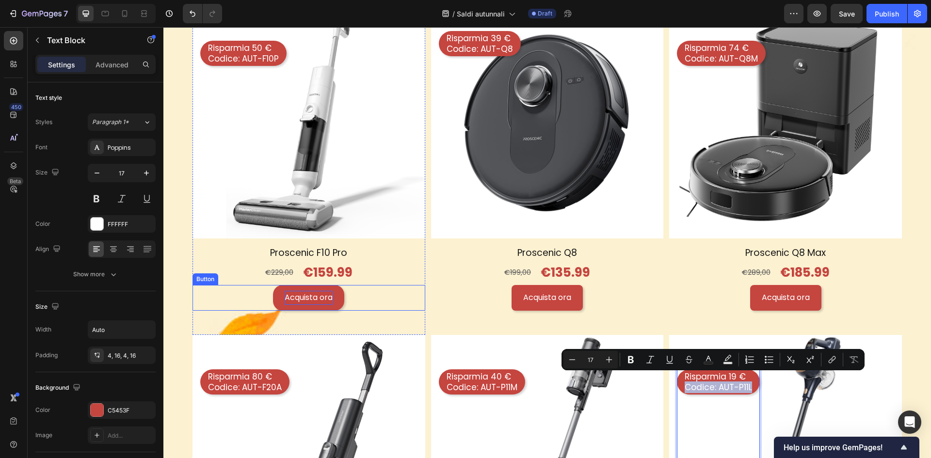
click at [305, 293] on p "Acquista ora" at bounding box center [309, 298] width 48 height 14
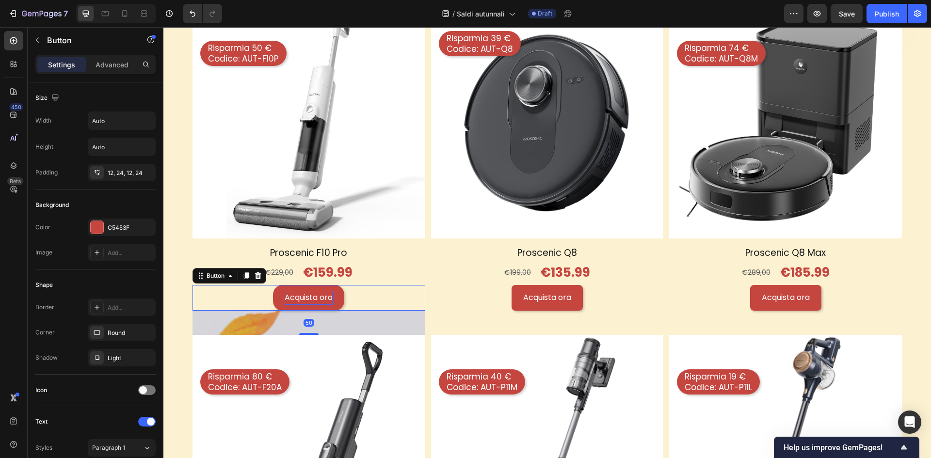
click at [305, 293] on p "Acquista ora" at bounding box center [309, 298] width 48 height 14
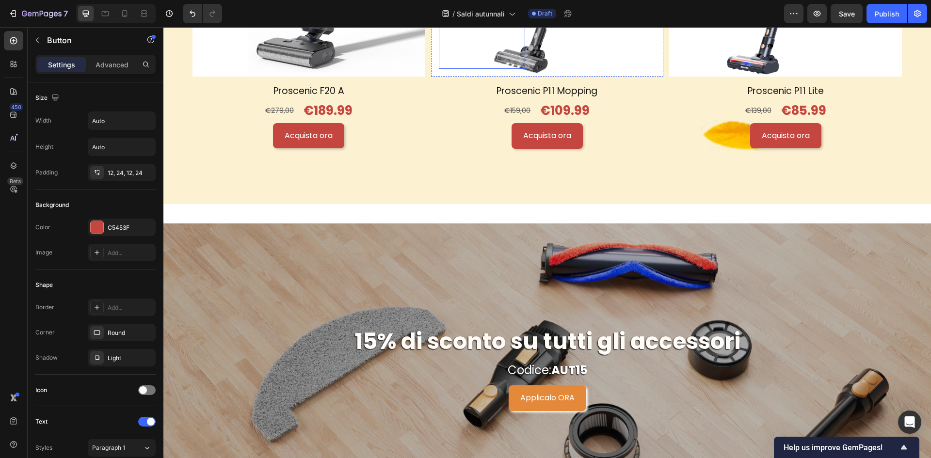
scroll to position [1940, 0]
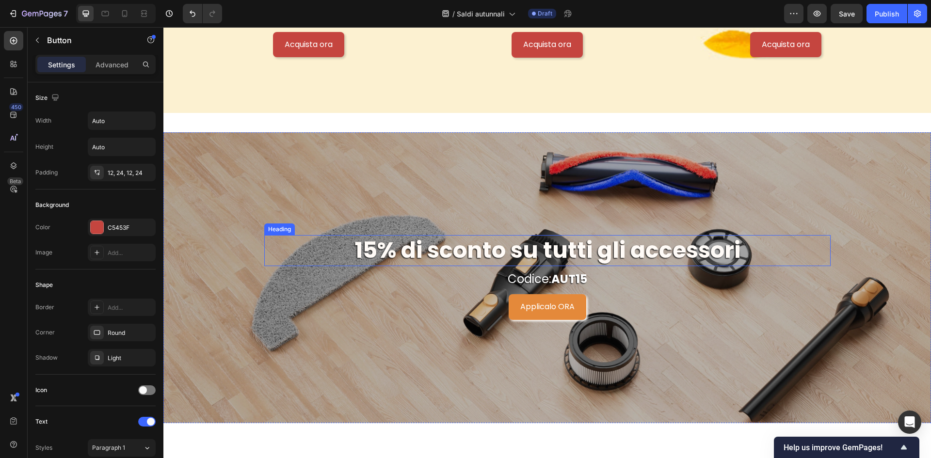
click at [525, 241] on h2 "15% di sconto su tutti gli accessori" at bounding box center [547, 250] width 566 height 31
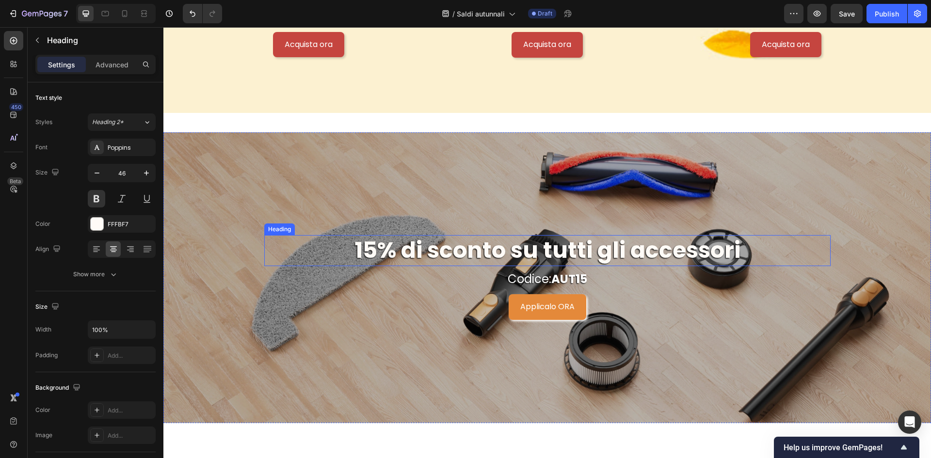
click at [525, 241] on h2 "15% di sconto su tutti gli accessori" at bounding box center [547, 250] width 566 height 31
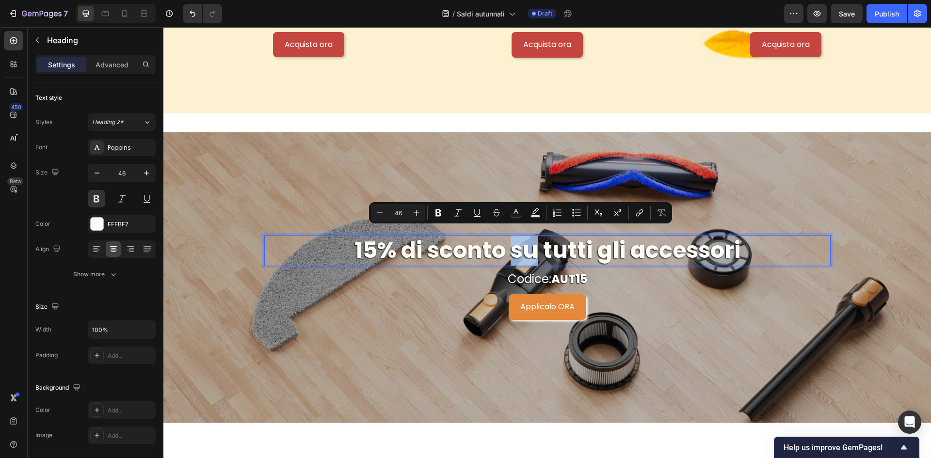
click at [422, 241] on p "15% di sconto su tutti gli accessori" at bounding box center [547, 250] width 565 height 29
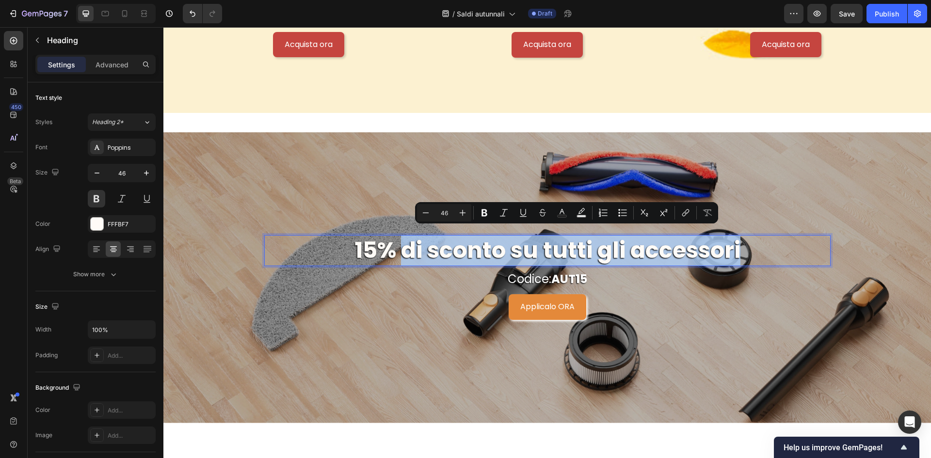
drag, startPoint x: 400, startPoint y: 242, endPoint x: 762, endPoint y: 251, distance: 362.4
click at [752, 251] on p "15% di sconto su tutti gli accessori" at bounding box center [547, 250] width 565 height 29
drag, startPoint x: 561, startPoint y: 275, endPoint x: 554, endPoint y: 275, distance: 7.3
click at [561, 275] on strong "AUT15" at bounding box center [569, 279] width 36 height 16
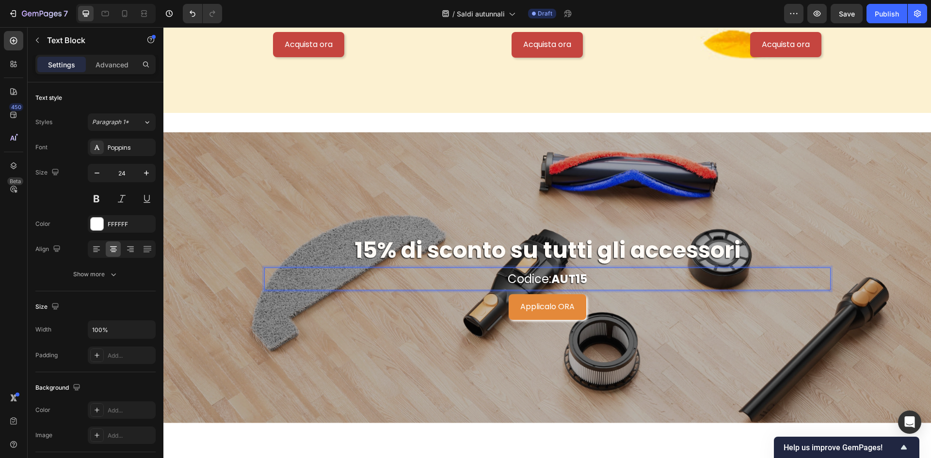
click at [537, 274] on p "Codice: AUT15" at bounding box center [547, 279] width 565 height 21
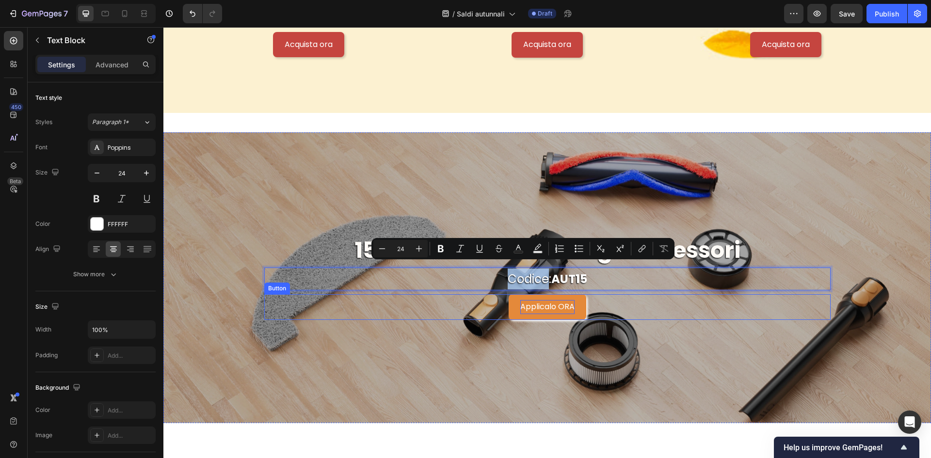
click at [554, 302] on p "Applicalo ORA" at bounding box center [547, 307] width 54 height 14
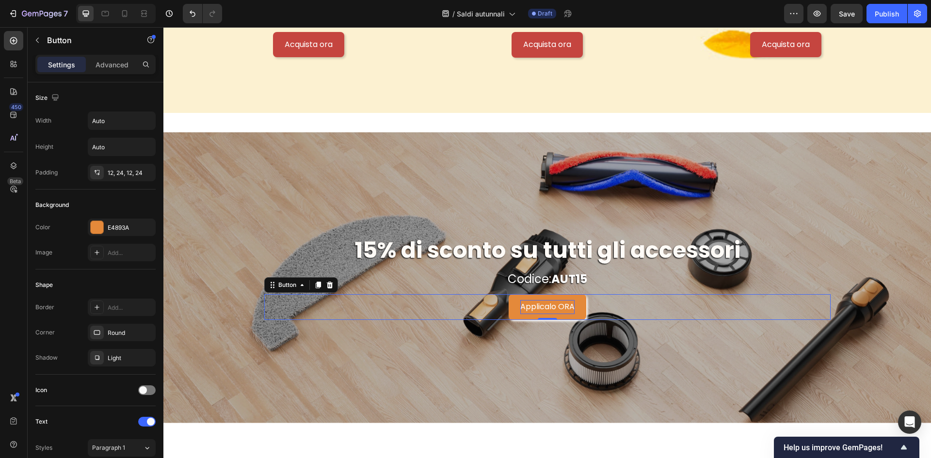
click at [554, 302] on p "Applicalo ORA" at bounding box center [547, 307] width 54 height 14
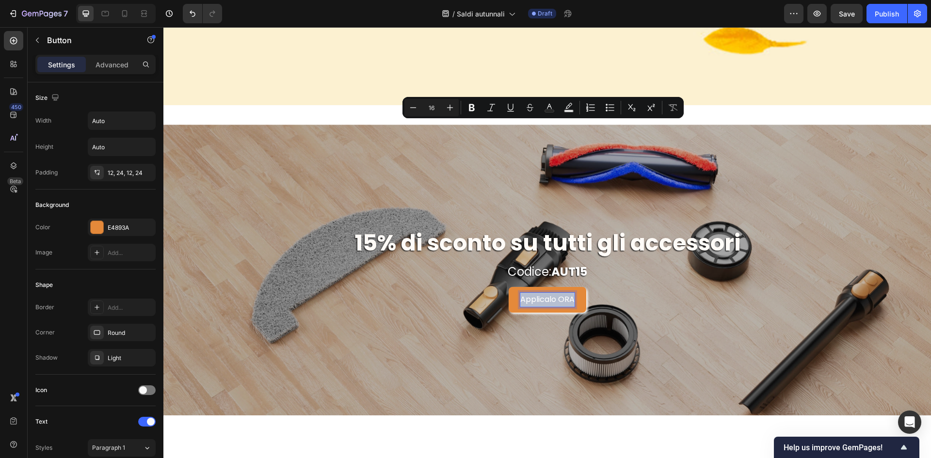
scroll to position [2182, 0]
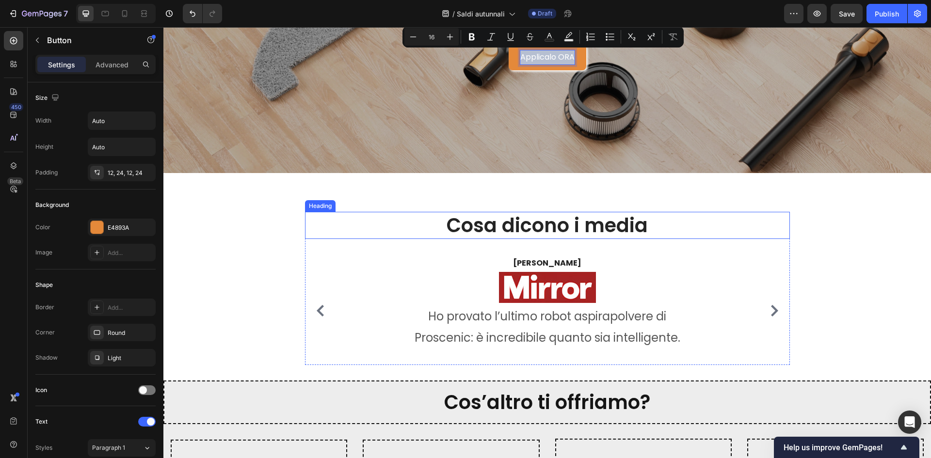
click at [531, 231] on h2 "Cosa dicono i media" at bounding box center [547, 225] width 485 height 27
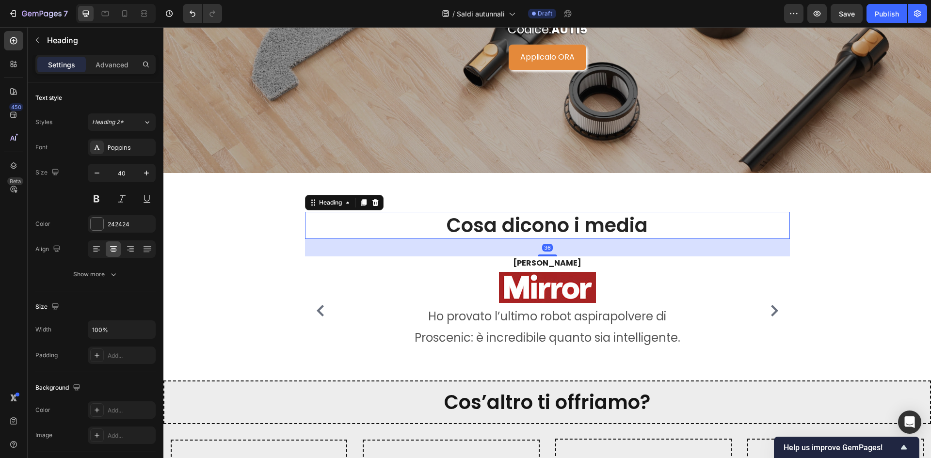
click at [531, 231] on h2 "Cosa dicono i media" at bounding box center [547, 225] width 485 height 27
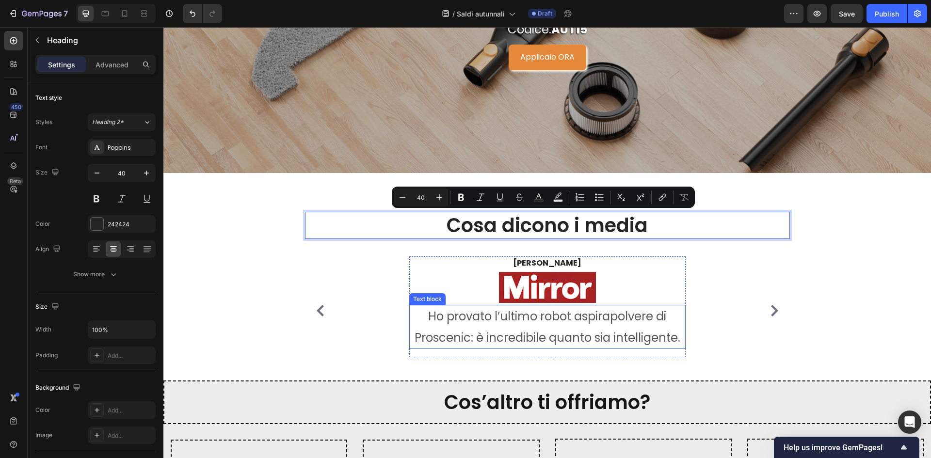
click at [575, 341] on p "Ho provato l’ultimo robot aspirapolvere di Proscenic: è incredibile quanto sia …" at bounding box center [547, 327] width 274 height 42
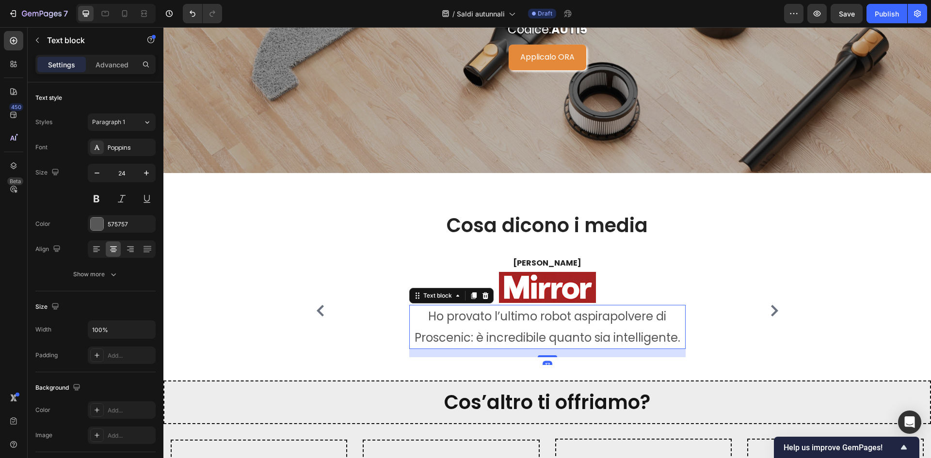
click at [575, 325] on p "Ho provato l’ultimo robot aspirapolvere di Proscenic: è incredibile quanto sia …" at bounding box center [547, 327] width 274 height 42
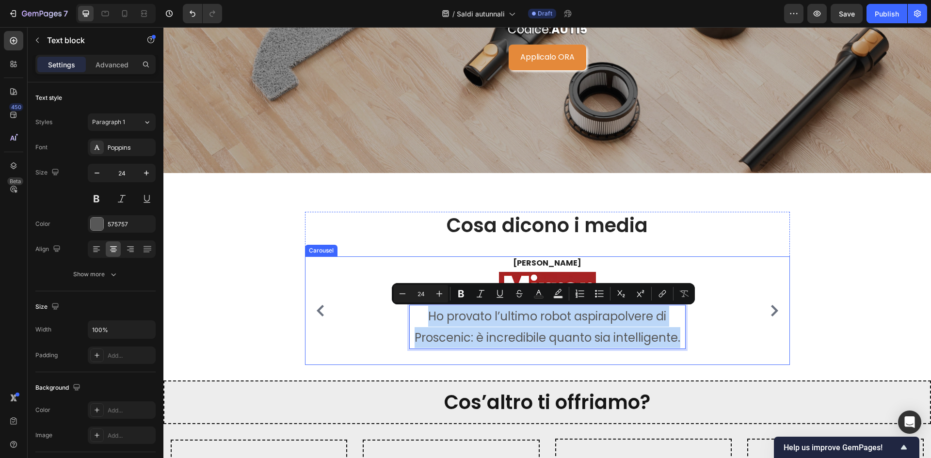
click at [769, 312] on icon "Carousel Next Arrow" at bounding box center [775, 311] width 12 height 12
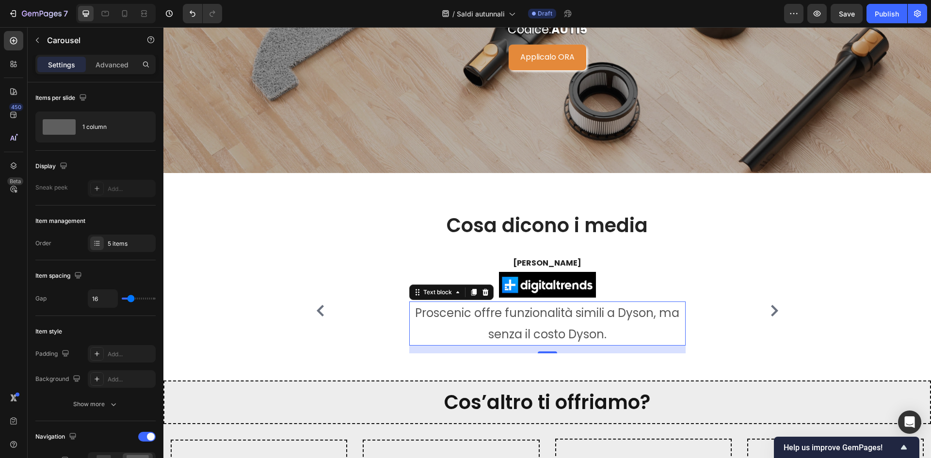
click at [612, 322] on p "Proscenic offre funzionalità simili a Dyson, ma senza il costo Dyson." at bounding box center [547, 324] width 274 height 42
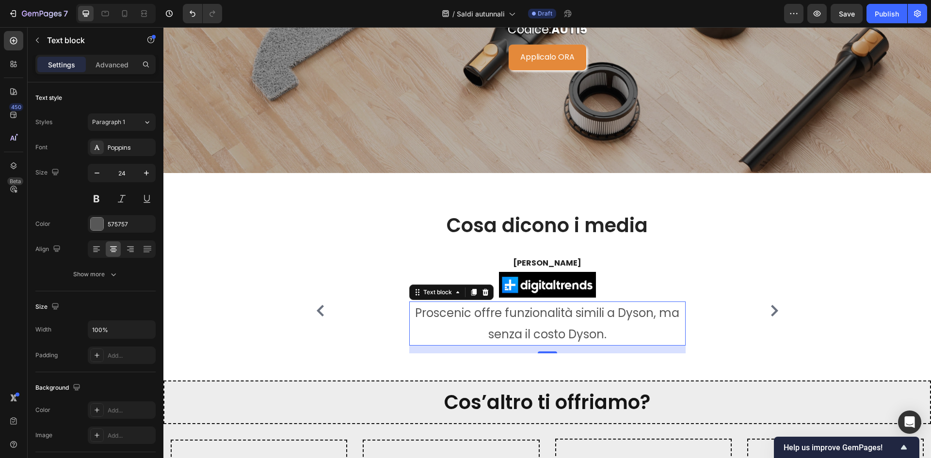
click at [612, 322] on p "Proscenic offre funzionalità simili a Dyson, ma senza il costo Dyson." at bounding box center [547, 324] width 274 height 42
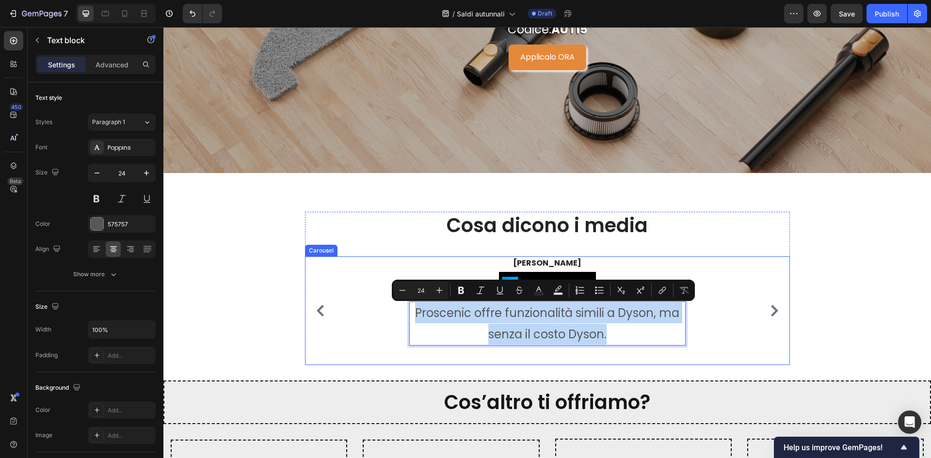
click at [776, 314] on button "Carousel Next Arrow" at bounding box center [775, 311] width 16 height 16
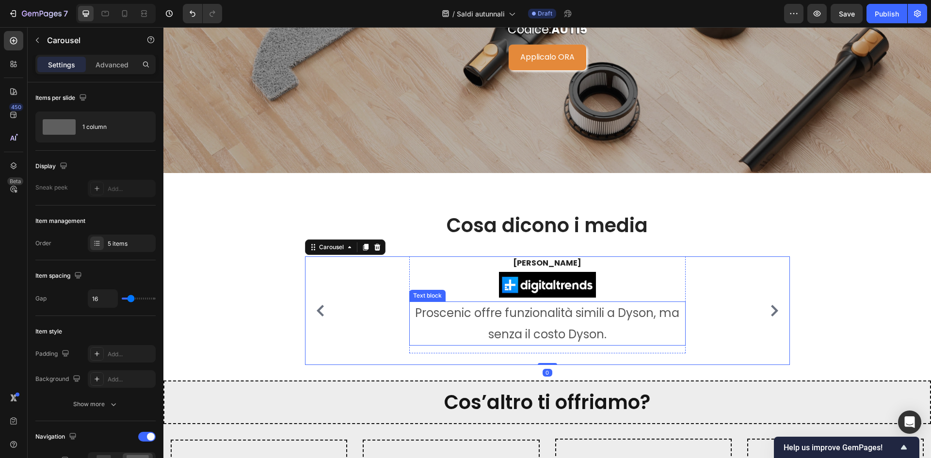
click at [622, 321] on p "Proscenic offre funzionalità simili a Dyson, ma senza il costo Dyson." at bounding box center [547, 324] width 274 height 42
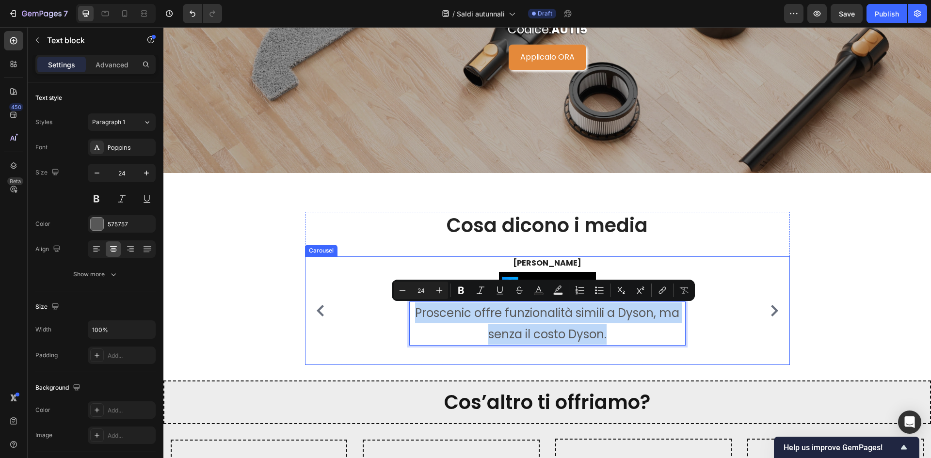
click at [769, 317] on icon "Carousel Next Arrow" at bounding box center [775, 311] width 12 height 12
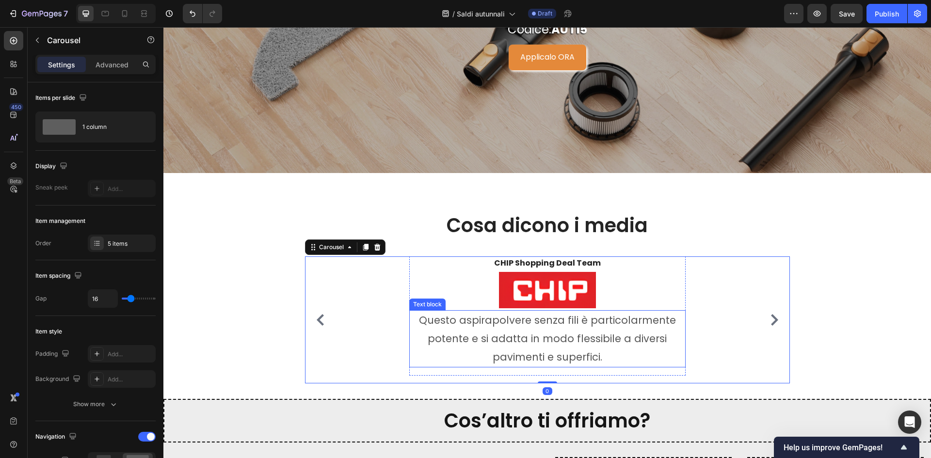
click at [517, 334] on p "Questo aspirapolvere senza fili è particolarmente potente e si adatta in modo f…" at bounding box center [547, 338] width 274 height 55
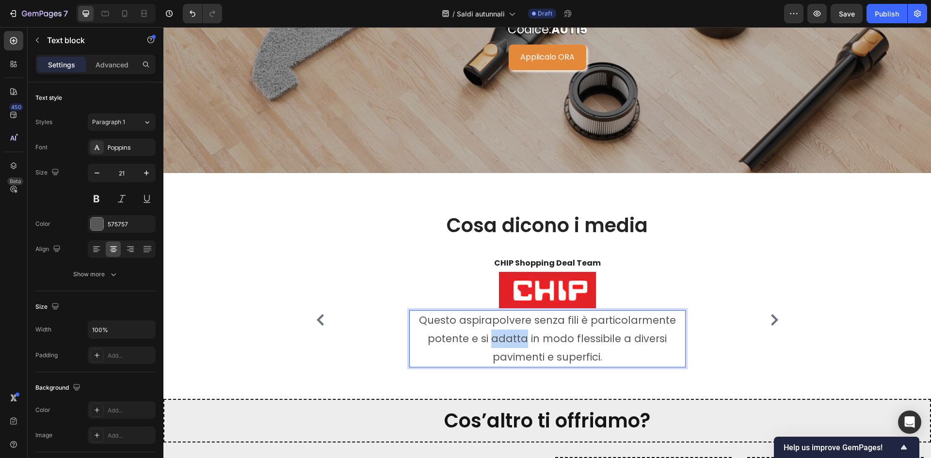
click at [516, 335] on p "Questo aspirapolvere senza fili è particolarmente potente e si adatta in modo f…" at bounding box center [547, 338] width 274 height 55
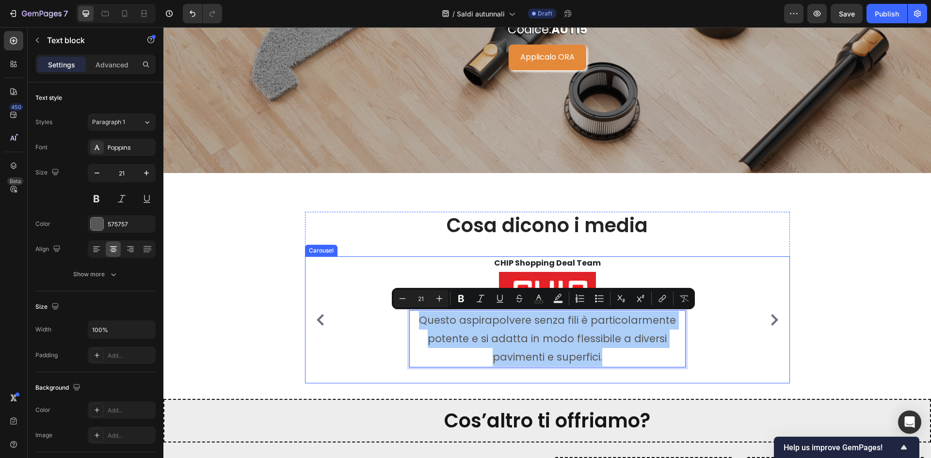
click at [784, 308] on div "CHIP Shopping Deal Team Text block Image Questo aspirapolvere senza fili è part…" at bounding box center [547, 320] width 485 height 127
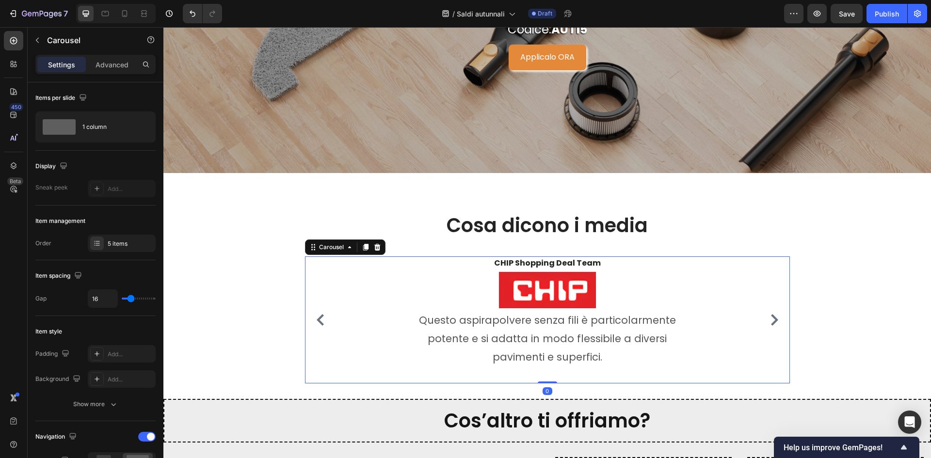
click at [776, 317] on button "Carousel Next Arrow" at bounding box center [775, 320] width 16 height 16
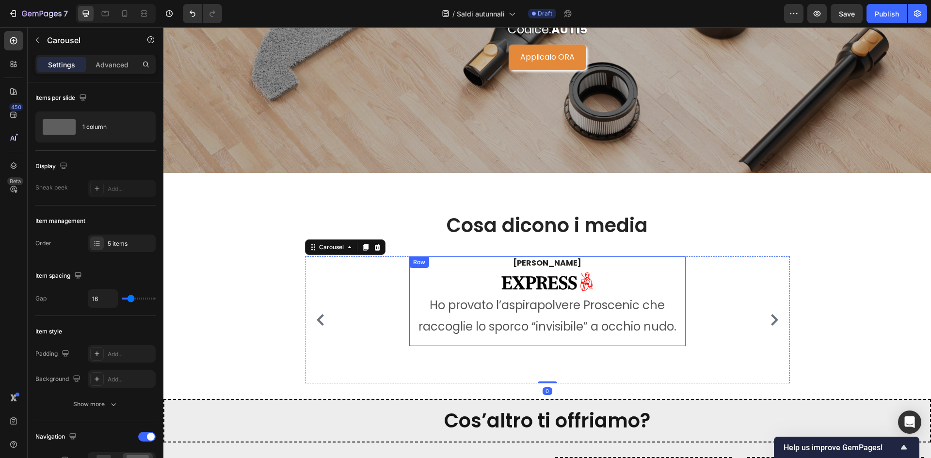
click at [577, 330] on p "Ho provato l’aspirapolvere Proscenic che raccoglie lo sporco “invisibile” a occ…" at bounding box center [547, 316] width 274 height 42
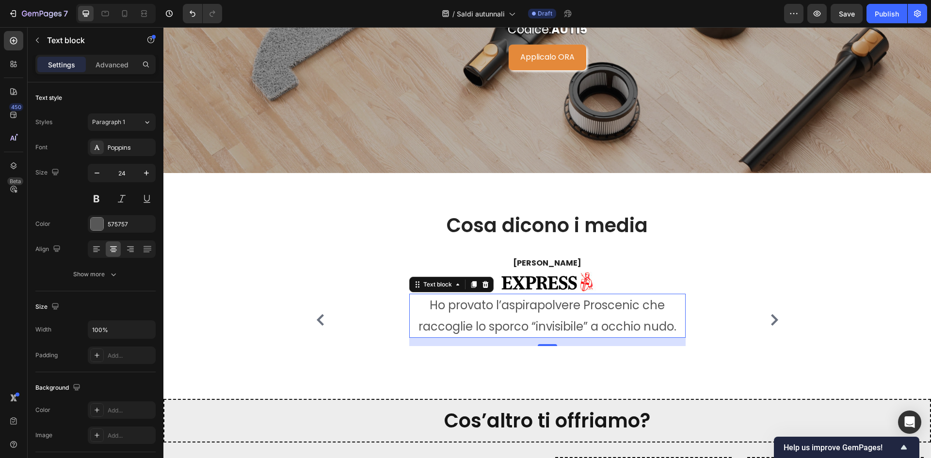
click at [577, 330] on p "Ho provato l’aspirapolvere Proscenic che raccoglie lo sporco “invisibile” a occ…" at bounding box center [547, 316] width 274 height 42
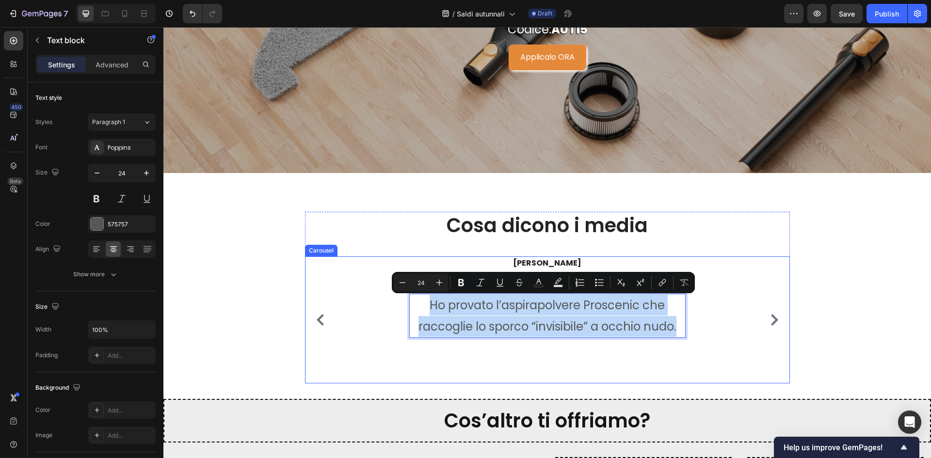
click at [758, 316] on div "[PERSON_NAME] Text block Image Ho provato l’aspirapolvere Proscenic che raccogl…" at bounding box center [547, 320] width 485 height 127
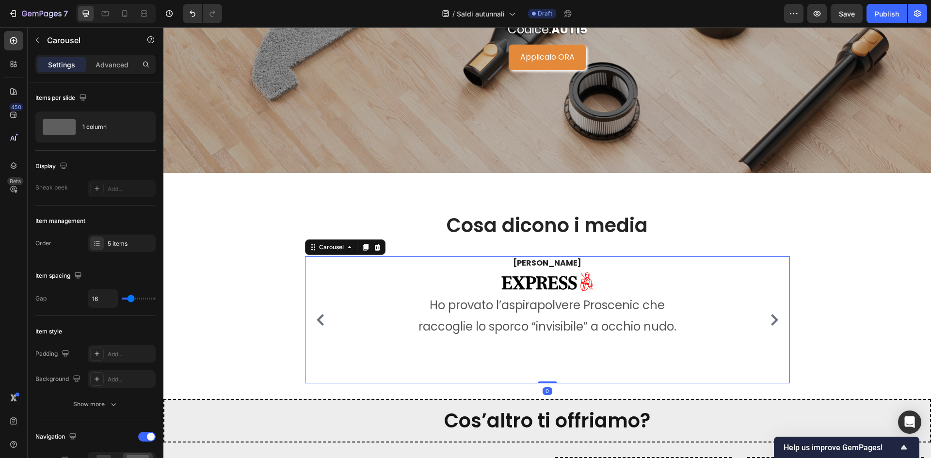
click at [767, 317] on button "Carousel Next Arrow" at bounding box center [775, 320] width 16 height 16
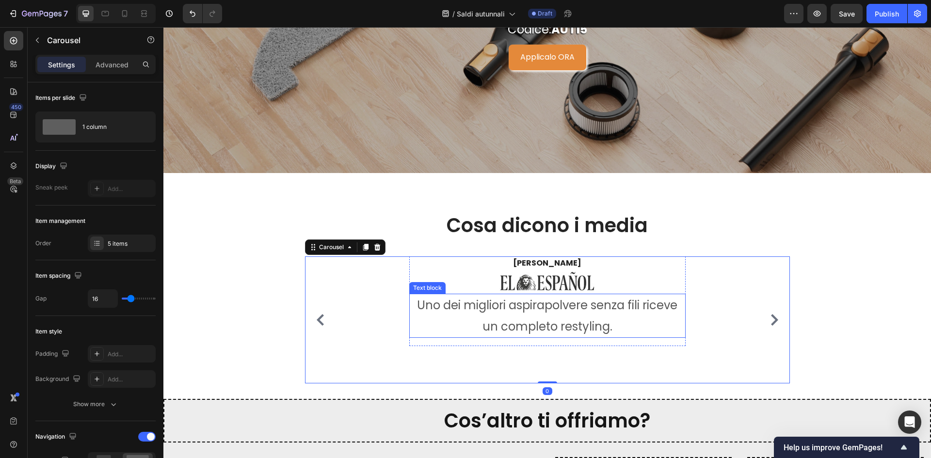
click at [561, 326] on p "Uno dei migliori aspirapolvere senza fili riceve un completo restyling." at bounding box center [547, 316] width 274 height 42
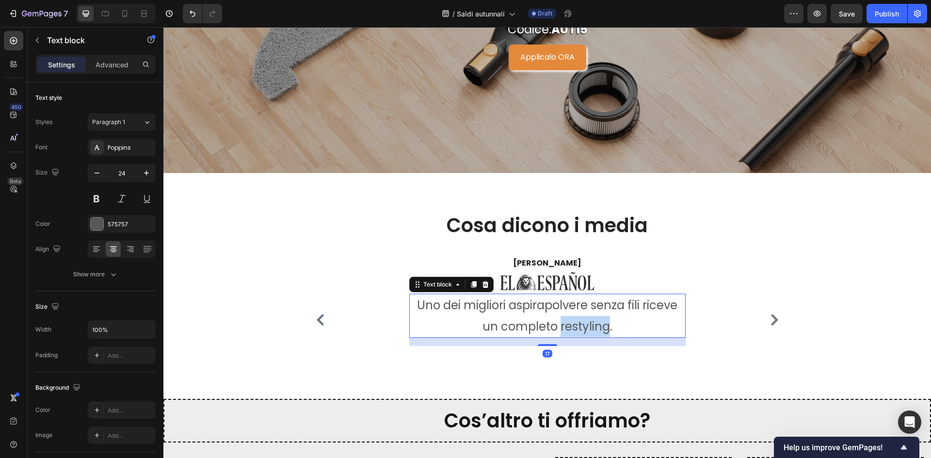
click at [561, 326] on p "Uno dei migliori aspirapolvere senza fili riceve un completo restyling." at bounding box center [547, 316] width 274 height 42
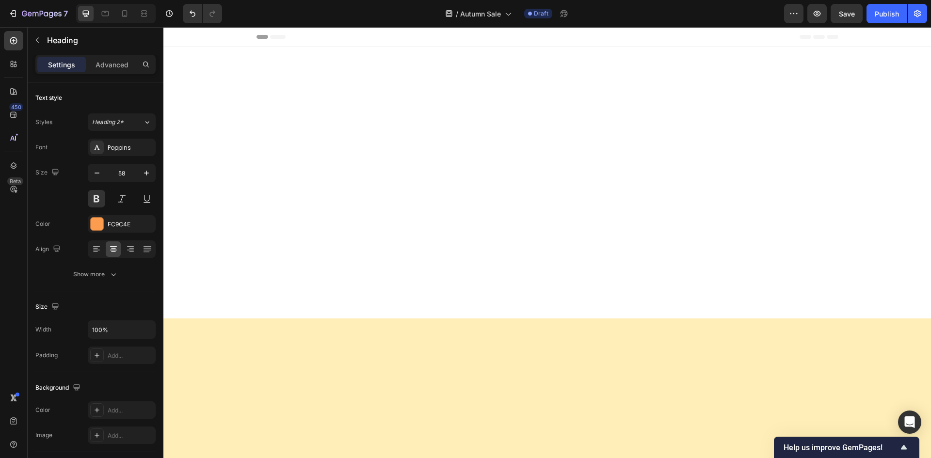
scroll to position [1746, 0]
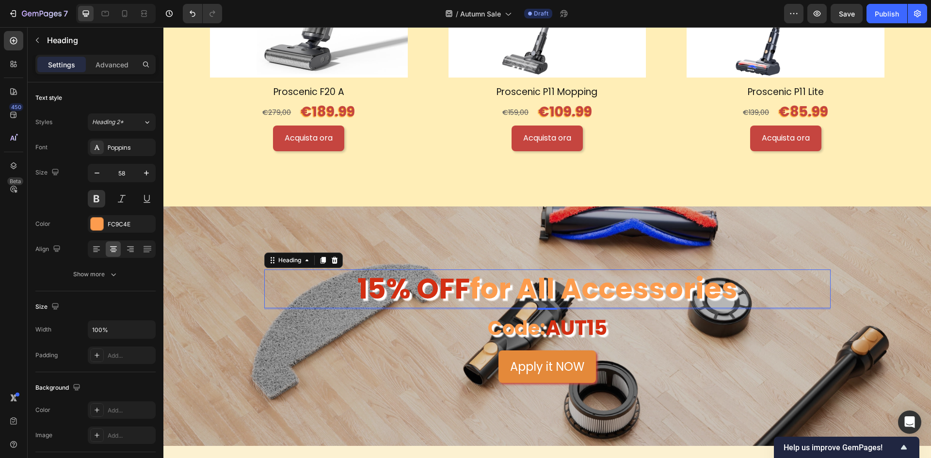
click at [646, 287] on h2 "15% OFF for All Accessories" at bounding box center [547, 289] width 566 height 38
click at [725, 288] on p "15% OFF for All Accessories" at bounding box center [547, 289] width 565 height 36
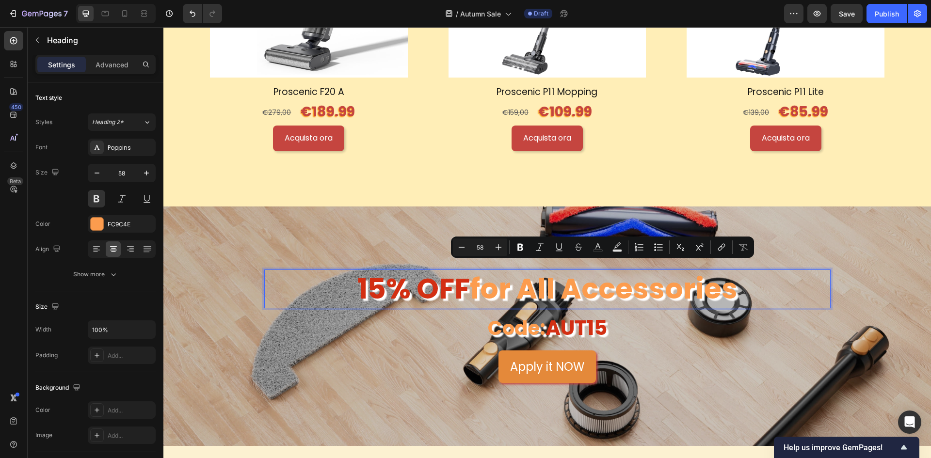
drag, startPoint x: 741, startPoint y: 285, endPoint x: 469, endPoint y: 288, distance: 271.1
click at [469, 288] on p "15% OFF for All Accessories" at bounding box center [547, 289] width 565 height 36
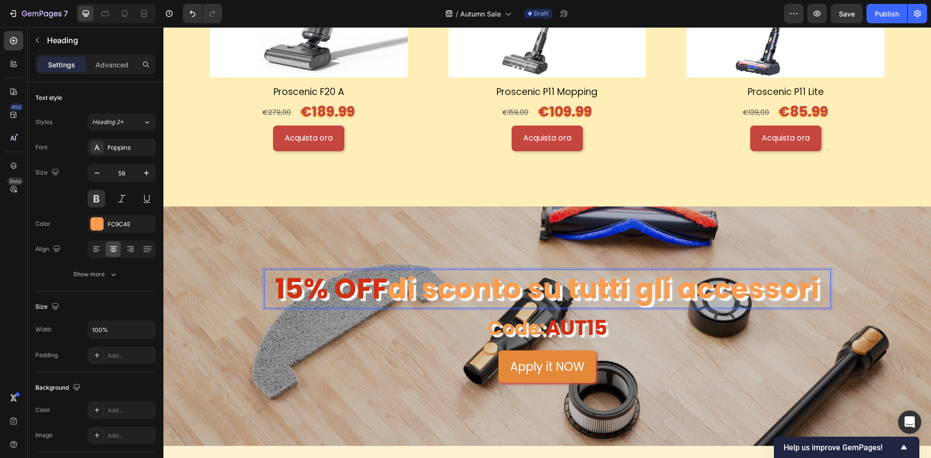
click at [386, 281] on p "15% OFF di sconto su tutti gli accessori" at bounding box center [547, 289] width 565 height 36
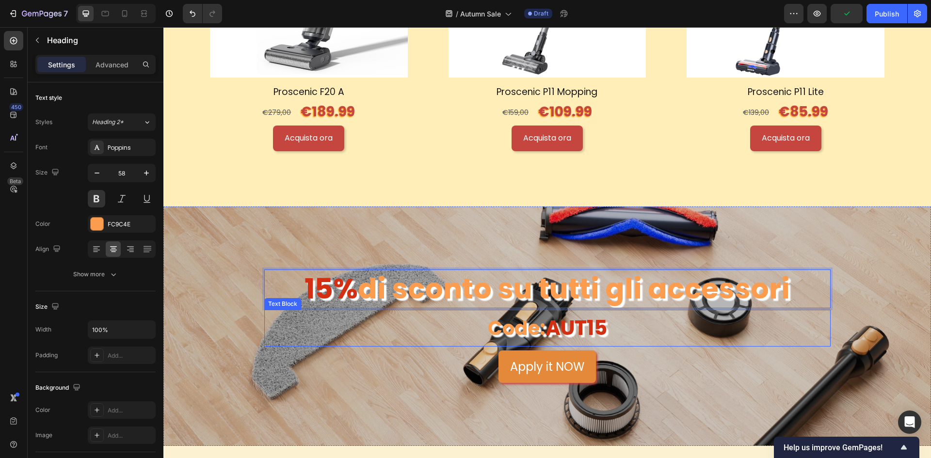
click at [509, 315] on p "Code: AUT15" at bounding box center [547, 328] width 565 height 35
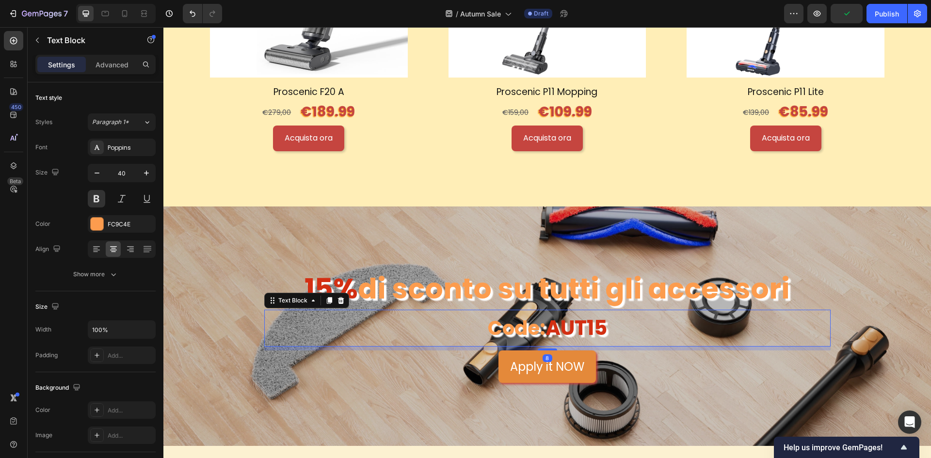
click at [509, 315] on p "Code: AUT15" at bounding box center [547, 328] width 565 height 35
click at [633, 364] on div "Apply it NOW Button" at bounding box center [547, 367] width 566 height 32
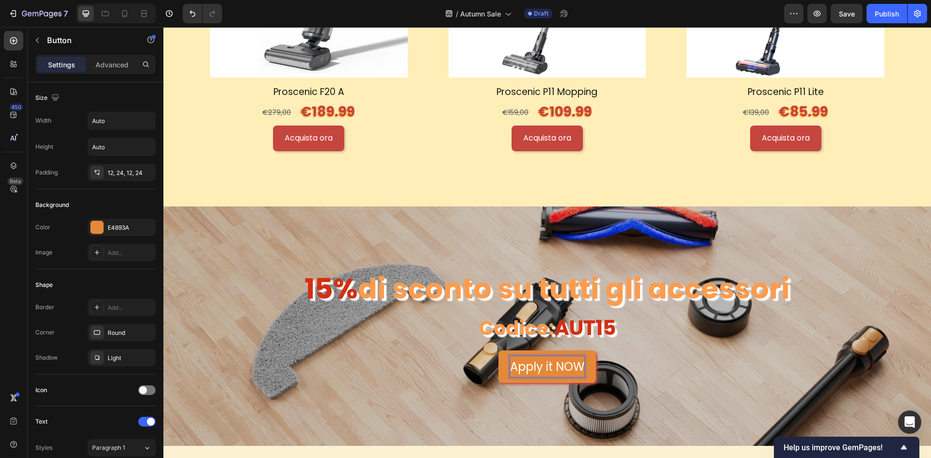
click at [544, 358] on p "Apply it NOW" at bounding box center [547, 366] width 74 height 21
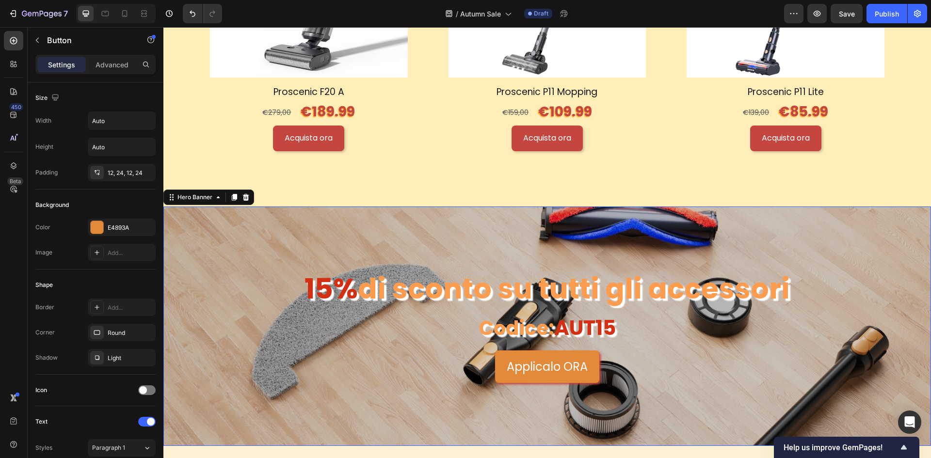
click at [751, 388] on div "Overlay" at bounding box center [547, 327] width 768 height 240
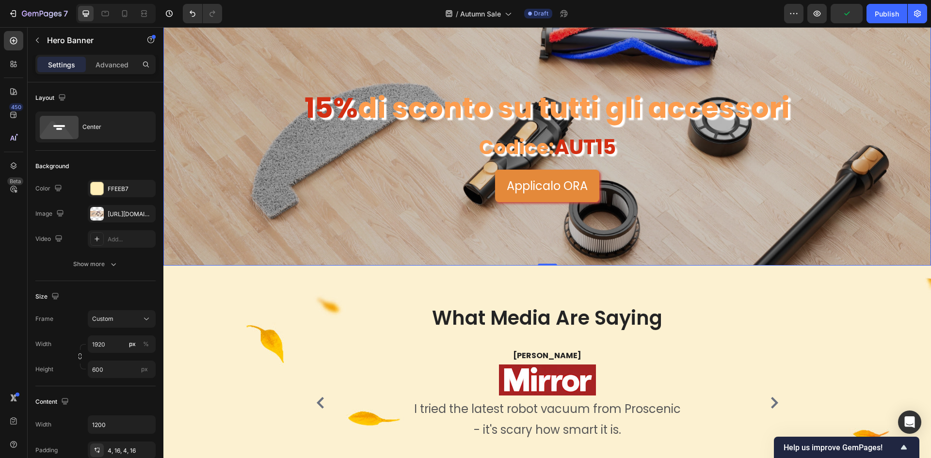
scroll to position [1940, 0]
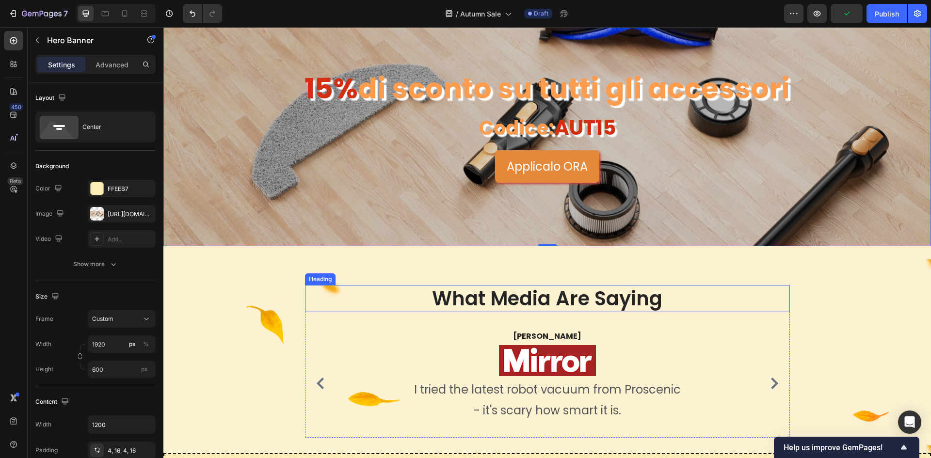
click at [614, 302] on h2 "What Media Are Saying" at bounding box center [547, 298] width 485 height 27
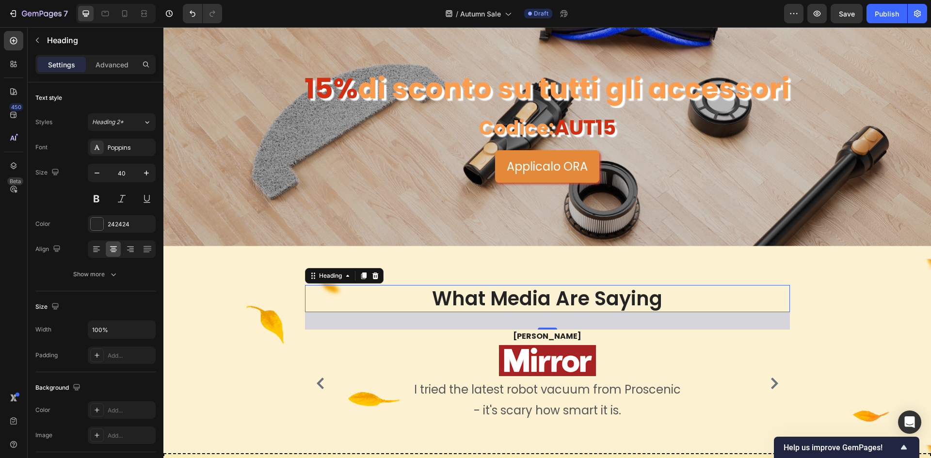
click at [497, 299] on h2 "What Media Are Saying" at bounding box center [547, 298] width 485 height 27
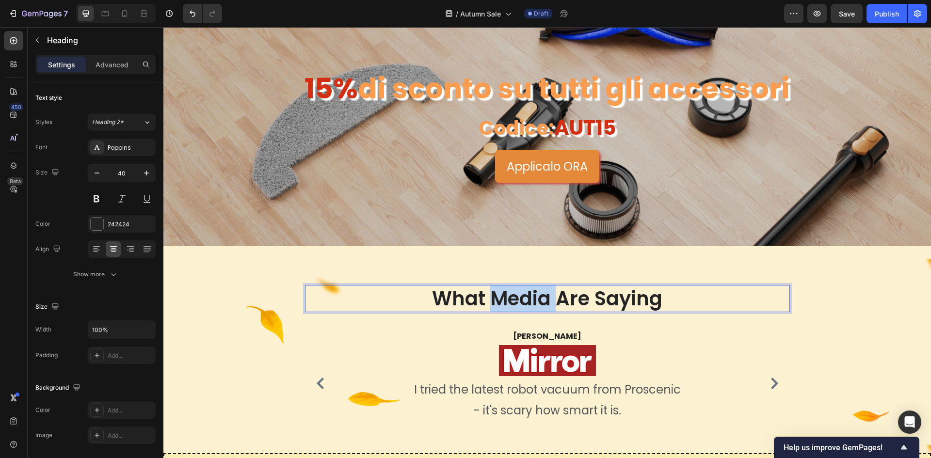
click at [497, 299] on p "What Media Are Saying" at bounding box center [547, 298] width 483 height 25
click at [548, 393] on p "I tried the latest robot vacuum from Proscenic - it's scary how smart it is." at bounding box center [547, 400] width 274 height 42
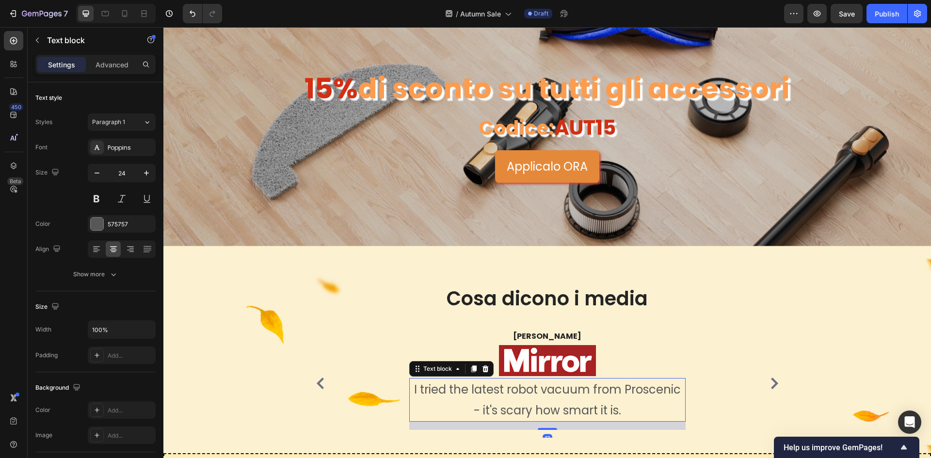
click at [548, 393] on p "I tried the latest robot vacuum from Proscenic - it's scary how smart it is." at bounding box center [547, 400] width 274 height 42
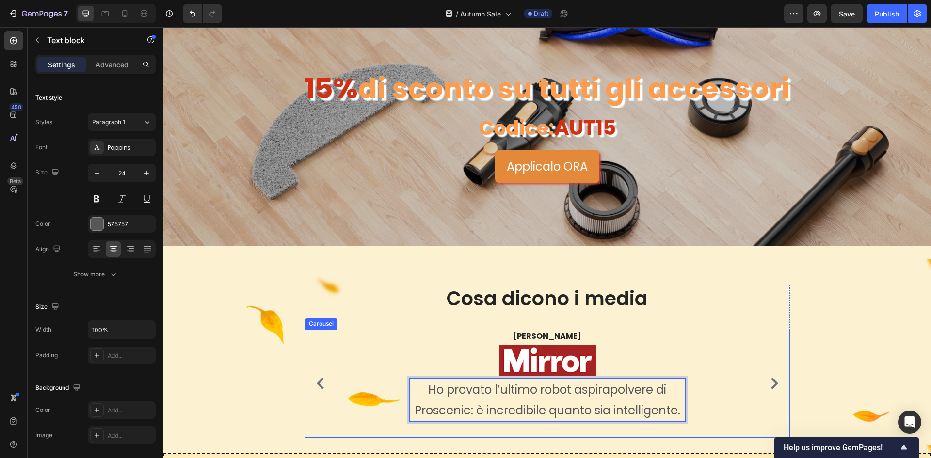
click at [767, 376] on button "Carousel Next Arrow" at bounding box center [775, 384] width 16 height 16
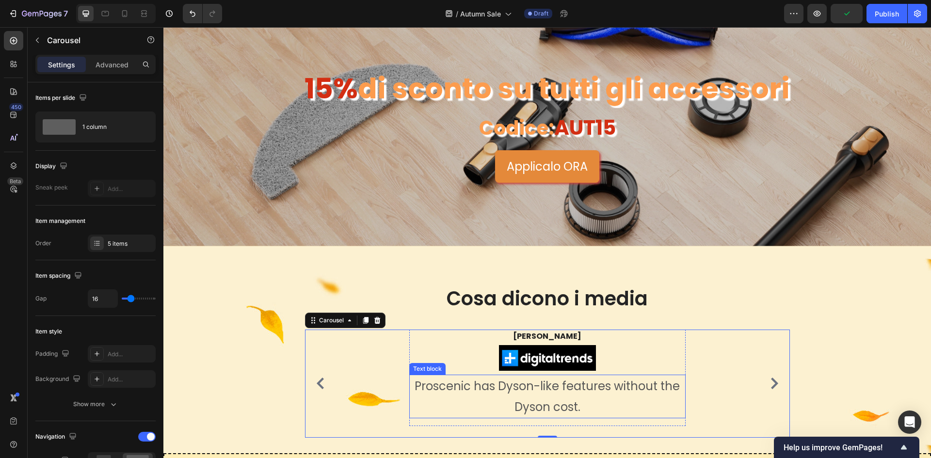
click at [610, 393] on p "Proscenic has Dyson-like features without the Dyson cost." at bounding box center [547, 397] width 274 height 42
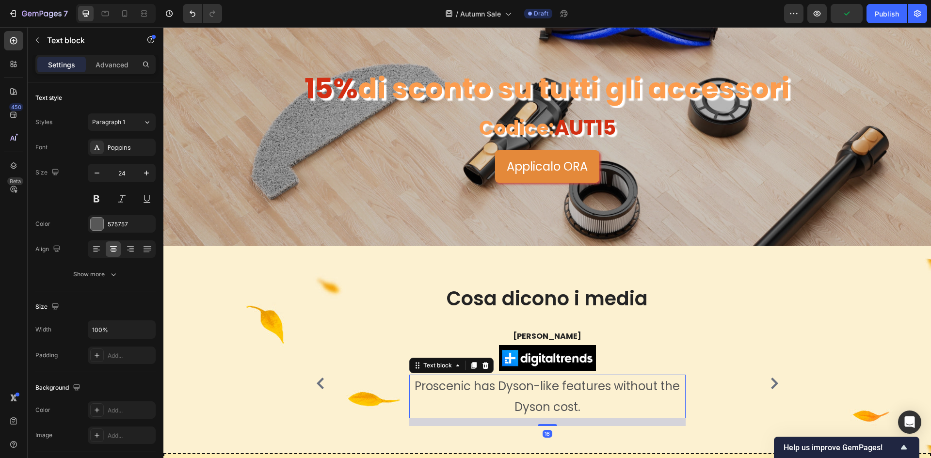
click at [610, 393] on p "Proscenic has Dyson-like features without the Dyson cost." at bounding box center [547, 397] width 274 height 42
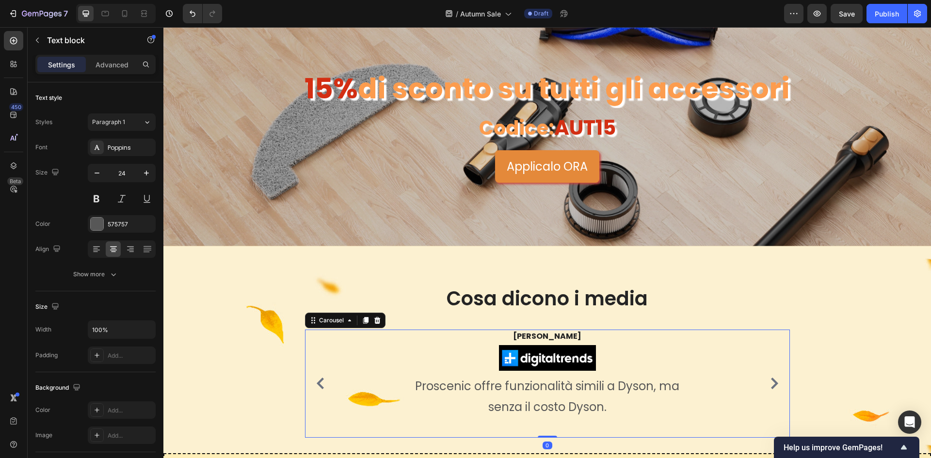
click at [771, 378] on icon "Carousel Next Arrow" at bounding box center [774, 384] width 7 height 12
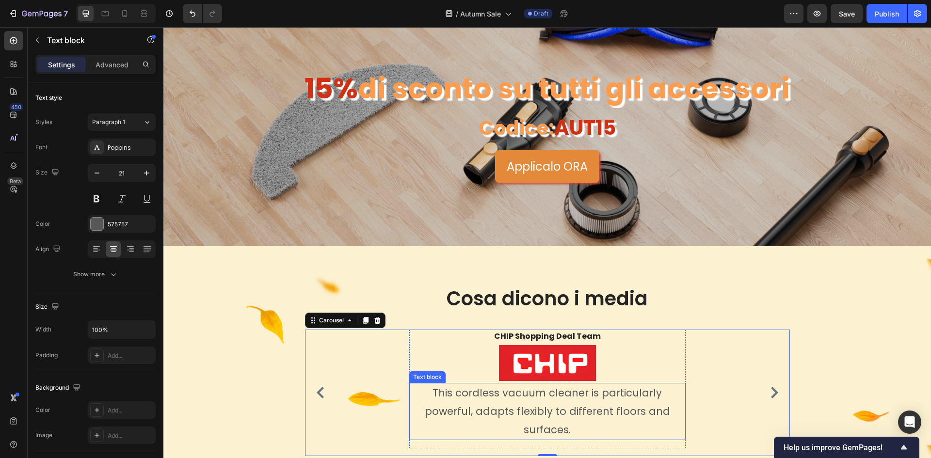
click at [598, 399] on p "This cordless vacuum cleaner is particularly powerful, adapts flexibly to diffe…" at bounding box center [547, 411] width 274 height 55
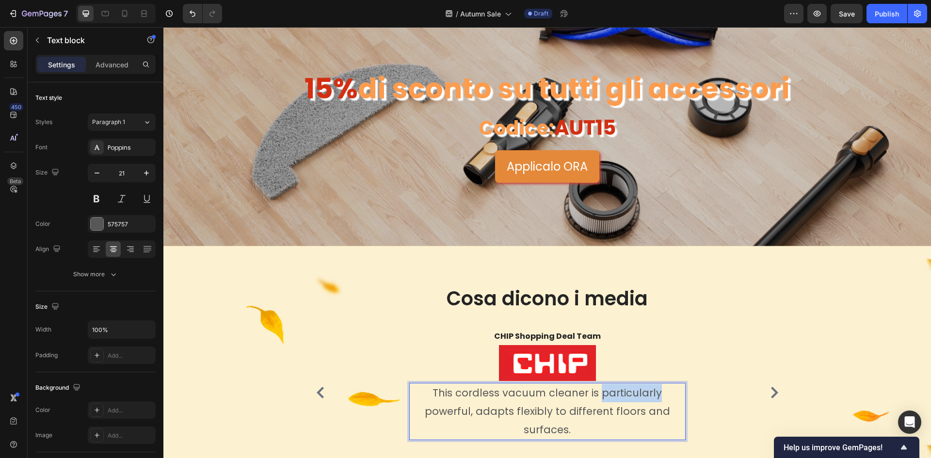
click at [598, 399] on p "This cordless vacuum cleaner is particularly powerful, adapts flexibly to diffe…" at bounding box center [547, 411] width 274 height 55
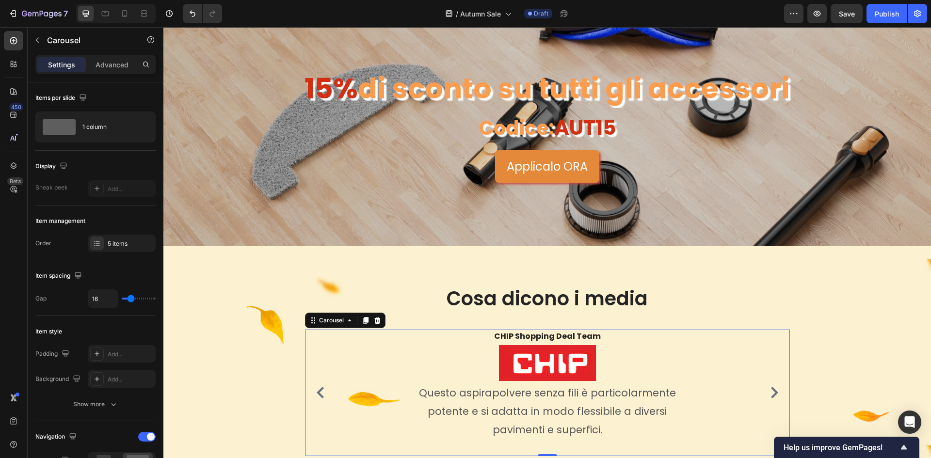
click at [767, 397] on button "Carousel Next Arrow" at bounding box center [775, 393] width 16 height 16
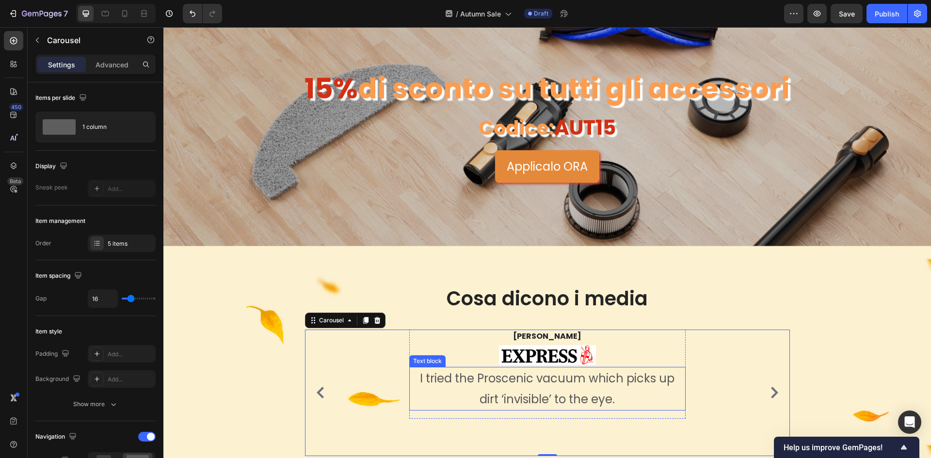
click at [539, 399] on p "I tried the Proscenic vacuum which picks up dirt ‘invisible’ to the eye." at bounding box center [547, 389] width 274 height 42
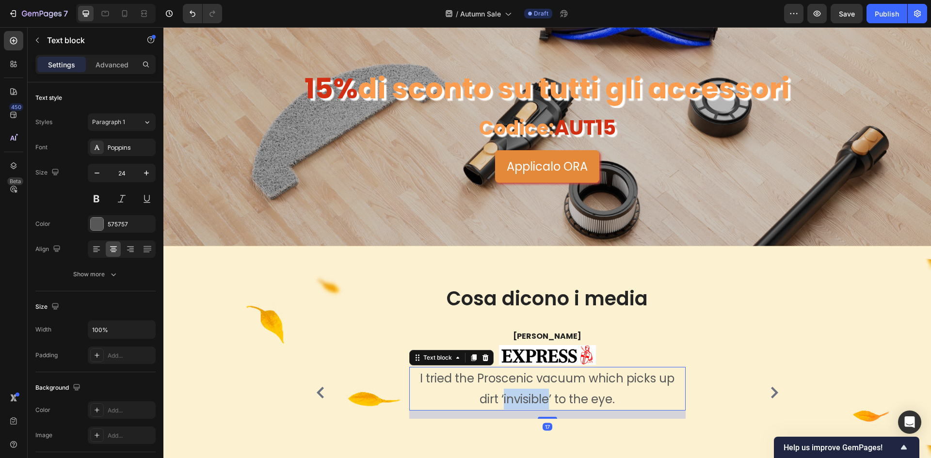
click at [539, 399] on p "I tried the Proscenic vacuum which picks up dirt ‘invisible’ to the eye." at bounding box center [547, 389] width 274 height 42
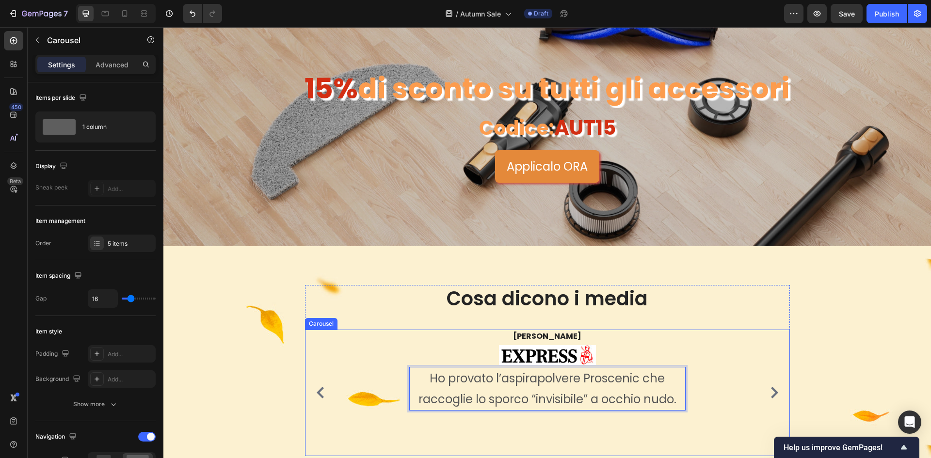
click at [774, 387] on icon "Carousel Next Arrow" at bounding box center [775, 393] width 12 height 12
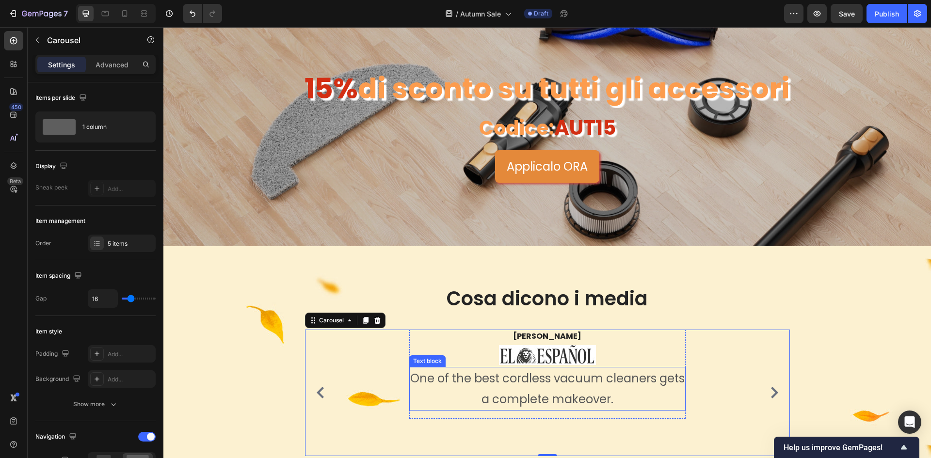
click at [582, 381] on p "One of the best cordless vacuum cleaners gets a complete makeover." at bounding box center [547, 389] width 274 height 42
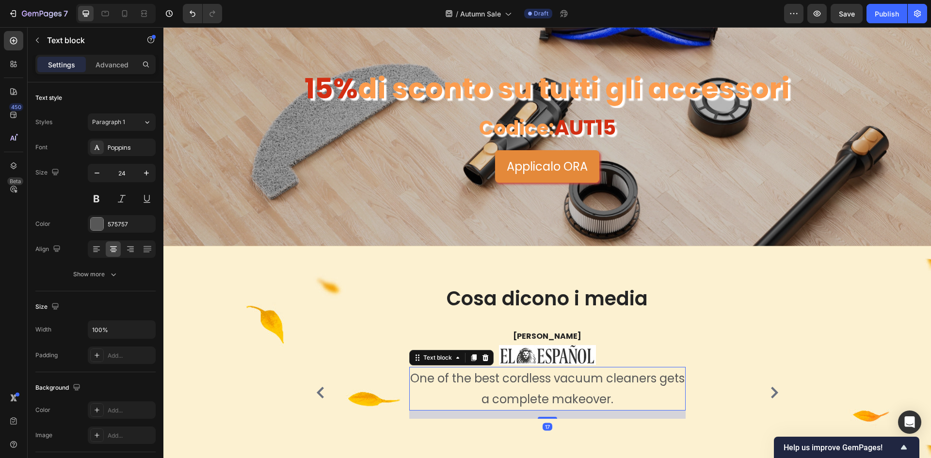
click at [582, 381] on p "One of the best cordless vacuum cleaners gets a complete makeover." at bounding box center [547, 389] width 274 height 42
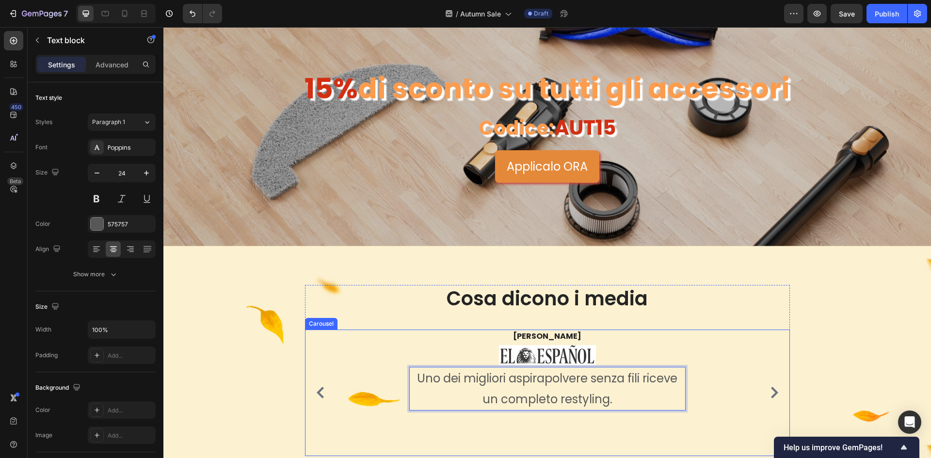
click at [778, 392] on button "Carousel Next Arrow" at bounding box center [775, 393] width 16 height 16
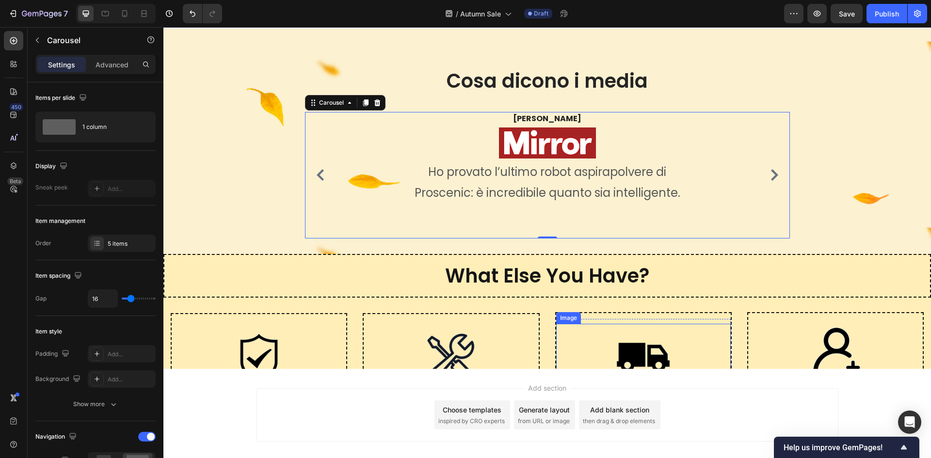
scroll to position [2182, 0]
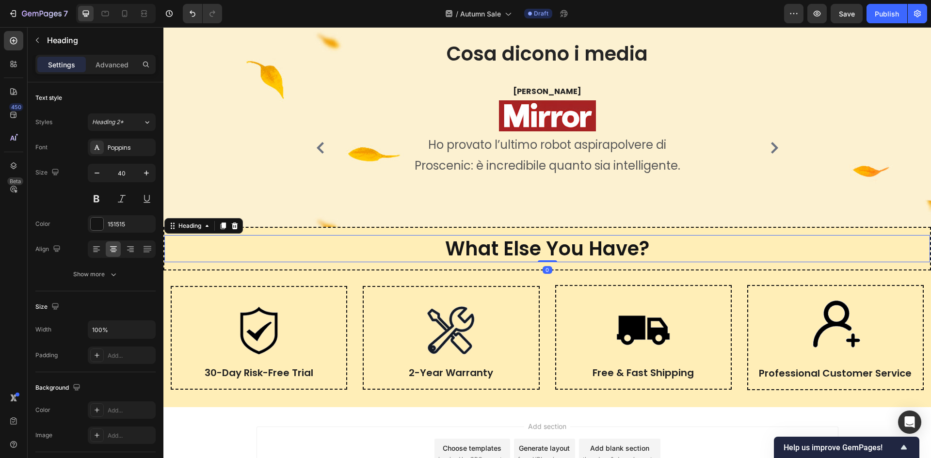
click at [517, 249] on h2 "What Else You Have?" at bounding box center [547, 248] width 766 height 27
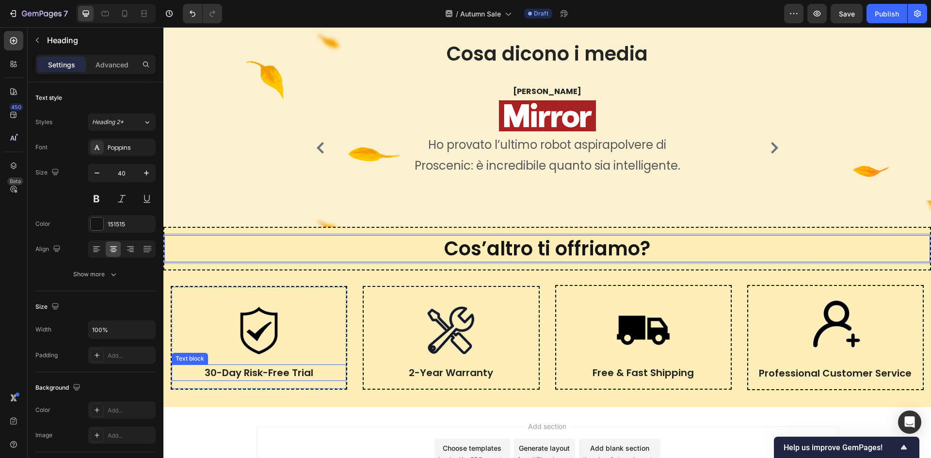
click at [261, 375] on p "30-Day Risk-Free Trial" at bounding box center [259, 373] width 173 height 15
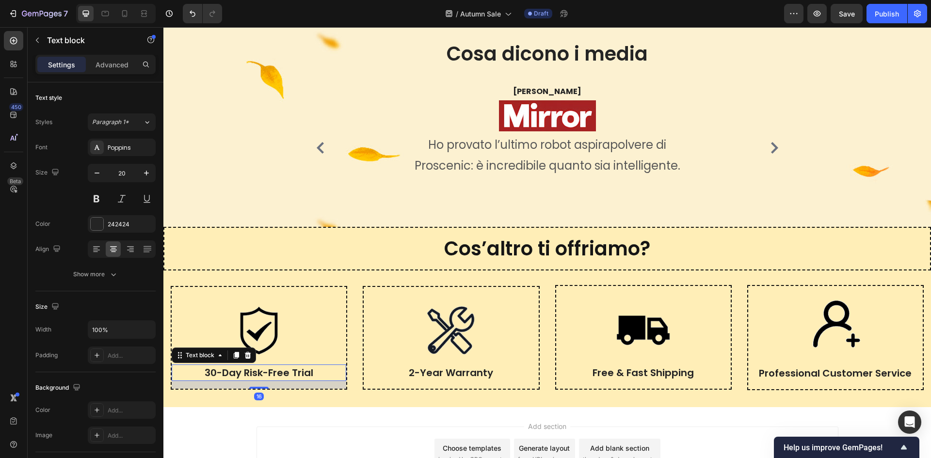
click at [261, 375] on p "30-Day Risk-Free Trial" at bounding box center [259, 373] width 173 height 15
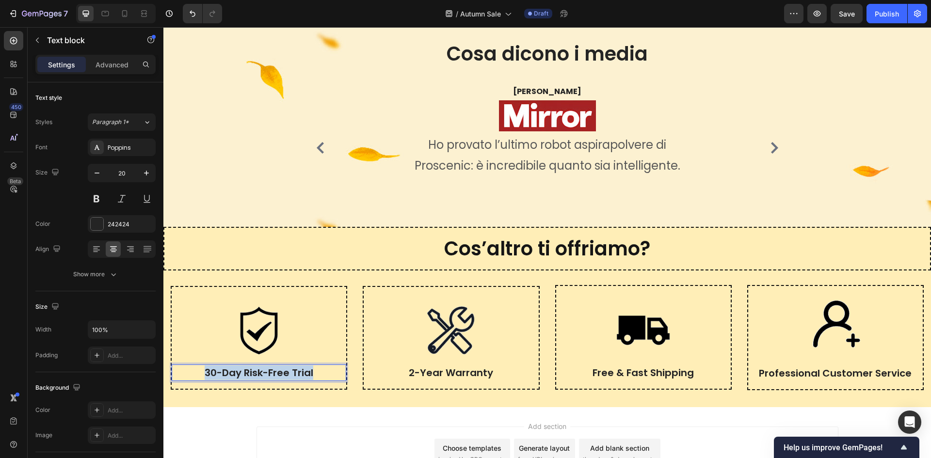
copy p "30-Day Risk-Free Trial"
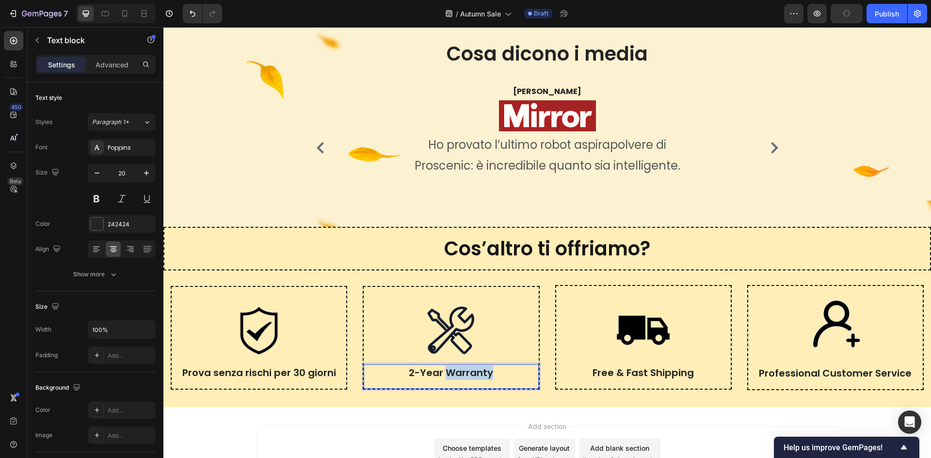
click at [475, 371] on p "2-Year Warranty" at bounding box center [451, 373] width 173 height 15
click at [676, 371] on p "Free & Fast Shipping" at bounding box center [643, 373] width 173 height 15
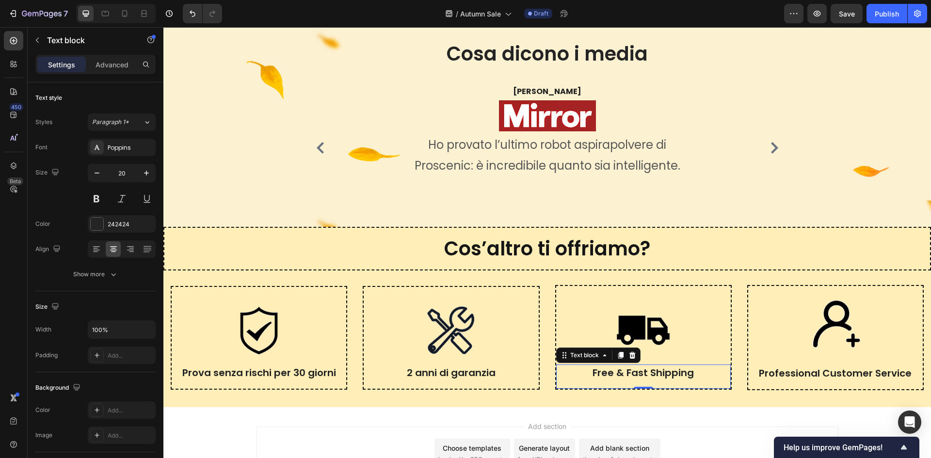
click at [676, 371] on p "Free & Fast Shipping" at bounding box center [643, 373] width 173 height 15
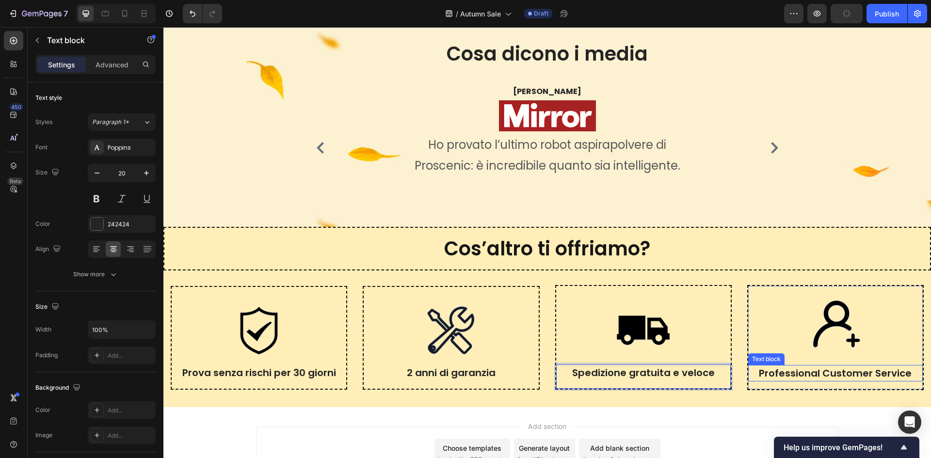
click at [776, 373] on p "Professional Customer Service" at bounding box center [835, 373] width 173 height 15
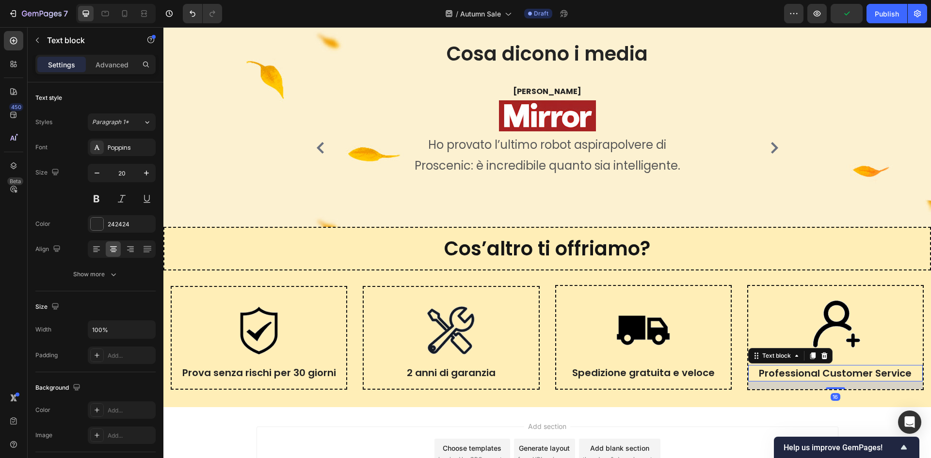
click at [776, 373] on p "Professional Customer Service" at bounding box center [835, 373] width 173 height 15
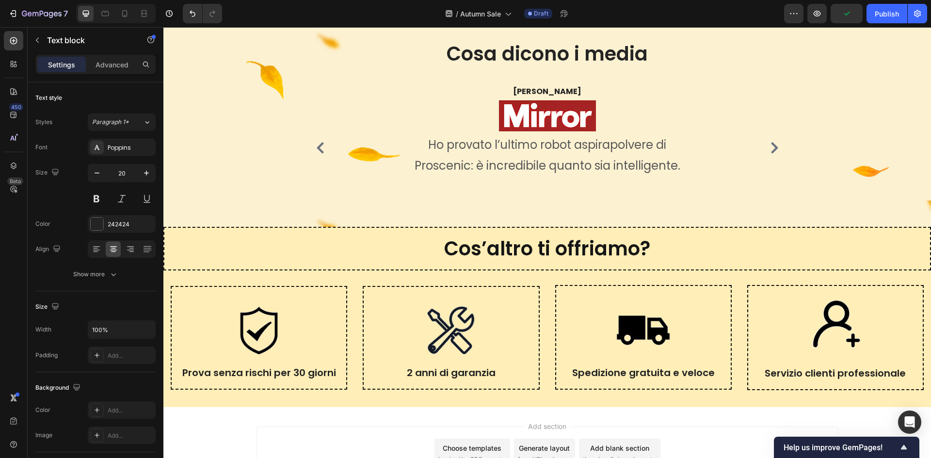
click at [710, 416] on div "Add section Choose templates inspired by CRO experts Generate layout from URL o…" at bounding box center [547, 455] width 768 height 96
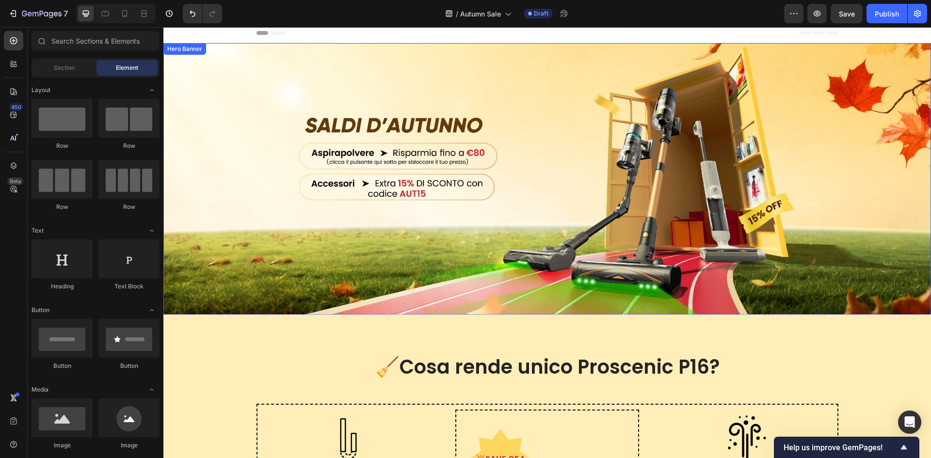
scroll to position [0, 0]
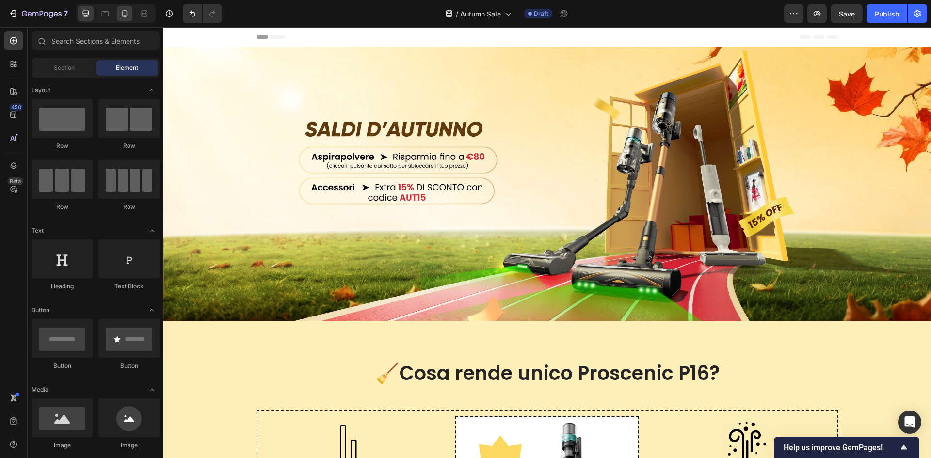
click at [119, 19] on div at bounding box center [125, 14] width 16 height 16
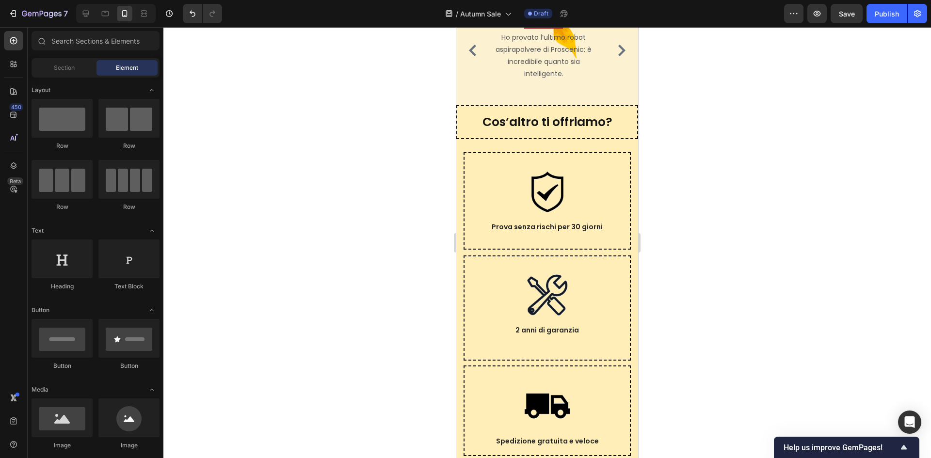
scroll to position [3363, 0]
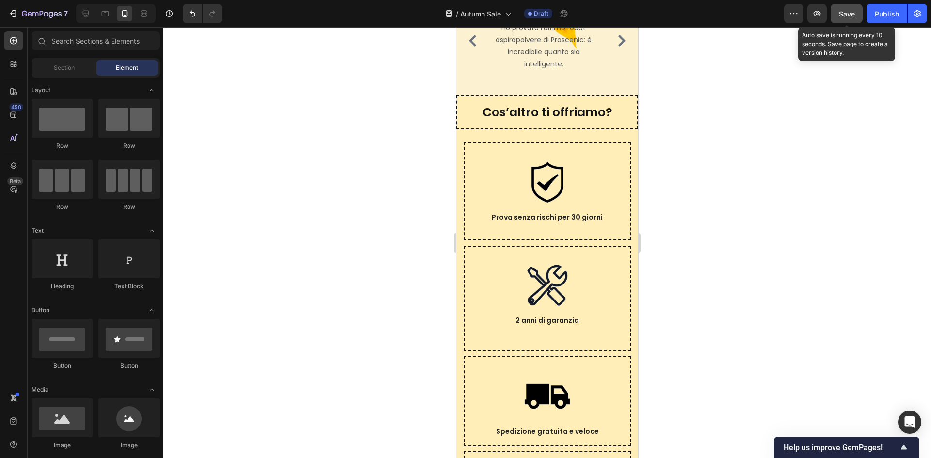
click at [845, 18] on div "Save" at bounding box center [847, 14] width 16 height 10
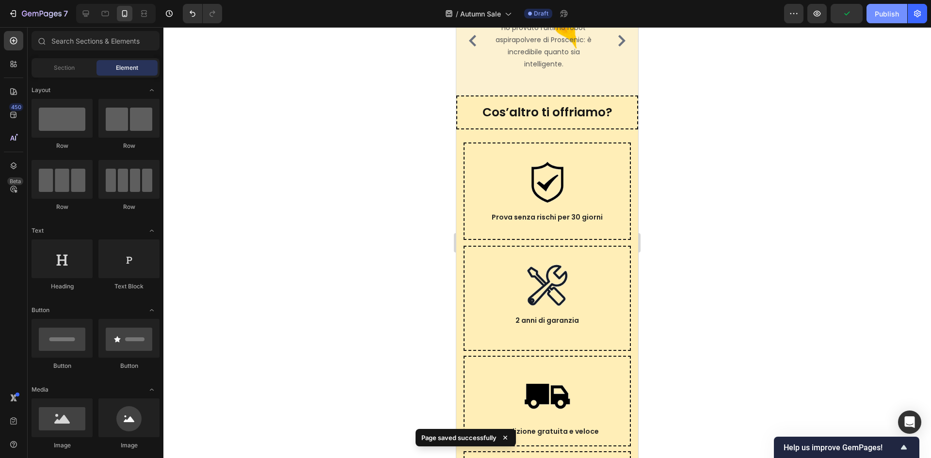
click at [891, 16] on div "Publish" at bounding box center [887, 14] width 24 height 10
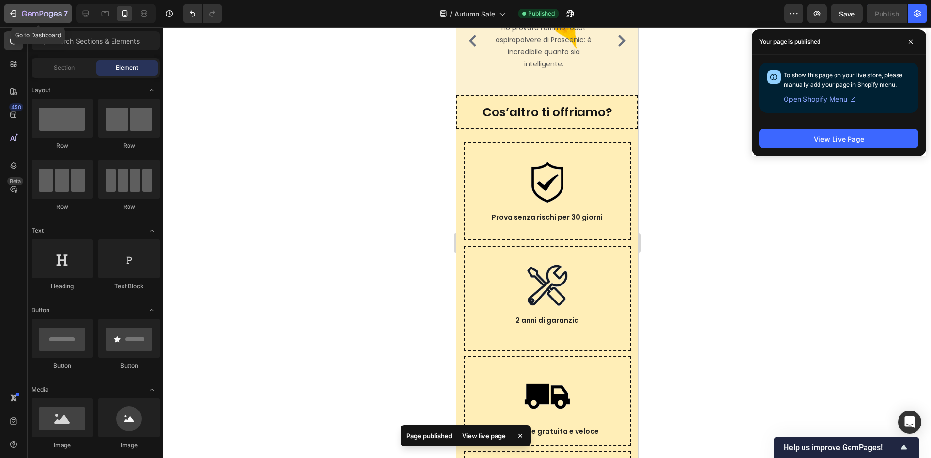
click at [25, 10] on div "7" at bounding box center [45, 14] width 46 height 12
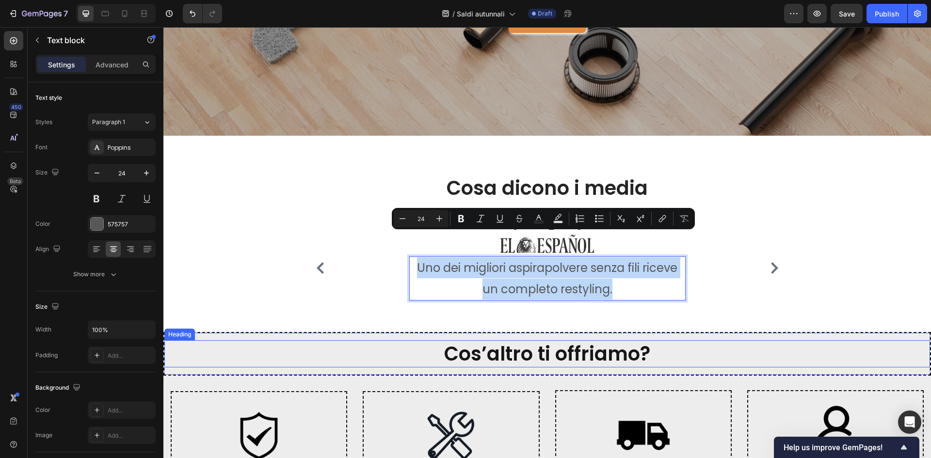
scroll to position [2279, 0]
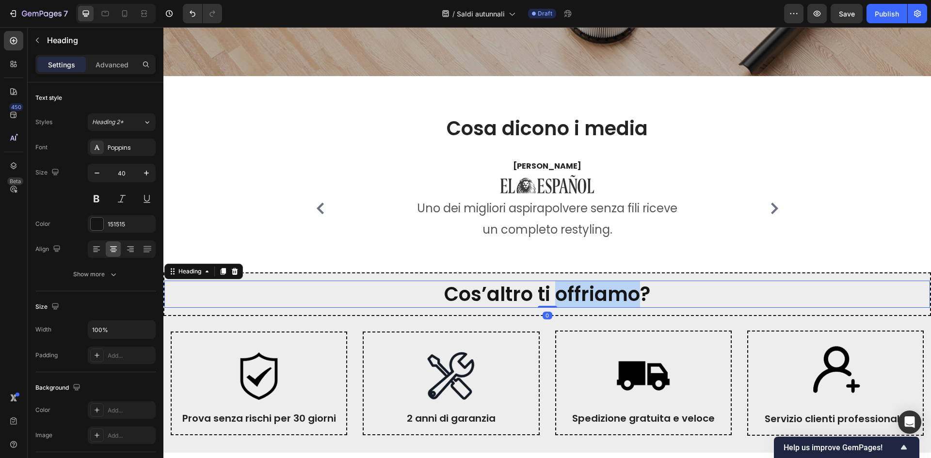
click at [576, 308] on h2 "Cos’altro ti offriamo?" at bounding box center [547, 294] width 766 height 27
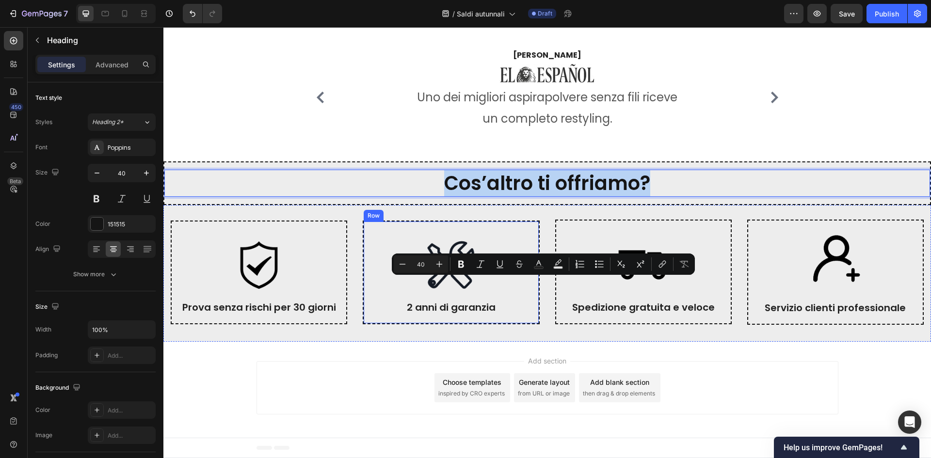
scroll to position [2420, 0]
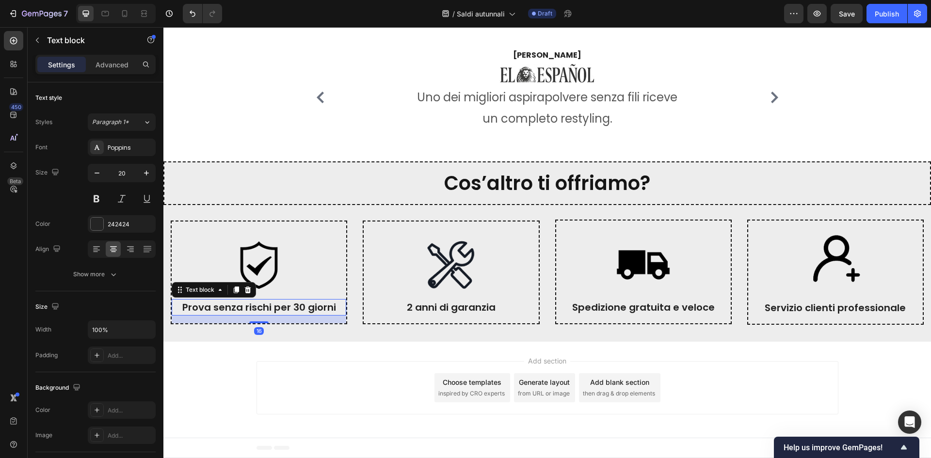
click at [266, 306] on p "Prova senza rischi per 30 giorni" at bounding box center [259, 307] width 173 height 15
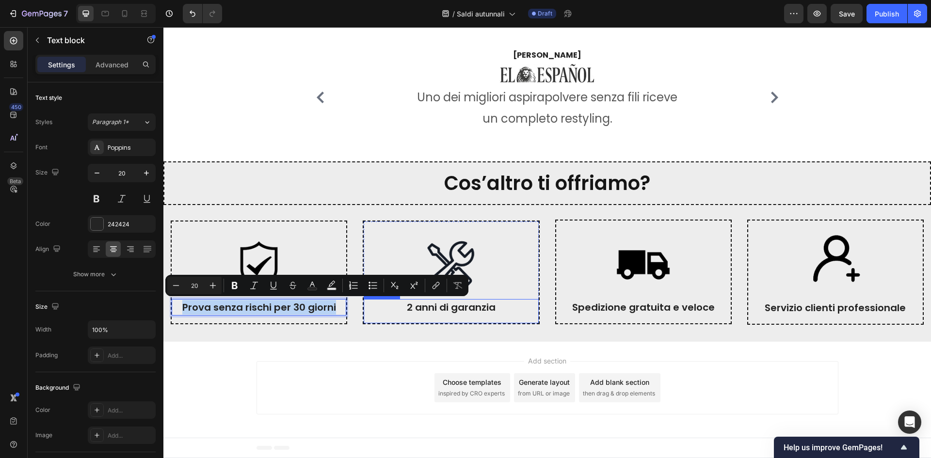
click at [465, 307] on p "2 anni di garanzia" at bounding box center [451, 307] width 173 height 15
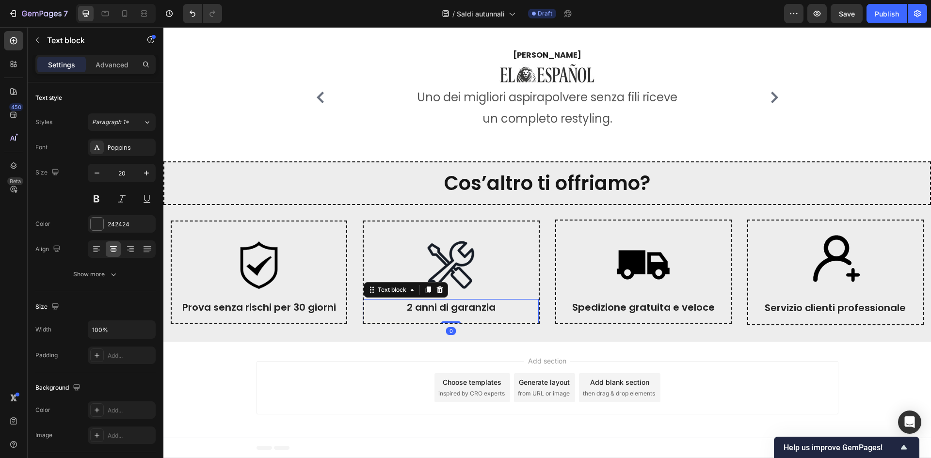
click at [465, 307] on p "2 anni di garanzia" at bounding box center [451, 307] width 173 height 15
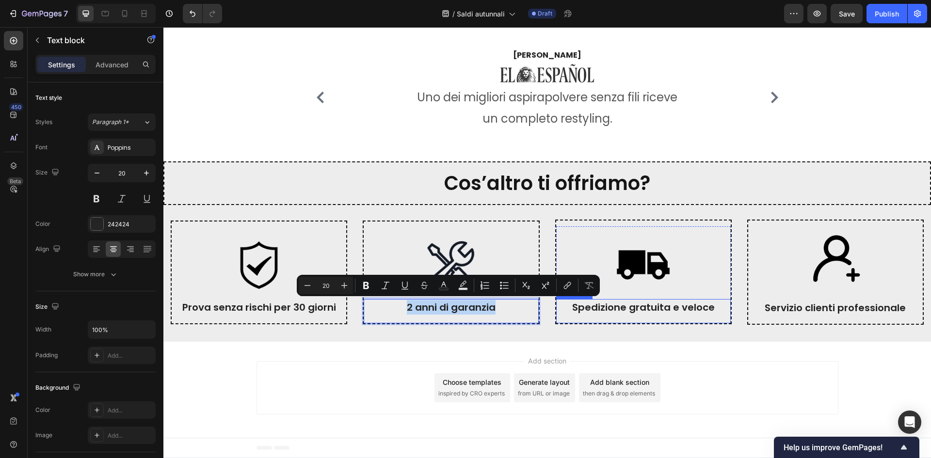
click at [664, 299] on div "Spedizione gratuita e veloce" at bounding box center [643, 307] width 175 height 16
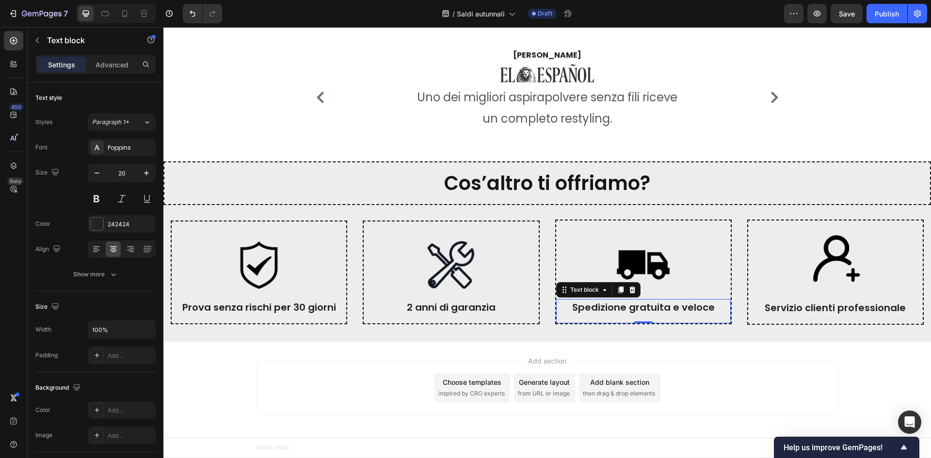
click at [666, 307] on p "Spedizione gratuita e veloce" at bounding box center [643, 307] width 173 height 15
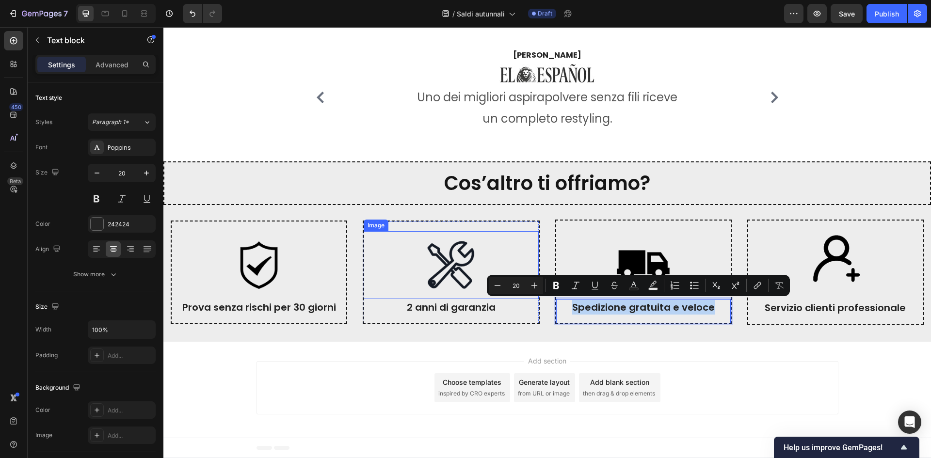
copy p "Spedizione gratuita e veloce"
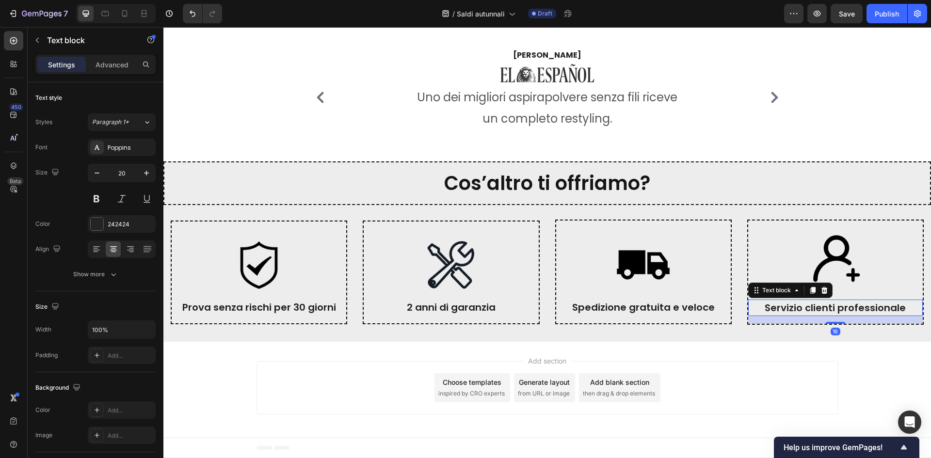
click at [821, 311] on p "Servizio clienti professionale" at bounding box center [835, 308] width 173 height 15
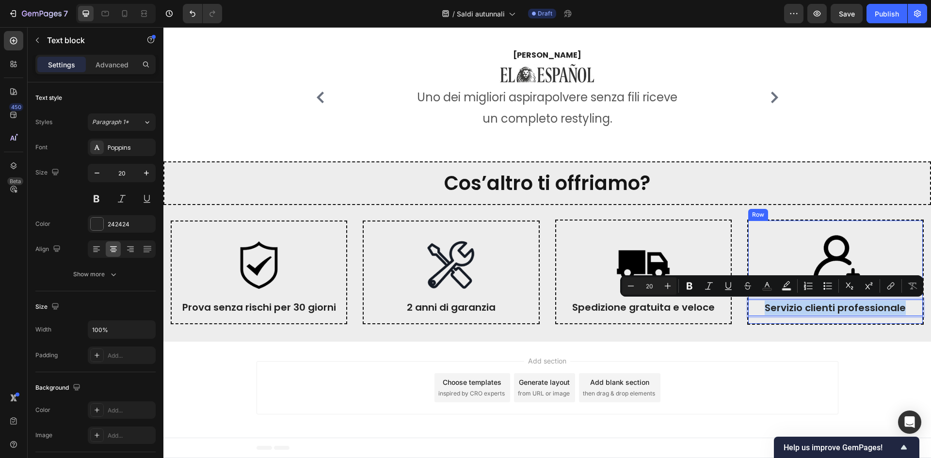
copy p "Servizio clienti professionale"
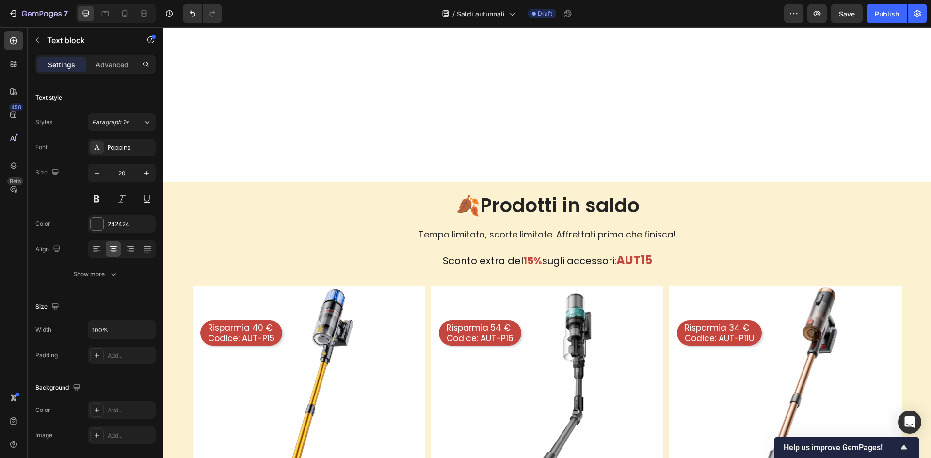
scroll to position [674, 0]
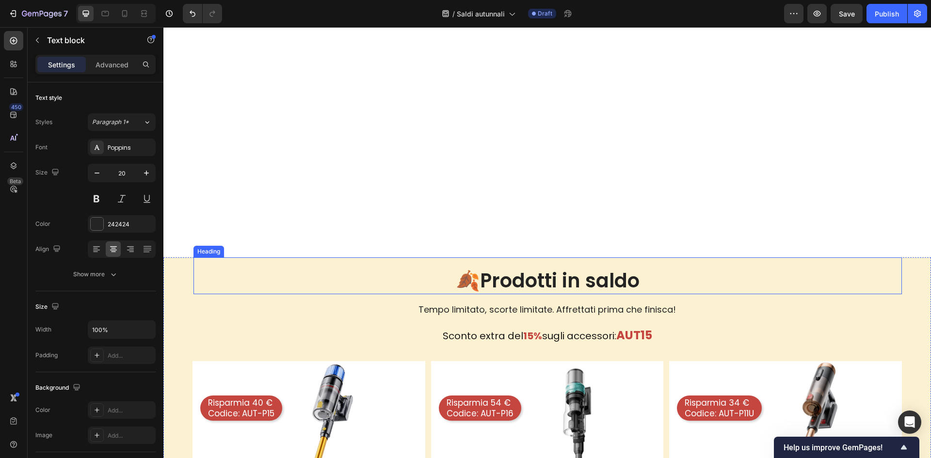
click at [473, 280] on h2 "🍂Prodotti in saldo" at bounding box center [548, 280] width 709 height 27
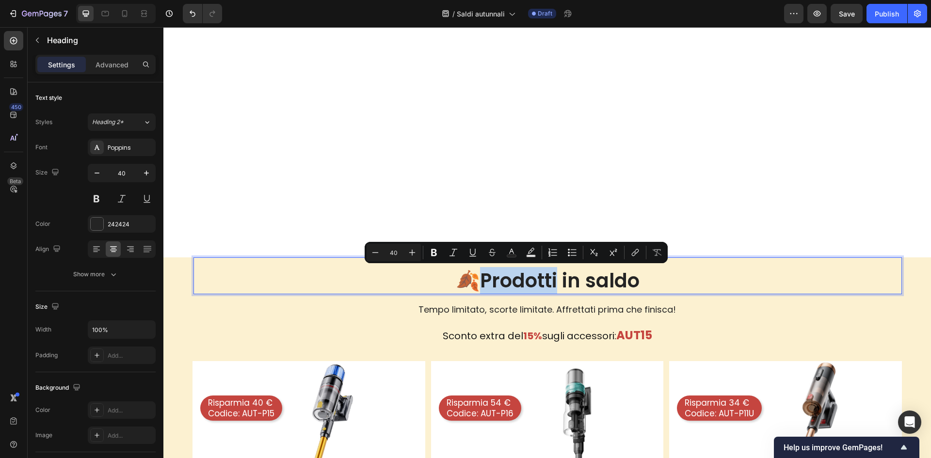
click at [465, 279] on p "🍂Prodotti in saldo" at bounding box center [547, 280] width 707 height 25
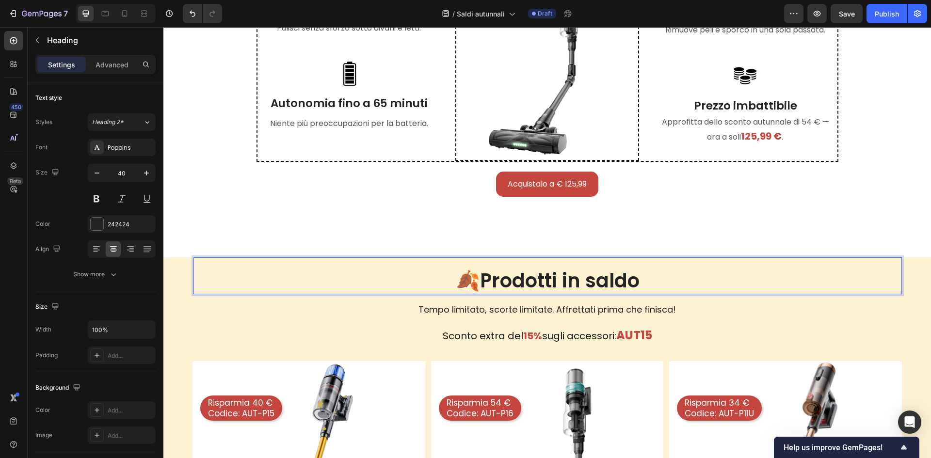
click at [453, 281] on p "🍂Prodotti in saldo" at bounding box center [547, 280] width 707 height 25
drag, startPoint x: 452, startPoint y: 281, endPoint x: 468, endPoint y: 281, distance: 16.0
click at [468, 281] on p "🍂Prodotti in saldo" at bounding box center [547, 280] width 707 height 25
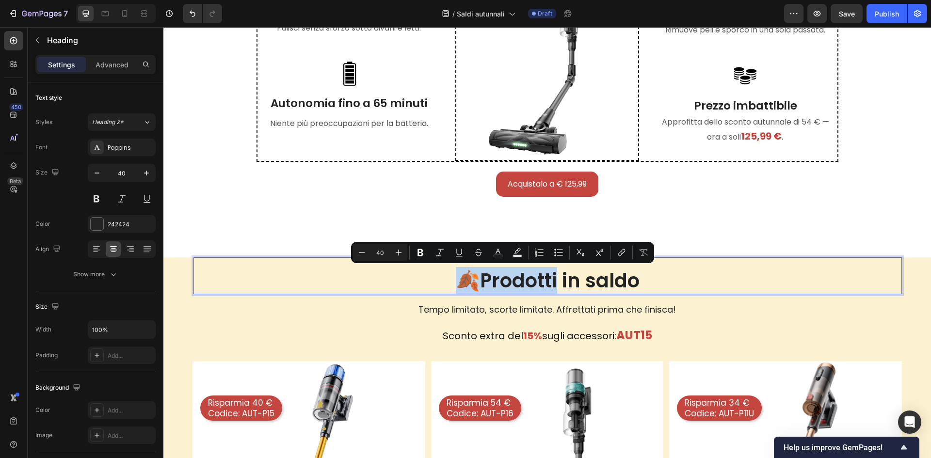
drag, startPoint x: 469, startPoint y: 281, endPoint x: 455, endPoint y: 282, distance: 14.1
click at [467, 281] on p "🍂Prodotti in saldo" at bounding box center [547, 280] width 707 height 25
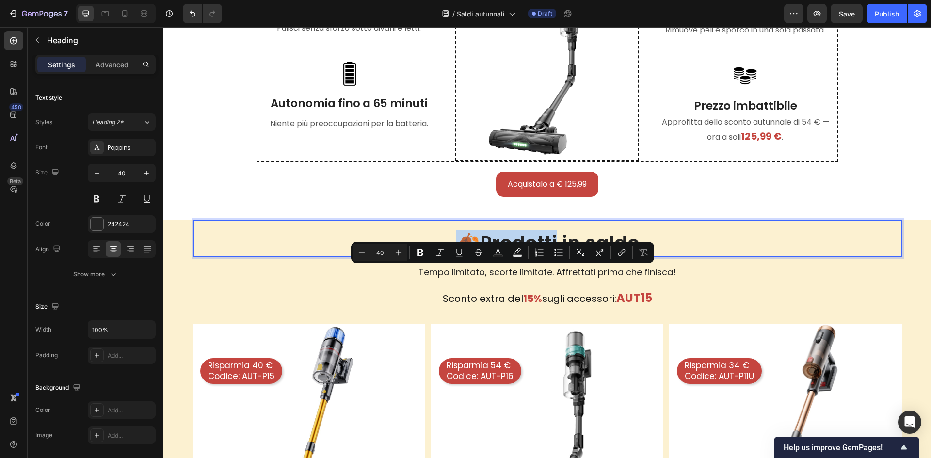
click at [440, 256] on p "🍂Prodotti in saldo" at bounding box center [547, 243] width 707 height 25
click at [443, 256] on p "🍂Prodotti in saldo" at bounding box center [547, 243] width 707 height 25
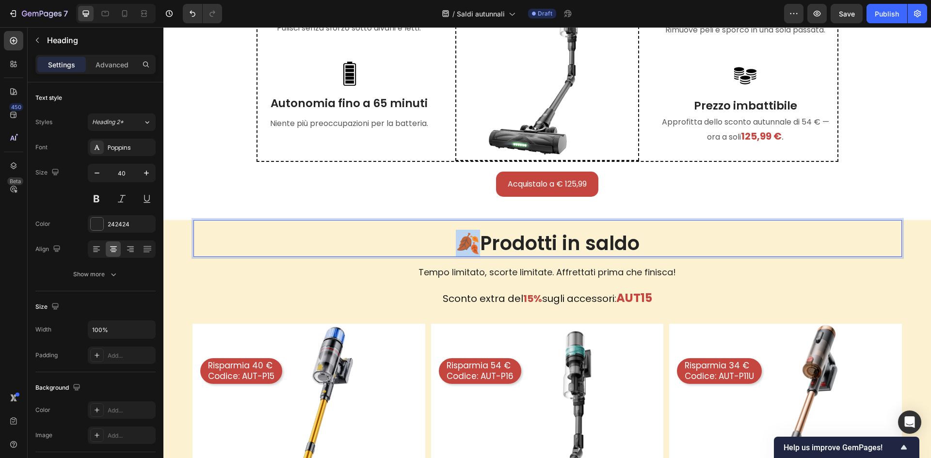
drag, startPoint x: 452, startPoint y: 285, endPoint x: 464, endPoint y: 285, distance: 12.1
click at [464, 256] on p "🍂Prodotti in saldo" at bounding box center [547, 243] width 707 height 25
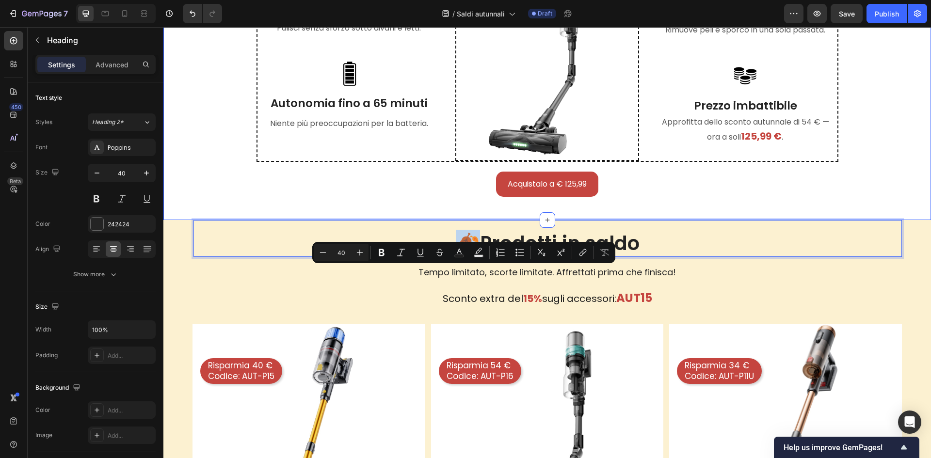
copy p "🍂P"
